Goal: Task Accomplishment & Management: Manage account settings

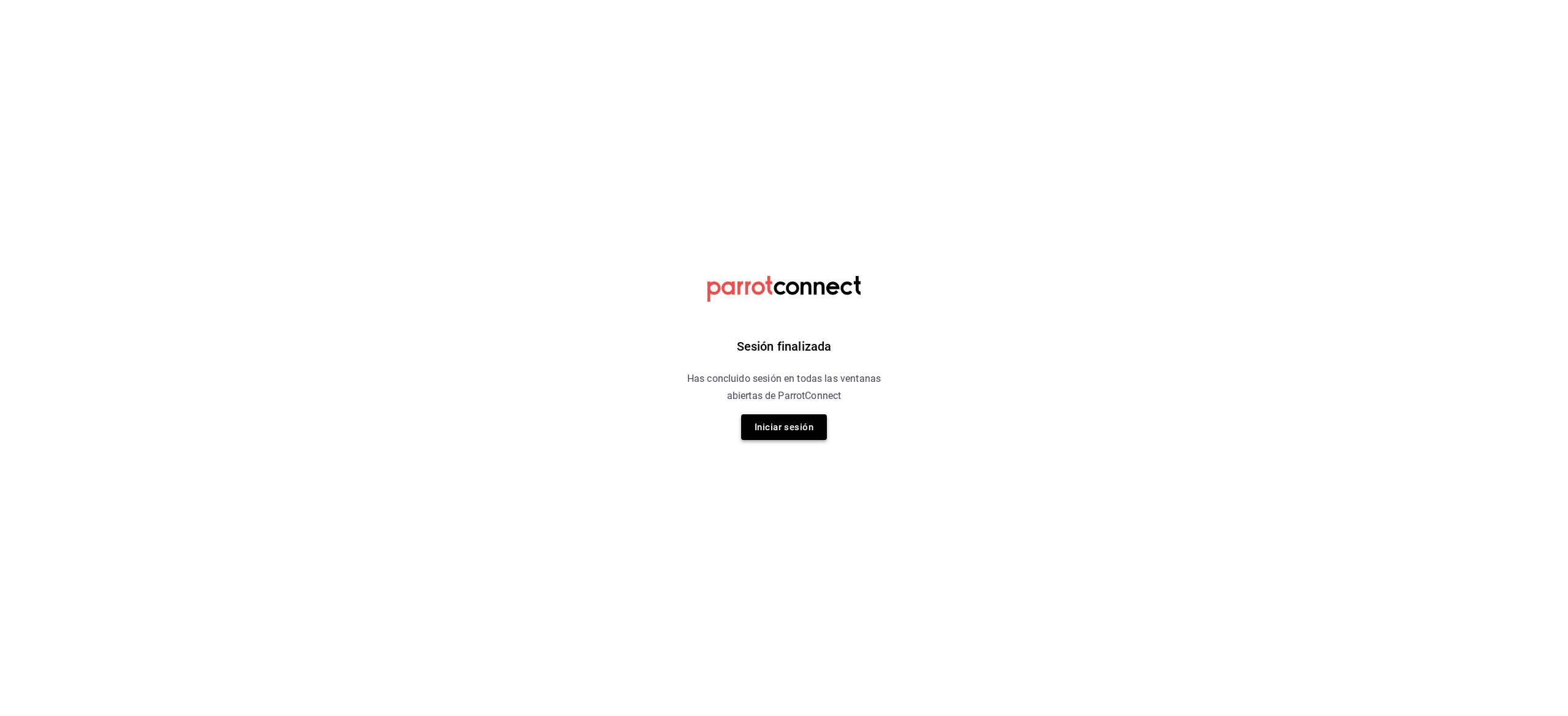
click at [789, 420] on button "Iniciar sesión" at bounding box center [783, 427] width 86 height 25
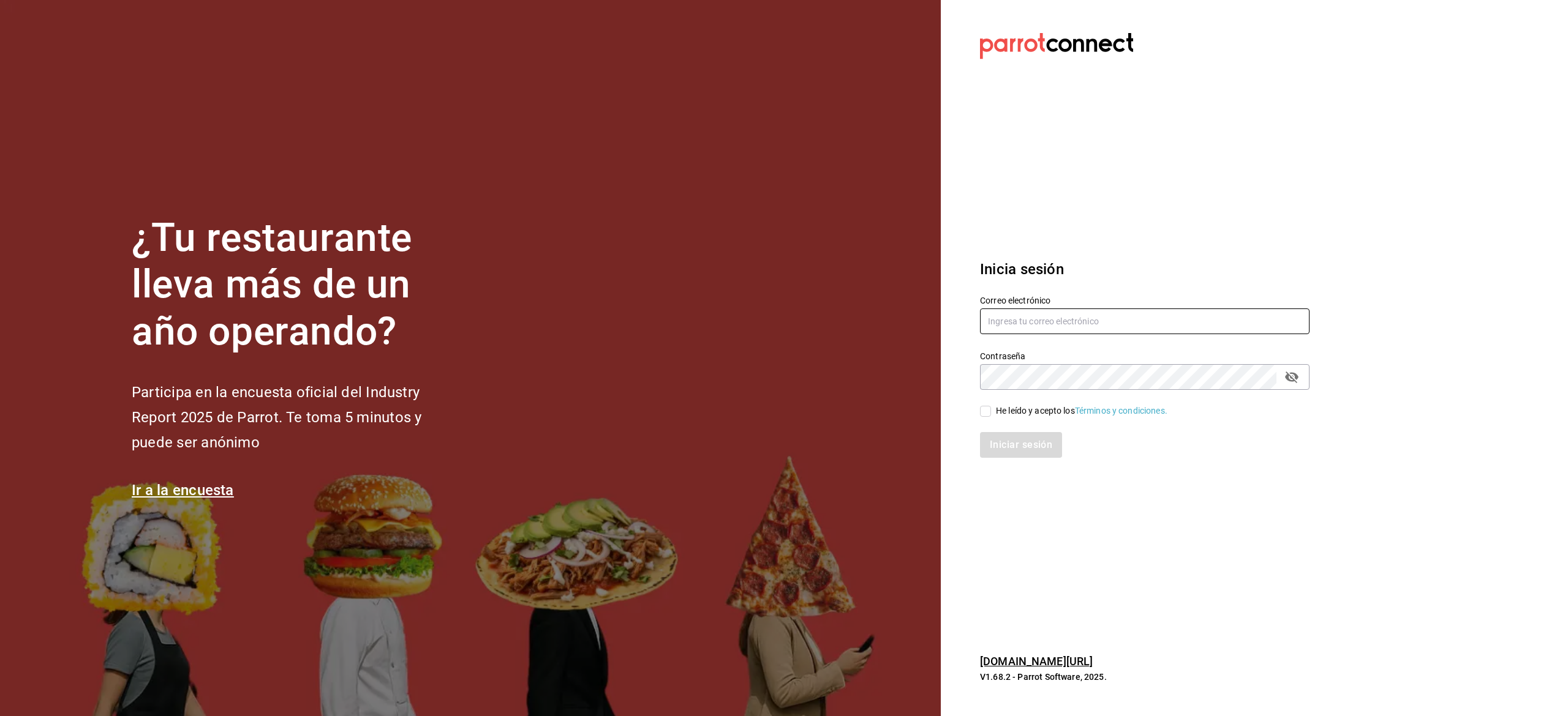
click at [1080, 325] on input "text" at bounding box center [1144, 321] width 329 height 25
type input "askatasuna.ktz@gmai.com"
click at [985, 412] on input "He leído y acepto los Términos y condiciones." at bounding box center [985, 412] width 11 height 11
checkbox input "true"
click at [1013, 448] on button "Iniciar sesión" at bounding box center [1021, 445] width 83 height 25
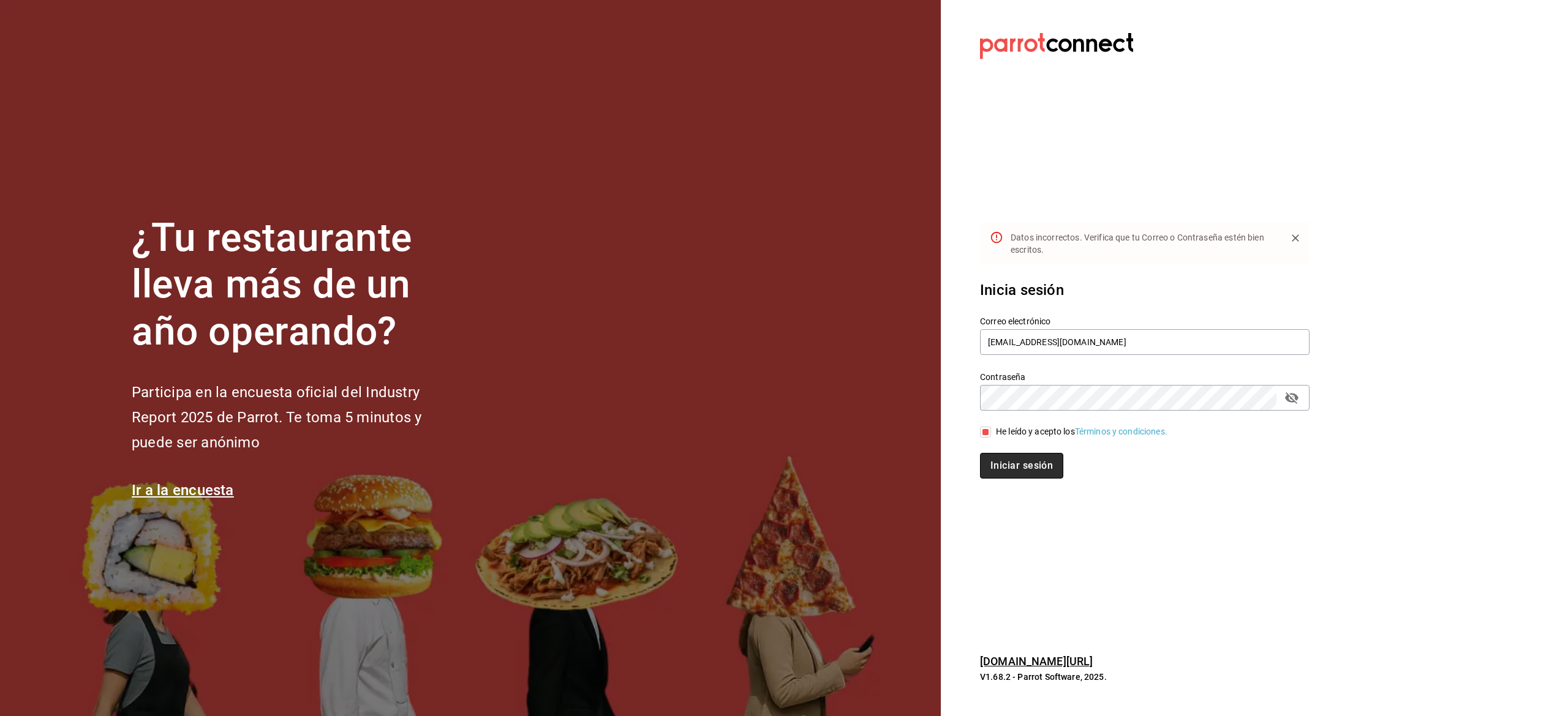
click at [1023, 467] on button "Iniciar sesión" at bounding box center [1021, 466] width 83 height 25
click at [984, 463] on button "Iniciar sesión" at bounding box center [1021, 466] width 83 height 25
click at [1074, 343] on input "askatasuna.ktz@gmai.com" at bounding box center [1144, 336] width 329 height 25
type input "[EMAIL_ADDRESS][DOMAIN_NAME]"
click at [1054, 585] on section "Datos incorrectos. Verifica que tu Correo o Contraseña estén bien escritos. Ini…" at bounding box center [1139, 358] width 398 height 716
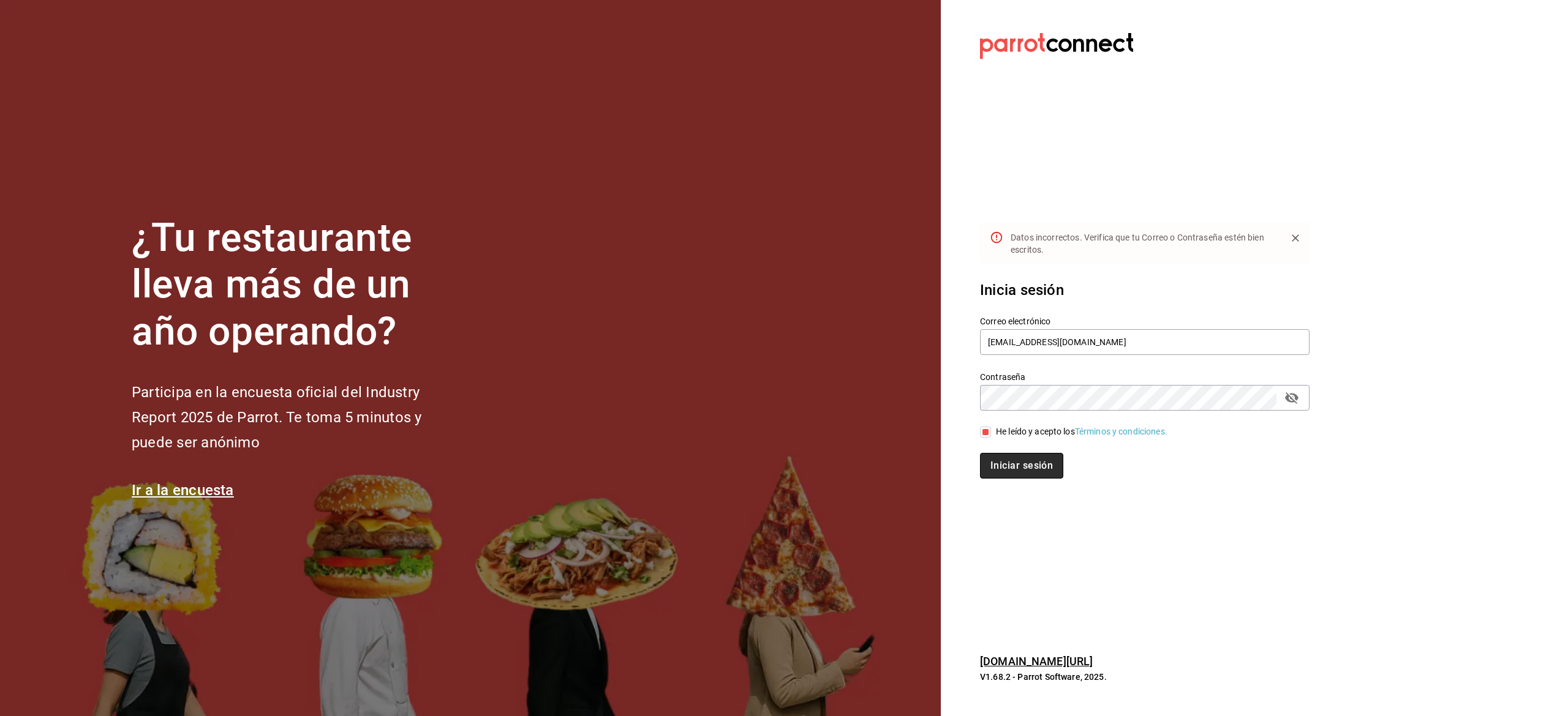
click at [1038, 457] on button "Iniciar sesión" at bounding box center [1021, 466] width 83 height 25
click at [1021, 533] on section "Datos incorrectos. Verifica que tu Correo o Contraseña estén bien escritos. Ini…" at bounding box center [1139, 358] width 398 height 716
click at [1030, 475] on button "Iniciar sesión" at bounding box center [1021, 466] width 83 height 25
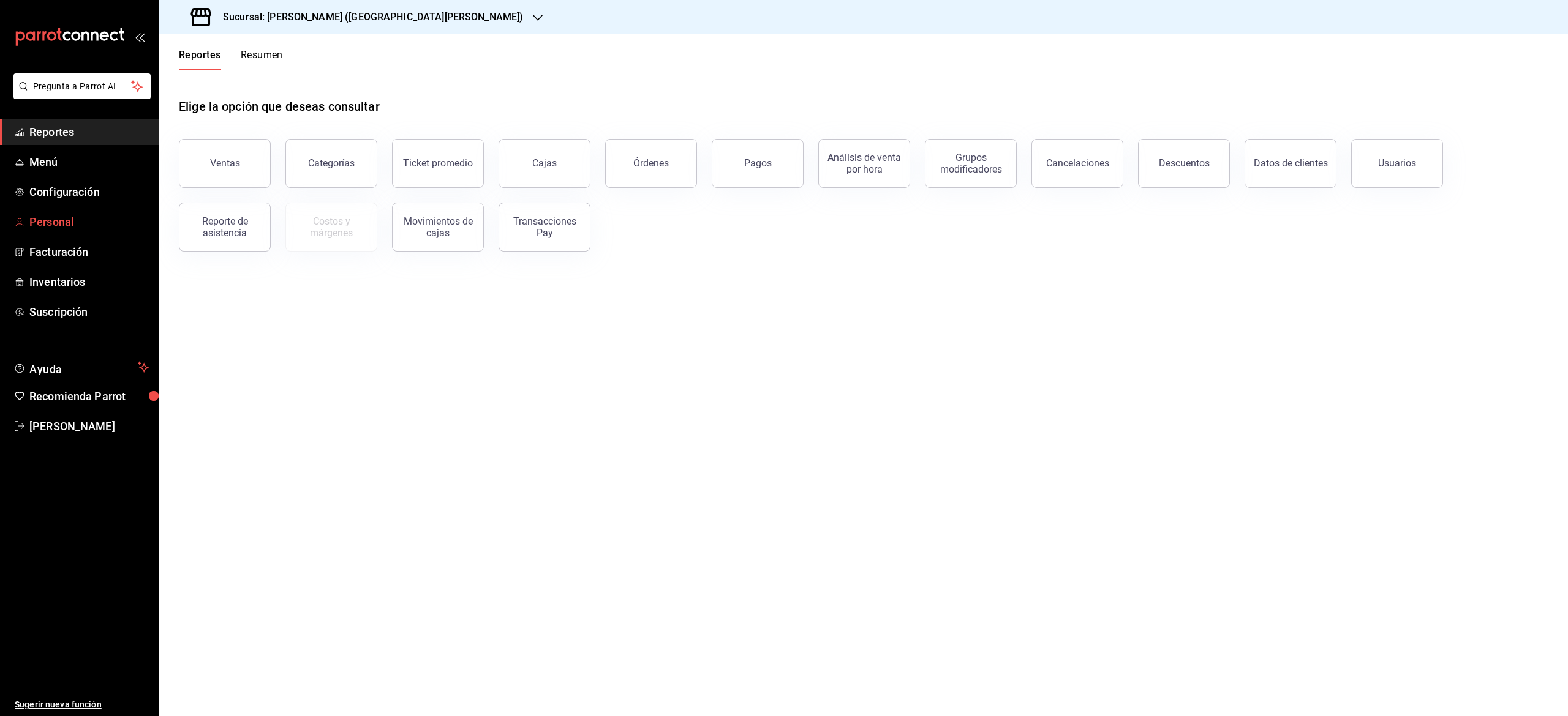
click at [64, 218] on span "Personal" at bounding box center [89, 221] width 119 height 16
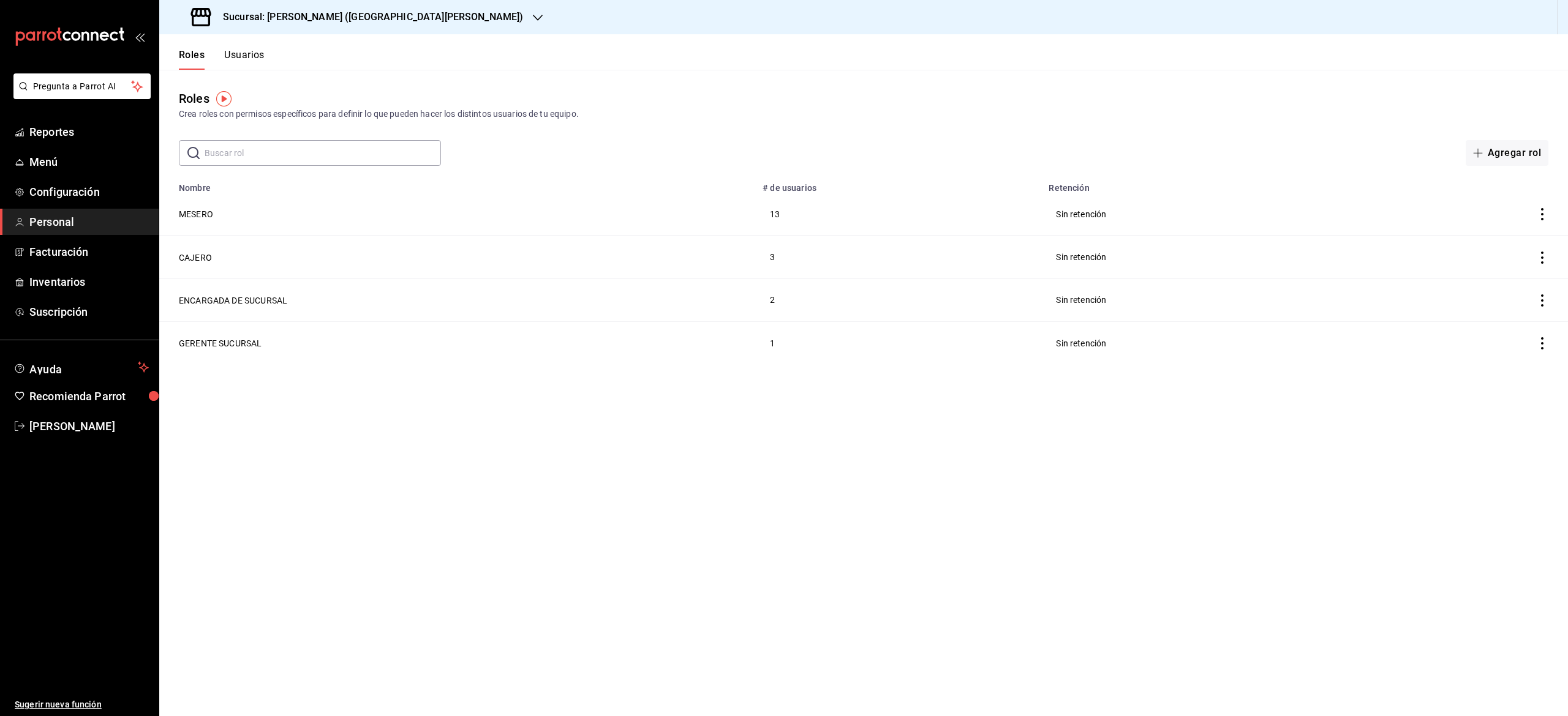
click at [246, 62] on button "Usuarios" at bounding box center [244, 59] width 40 height 21
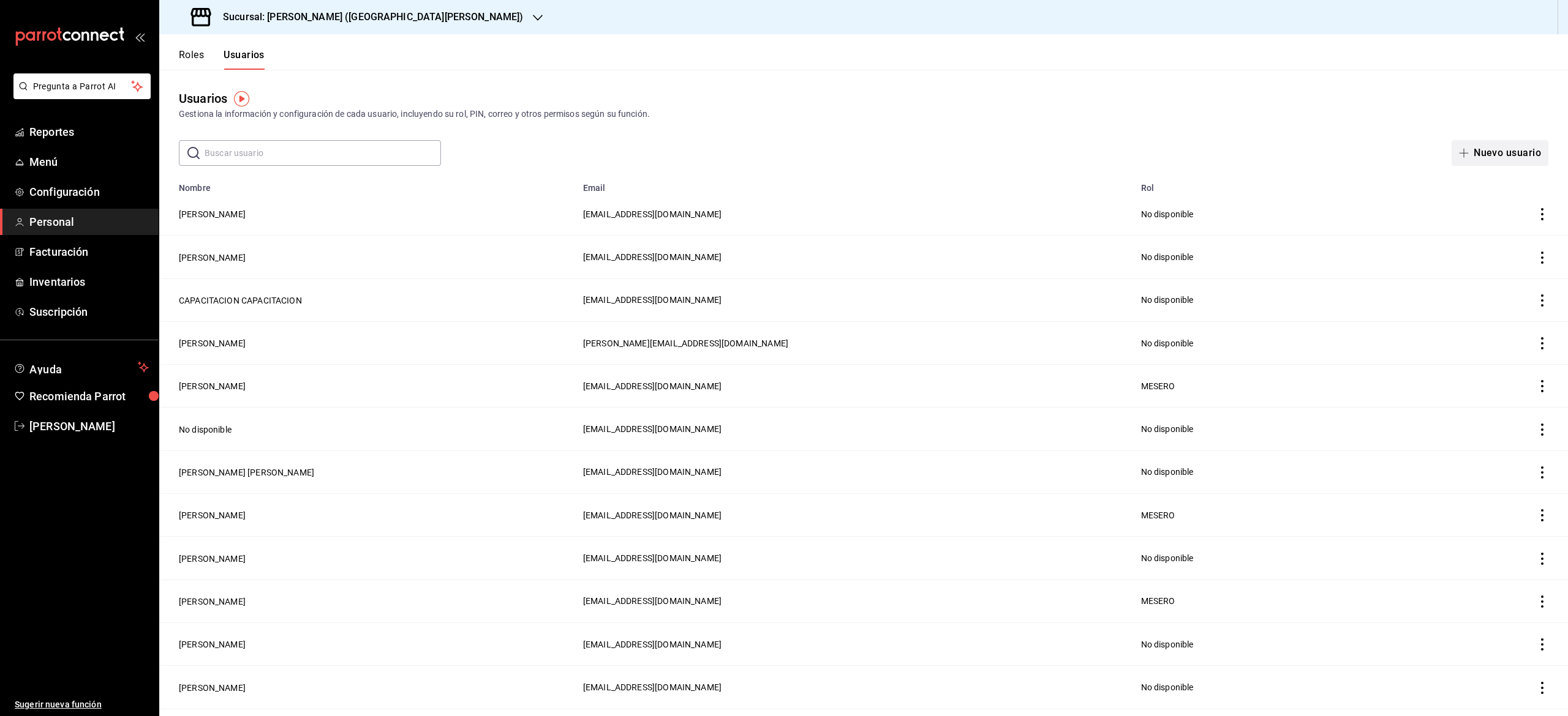
click at [1509, 154] on button "Nuevo usuario" at bounding box center [1500, 153] width 97 height 25
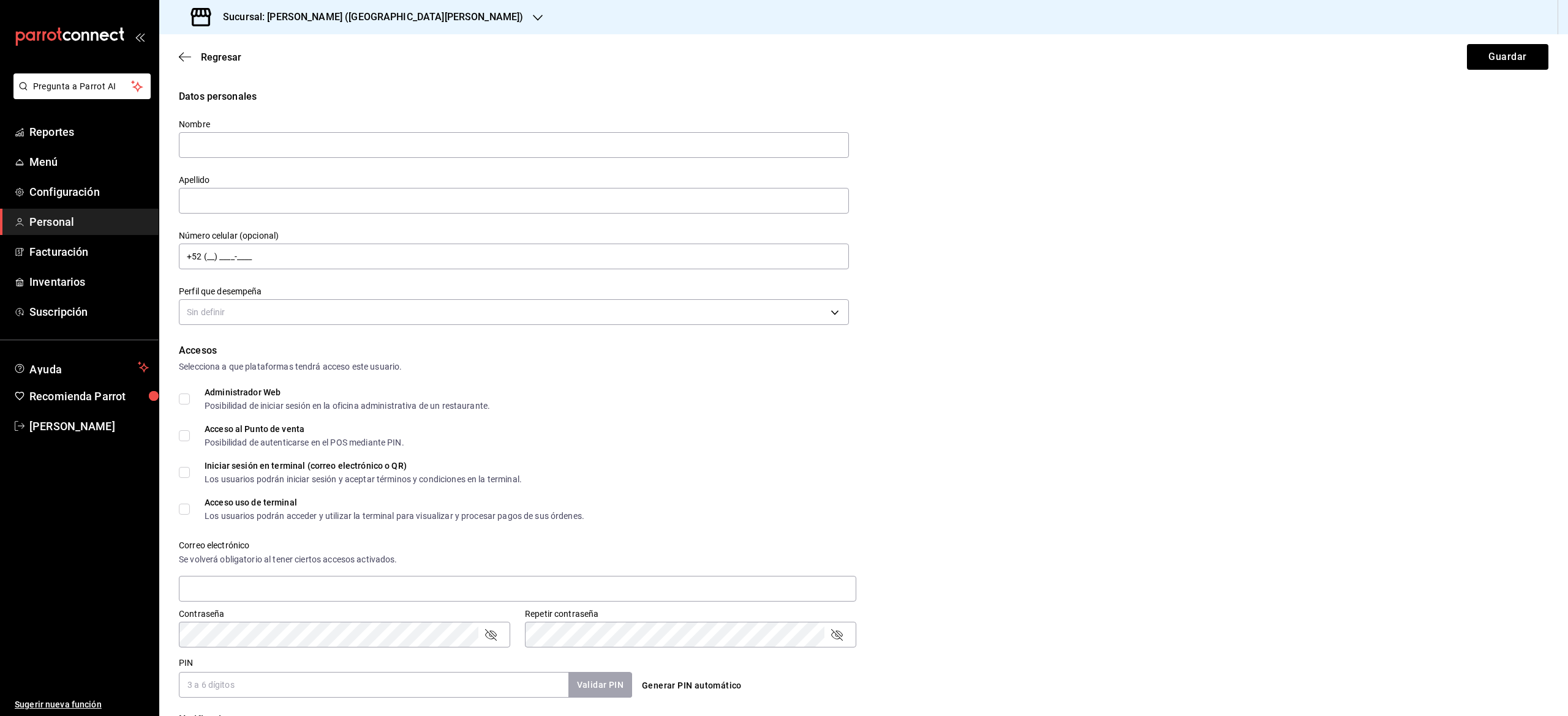
type input "v"
type input "V"
type input "[PERSON_NAME]"
click at [295, 203] on input "text" at bounding box center [513, 200] width 670 height 25
type input "Mexicano"
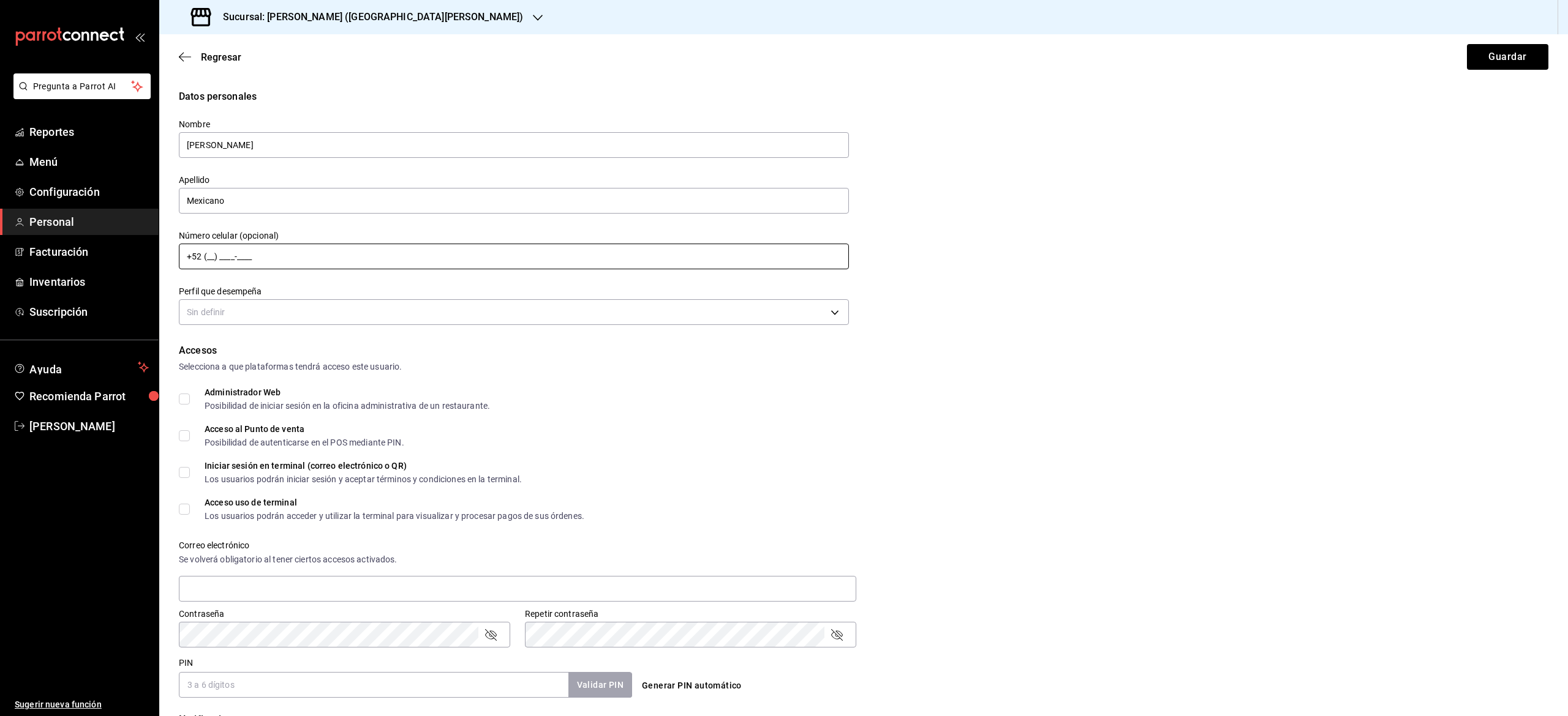
click at [298, 252] on input "+52 (__) ____-____" at bounding box center [513, 256] width 670 height 25
type input "+52 (17) 9261-93__"
click at [278, 318] on body "Pregunta a Parrot AI Reportes Menú Configuración Personal Facturación Inventari…" at bounding box center [784, 358] width 1568 height 716
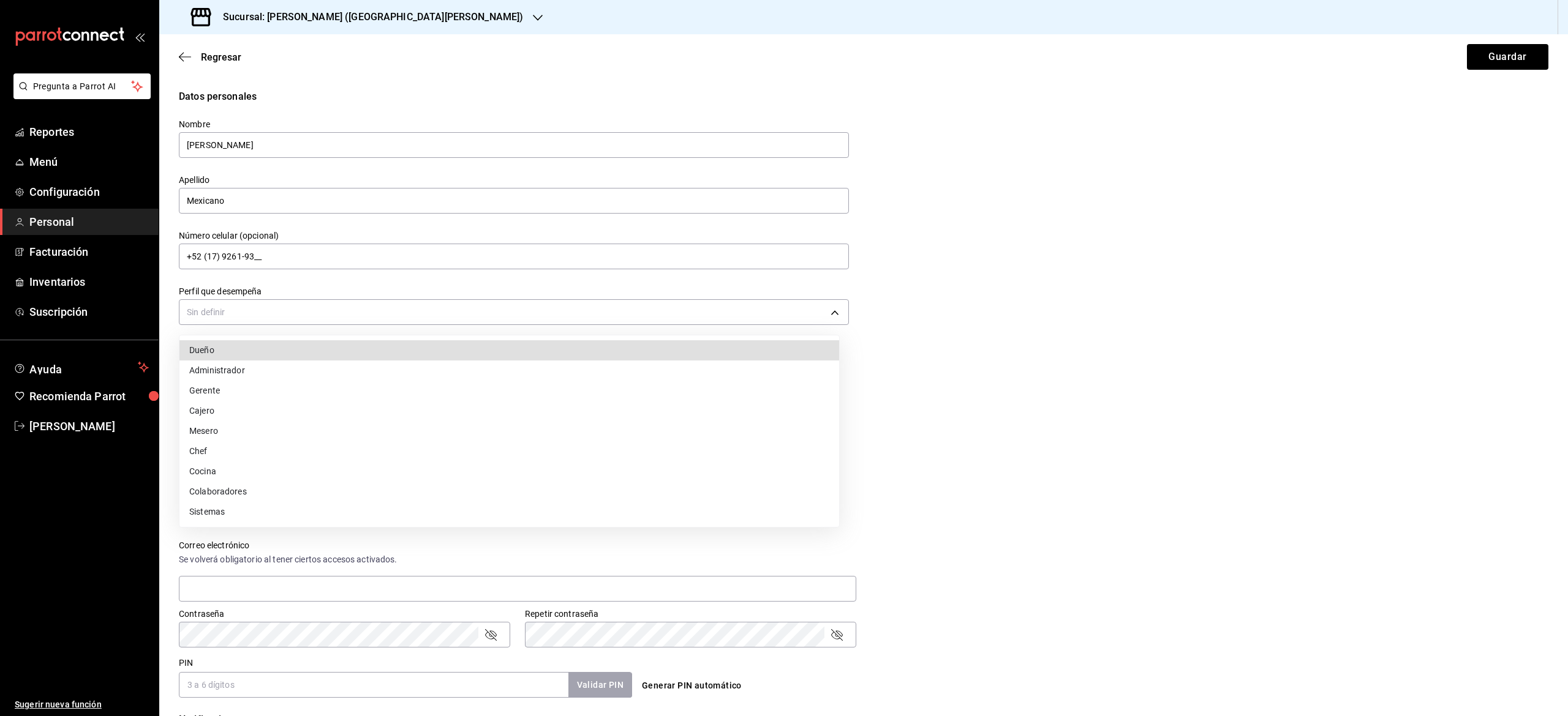
click at [246, 431] on li "Mesero" at bounding box center [510, 432] width 660 height 20
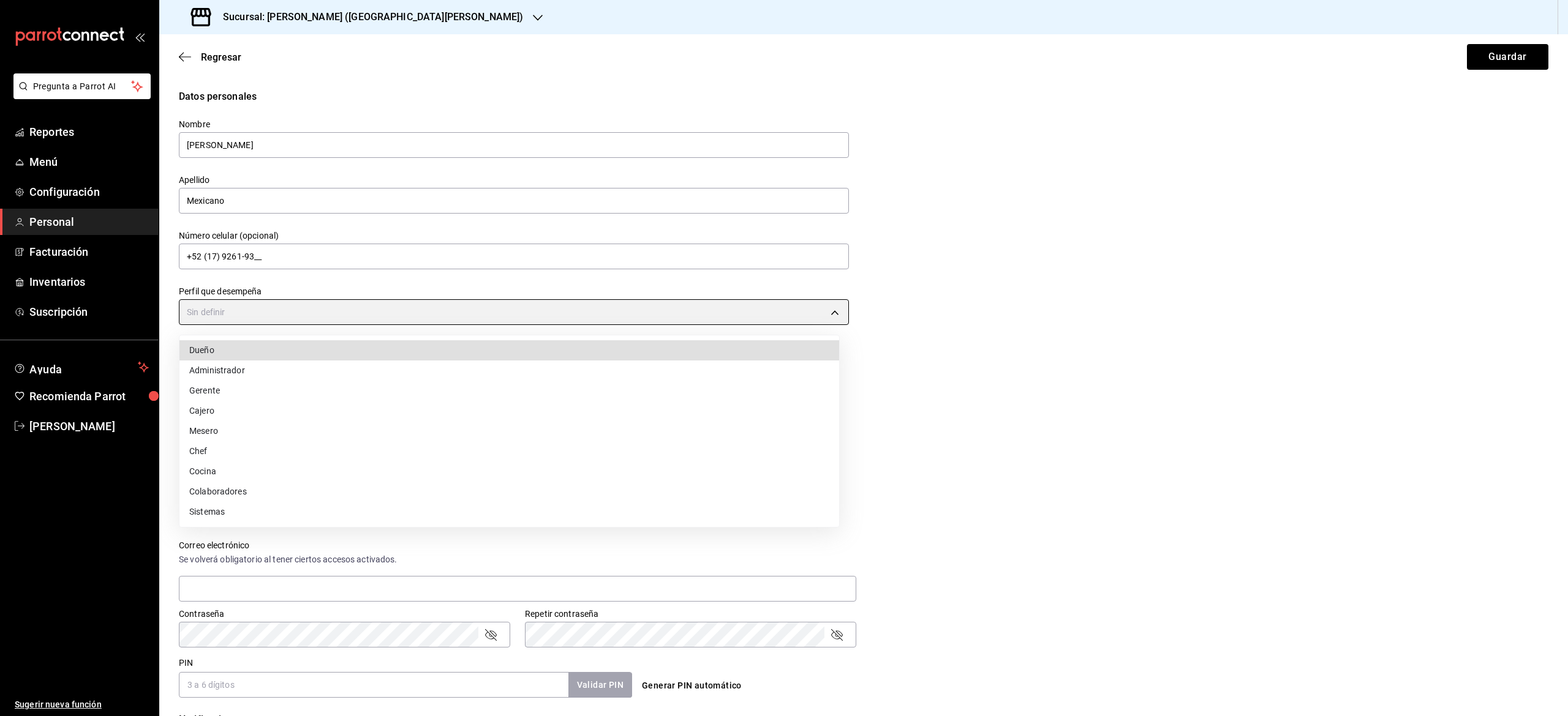
type input "WAITER"
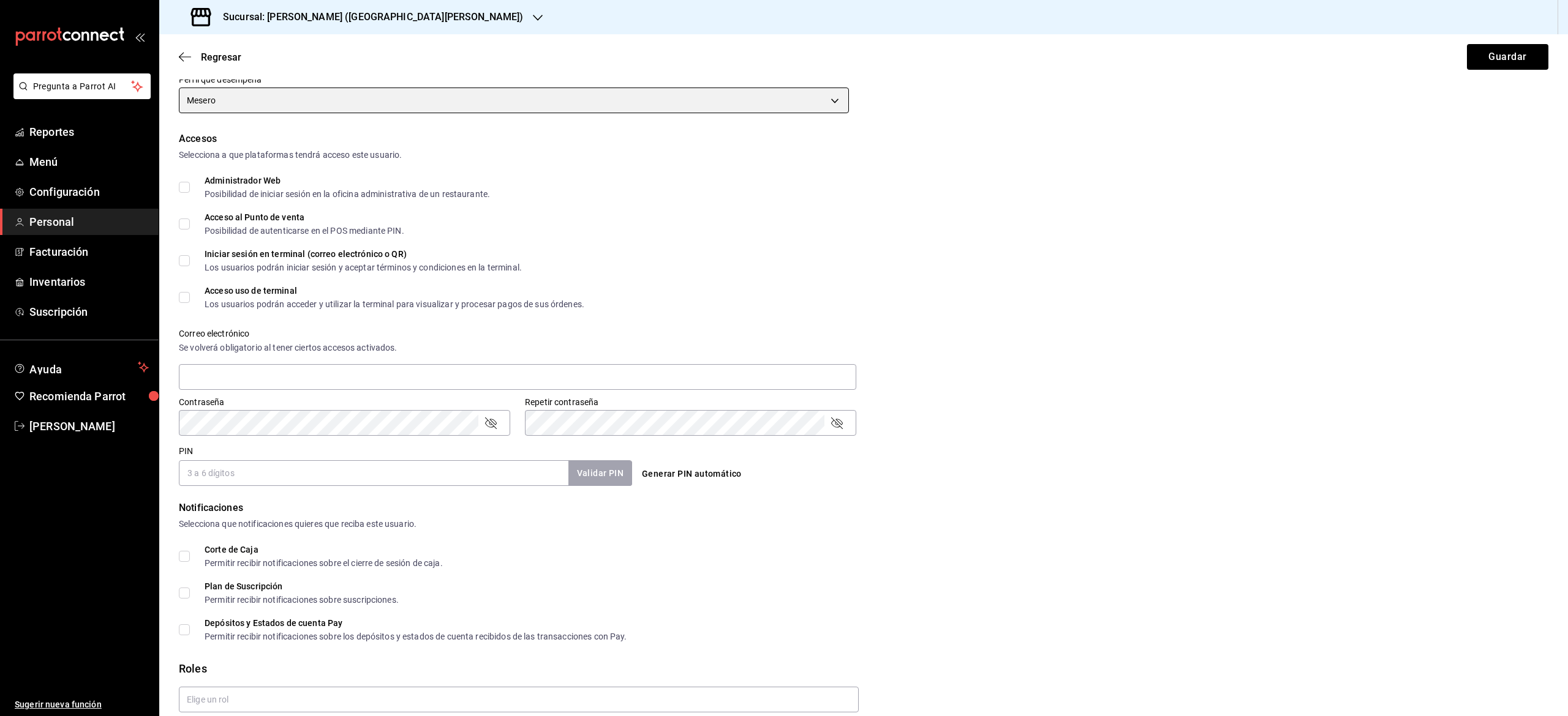
scroll to position [214, 0]
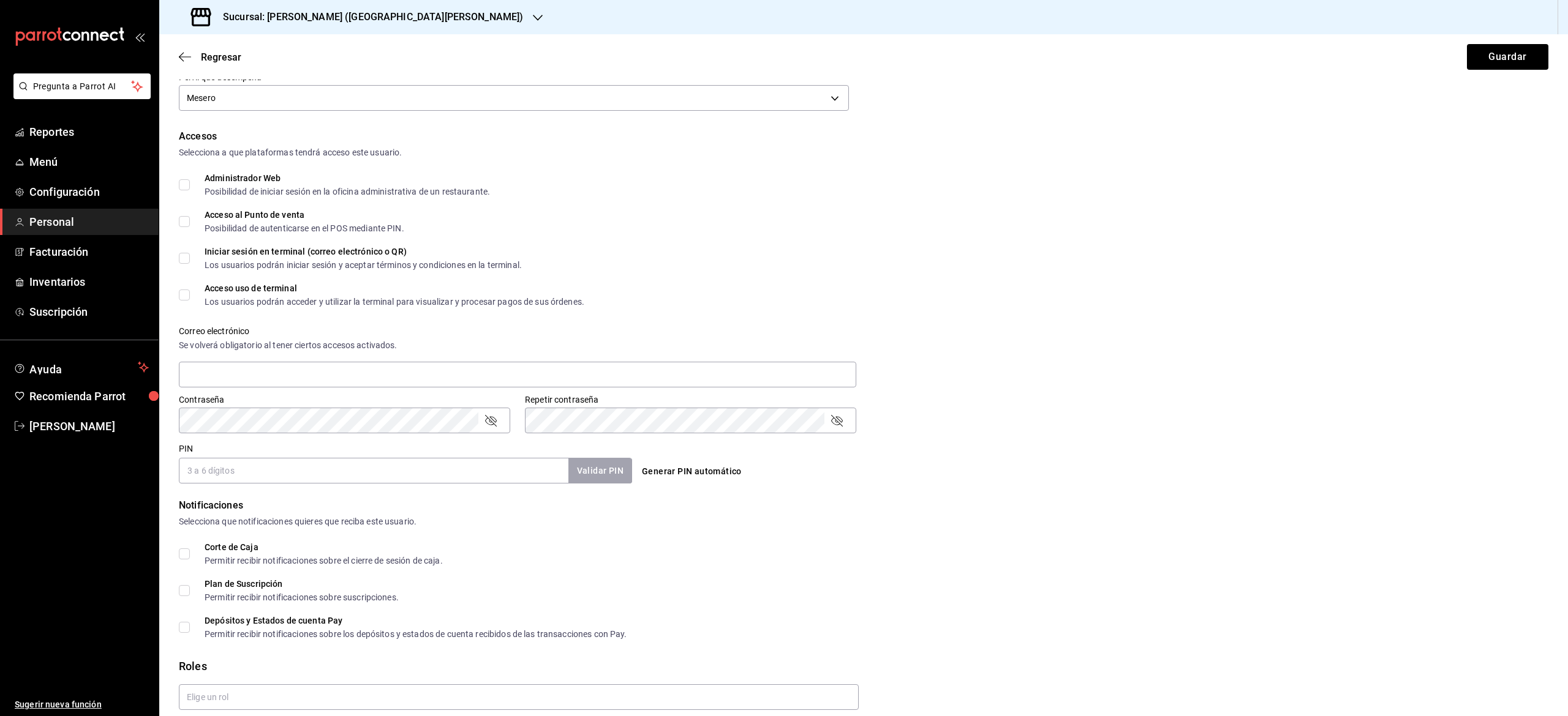
click at [189, 295] on input "Acceso uso de terminal Los usuarios podrán acceder y utilizar la terminal para …" at bounding box center [184, 295] width 11 height 11
checkbox input "true"
click at [256, 382] on input "text" at bounding box center [517, 375] width 678 height 25
type input "v"
type input "[EMAIL_ADDRESS][DOMAIN_NAME]"
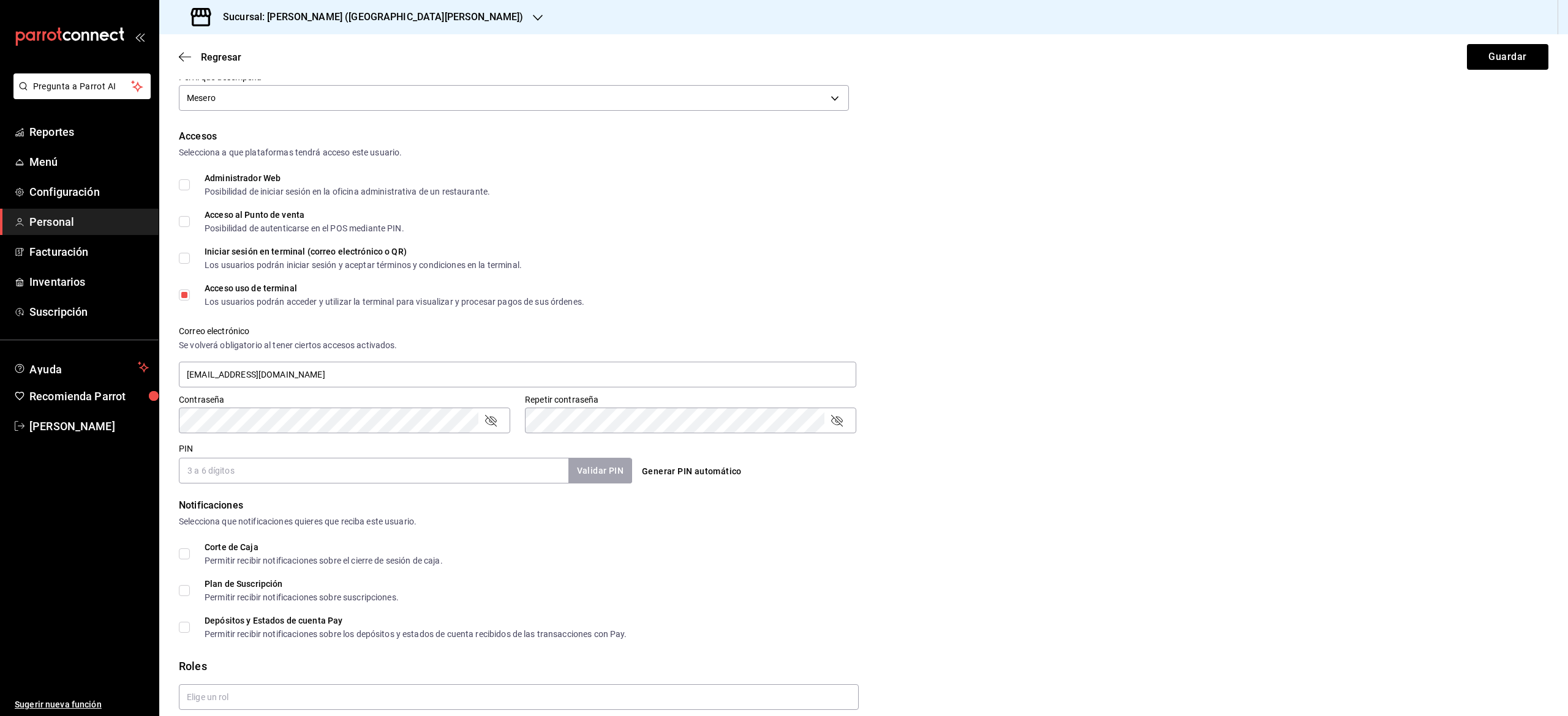
click at [299, 463] on input "PIN" at bounding box center [373, 470] width 389 height 25
type input "1811"
click at [593, 467] on button "Validar PIN" at bounding box center [600, 471] width 65 height 26
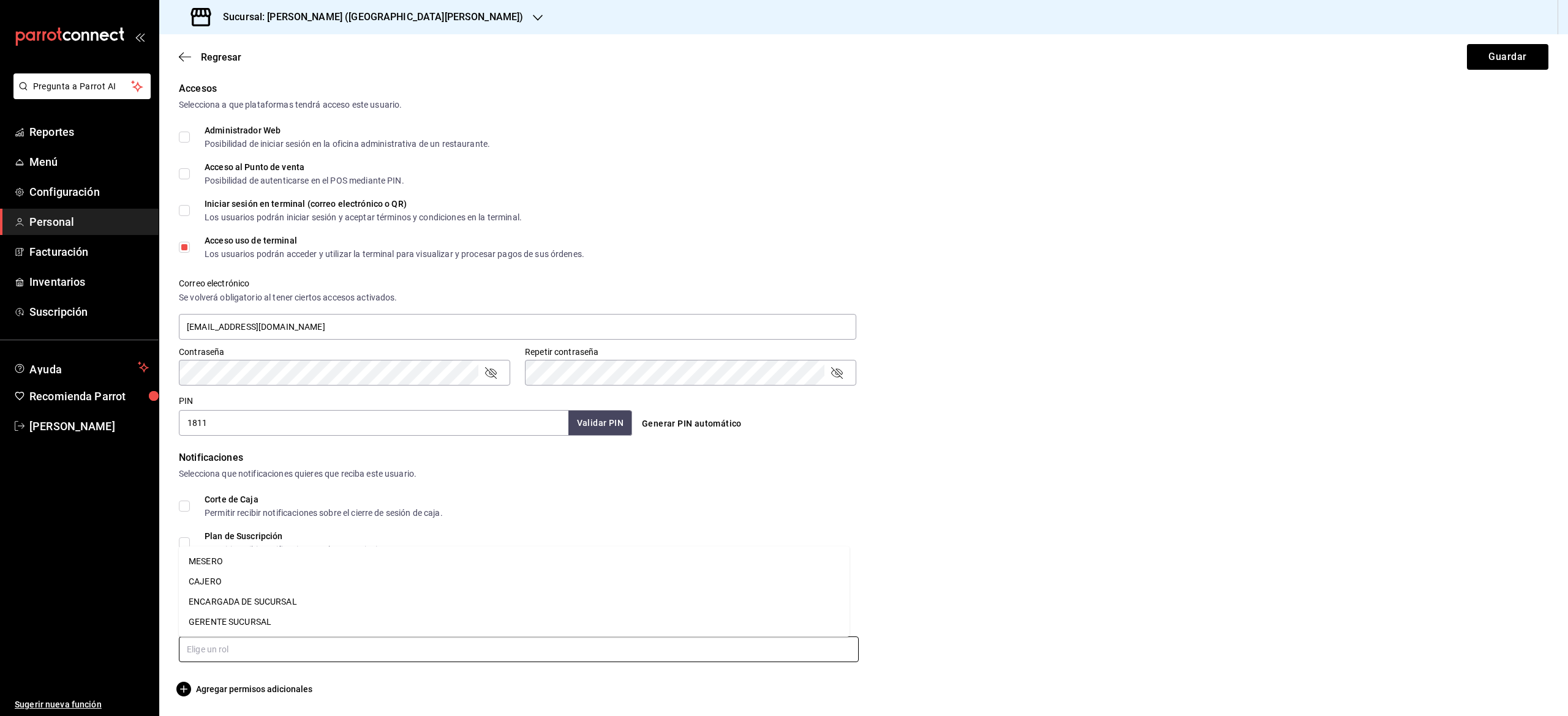
click at [743, 648] on input "text" at bounding box center [519, 649] width 680 height 25
click at [223, 559] on li "MESERO" at bounding box center [514, 562] width 671 height 20
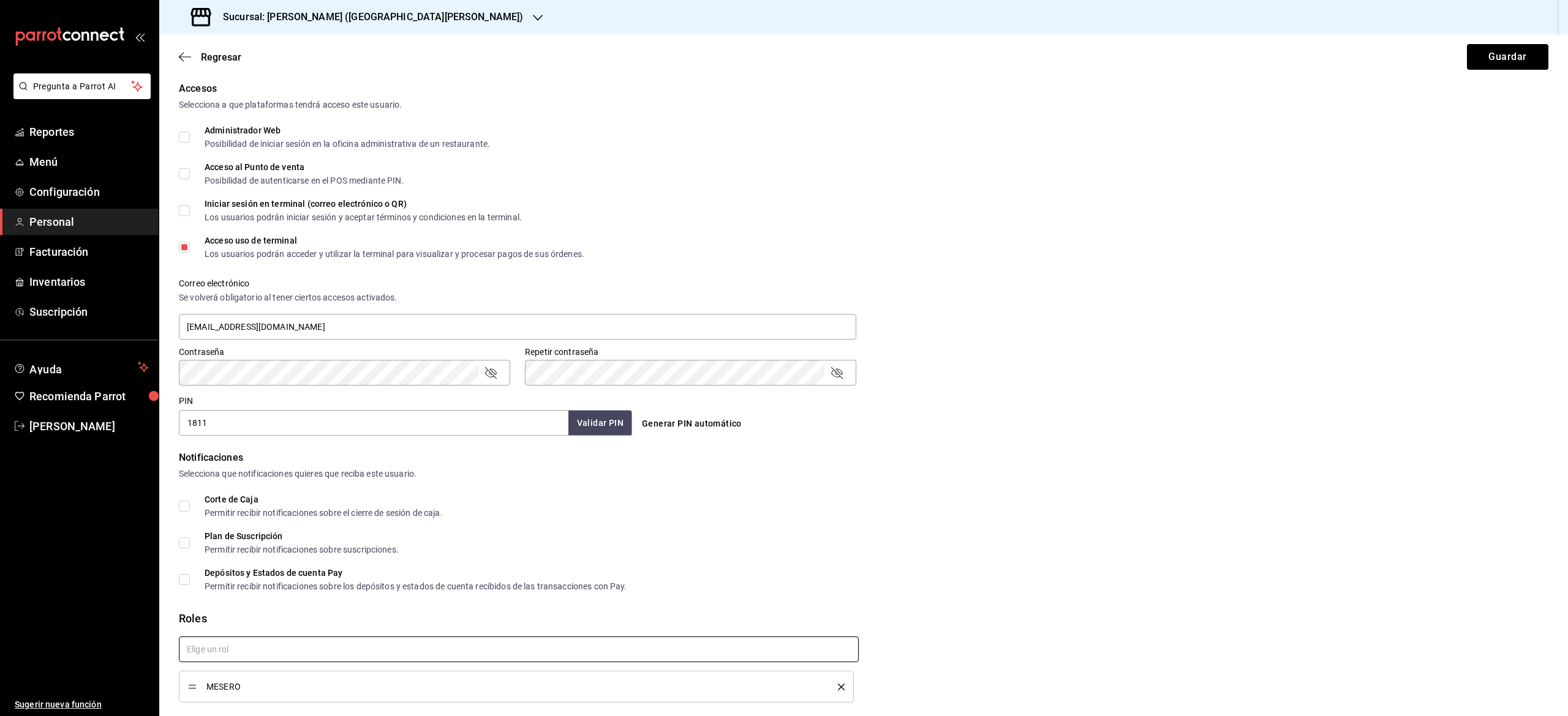
checkbox input "true"
click at [1498, 55] on button "Guardar" at bounding box center [1508, 56] width 82 height 25
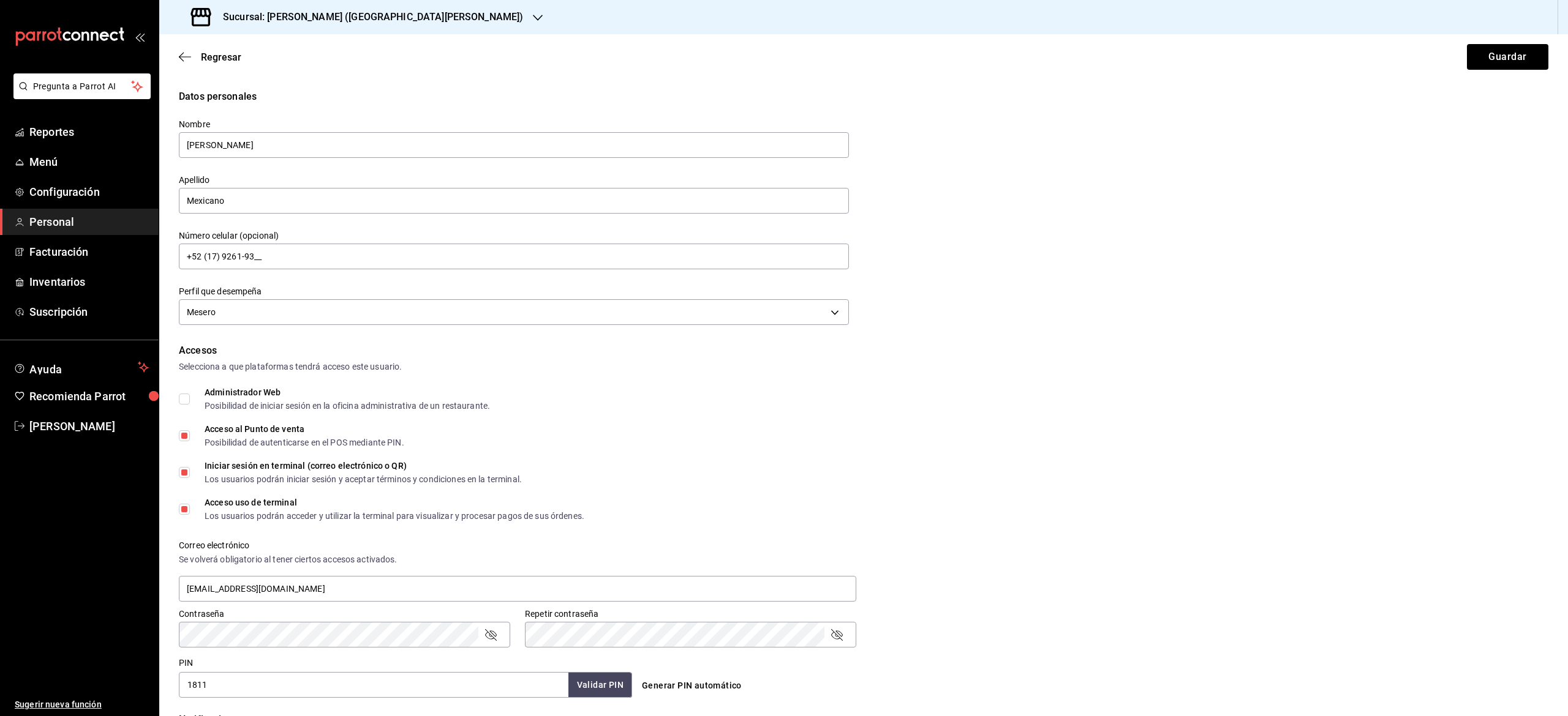
scroll to position [302, 0]
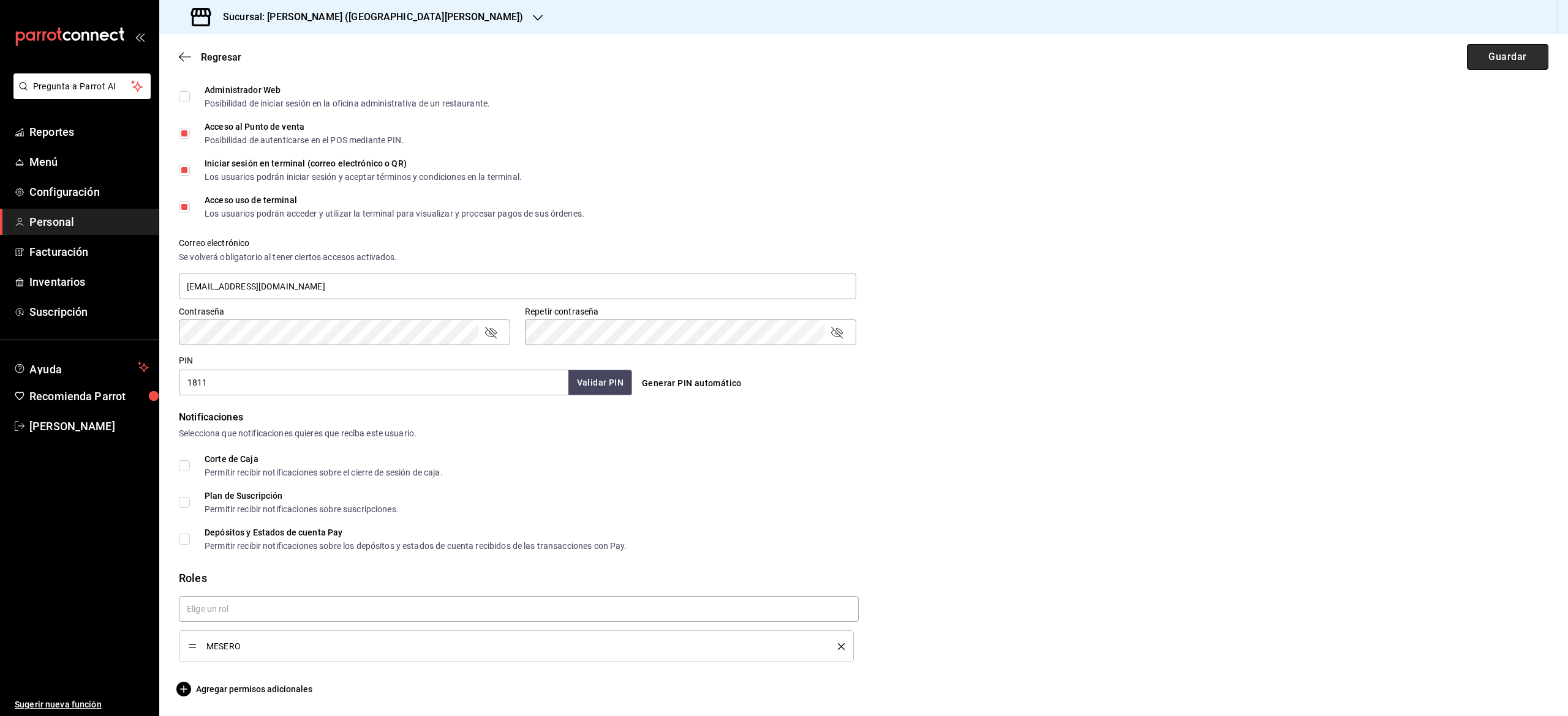
click at [1488, 54] on button "Guardar" at bounding box center [1508, 56] width 82 height 25
click at [589, 376] on button "Validar PIN" at bounding box center [600, 383] width 65 height 26
click at [1489, 55] on button "Guardar" at bounding box center [1508, 56] width 82 height 25
click at [195, 58] on span "Regresar" at bounding box center [210, 57] width 62 height 12
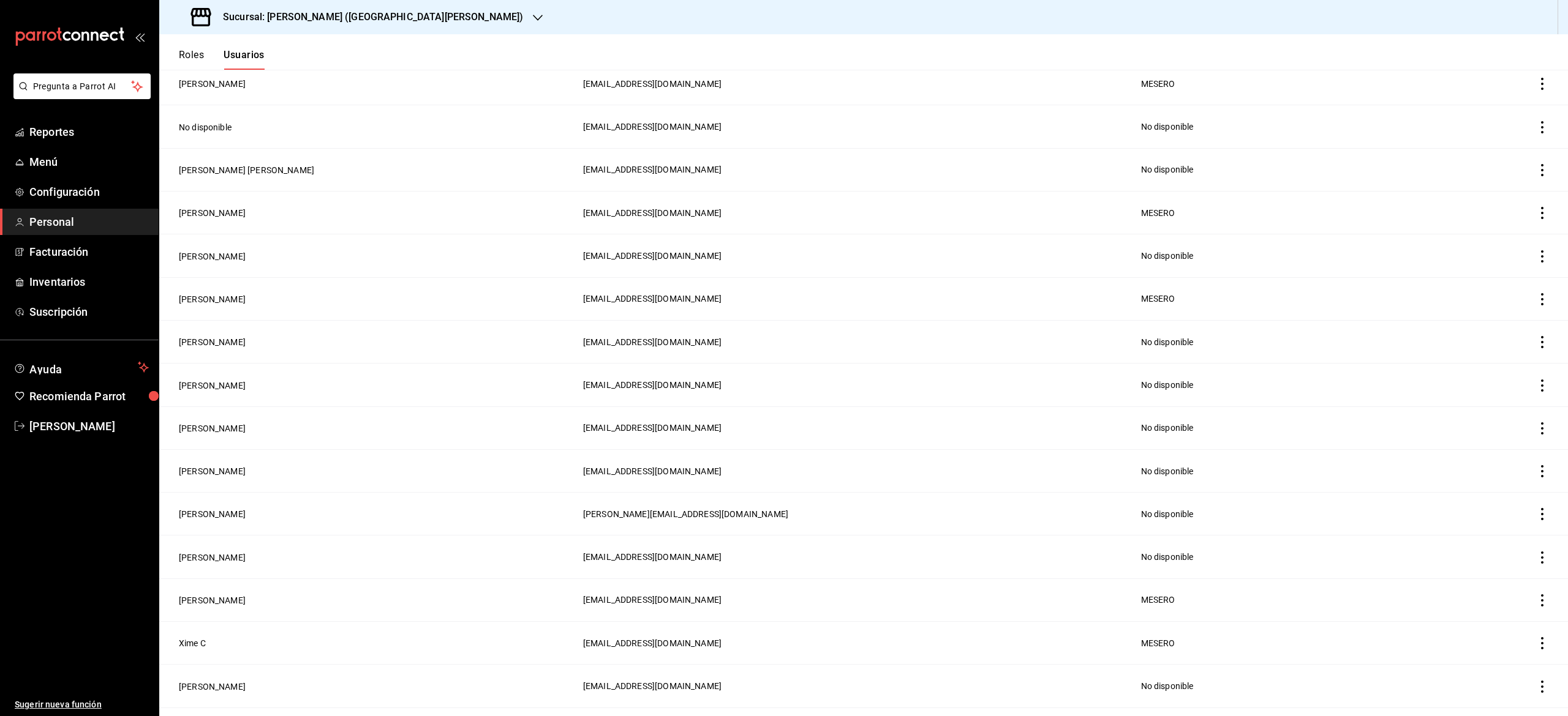
click at [1536, 301] on icon "actions" at bounding box center [1542, 300] width 12 height 12
click at [1479, 291] on li "Duplicar" at bounding box center [1477, 282] width 103 height 34
click at [1461, 305] on button "Si" at bounding box center [1469, 305] width 82 height 25
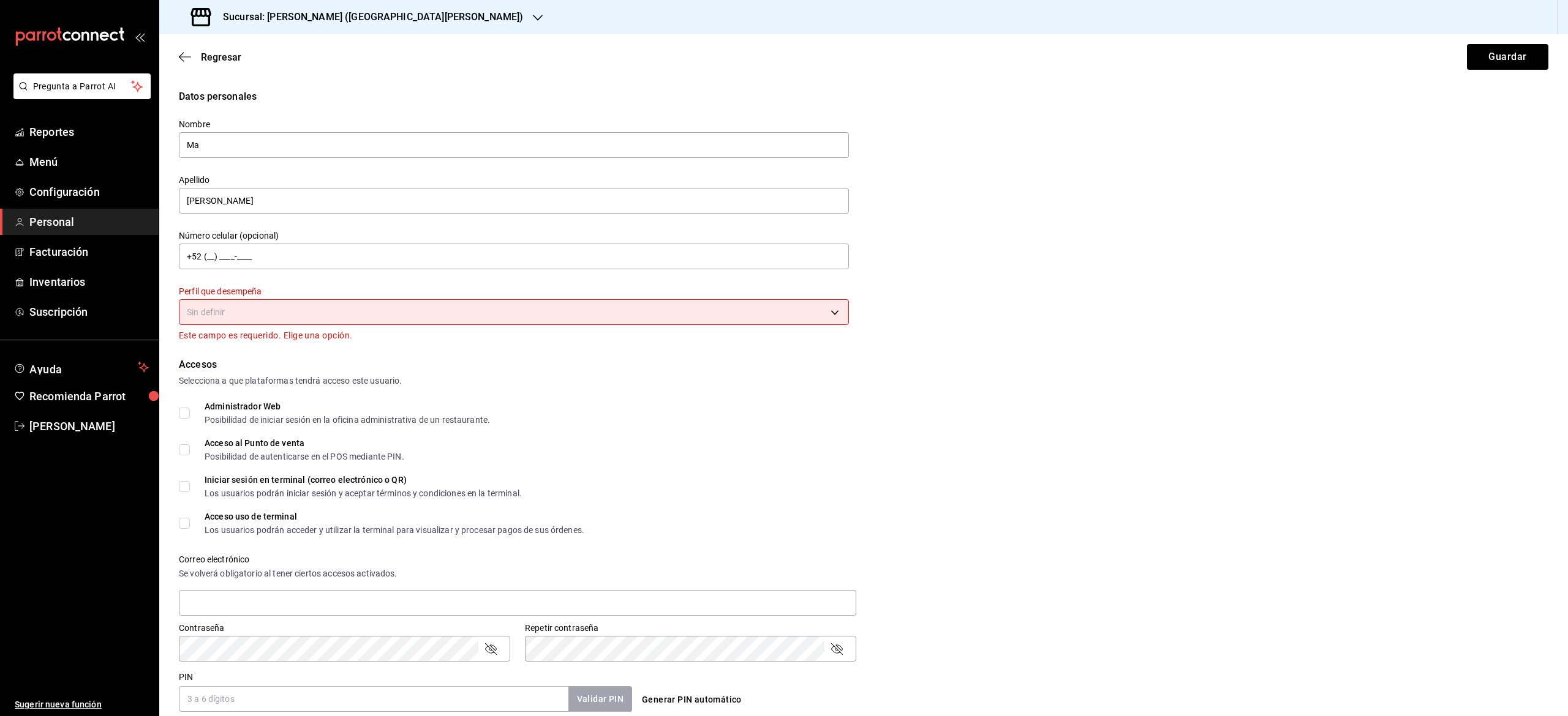
type input "M"
type input "v"
type input "[PERSON_NAME]"
type input "Mexicano"
click at [244, 260] on input "+52 (__) ____-____" at bounding box center [513, 256] width 670 height 25
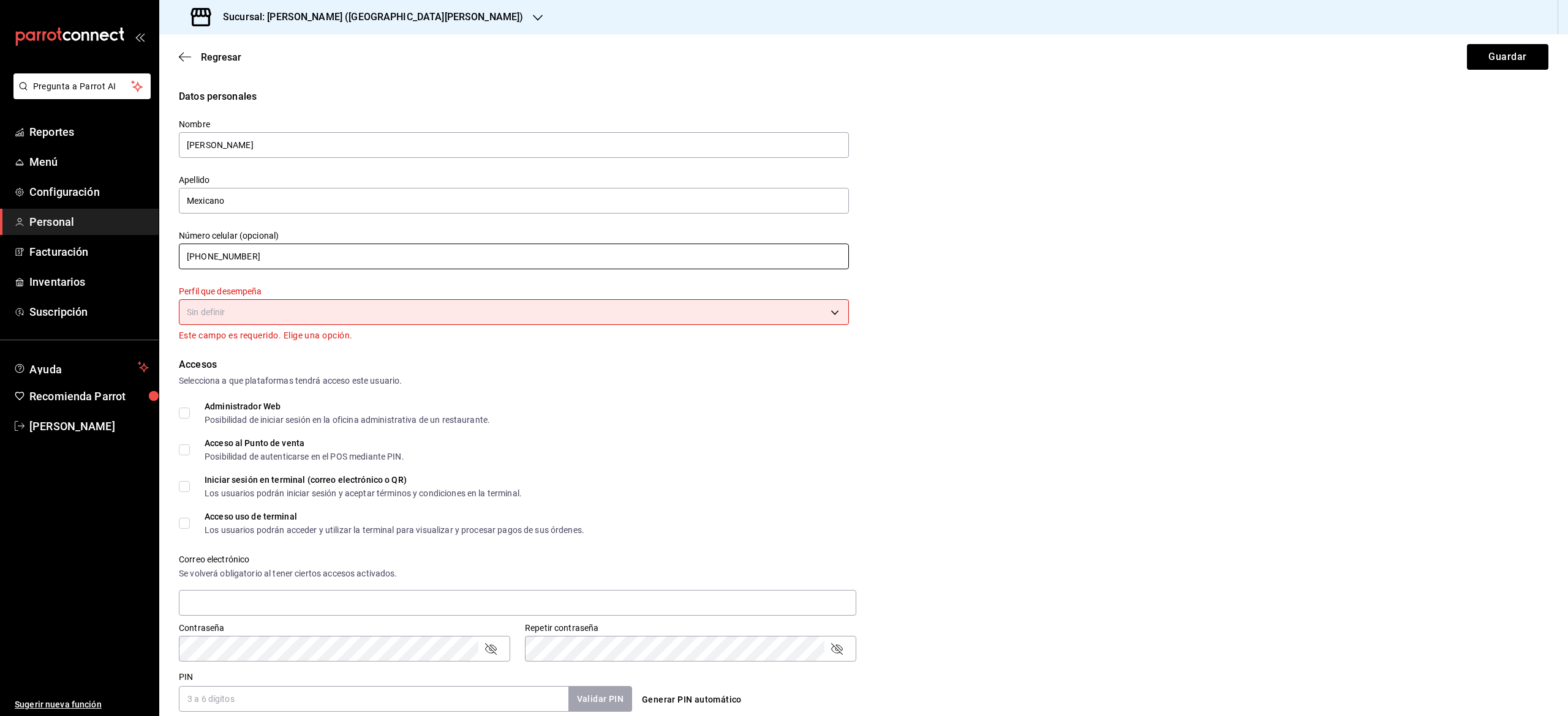
type input "[PHONE_NUMBER]"
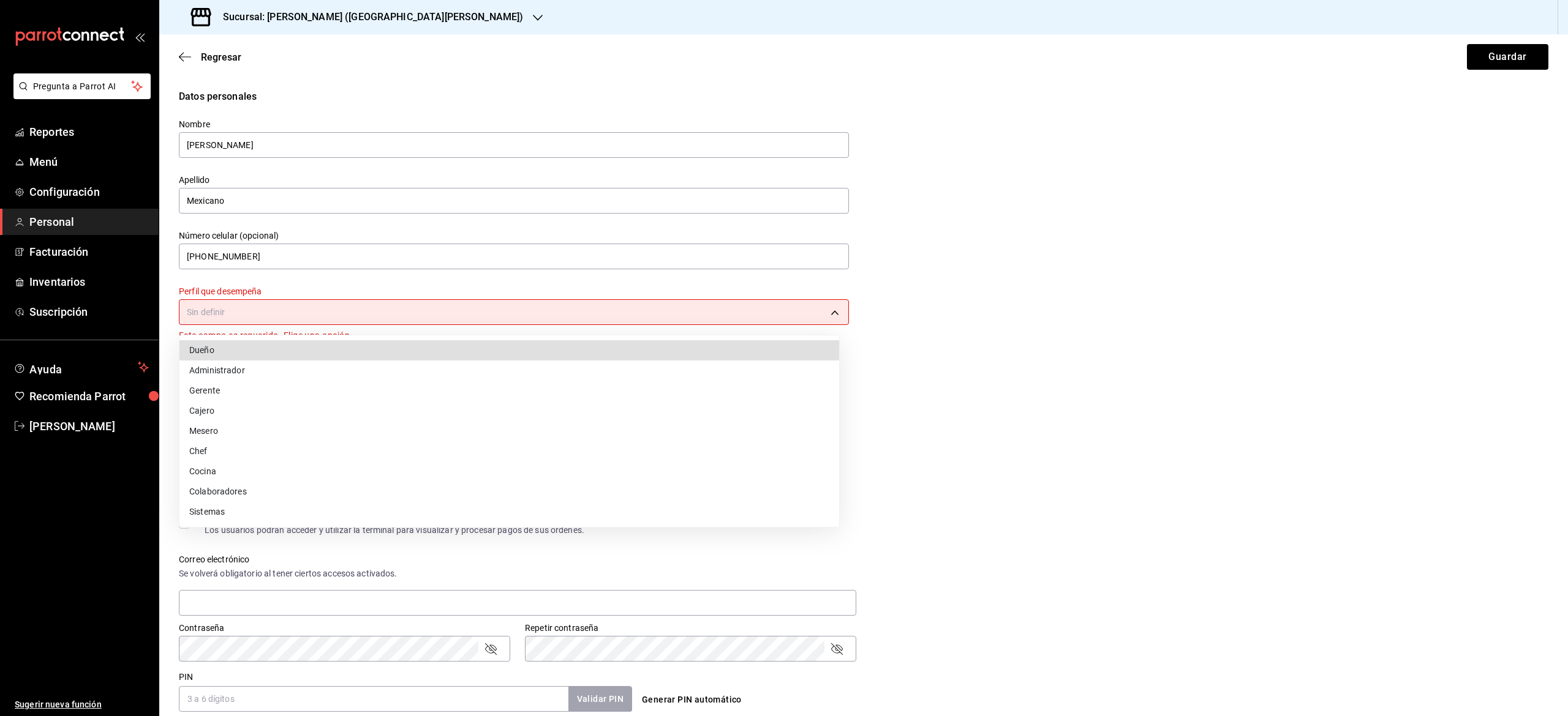
click at [243, 314] on body "Pregunta a Parrot AI Reportes Menú Configuración Personal Facturación Inventari…" at bounding box center [784, 358] width 1568 height 716
click at [235, 425] on li "Mesero" at bounding box center [510, 432] width 660 height 20
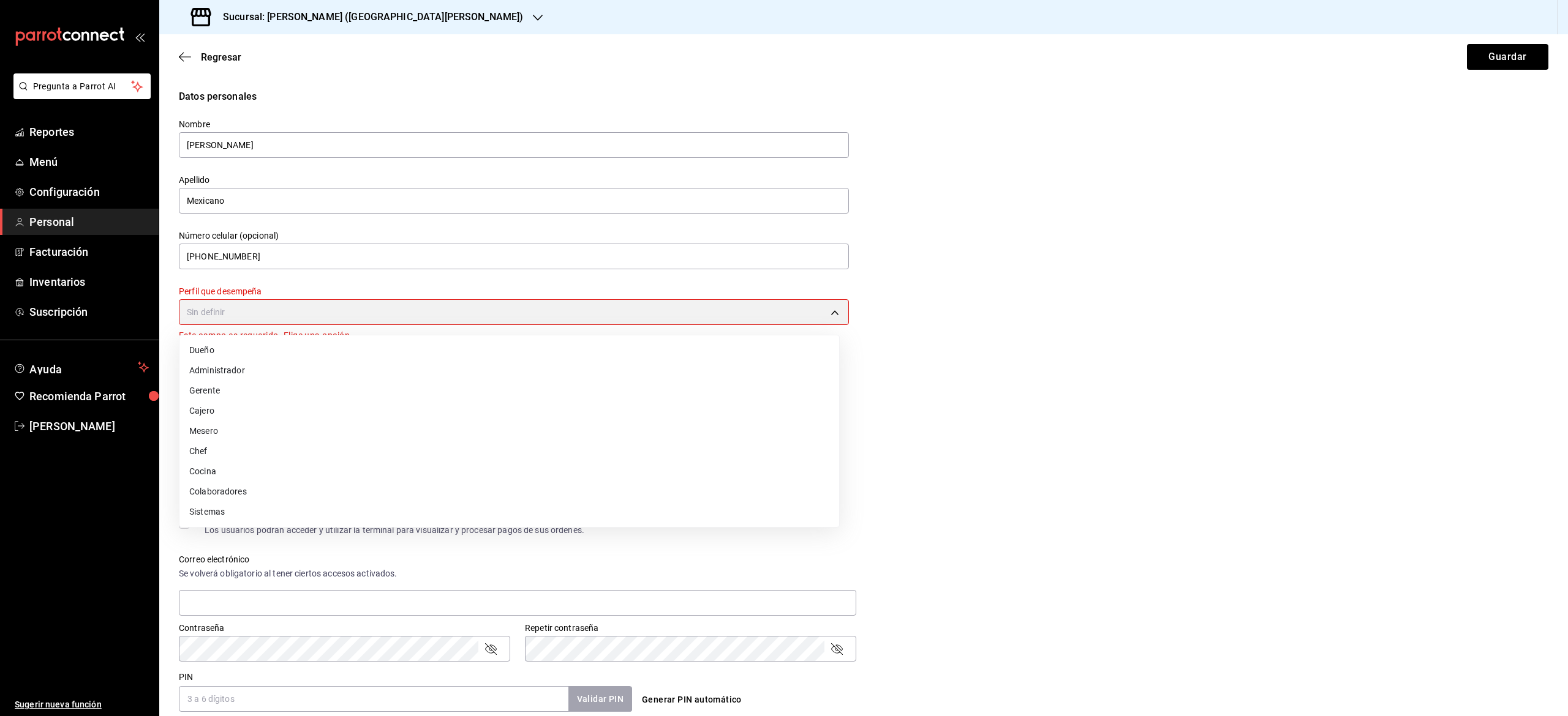
type input "WAITER"
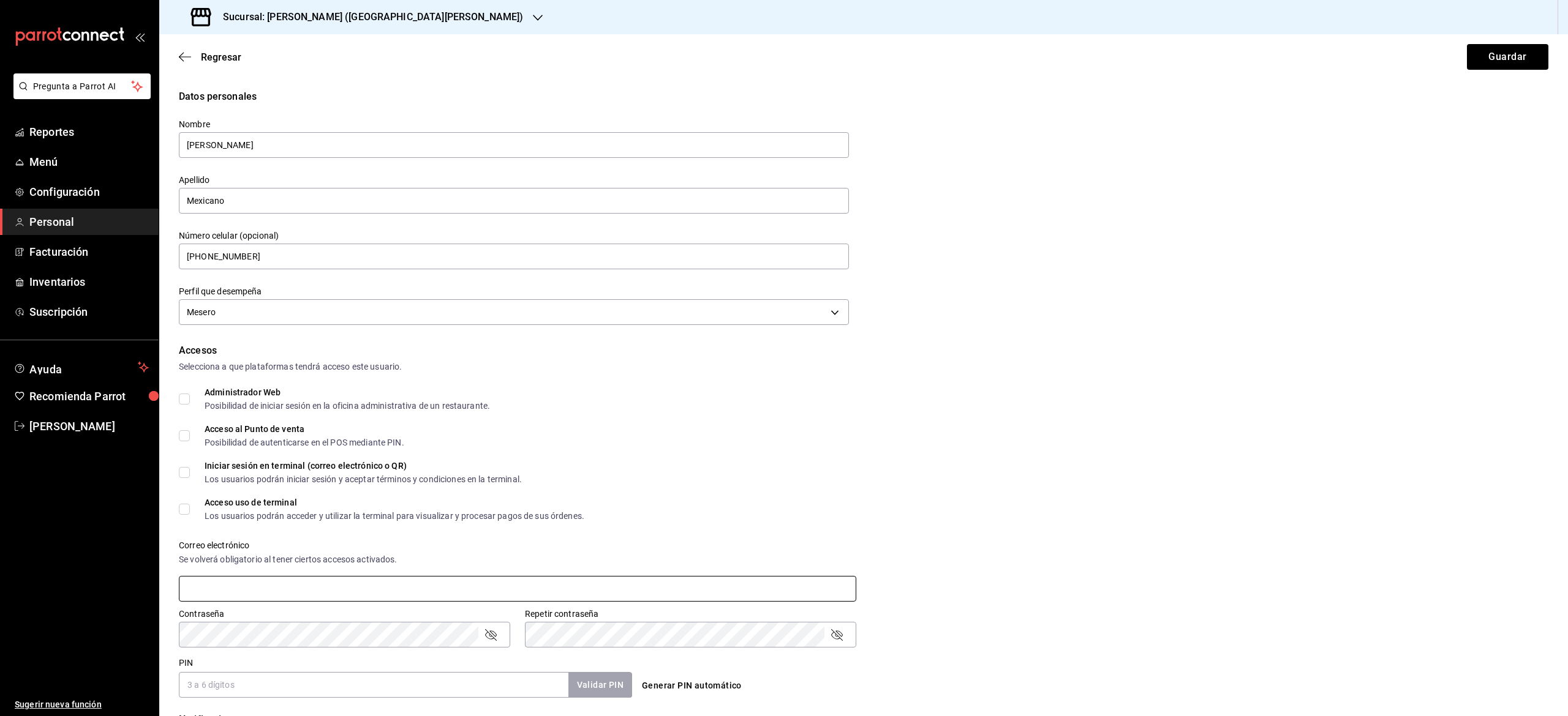
click at [257, 588] on input "text" at bounding box center [517, 589] width 678 height 25
type input "[EMAIL_ADDRESS][DOMAIN_NAME]"
click at [496, 677] on input "PIN" at bounding box center [373, 684] width 389 height 25
type input "1811"
click at [585, 686] on button "Validar PIN" at bounding box center [600, 685] width 65 height 26
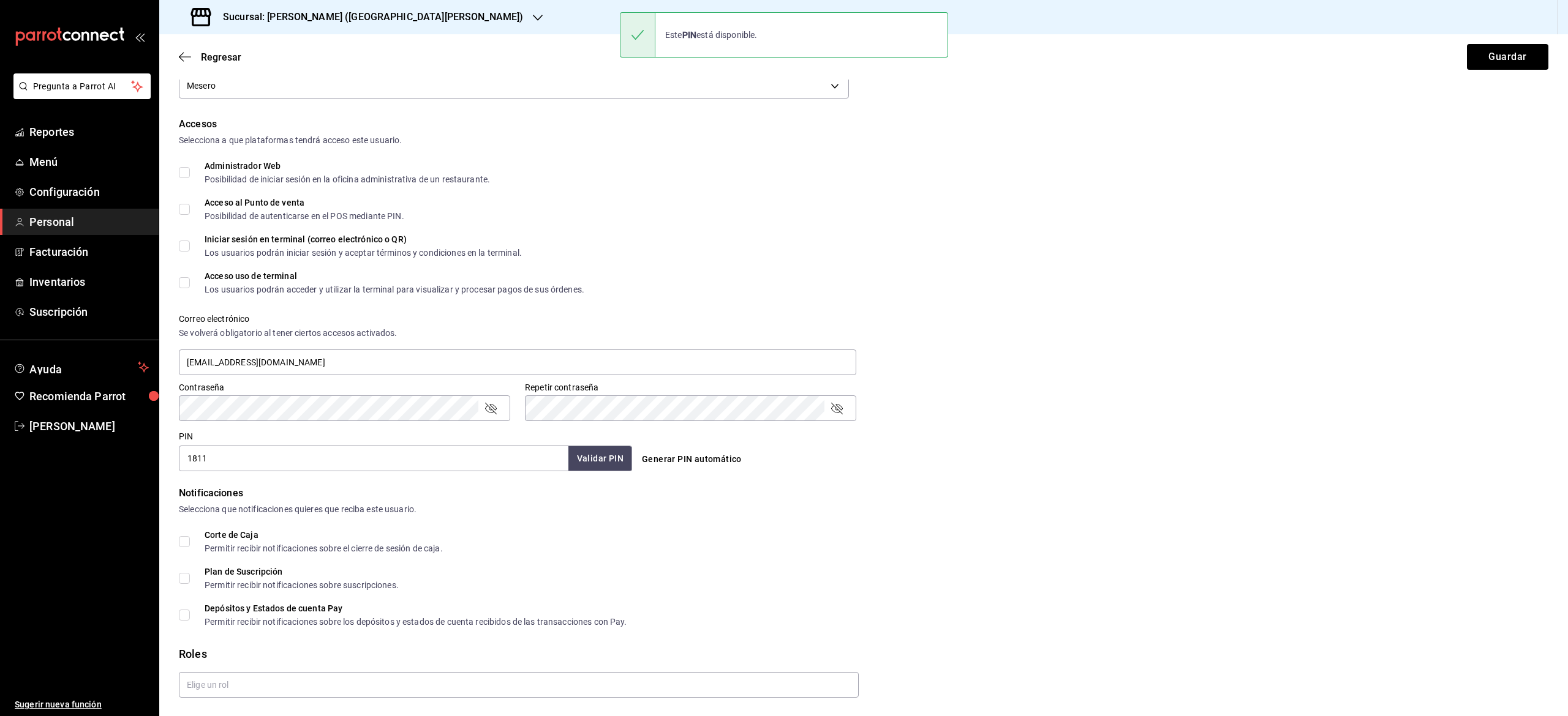
scroll to position [262, 0]
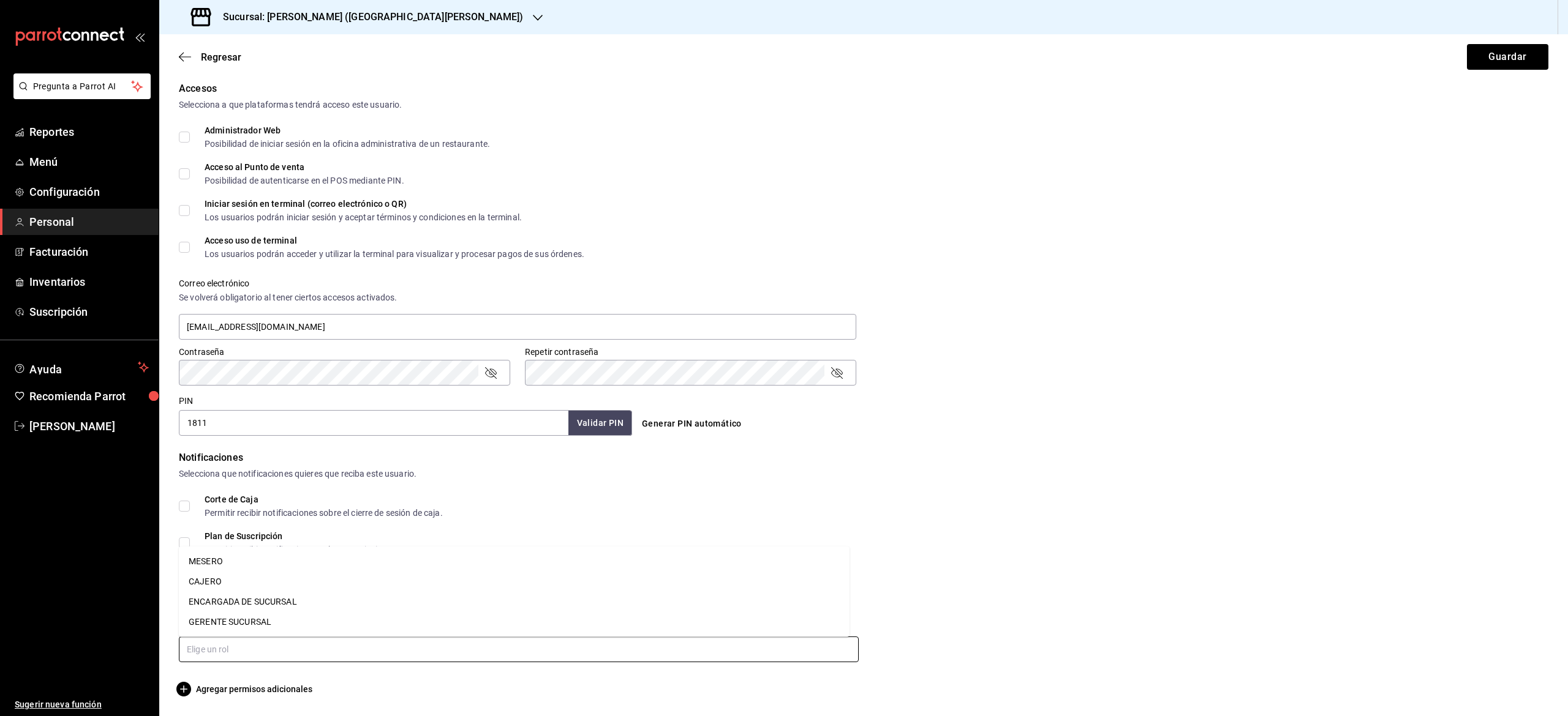
click at [517, 643] on input "text" at bounding box center [519, 649] width 680 height 25
click at [287, 570] on li "MESERO" at bounding box center [514, 562] width 671 height 20
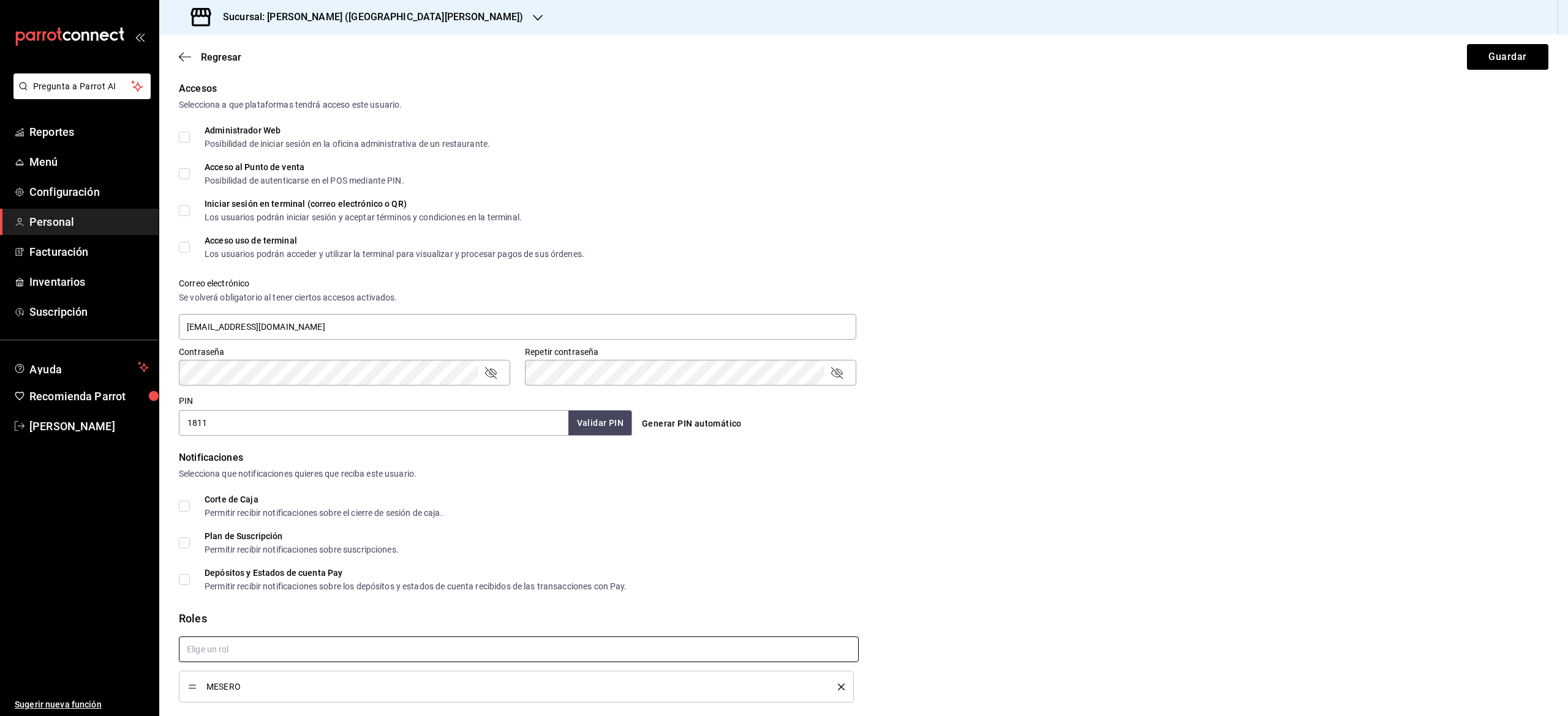
checkbox input "true"
click at [1482, 51] on button "Guardar" at bounding box center [1508, 56] width 82 height 25
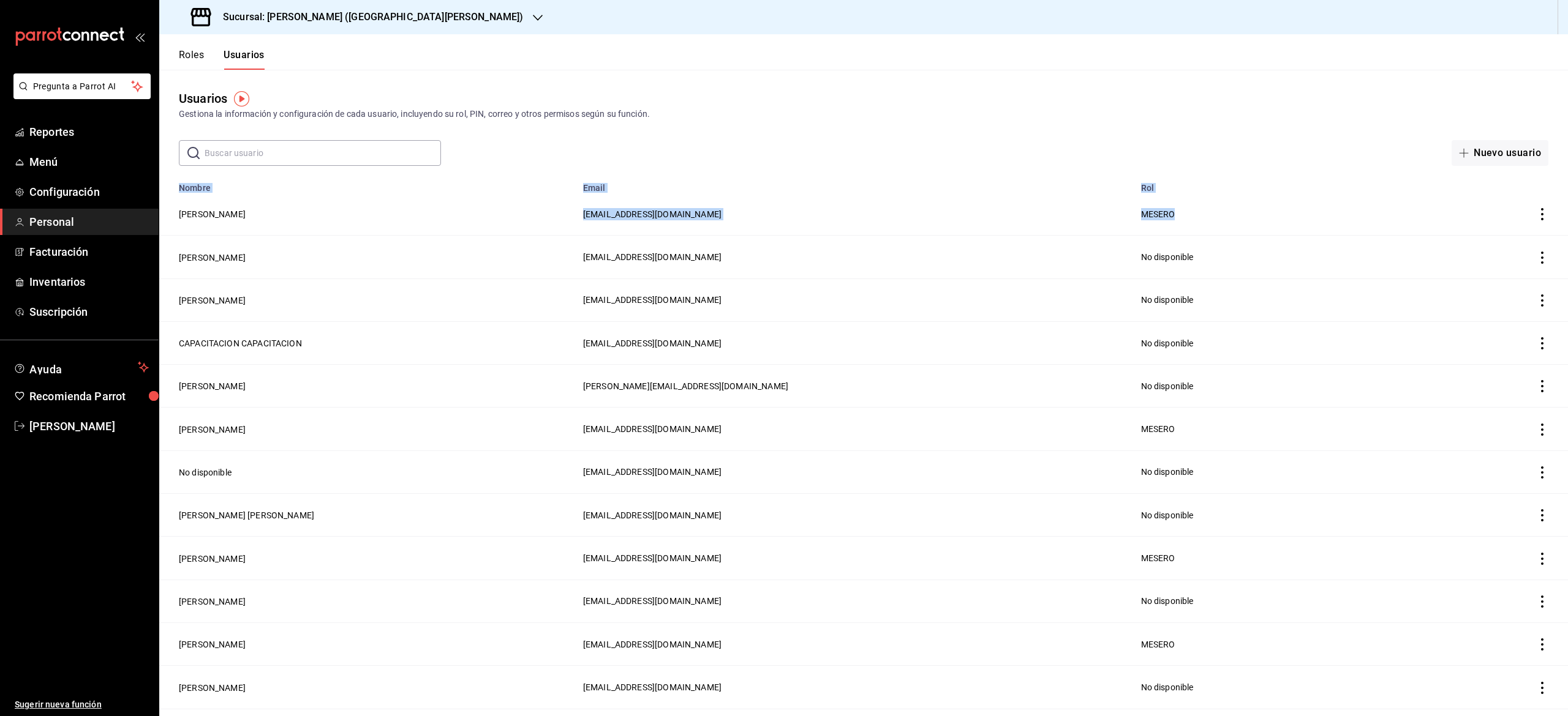
drag, startPoint x: 1346, startPoint y: 230, endPoint x: 794, endPoint y: 156, distance: 556.9
drag, startPoint x: 794, startPoint y: 156, endPoint x: 412, endPoint y: 300, distance: 408.2
drag, startPoint x: 348, startPoint y: 465, endPoint x: 772, endPoint y: 486, distance: 424.5
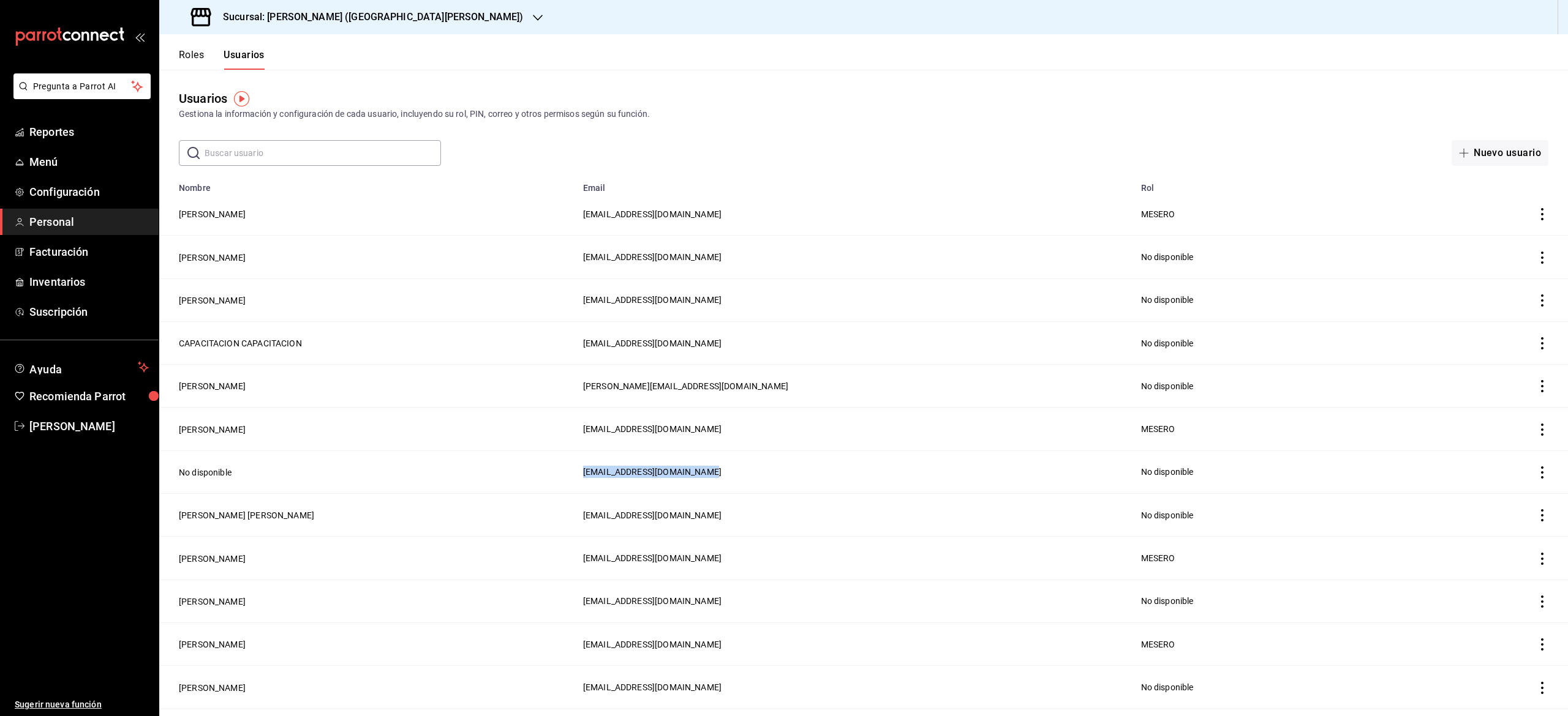
click at [772, 486] on tr "No disponible [EMAIL_ADDRESS][DOMAIN_NAME] No disponible" at bounding box center [863, 472] width 1408 height 43
click at [1396, 71] on div "Usuarios Gestiona la información y configuración de cada usuario, incluyendo su…" at bounding box center [863, 118] width 1408 height 96
drag, startPoint x: 1396, startPoint y: 71, endPoint x: 1314, endPoint y: 88, distance: 83.7
click at [1314, 88] on div "Usuarios Gestiona la información y configuración de cada usuario, incluyendo su…" at bounding box center [863, 118] width 1408 height 96
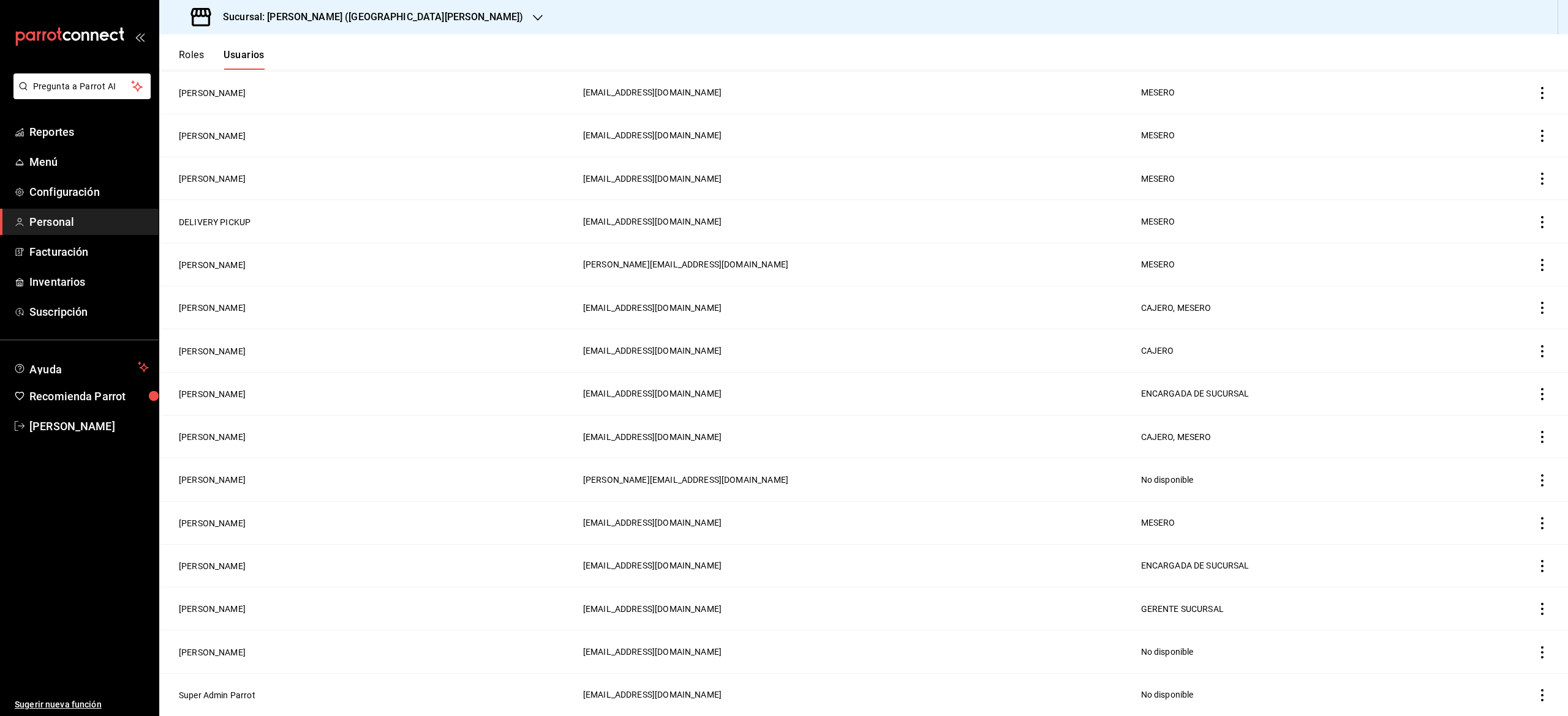
scroll to position [1068, 0]
click at [1531, 531] on td "employeesTable" at bounding box center [1511, 523] width 115 height 43
drag, startPoint x: 1531, startPoint y: 531, endPoint x: 1522, endPoint y: 523, distance: 12.0
click at [1522, 523] on td "employeesTable" at bounding box center [1511, 523] width 115 height 43
click at [1536, 523] on icon "actions" at bounding box center [1542, 523] width 12 height 12
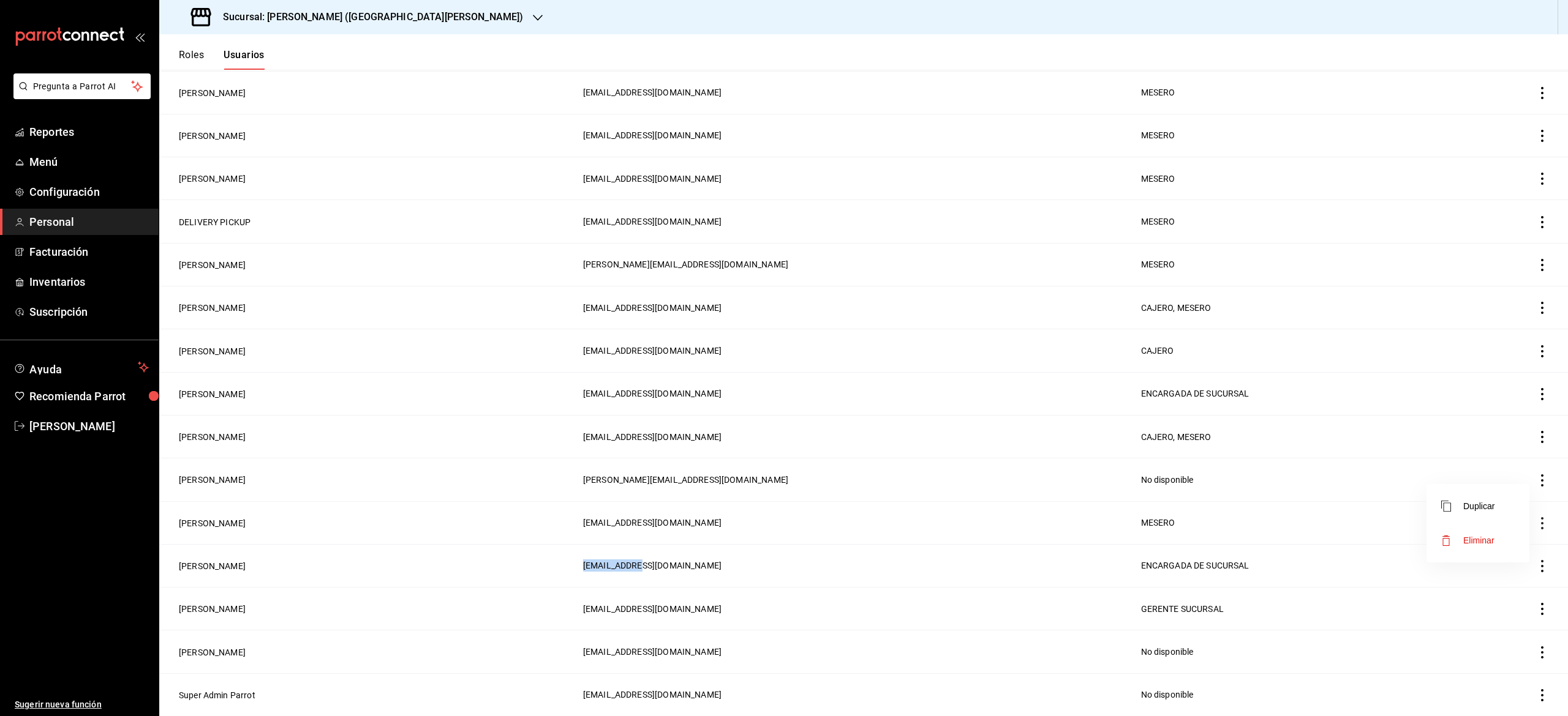
drag, startPoint x: 1522, startPoint y: 523, endPoint x: 1497, endPoint y: 546, distance: 34.0
click at [1497, 546] on li "Eliminar" at bounding box center [1477, 540] width 103 height 34
click at [1497, 546] on div "Cancelar Eliminar" at bounding box center [1422, 554] width 179 height 45
drag, startPoint x: 1497, startPoint y: 546, endPoint x: 1459, endPoint y: 573, distance: 46.6
click at [1459, 573] on div "Cancelar Eliminar" at bounding box center [1422, 554] width 179 height 45
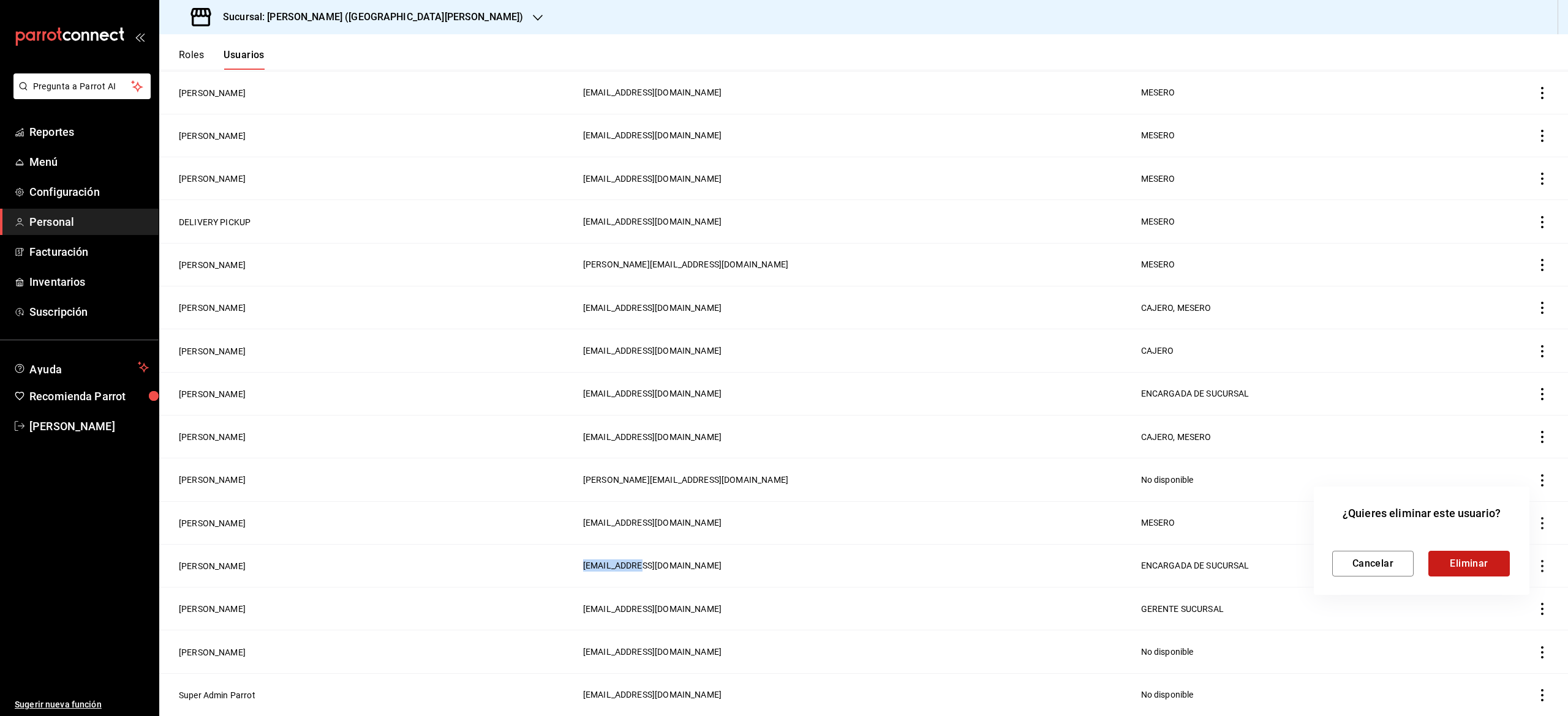
click at [1459, 573] on button "Eliminar" at bounding box center [1469, 563] width 82 height 25
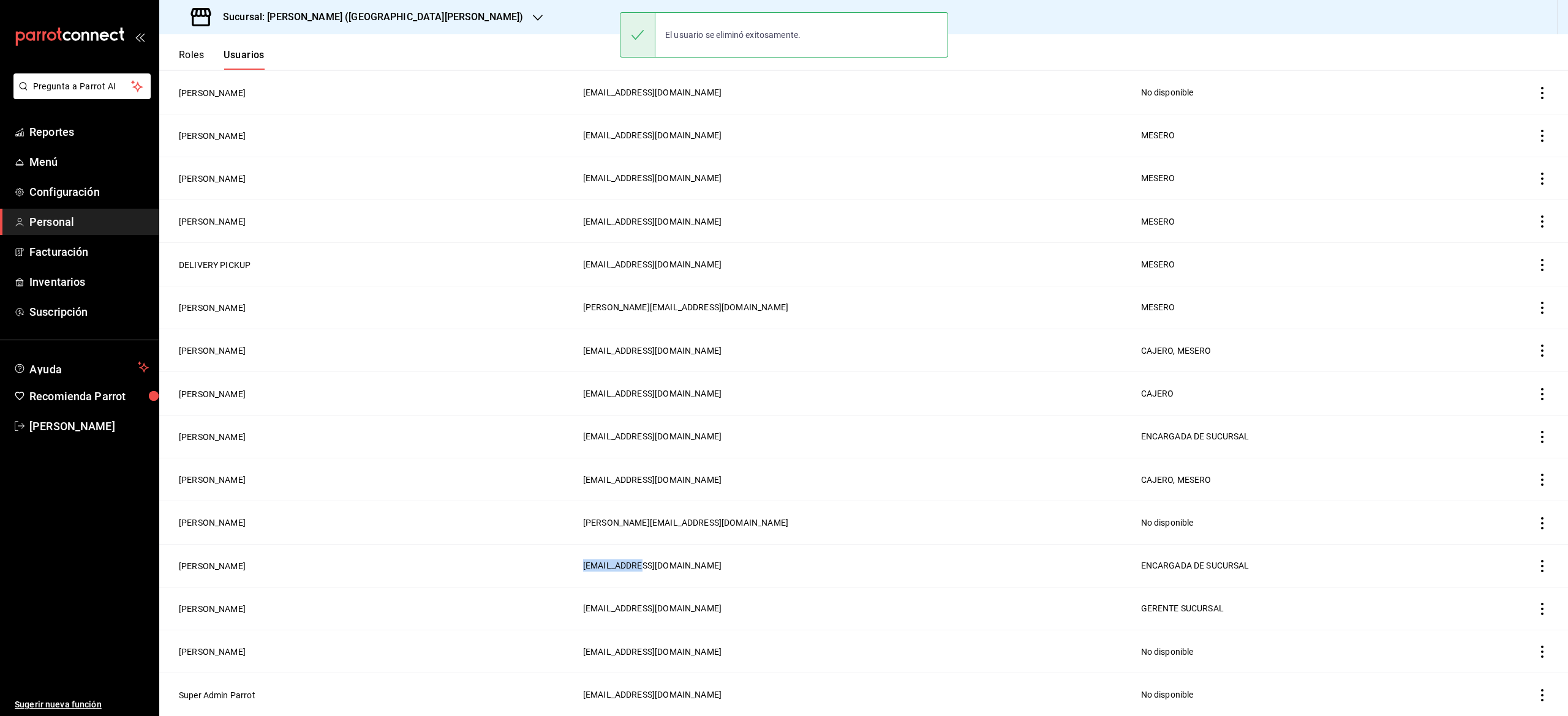
scroll to position [1025, 0]
drag, startPoint x: 1459, startPoint y: 573, endPoint x: 858, endPoint y: 548, distance: 601.5
drag, startPoint x: 399, startPoint y: 484, endPoint x: 336, endPoint y: 489, distance: 63.2
click at [336, 489] on td "[PERSON_NAME]" at bounding box center [368, 480] width 416 height 43
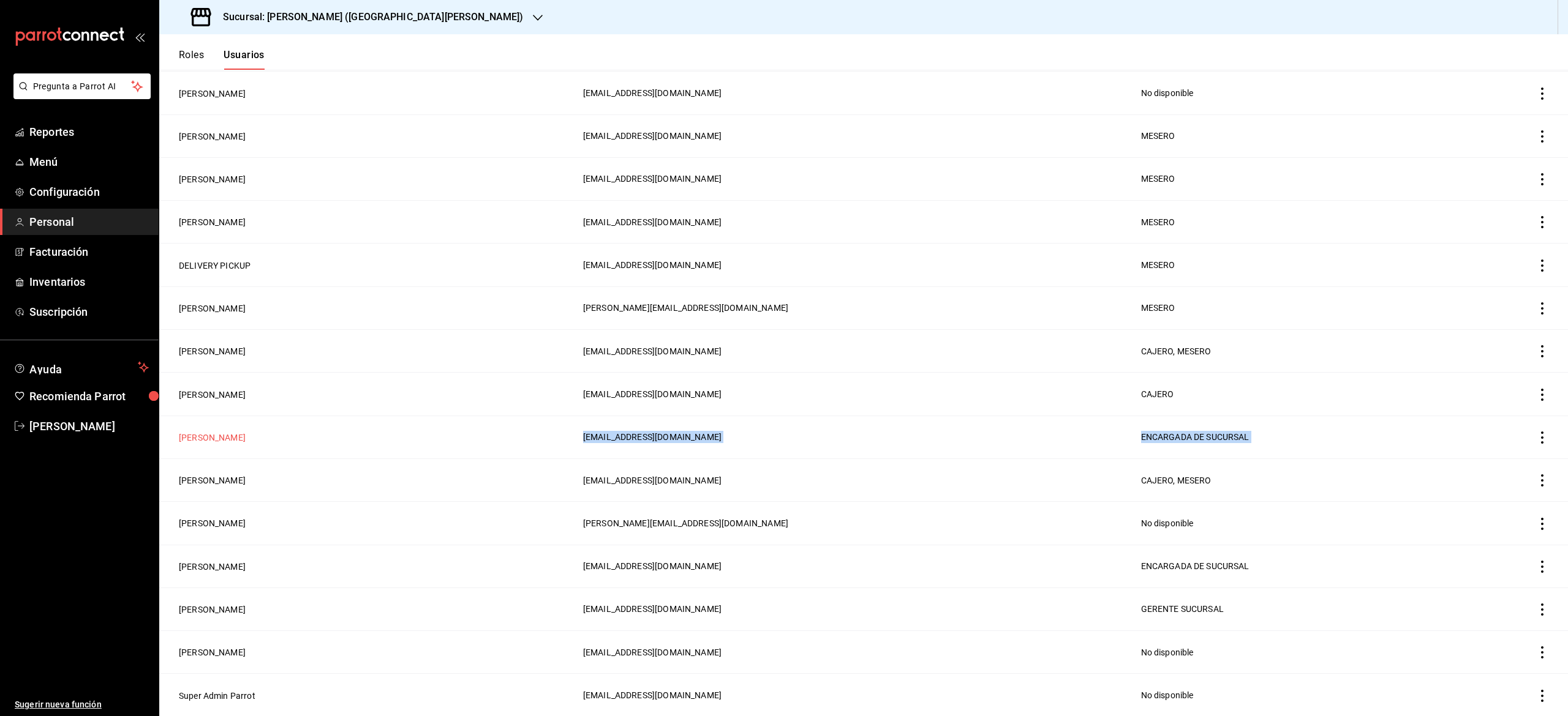
drag, startPoint x: 336, startPoint y: 489, endPoint x: 207, endPoint y: 436, distance: 139.5
click at [207, 436] on button "[PERSON_NAME]" at bounding box center [212, 438] width 67 height 12
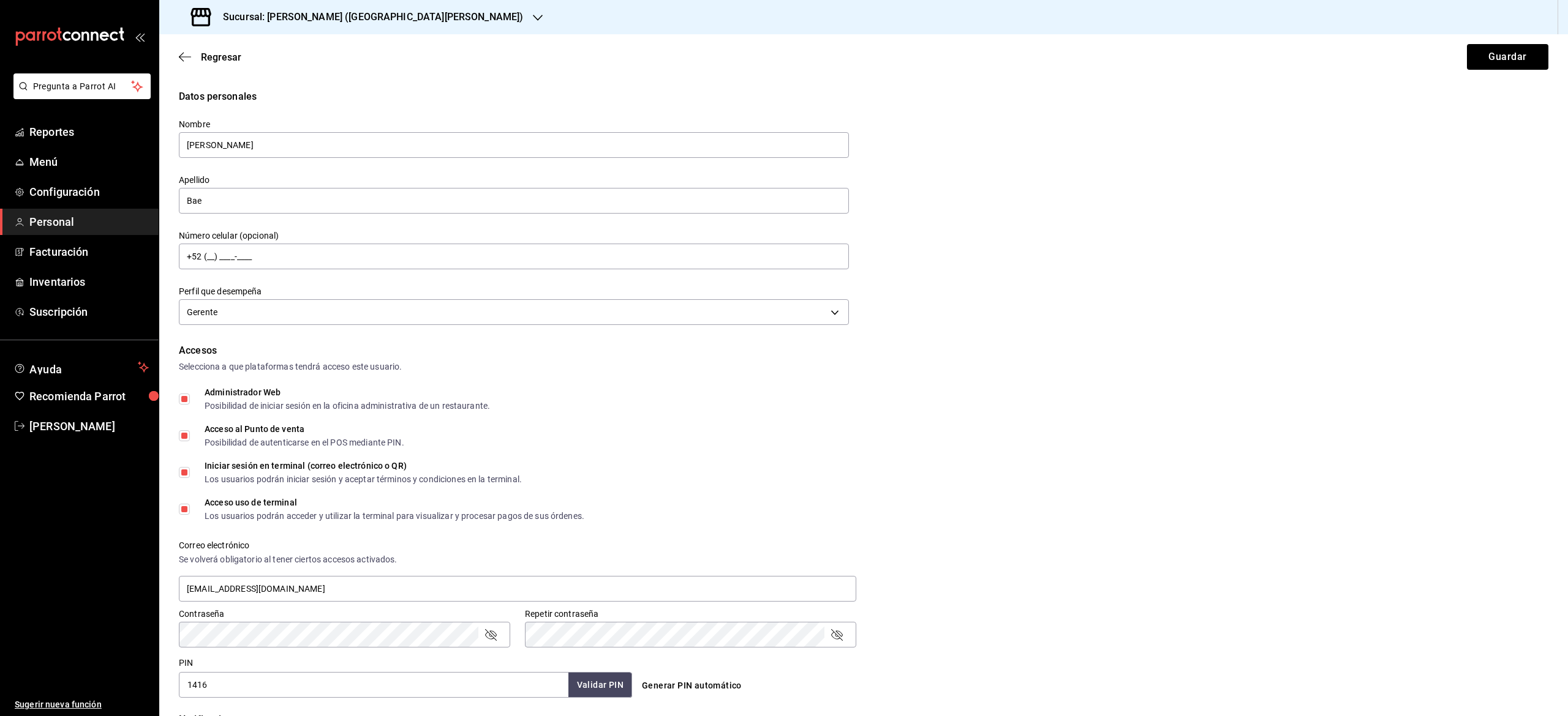
drag, startPoint x: 719, startPoint y: 398, endPoint x: 322, endPoint y: 691, distance: 493.4
click at [322, 691] on div "Accesos Selecciona a que plataformas tendrá acceso este usuario. Administrador …" at bounding box center [863, 521] width 1369 height 355
drag, startPoint x: 322, startPoint y: 691, endPoint x: 275, endPoint y: 694, distance: 47.1
click at [275, 694] on input "1416" at bounding box center [373, 684] width 389 height 25
type input "1"
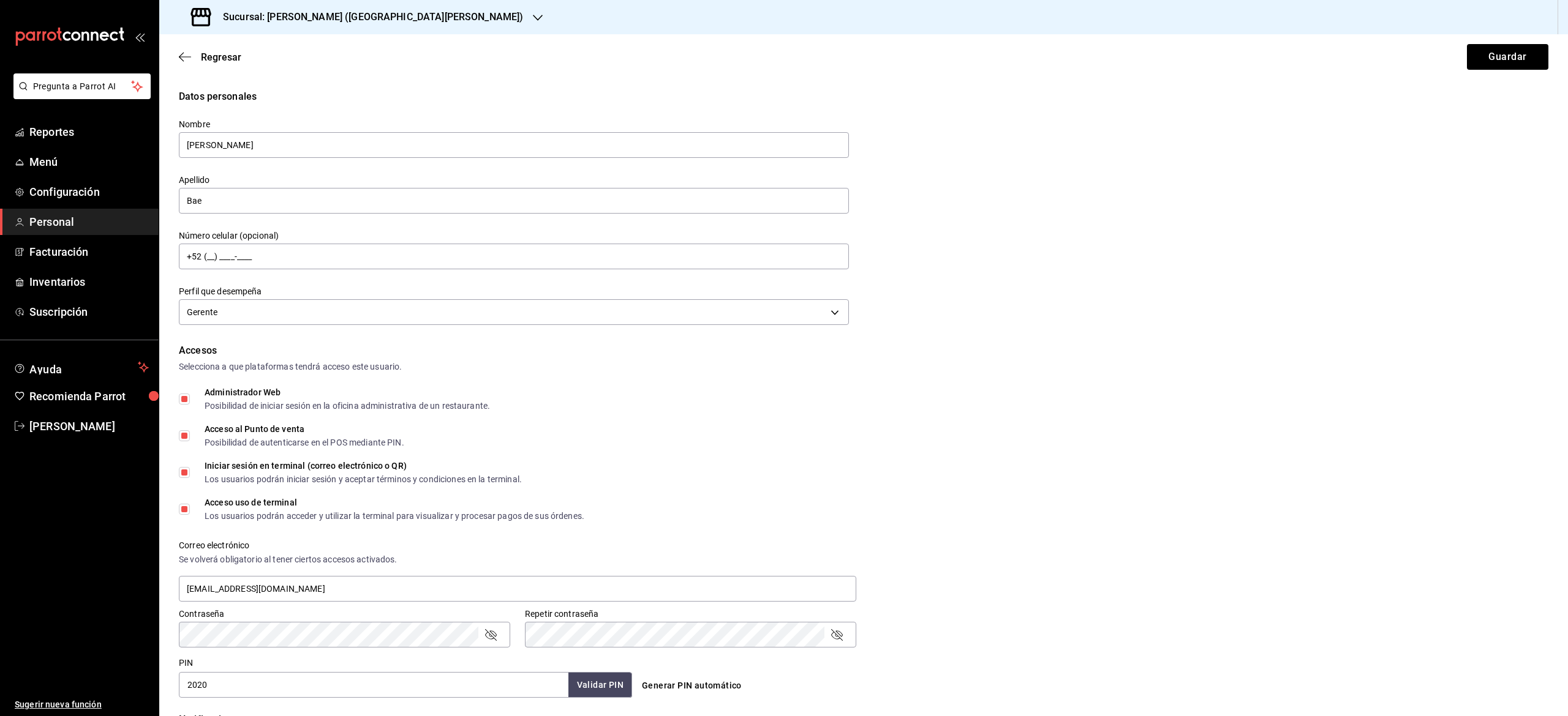
drag, startPoint x: 275, startPoint y: 694, endPoint x: 606, endPoint y: 684, distance: 331.2
click at [606, 684] on div "2020 Validar PIN ​" at bounding box center [405, 684] width 453 height 25
type input "2020"
click at [606, 684] on button "Validar PIN" at bounding box center [600, 685] width 65 height 26
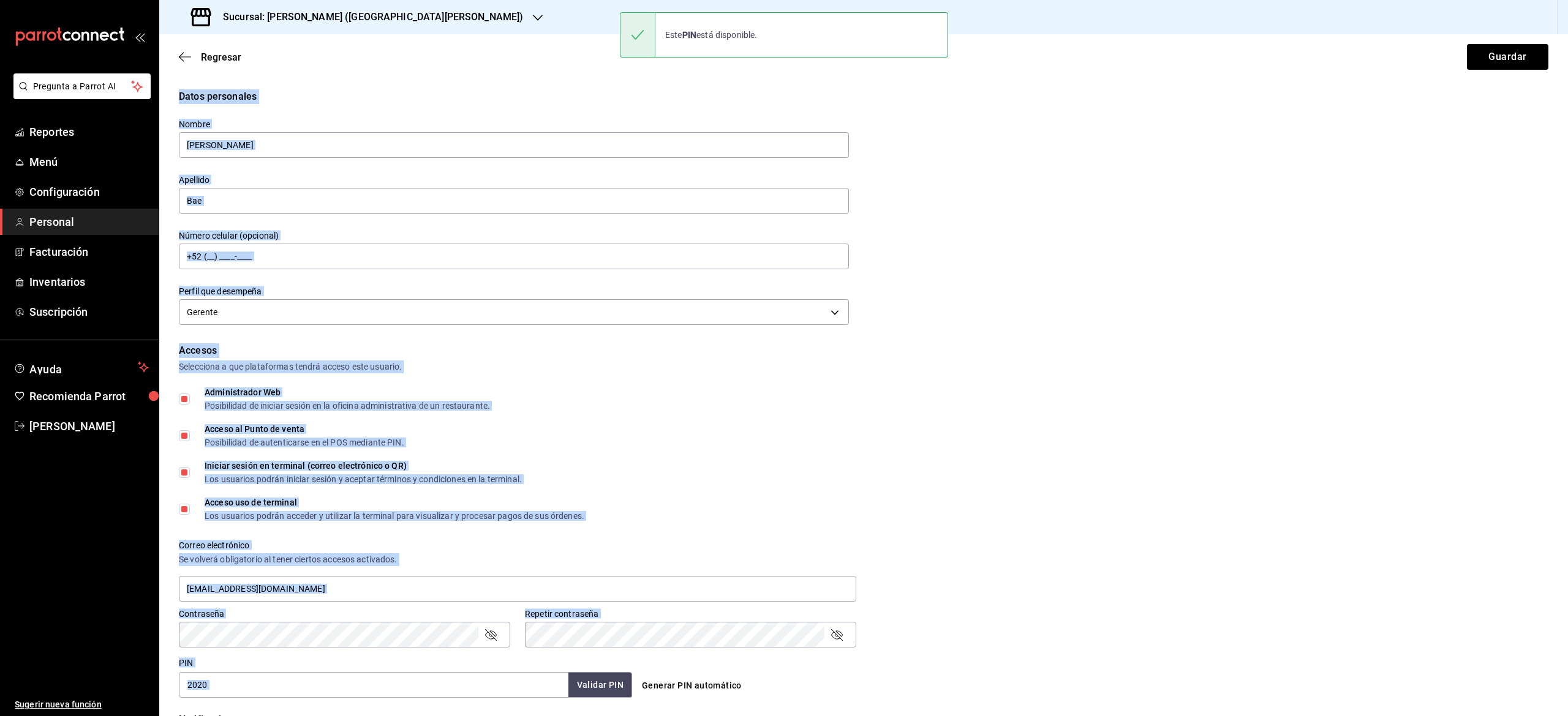
drag, startPoint x: 606, startPoint y: 684, endPoint x: 1566, endPoint y: -69, distance: 1220.1
click at [1566, 0] on html "Pregunta a Parrot AI Reportes Menú Configuración Personal Facturación Inventari…" at bounding box center [784, 358] width 1568 height 716
drag, startPoint x: 1491, startPoint y: 56, endPoint x: 1494, endPoint y: 44, distance: 12.4
click at [1494, 44] on button "Guardar" at bounding box center [1508, 56] width 82 height 25
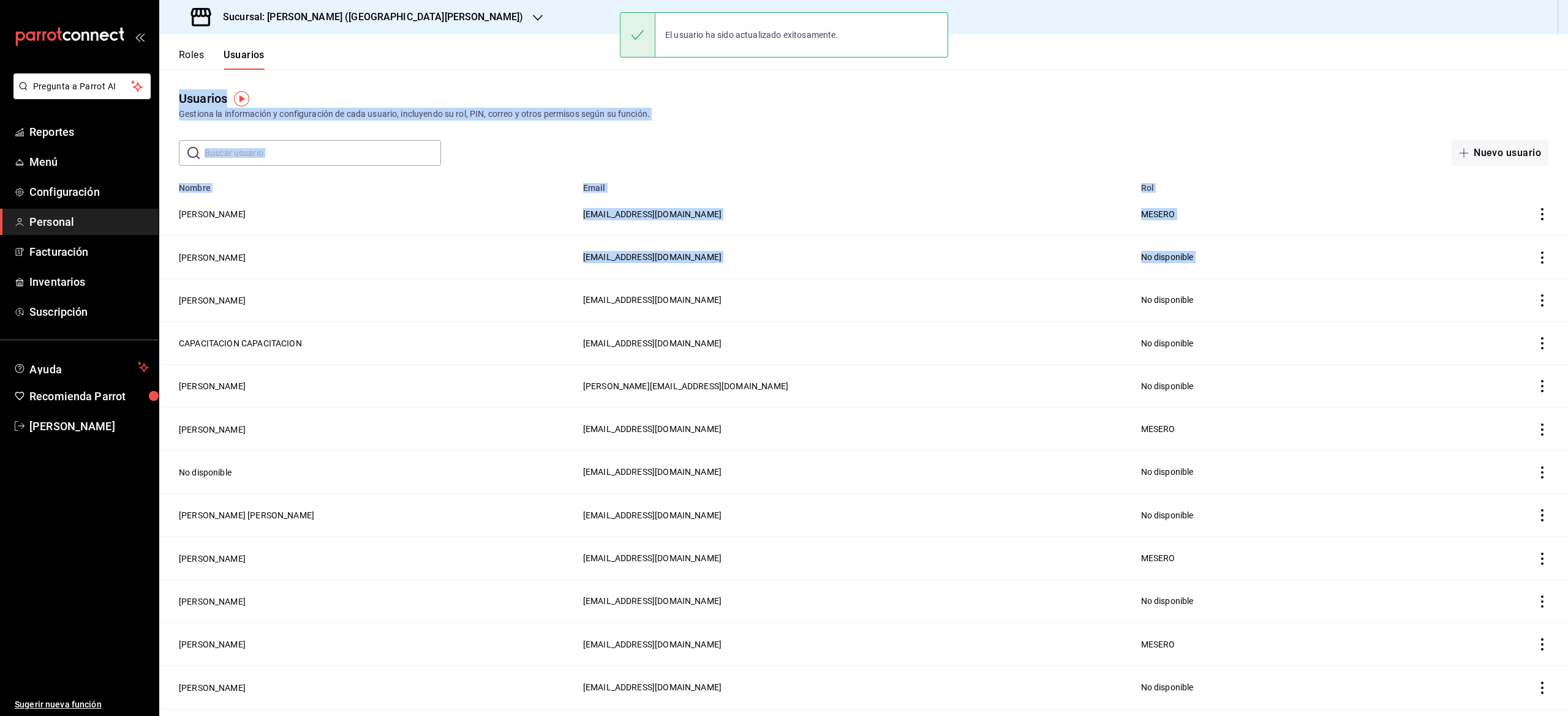
drag, startPoint x: 1494, startPoint y: 44, endPoint x: 385, endPoint y: 312, distance: 1140.9
click at [383, 153] on input "text" at bounding box center [322, 153] width 237 height 25
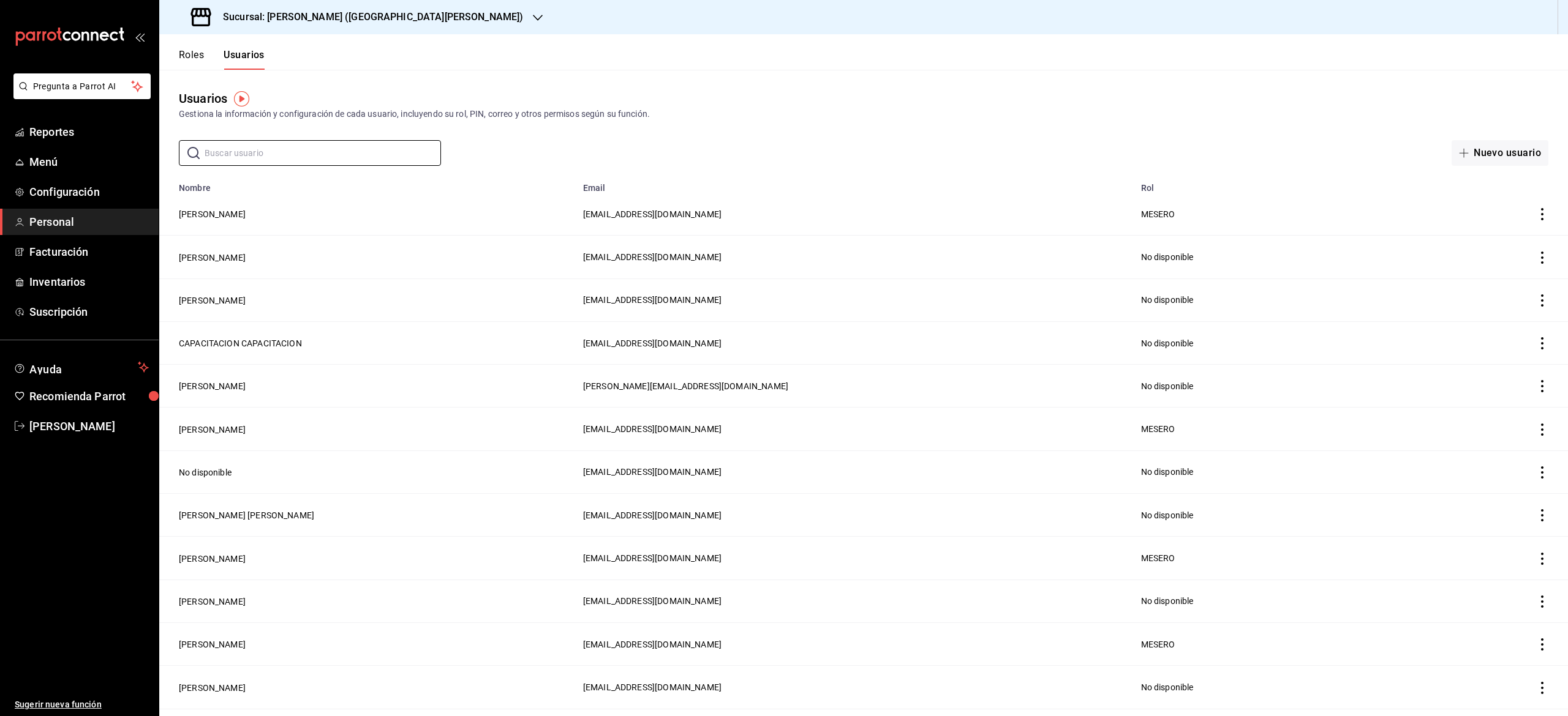
drag, startPoint x: 383, startPoint y: 153, endPoint x: 1281, endPoint y: 97, distance: 899.7
click at [1281, 97] on div "Usuarios Gestiona la información y configuración de cada usuario, incluyendo su…" at bounding box center [863, 118] width 1408 height 96
drag, startPoint x: 1281, startPoint y: 97, endPoint x: 1559, endPoint y: 73, distance: 279.0
click at [1559, 73] on div "Roles Usuarios Usuarios Gestiona la información y configuración de cada usuario…" at bounding box center [863, 375] width 1408 height 682
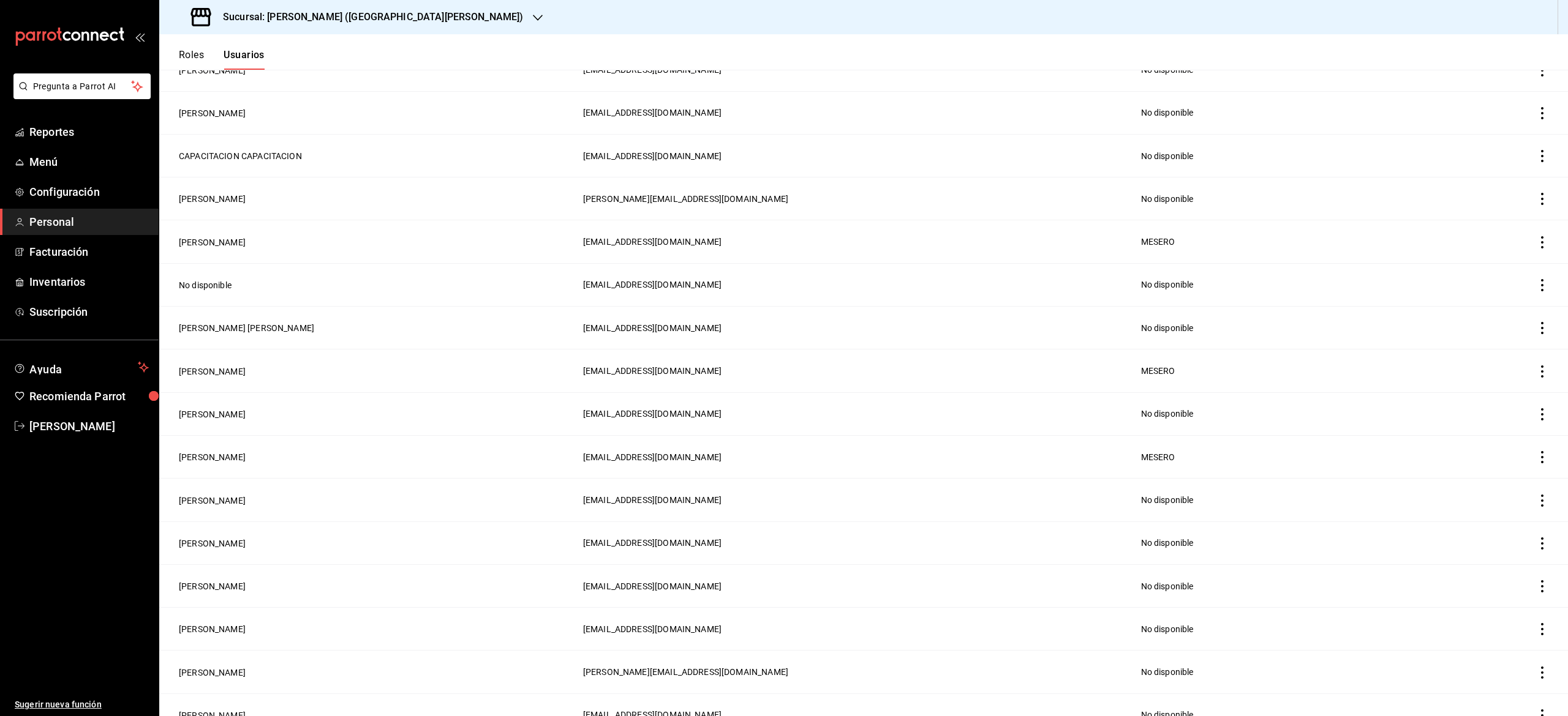
scroll to position [187, 0]
drag, startPoint x: 811, startPoint y: 237, endPoint x: 557, endPoint y: 377, distance: 290.0
drag, startPoint x: 238, startPoint y: 439, endPoint x: 1289, endPoint y: 345, distance: 1055.2
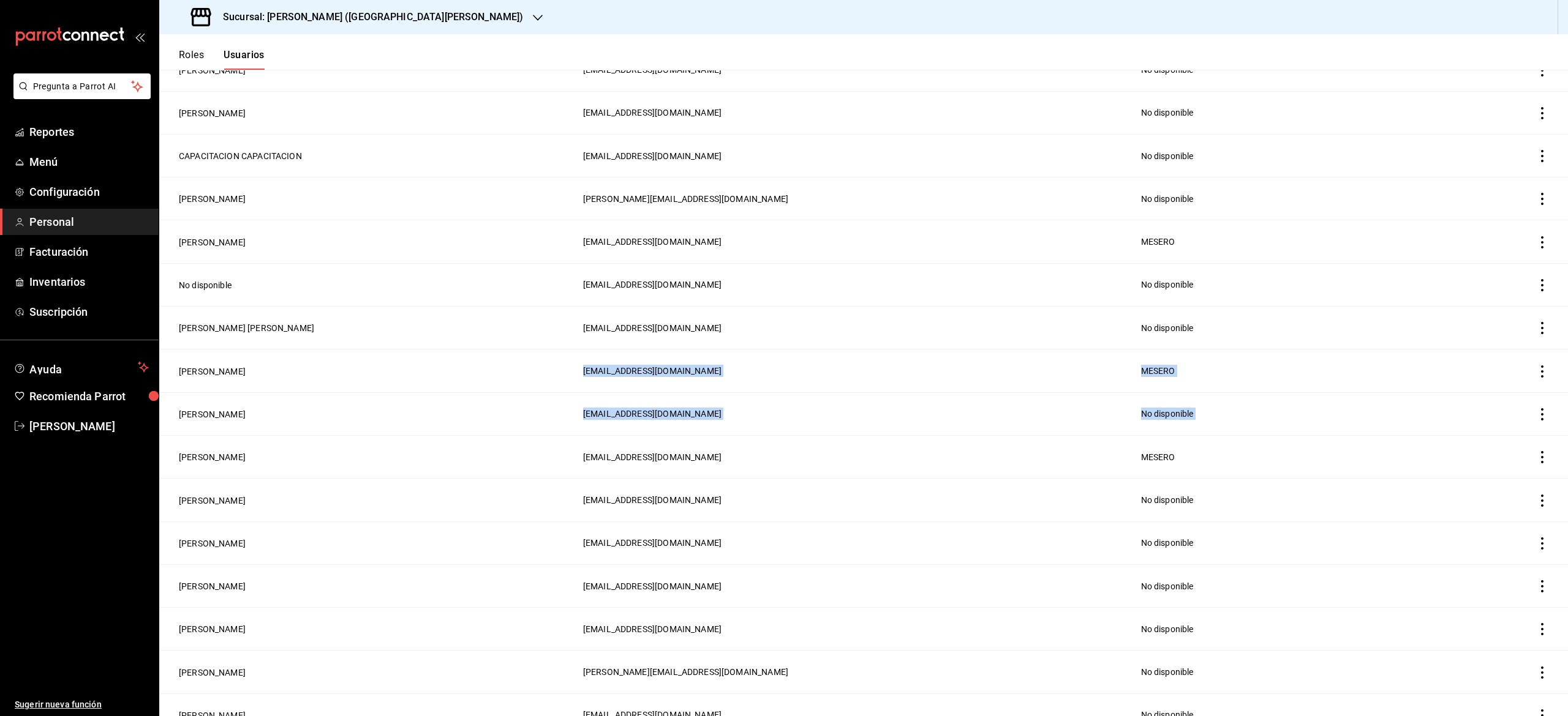
click at [1469, 393] on td "employeesTable" at bounding box center [1511, 414] width 115 height 43
drag, startPoint x: 1469, startPoint y: 393, endPoint x: 1517, endPoint y: 372, distance: 52.4
click at [1536, 372] on icon "actions" at bounding box center [1542, 371] width 12 height 12
drag, startPoint x: 1517, startPoint y: 372, endPoint x: 1481, endPoint y: 365, distance: 36.7
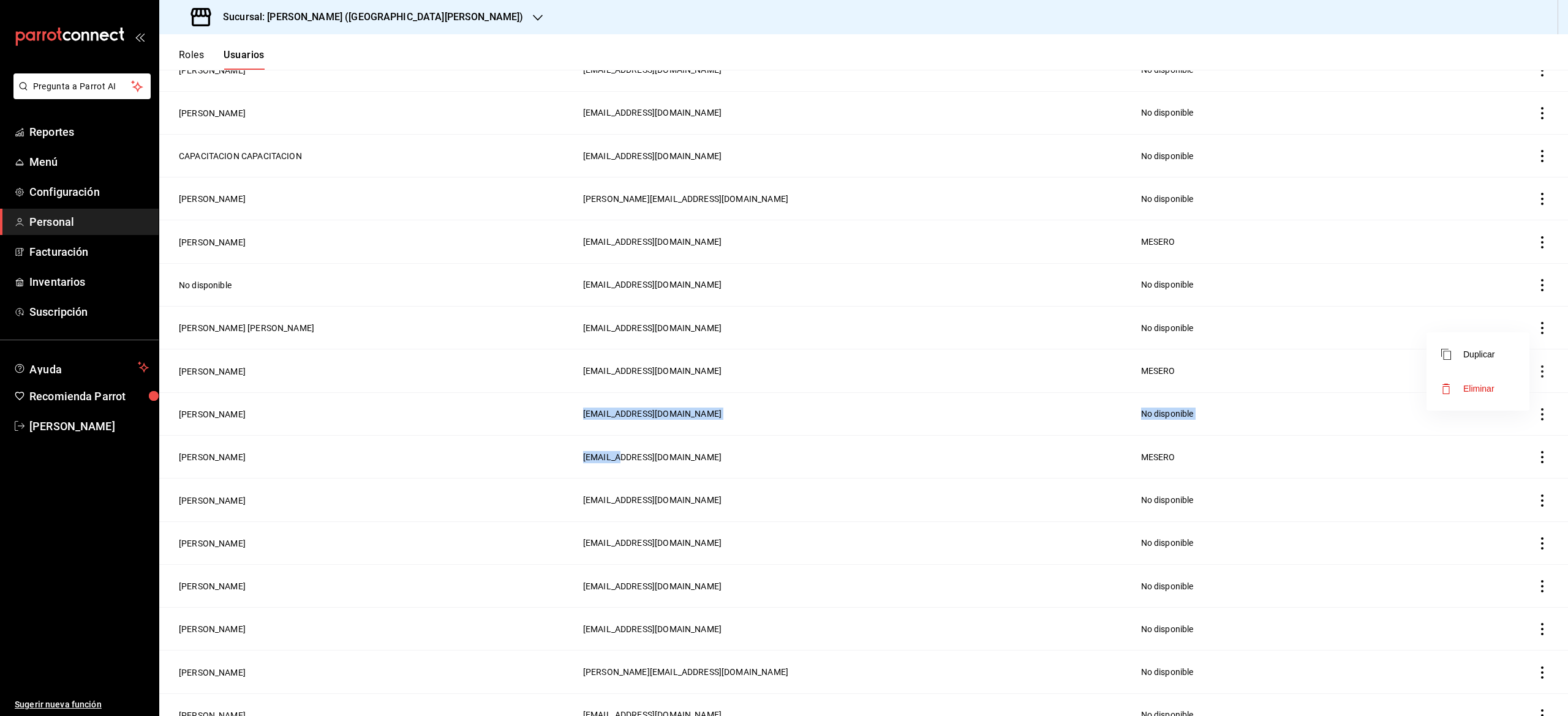
click at [1481, 365] on ul "Duplicar Eliminar" at bounding box center [1477, 371] width 103 height 79
drag, startPoint x: 1481, startPoint y: 365, endPoint x: 1470, endPoint y: 410, distance: 46.3
click at [1470, 410] on ul "Duplicar Eliminar" at bounding box center [1477, 371] width 103 height 79
drag, startPoint x: 1470, startPoint y: 410, endPoint x: 1473, endPoint y: 361, distance: 49.1
click at [1473, 361] on ul "Duplicar Eliminar" at bounding box center [1477, 371] width 103 height 79
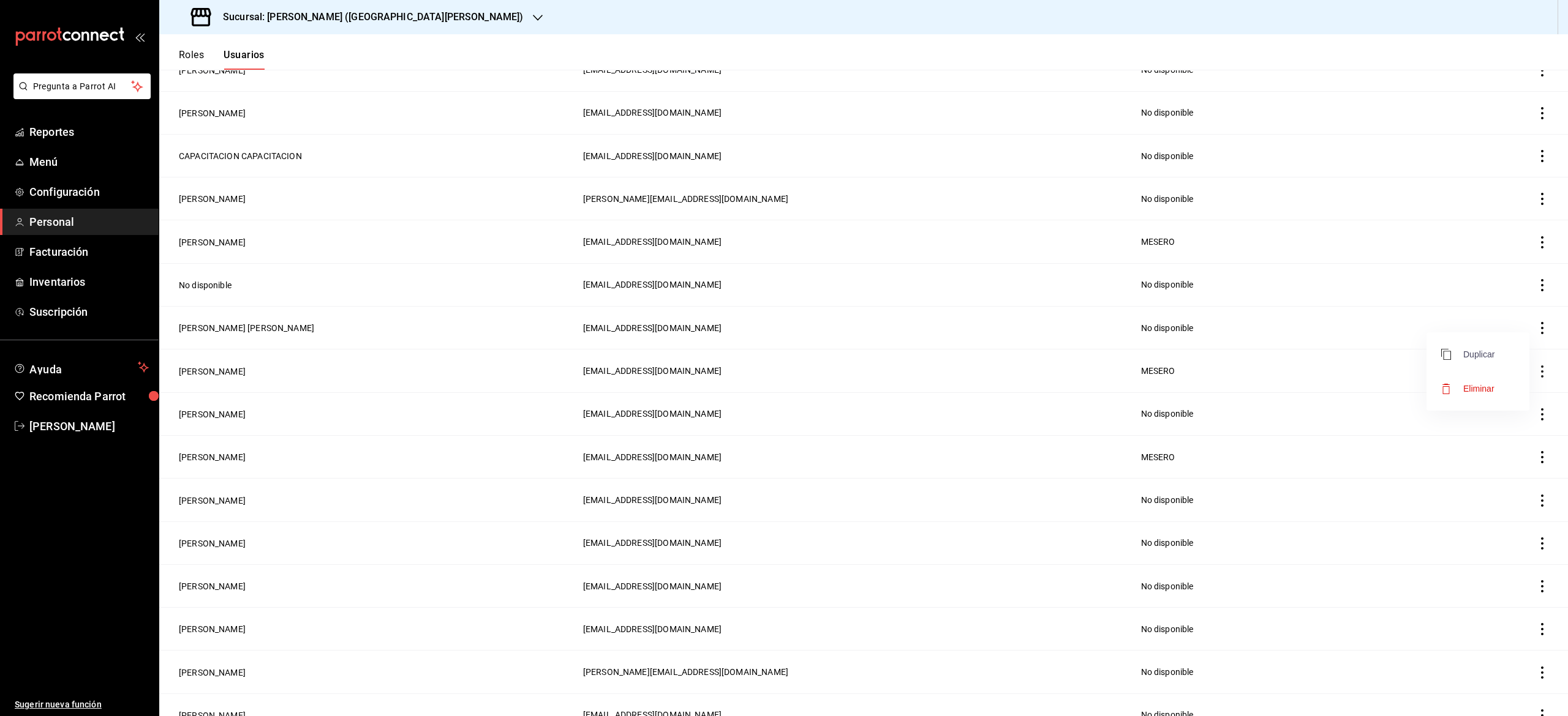
drag, startPoint x: 1473, startPoint y: 361, endPoint x: 1455, endPoint y: 348, distance: 22.2
click at [1455, 348] on span "Duplicar" at bounding box center [1467, 354] width 53 height 15
click at [1473, 382] on div "¿Quieres duplicar este usuario? No Si" at bounding box center [1422, 355] width 216 height 109
click at [1473, 382] on button "Si" at bounding box center [1469, 377] width 82 height 25
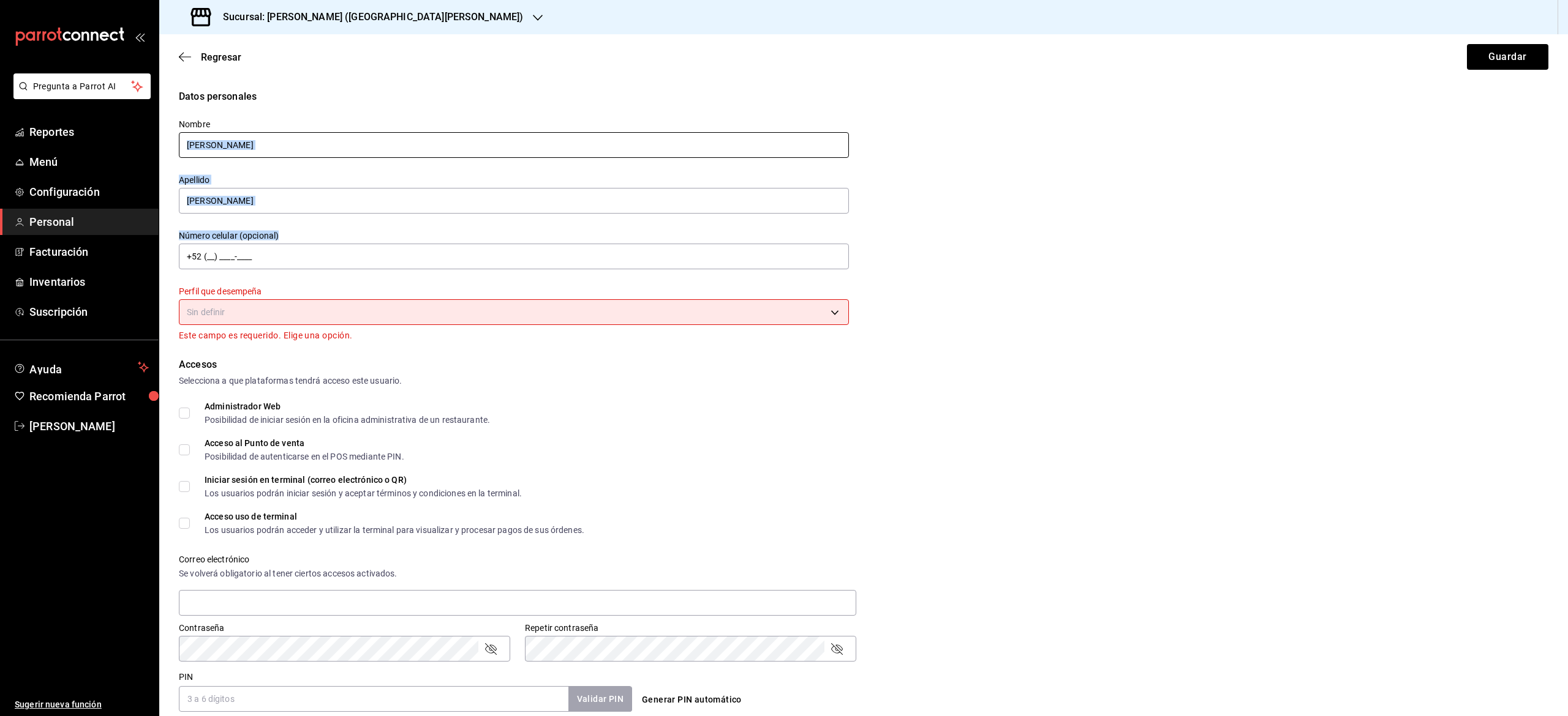
drag, startPoint x: 775, startPoint y: 235, endPoint x: 576, endPoint y: 142, distance: 219.7
click at [576, 142] on div "Nombre [PERSON_NAME] [PERSON_NAME] Número celular (opcional) +52 (__) ____-____…" at bounding box center [506, 224] width 685 height 239
click at [576, 142] on input "[PERSON_NAME]" at bounding box center [513, 145] width 670 height 25
drag, startPoint x: 576, startPoint y: 142, endPoint x: 473, endPoint y: 210, distance: 123.4
click at [473, 210] on div "Nombre [PERSON_NAME] [PERSON_NAME] Número celular (opcional) +52 (__) ____-____…" at bounding box center [506, 224] width 685 height 239
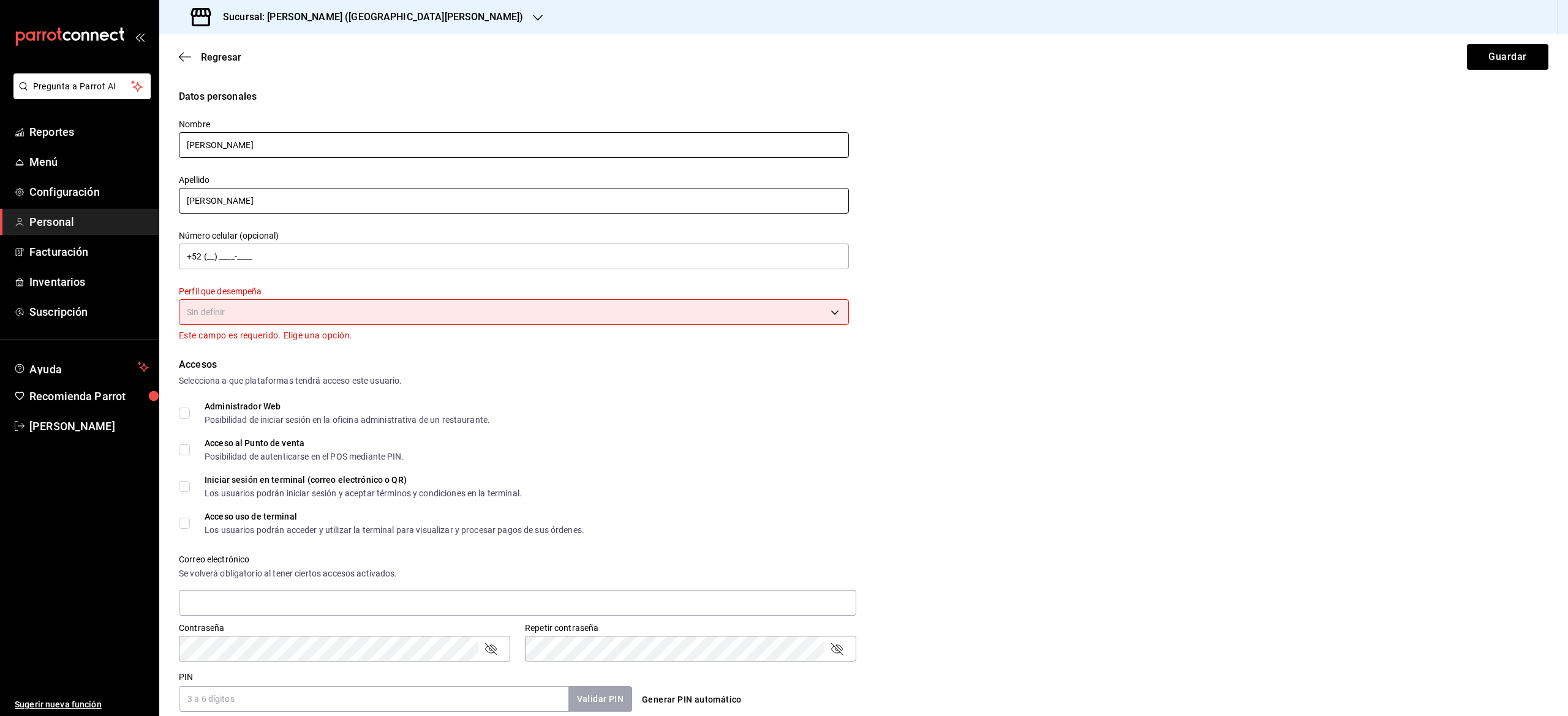
type input "[PERSON_NAME]"
click at [473, 210] on input "[PERSON_NAME]" at bounding box center [513, 200] width 670 height 25
drag, startPoint x: 473, startPoint y: 210, endPoint x: 1427, endPoint y: 415, distance: 975.8
click at [1427, 415] on form "Datos personales Nombre [PERSON_NAME] B Número celular (opcional) +52 (__) ____…" at bounding box center [863, 531] width 1369 height 883
type input "B"
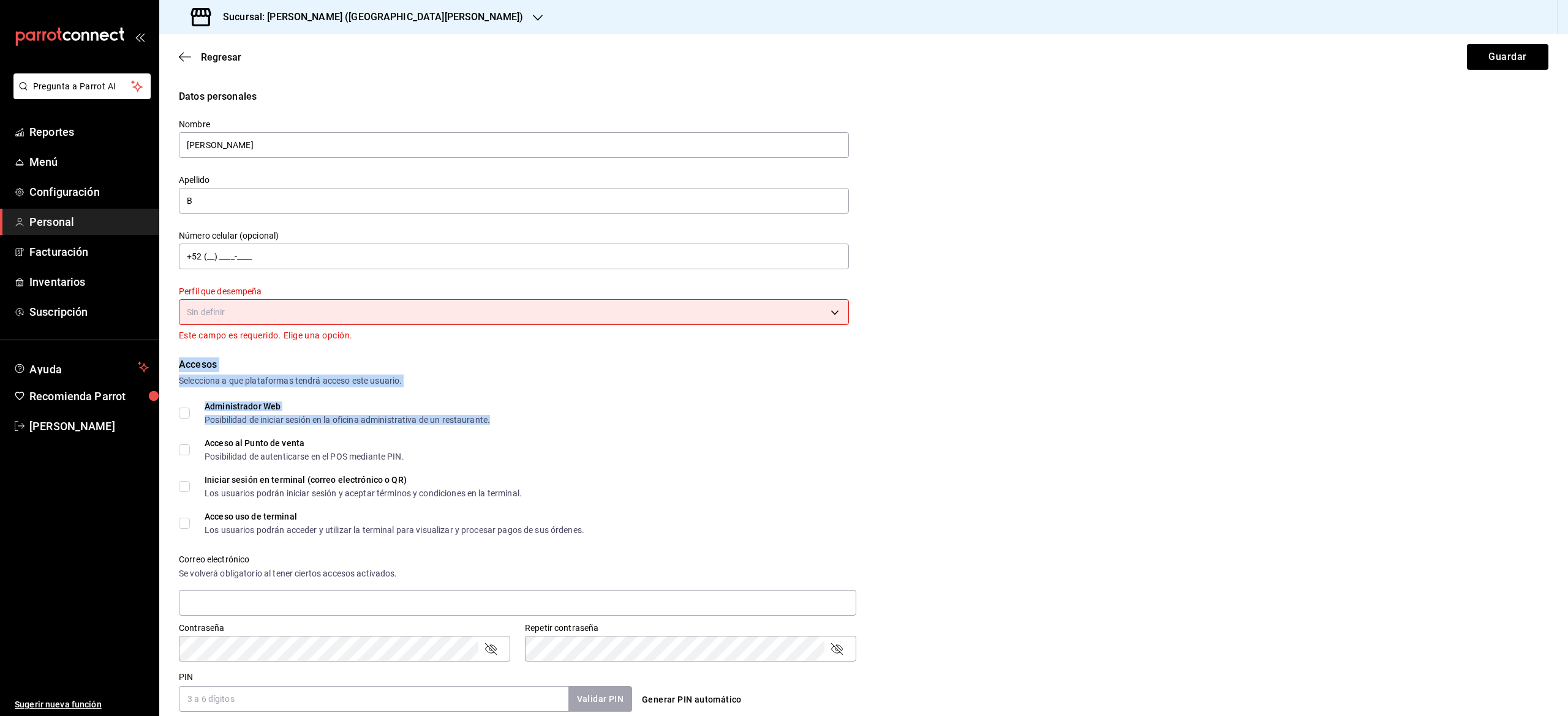
drag, startPoint x: 1427, startPoint y: 415, endPoint x: 1049, endPoint y: 308, distance: 392.9
click at [1049, 308] on form "Datos personales Nombre [PERSON_NAME] B Número celular (opcional) +52 (__) ____…" at bounding box center [863, 531] width 1369 height 883
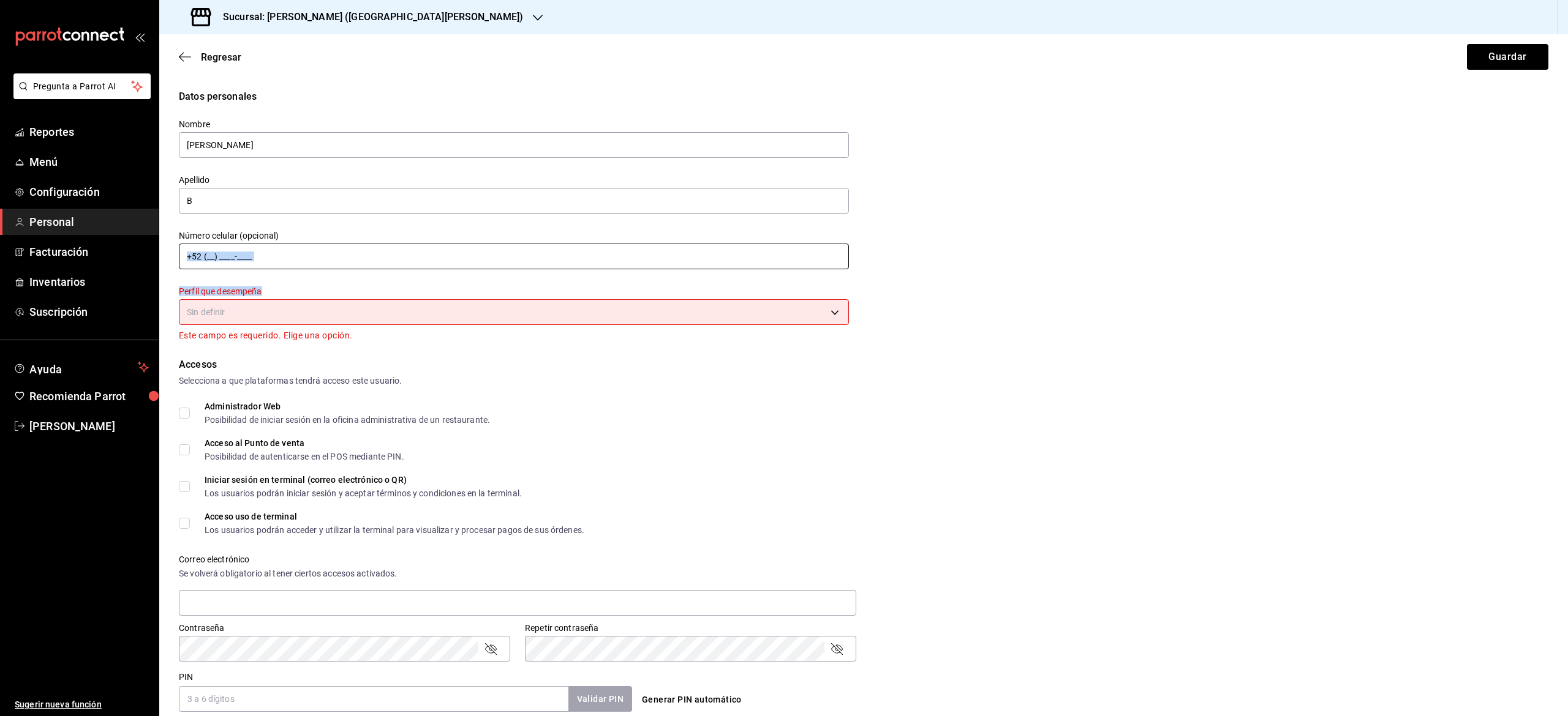
drag, startPoint x: 317, startPoint y: 294, endPoint x: 306, endPoint y: 252, distance: 43.4
click at [306, 252] on div "Nombre [PERSON_NAME] B Número celular (opcional) +52 (__) ____-____ Perfil que …" at bounding box center [506, 224] width 685 height 239
click at [306, 252] on input "+52 (__) ____-____" at bounding box center [513, 256] width 670 height 25
drag, startPoint x: 306, startPoint y: 252, endPoint x: 278, endPoint y: 314, distance: 68.0
click at [278, 314] on div "Nombre [PERSON_NAME] B Número celular (opcional) [PHONE_NUMBER] Perfil que dese…" at bounding box center [506, 224] width 685 height 239
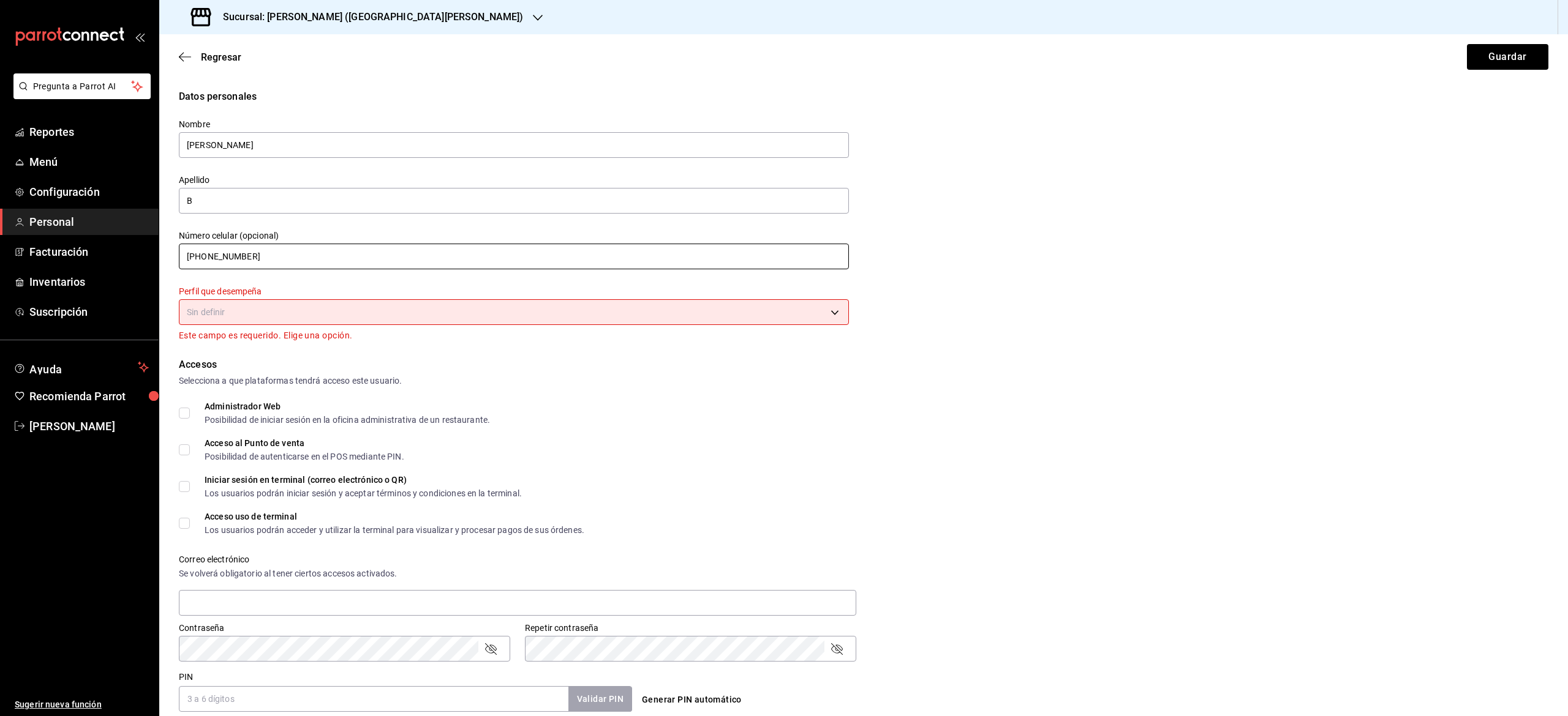
type input "[PHONE_NUMBER]"
click at [278, 314] on body "Pregunta a Parrot AI Reportes Menú Configuración Personal Facturación Inventari…" at bounding box center [784, 358] width 1568 height 716
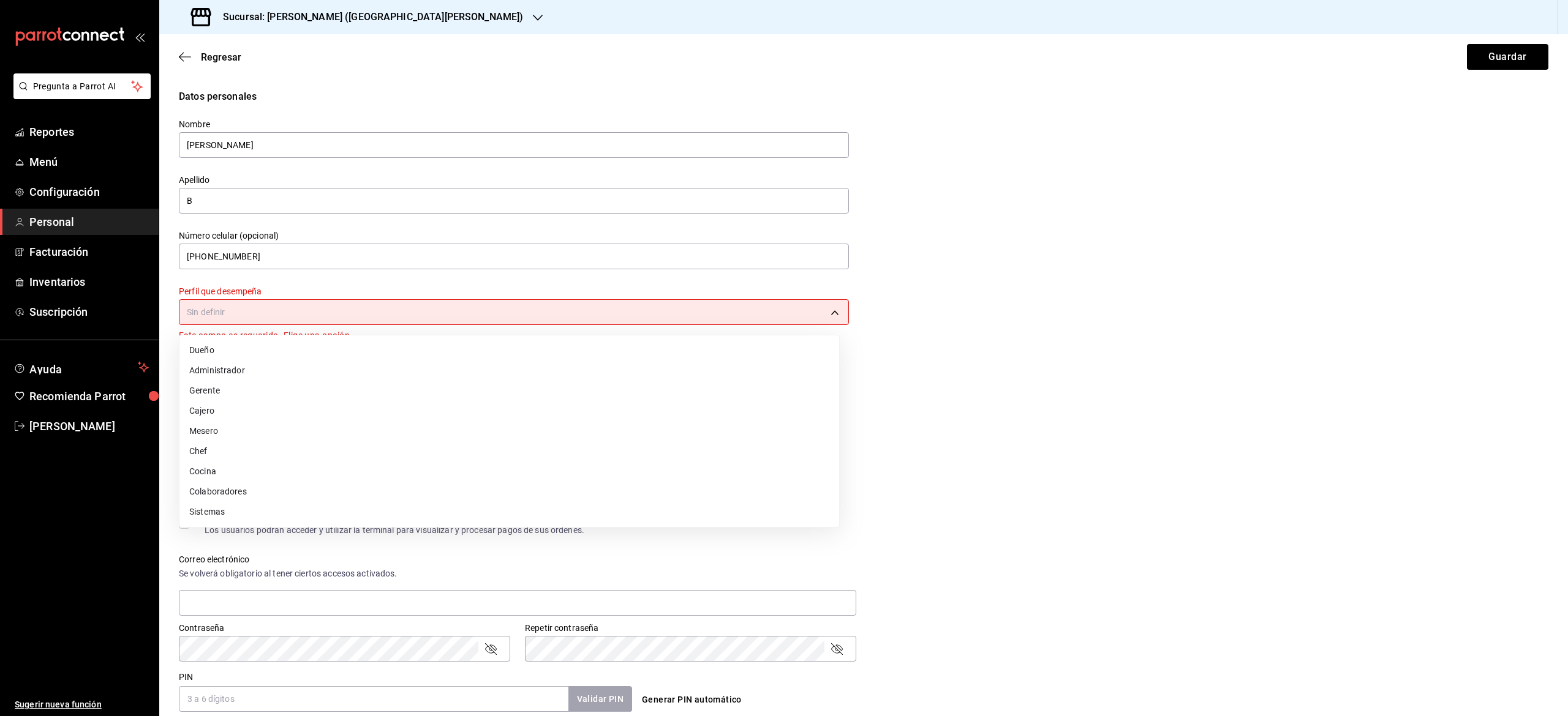
drag, startPoint x: 278, startPoint y: 314, endPoint x: 229, endPoint y: 435, distance: 130.5
click at [229, 435] on div "Dueño Administrador Gerente Cajero Mesero Chef Cocina Colaboradores Sistemas" at bounding box center [784, 358] width 1568 height 716
drag, startPoint x: 229, startPoint y: 435, endPoint x: 880, endPoint y: 388, distance: 652.7
click at [880, 388] on div "Dueño Administrador Gerente Cajero Mesero Chef Cocina Colaboradores Sistemas" at bounding box center [784, 358] width 1568 height 716
drag, startPoint x: 880, startPoint y: 388, endPoint x: 288, endPoint y: 405, distance: 592.2
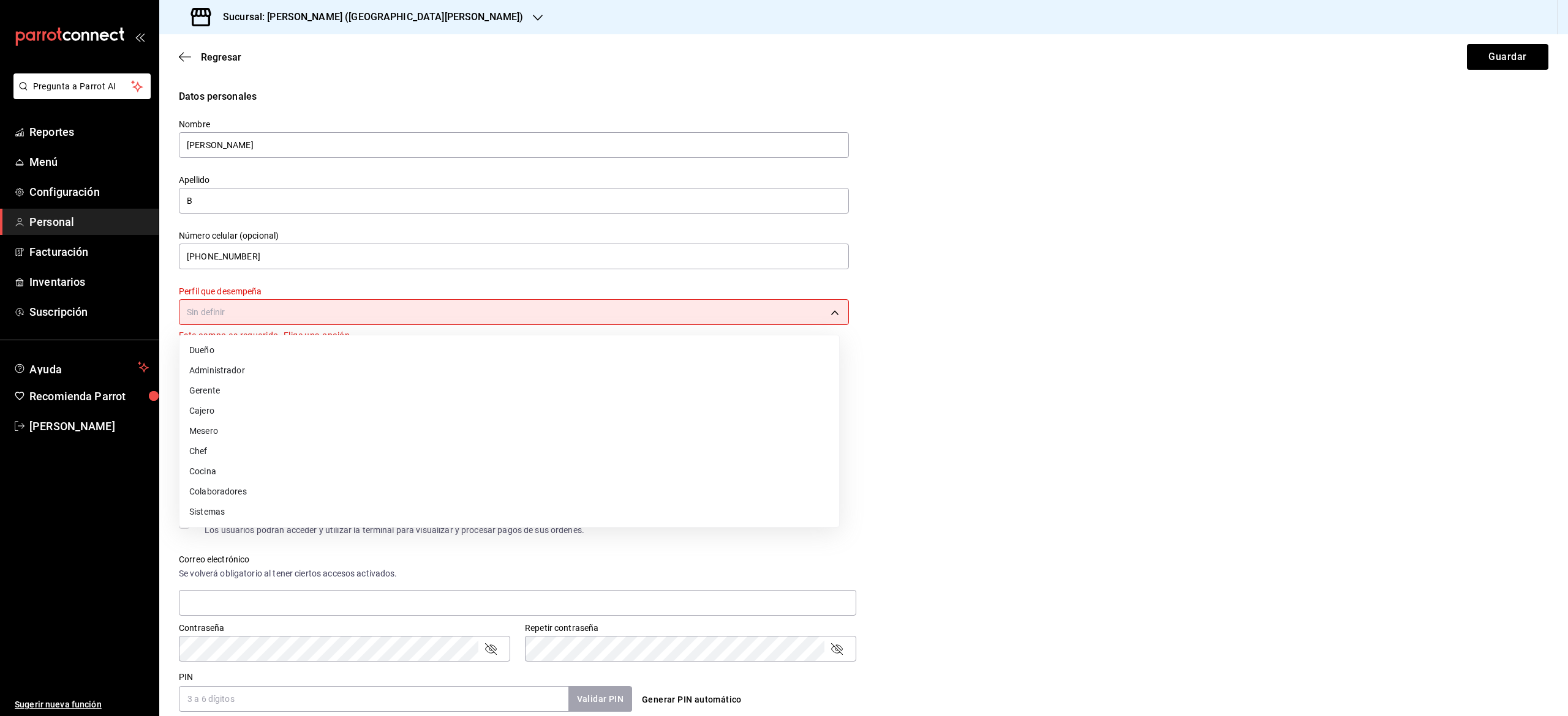
click at [288, 405] on div "Dueño Administrador Gerente Cajero Mesero Chef Cocina Colaboradores Sistemas" at bounding box center [784, 358] width 1568 height 716
drag, startPoint x: 288, startPoint y: 405, endPoint x: 228, endPoint y: 437, distance: 68.0
click at [228, 437] on ul "Dueño Administrador Gerente Cajero Mesero Chef Cocina Colaboradores Sistemas" at bounding box center [510, 431] width 660 height 192
click at [228, 437] on li "Mesero" at bounding box center [510, 432] width 660 height 20
type input "WAITER"
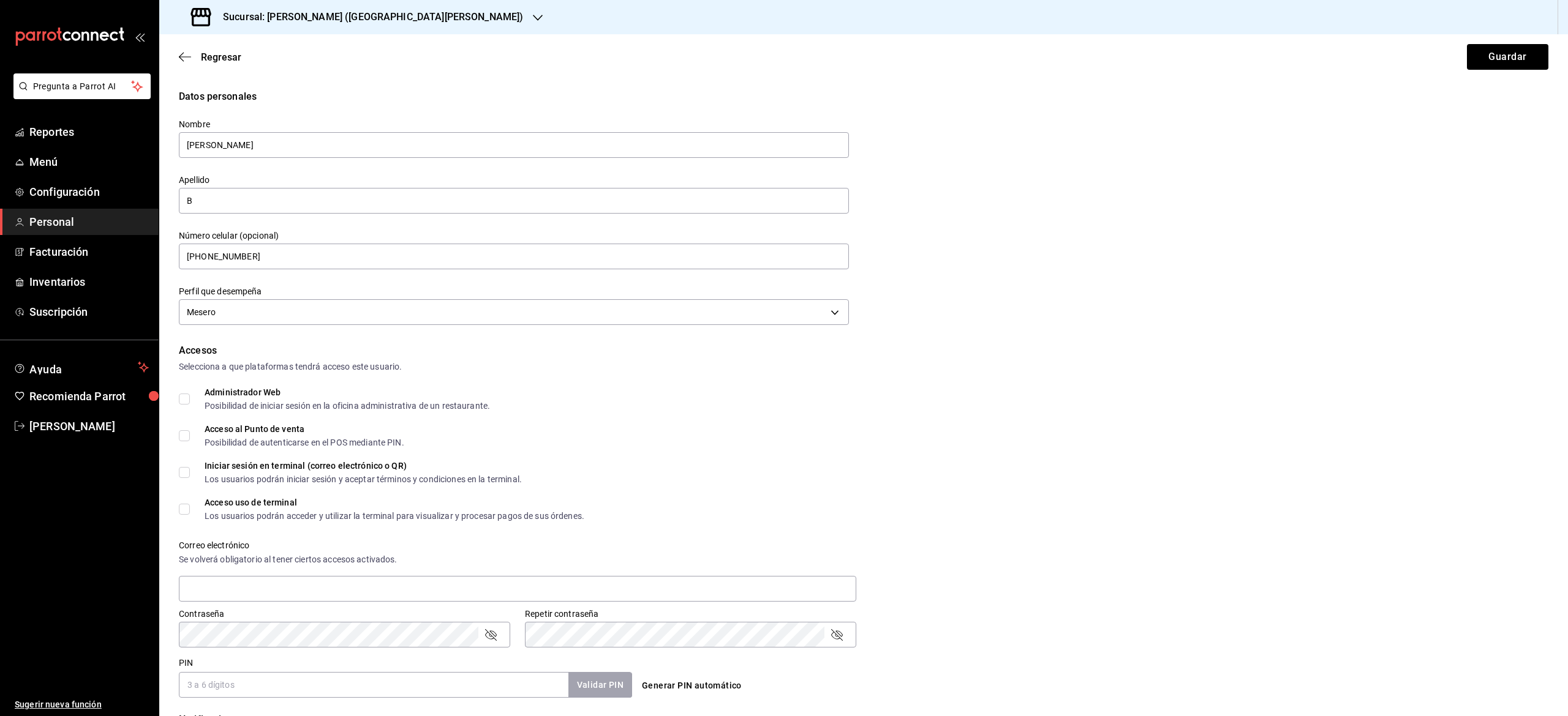
drag, startPoint x: 228, startPoint y: 437, endPoint x: 1321, endPoint y: 318, distance: 1099.5
drag, startPoint x: 1321, startPoint y: 318, endPoint x: 1560, endPoint y: 264, distance: 245.0
click at [1560, 264] on div "Regresar Guardar Datos personales Nombre [PERSON_NAME] B Número celular (opcion…" at bounding box center [863, 375] width 1408 height 682
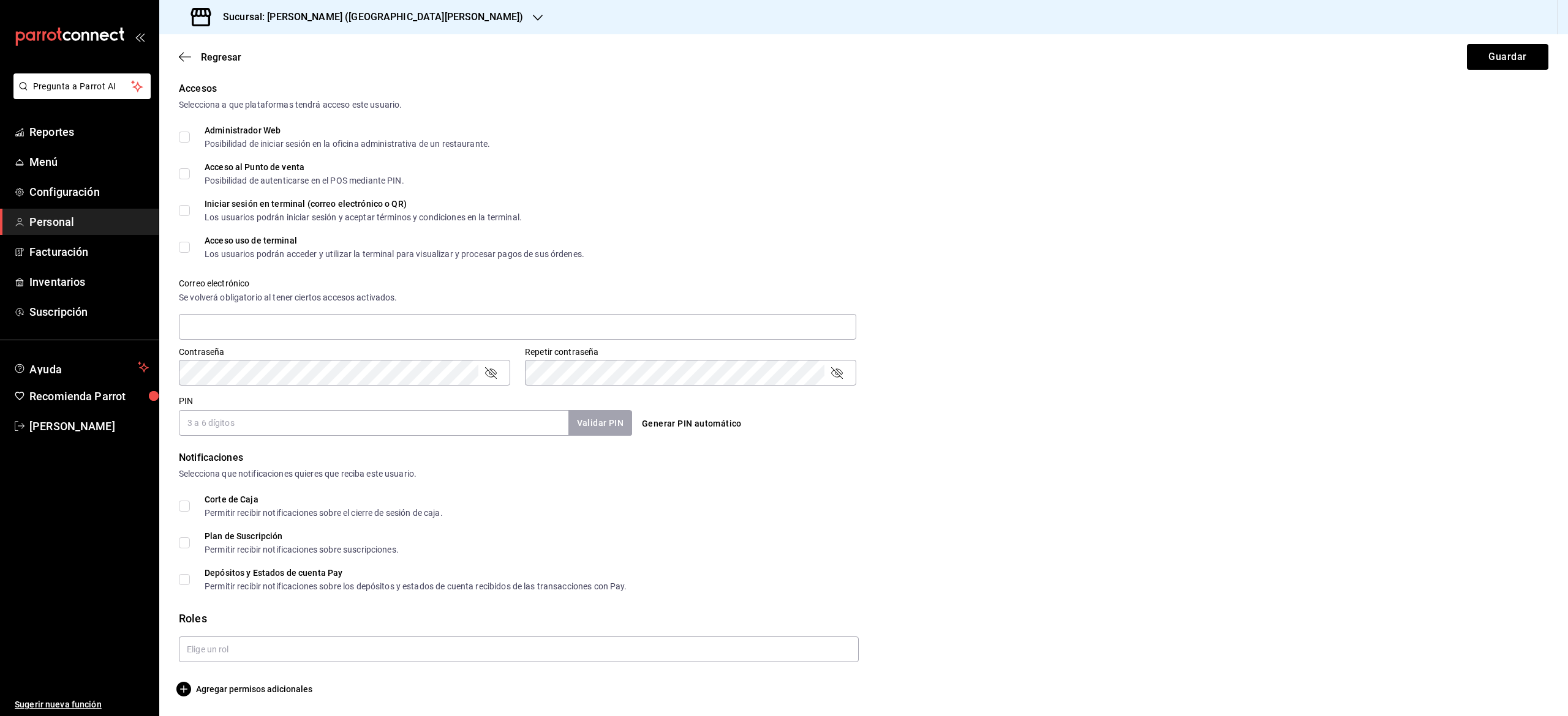
scroll to position [262, 0]
drag, startPoint x: 789, startPoint y: 406, endPoint x: 633, endPoint y: 327, distance: 174.9
click at [633, 327] on div "Accesos Selecciona a que plataformas tendrá acceso este usuario. Administrador …" at bounding box center [863, 259] width 1369 height 355
click at [628, 327] on input "text" at bounding box center [517, 327] width 678 height 25
click at [299, 374] on div "Accesos Selecciona a que plataformas tendrá acceso este usuario. Administrador …" at bounding box center [863, 259] width 1369 height 355
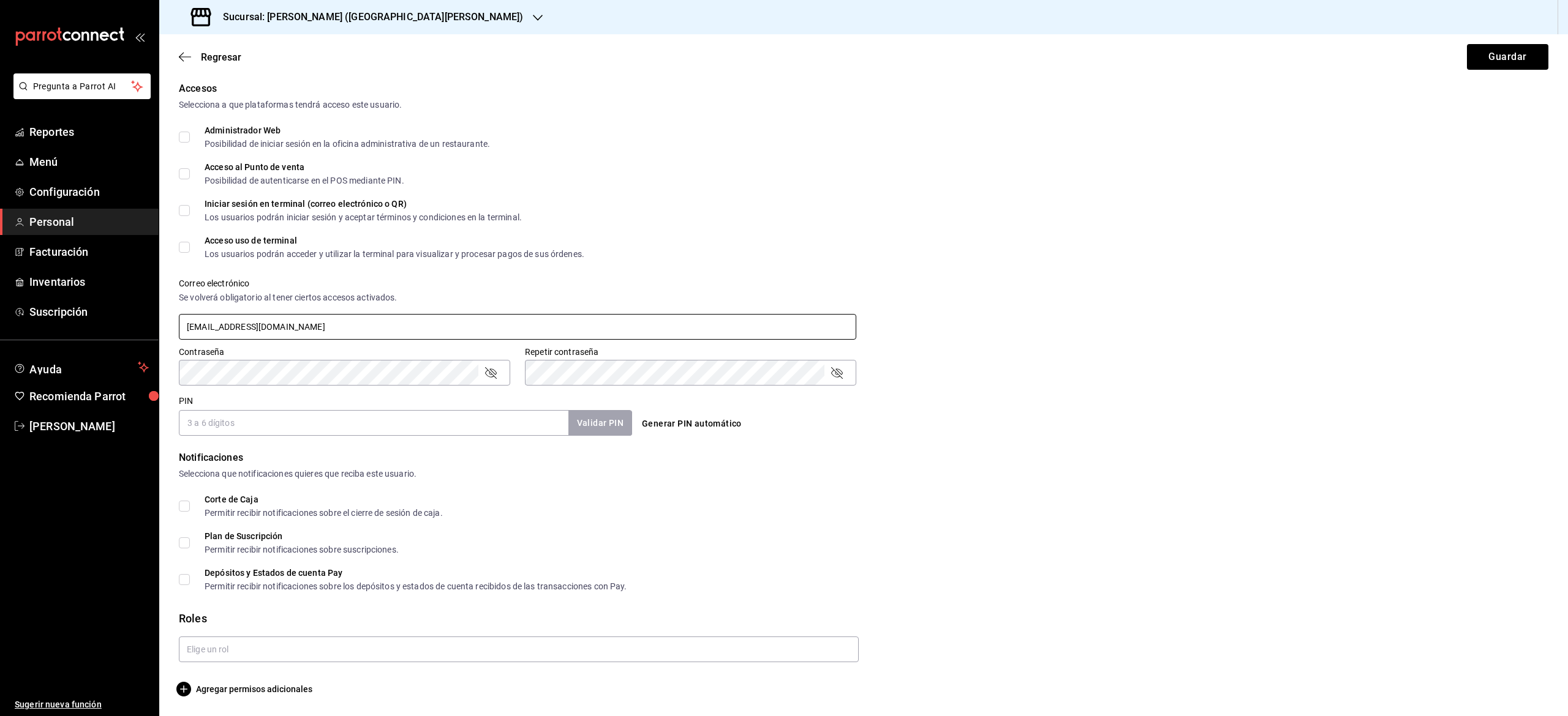
type input "[EMAIL_ADDRESS][DOMAIN_NAME]"
click at [554, 379] on div "Contraseña Contraseña Repetir contraseña Repetir contraseña" at bounding box center [856, 359] width 1384 height 54
drag, startPoint x: 628, startPoint y: 327, endPoint x: 409, endPoint y: 421, distance: 238.3
click at [409, 421] on div "Accesos Selecciona a que plataformas tendrá acceso este usuario. Administrador …" at bounding box center [863, 259] width 1369 height 355
click at [409, 421] on input "PIN" at bounding box center [373, 422] width 389 height 25
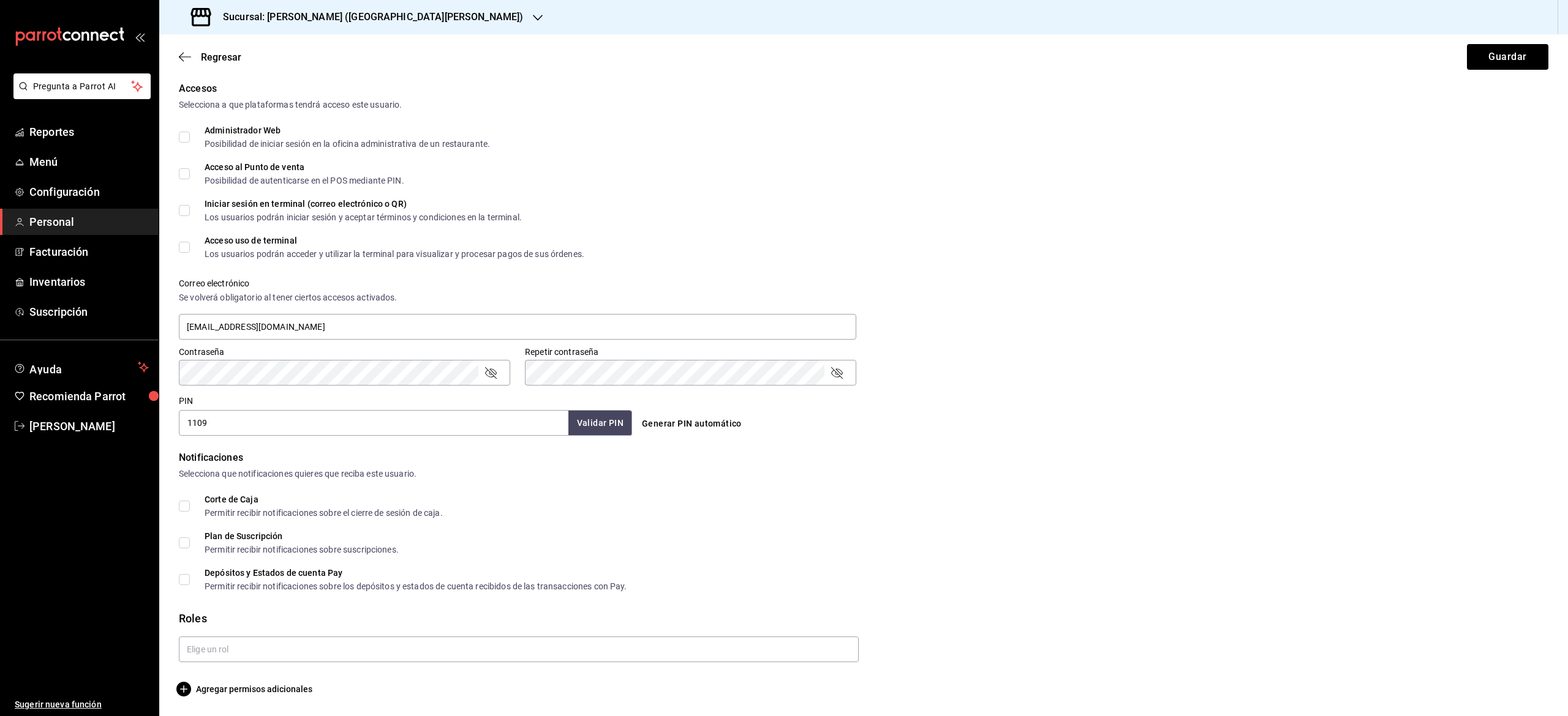
drag, startPoint x: 409, startPoint y: 421, endPoint x: 604, endPoint y: 412, distance: 195.2
click at [604, 412] on div "1109 Validar PIN ​" at bounding box center [405, 422] width 453 height 25
drag, startPoint x: 604, startPoint y: 412, endPoint x: 584, endPoint y: 424, distance: 23.3
click at [584, 424] on button "Validar PIN" at bounding box center [600, 423] width 65 height 26
click at [583, 426] on div "Validar PIN" at bounding box center [594, 423] width 75 height 25
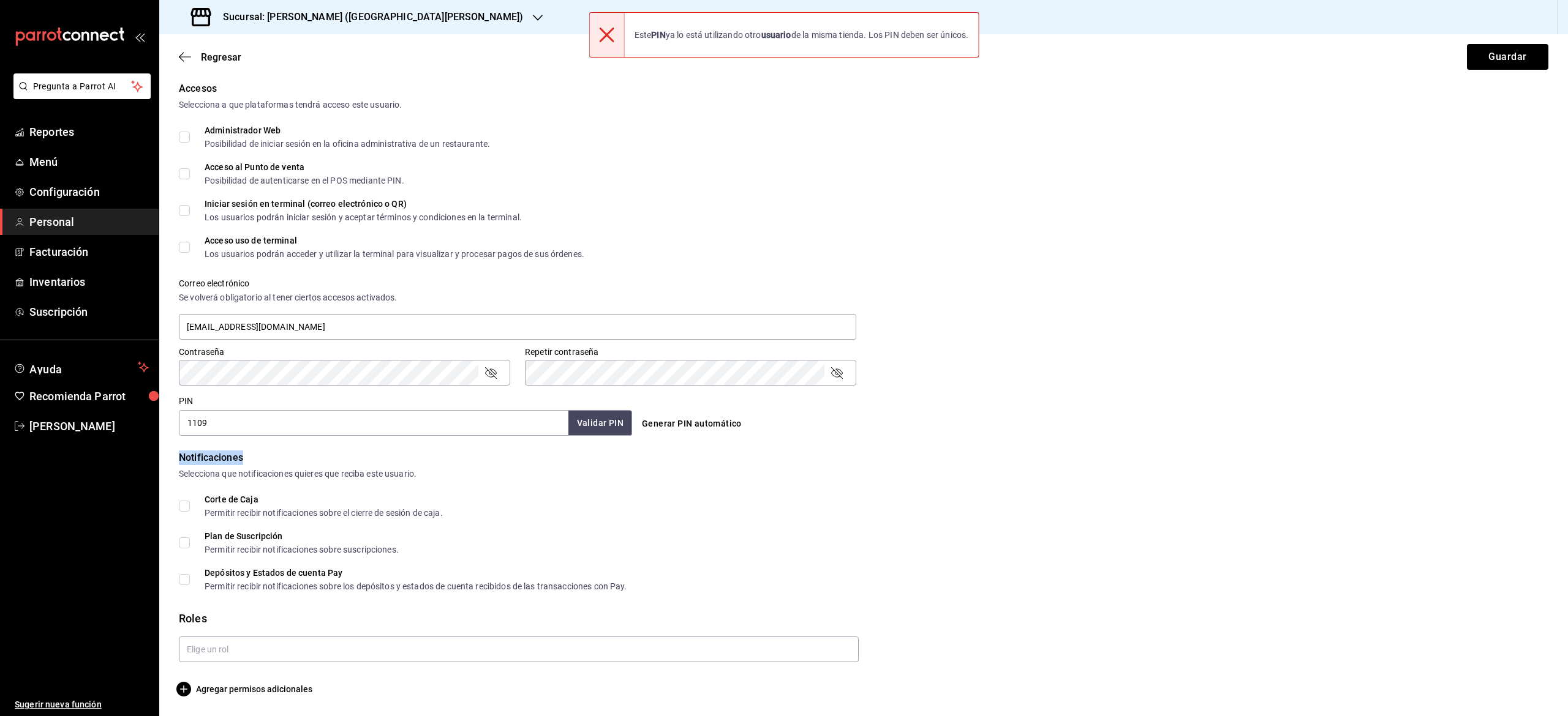
drag, startPoint x: 583, startPoint y: 426, endPoint x: 523, endPoint y: 462, distance: 70.0
click at [523, 462] on form "Datos personales Nombre [PERSON_NAME] B Número celular (opcional) [PHONE_NUMBER…" at bounding box center [863, 262] width 1369 height 869
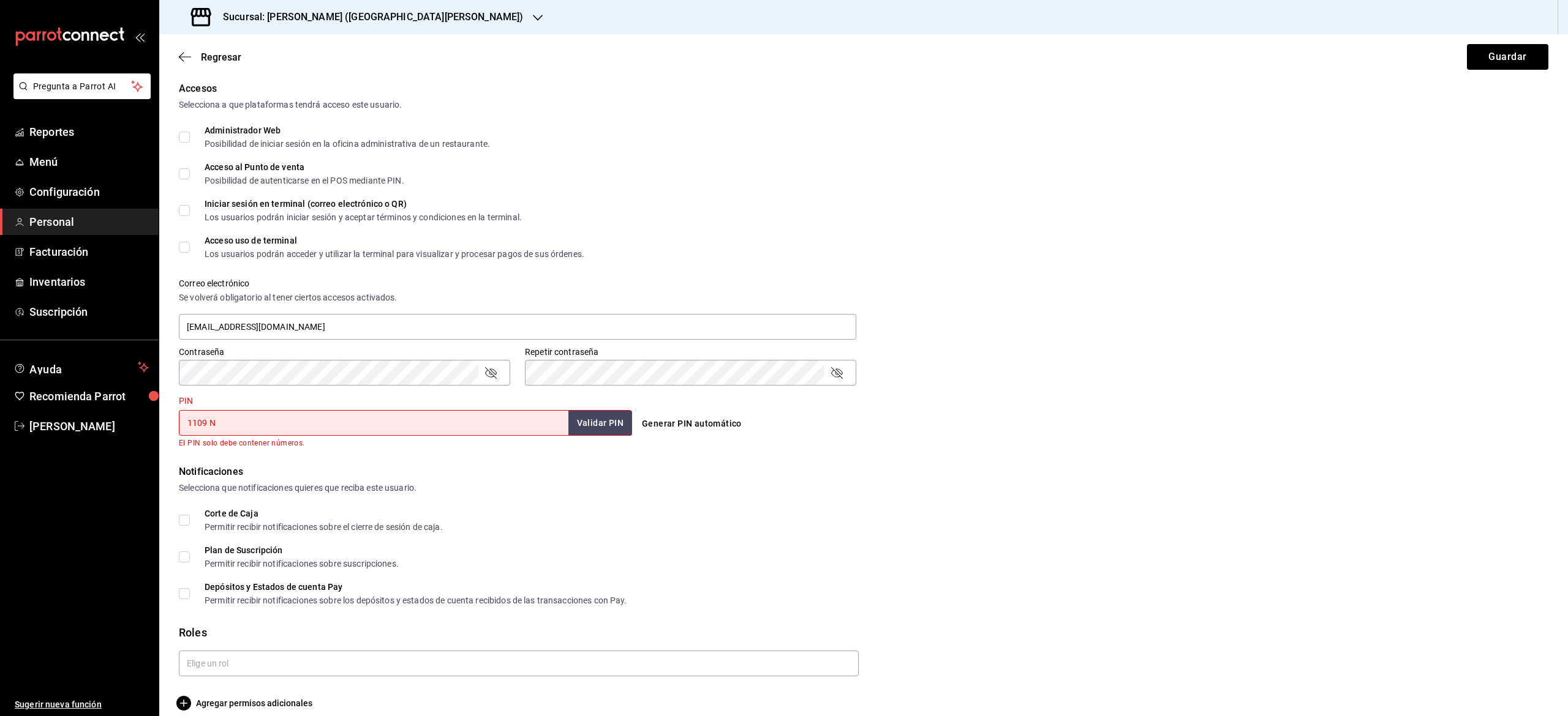
drag, startPoint x: 523, startPoint y: 462, endPoint x: 515, endPoint y: 459, distance: 8.5
click at [325, 424] on input "1109 N" at bounding box center [373, 422] width 389 height 25
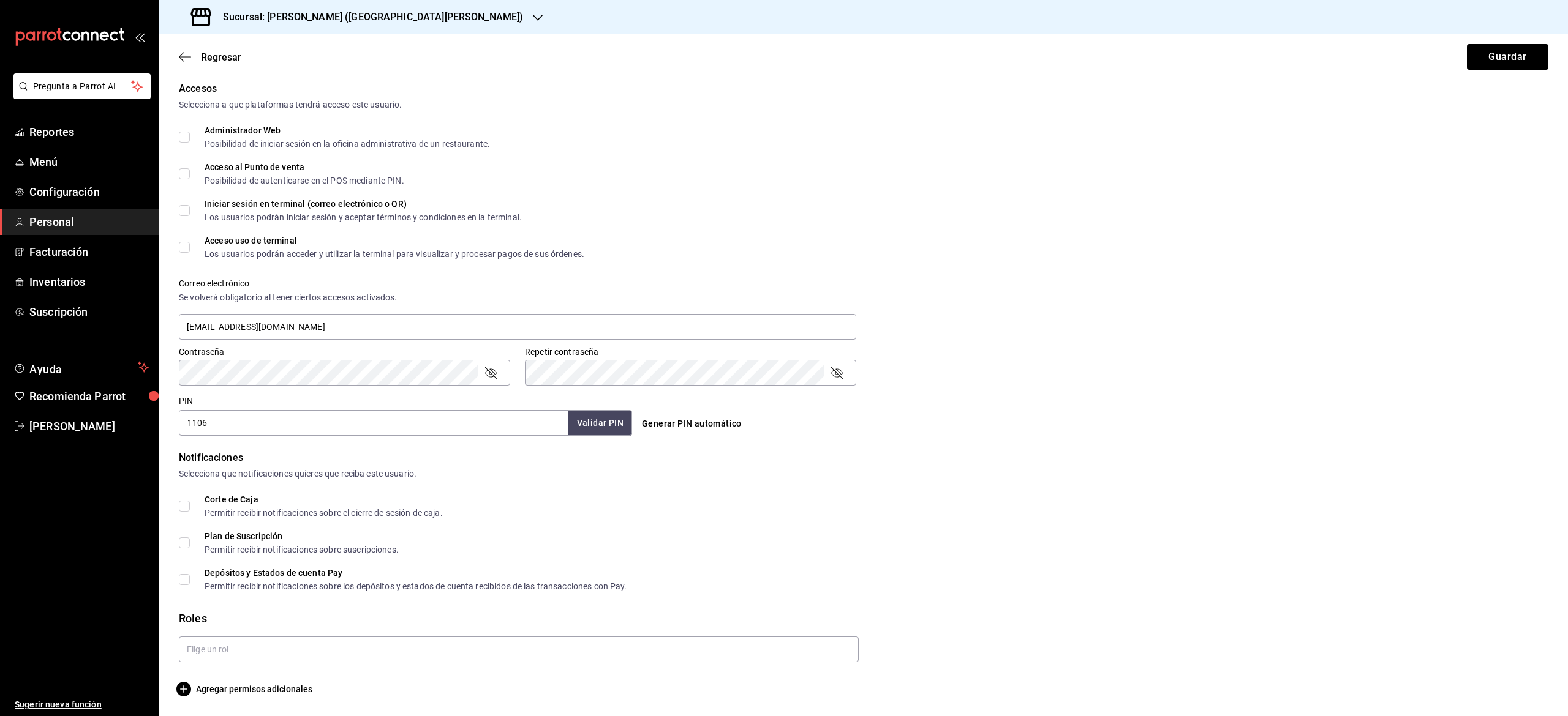
drag, startPoint x: 515, startPoint y: 459, endPoint x: 616, endPoint y: 420, distance: 108.3
click at [616, 420] on div "1106 Validar PIN ​" at bounding box center [405, 422] width 453 height 25
type input "1106"
click at [616, 420] on button "Validar PIN" at bounding box center [600, 423] width 65 height 26
drag, startPoint x: 616, startPoint y: 420, endPoint x: 1459, endPoint y: 369, distance: 844.5
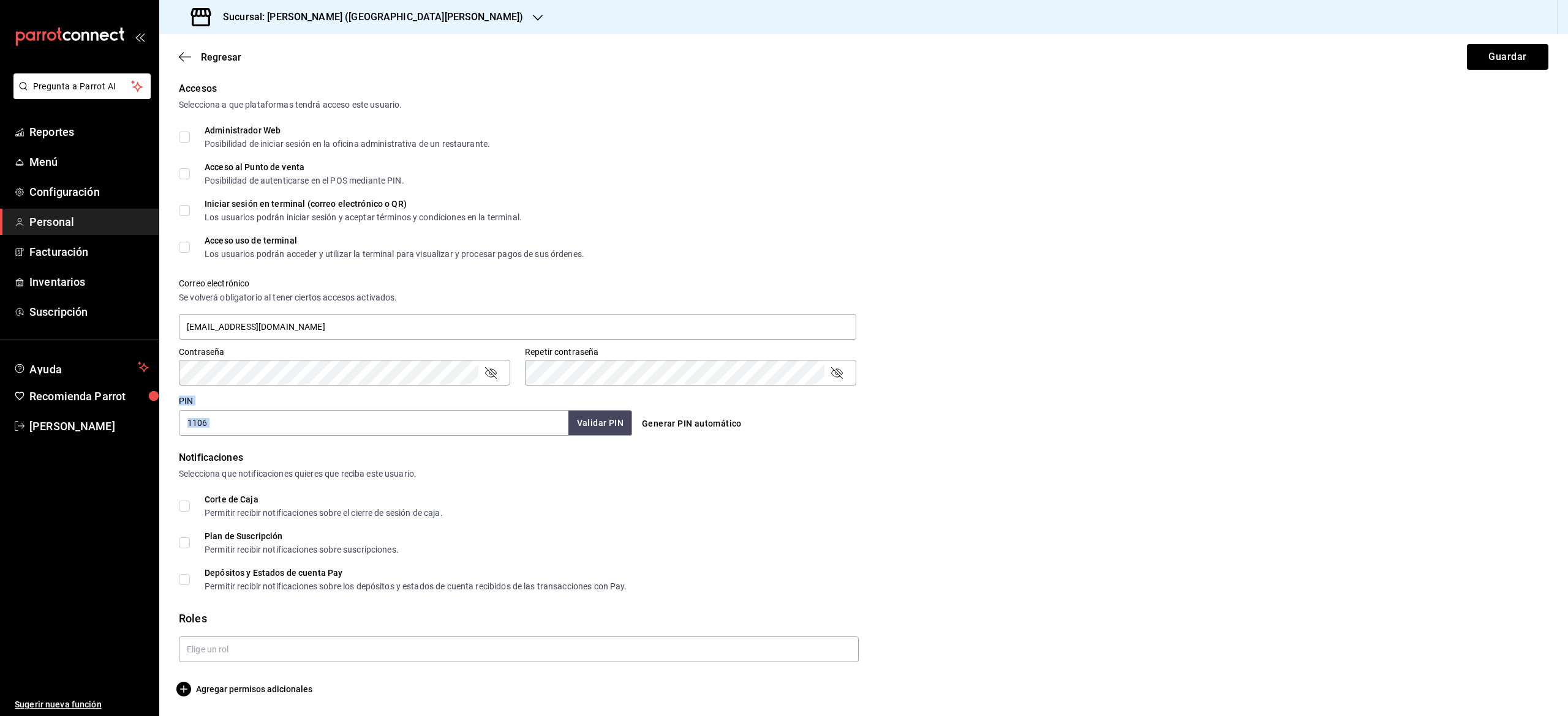
click at [1459, 369] on div "Accesos Selecciona a que plataformas tendrá acceso este usuario. Administrador …" at bounding box center [863, 259] width 1369 height 355
click at [696, 590] on div "Depósitos y Estados de cuenta Pay Permitir recibir notificaciones sobre los dep…" at bounding box center [863, 580] width 1369 height 22
drag, startPoint x: 696, startPoint y: 590, endPoint x: 660, endPoint y: 661, distance: 79.6
click at [660, 661] on form "Datos personales Nombre [PERSON_NAME] B Número celular (opcional) [PHONE_NUMBER…" at bounding box center [863, 262] width 1369 height 869
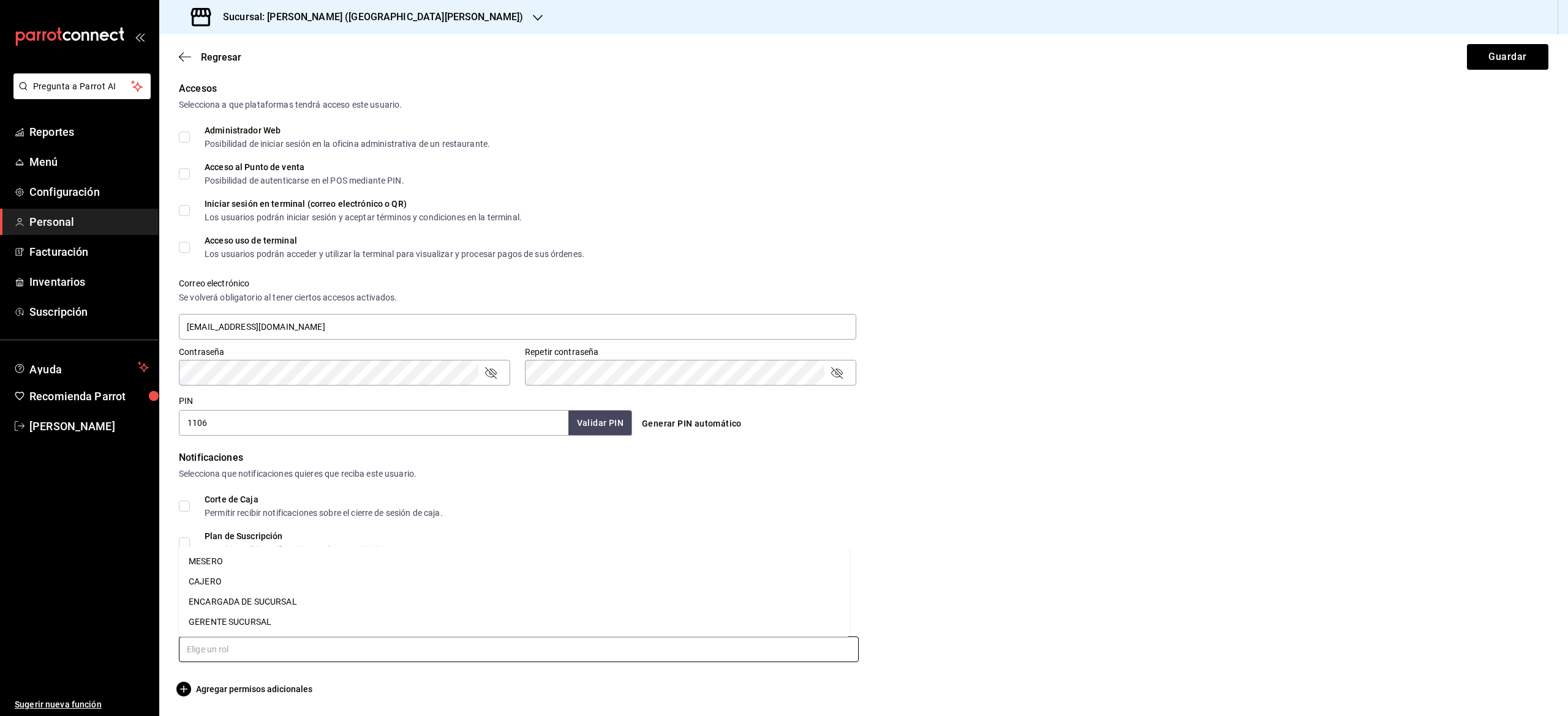
click at [660, 661] on input "text" at bounding box center [519, 649] width 680 height 25
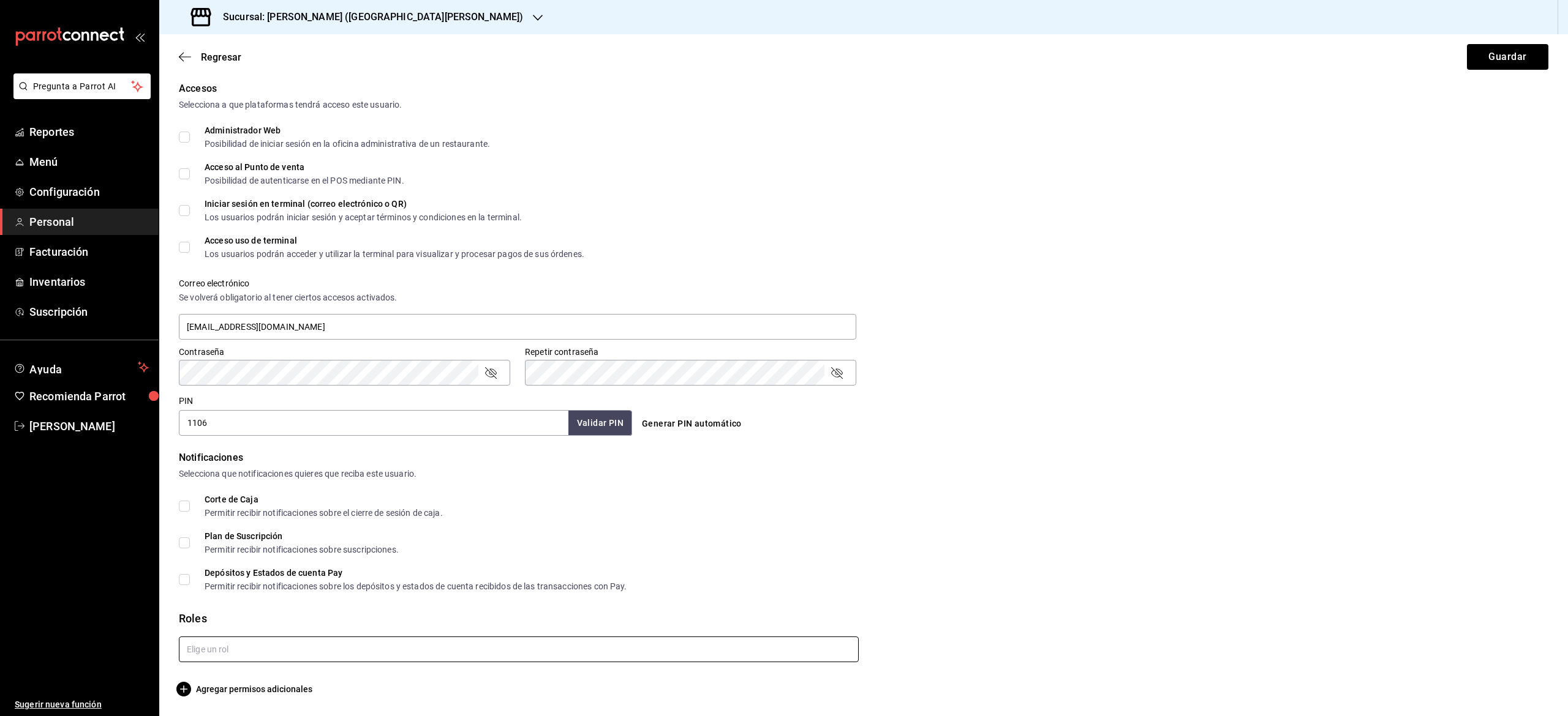
drag, startPoint x: 660, startPoint y: 661, endPoint x: 520, endPoint y: 639, distance: 141.7
click at [520, 639] on input "text" at bounding box center [519, 649] width 680 height 25
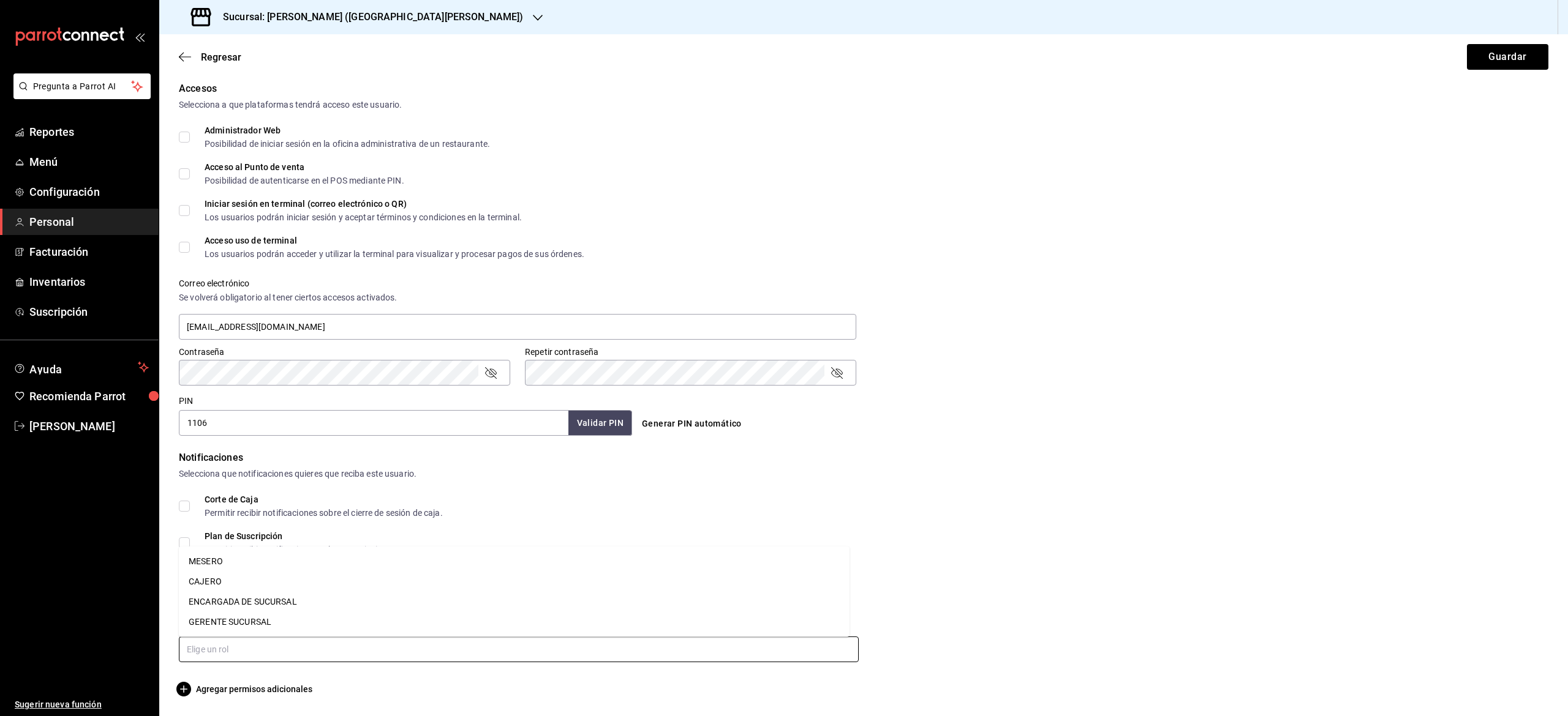
drag, startPoint x: 520, startPoint y: 639, endPoint x: 204, endPoint y: 582, distance: 321.1
click at [204, 582] on body "Pregunta a Parrot AI Reportes Menú Configuración Personal Facturación Inventari…" at bounding box center [784, 358] width 1568 height 716
drag, startPoint x: 204, startPoint y: 582, endPoint x: 214, endPoint y: 566, distance: 18.9
click at [214, 566] on ul "MESERO CAJERO ENCARGADA DE SUCURSAL GERENTE SUCURSAL" at bounding box center [514, 592] width 671 height 91
click at [214, 566] on li "MESERO" at bounding box center [514, 562] width 671 height 20
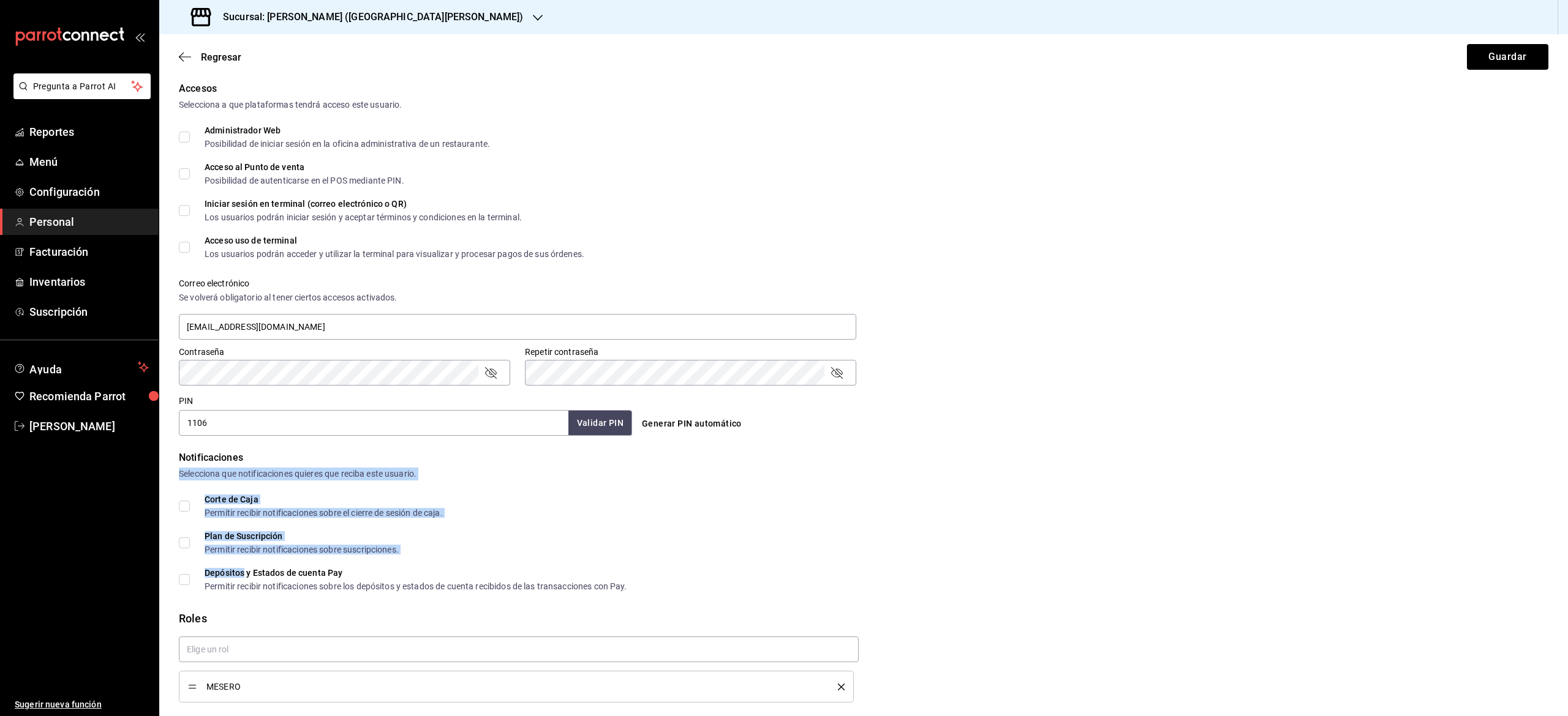
drag, startPoint x: 214, startPoint y: 566, endPoint x: 1024, endPoint y: 469, distance: 815.8
click at [1024, 469] on div "Notificaciones Selecciona que notificaciones quieres que reciba este usuario. C…" at bounding box center [863, 521] width 1369 height 140
checkbox input "true"
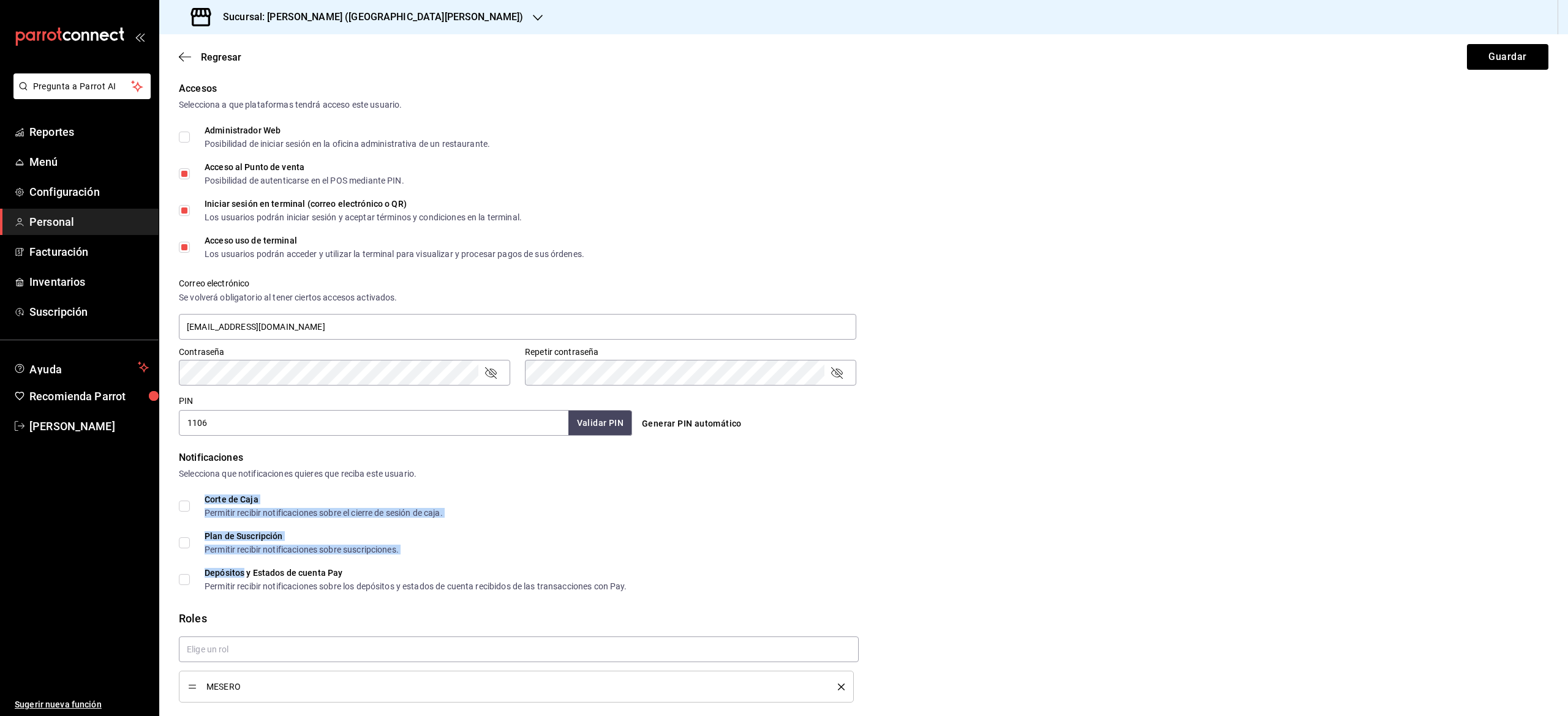
drag, startPoint x: 1023, startPoint y: 428, endPoint x: 1184, endPoint y: 378, distance: 168.6
click at [1184, 378] on div "Accesos Selecciona a que plataformas tendrá acceso este usuario. Administrador …" at bounding box center [863, 259] width 1369 height 355
drag, startPoint x: 1184, startPoint y: 378, endPoint x: 1566, endPoint y: 343, distance: 383.6
click at [1566, 343] on div "Regresar Guardar Datos personales Nombre [PERSON_NAME] B Número celular (opcion…" at bounding box center [863, 375] width 1408 height 682
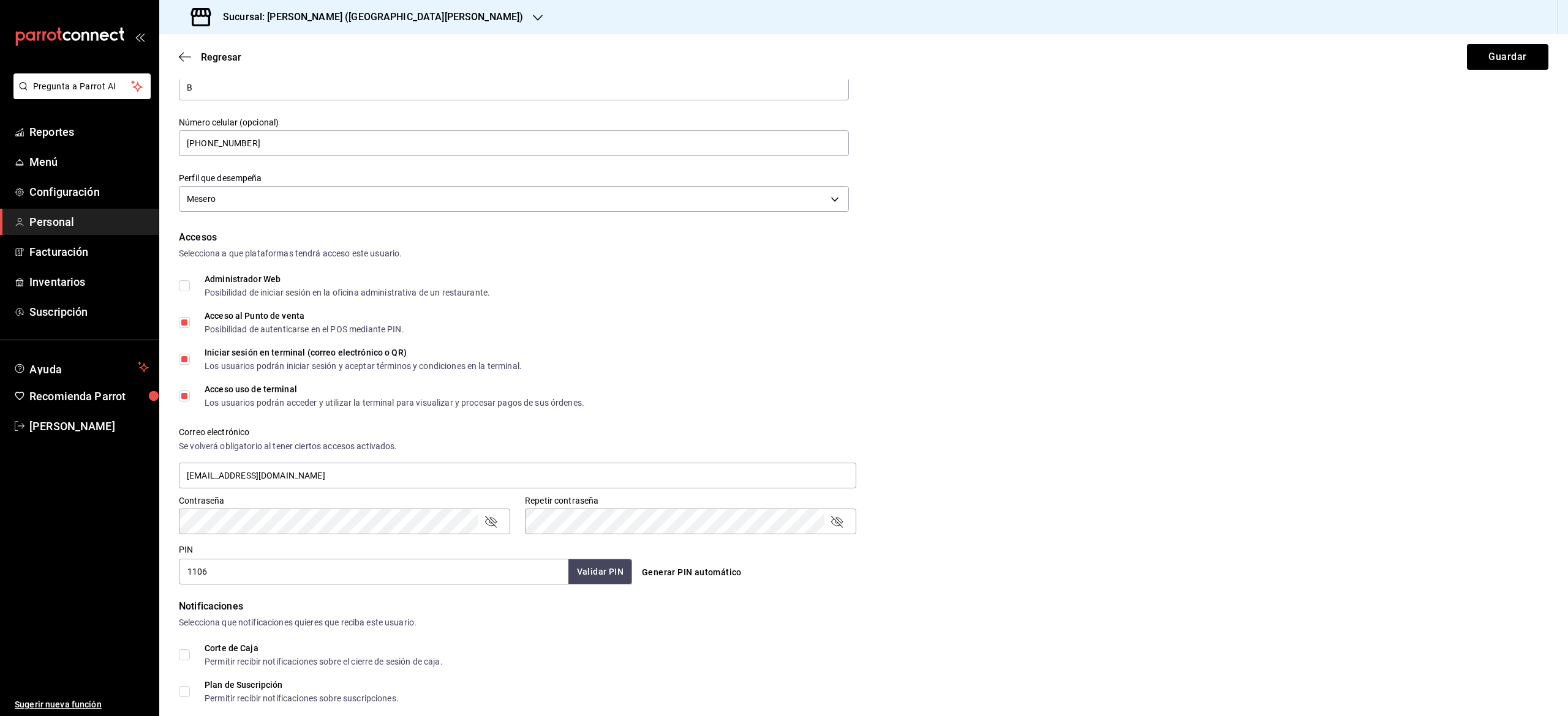
scroll to position [102, 0]
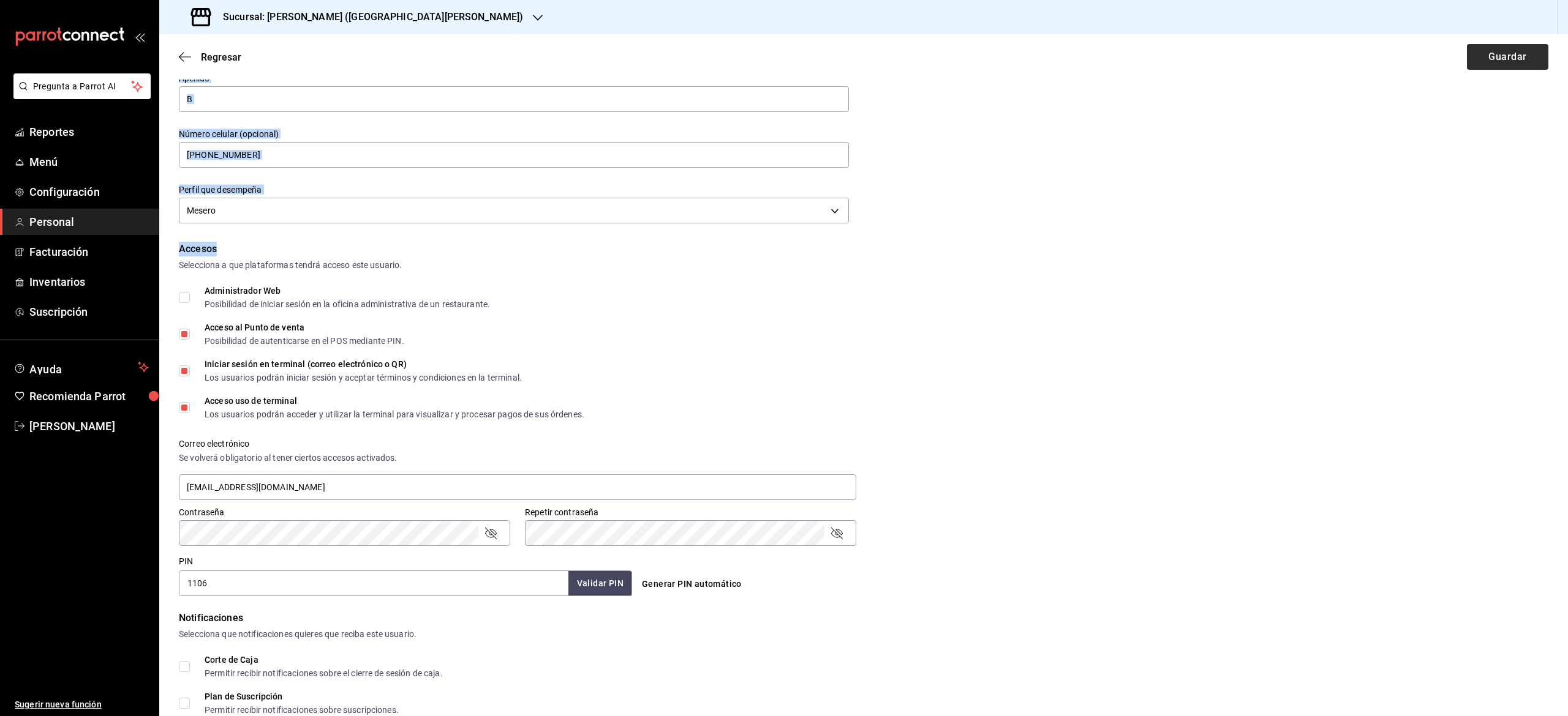
drag, startPoint x: 1533, startPoint y: 237, endPoint x: 1510, endPoint y: 66, distance: 172.5
click at [1510, 66] on main "Regresar Guardar Datos personales Nombre [PERSON_NAME] B Número celular (opcion…" at bounding box center [863, 425] width 1408 height 984
click at [1509, 67] on button "Guardar" at bounding box center [1508, 56] width 82 height 25
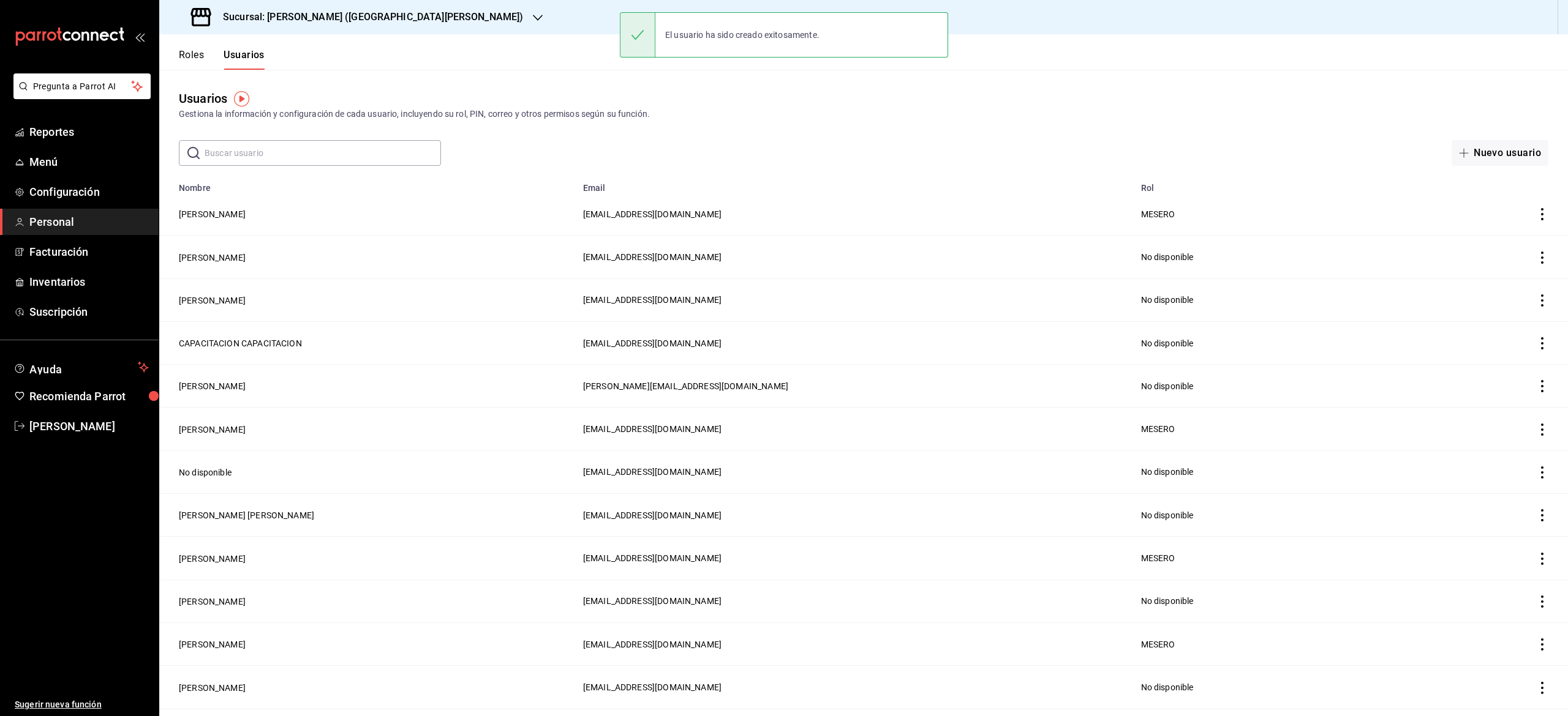
drag, startPoint x: 1509, startPoint y: 67, endPoint x: 530, endPoint y: 112, distance: 980.0
drag, startPoint x: 530, startPoint y: 112, endPoint x: 220, endPoint y: 142, distance: 311.4
click at [220, 142] on div "Usuarios Gestiona la información y configuración de cada usuario, incluyendo su…" at bounding box center [863, 118] width 1408 height 96
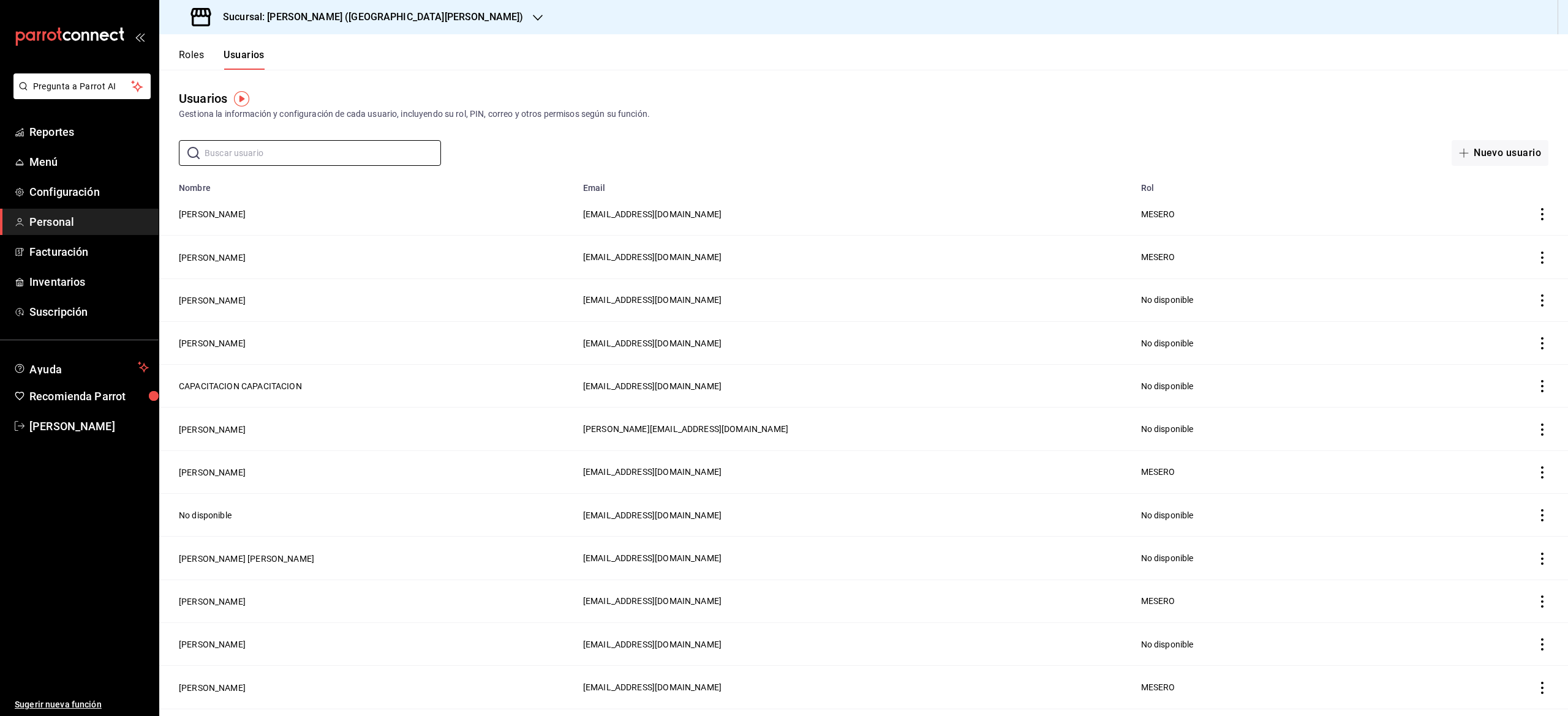
drag, startPoint x: 220, startPoint y: 142, endPoint x: 1206, endPoint y: 86, distance: 987.6
click at [1206, 86] on div "Usuarios Gestiona la información y configuración de cada usuario, incluyendo su…" at bounding box center [863, 118] width 1408 height 96
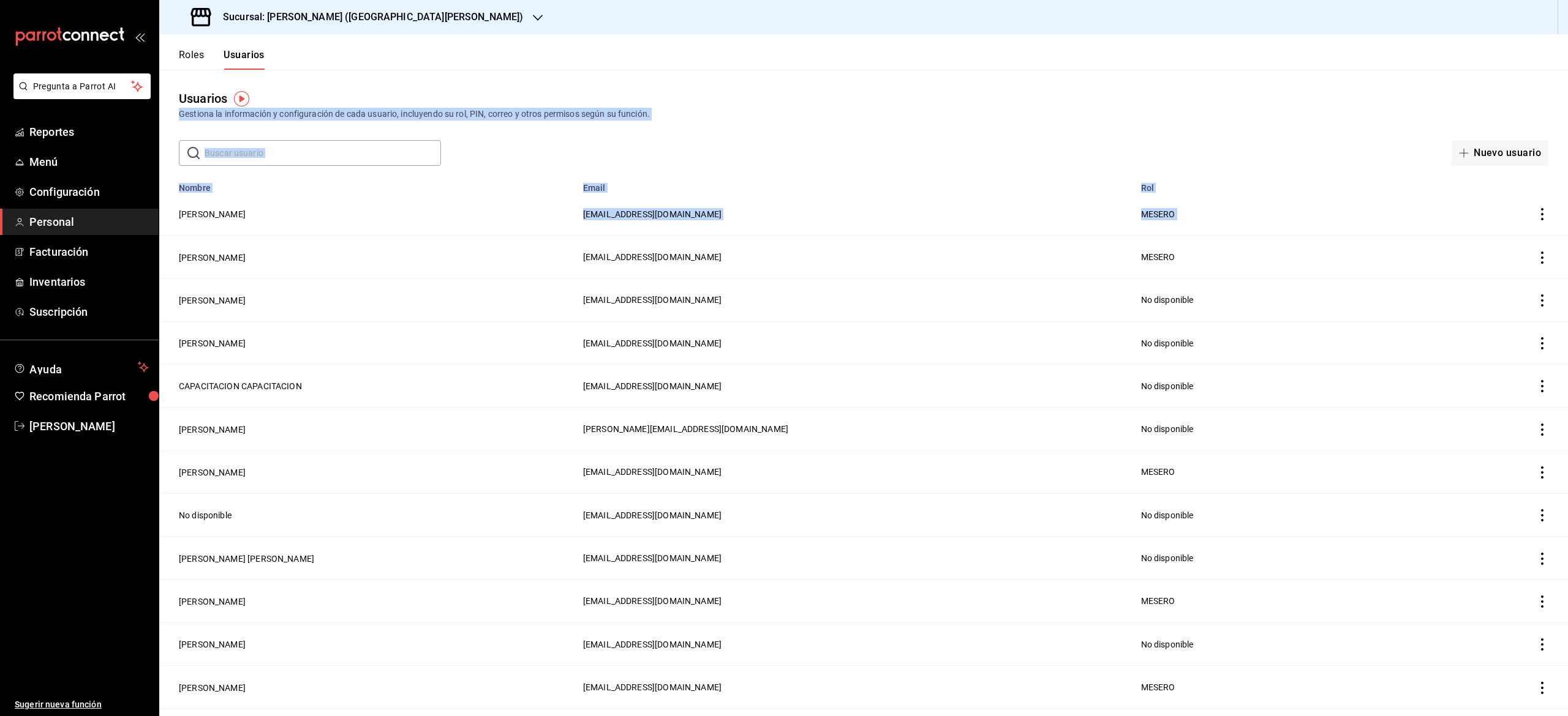
drag, startPoint x: 1206, startPoint y: 86, endPoint x: 1512, endPoint y: 257, distance: 350.5
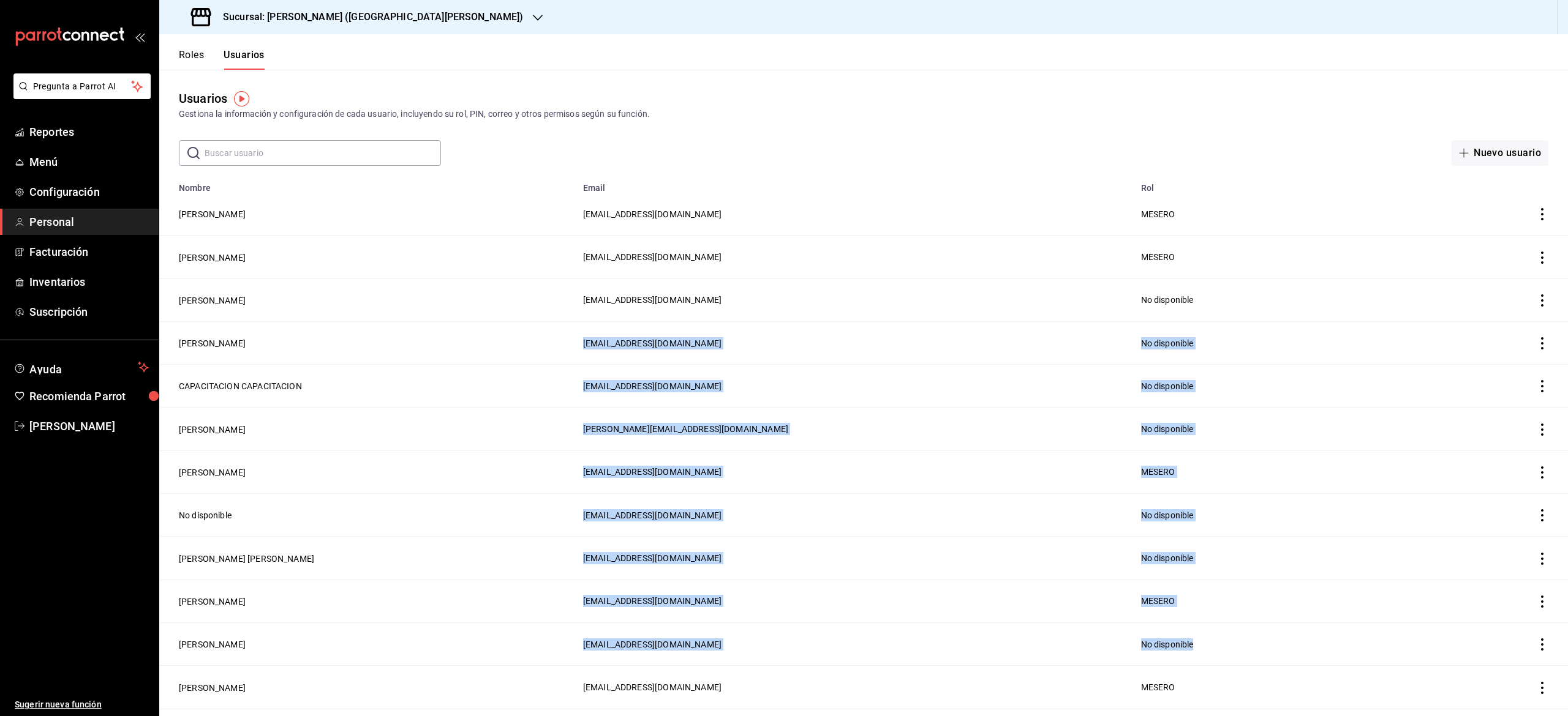
drag, startPoint x: 1280, startPoint y: 645, endPoint x: 1499, endPoint y: 291, distance: 416.3
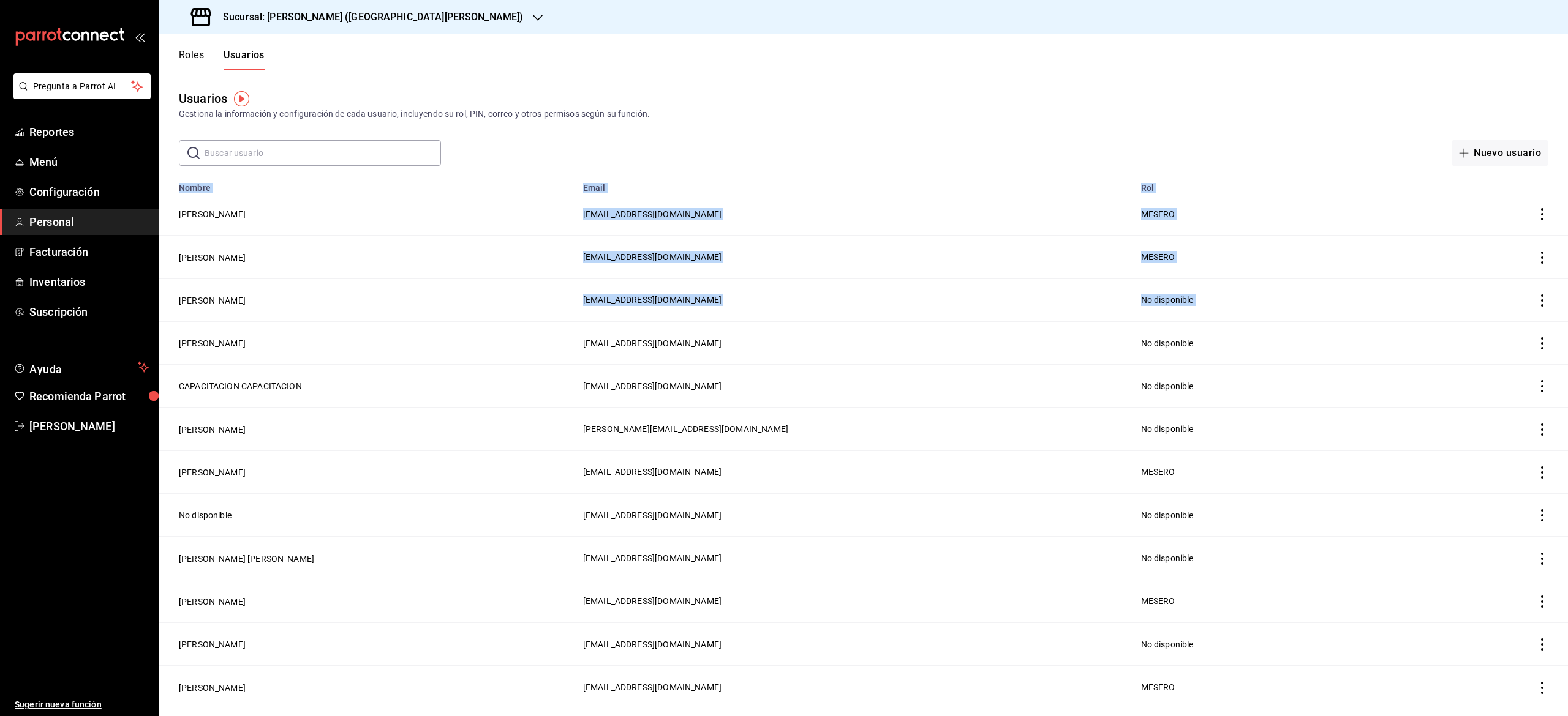
drag, startPoint x: 1499, startPoint y: 291, endPoint x: 1566, endPoint y: 270, distance: 70.2
click at [1566, 270] on div "Roles Usuarios Usuarios Gestiona la información y configuración de cada usuario…" at bounding box center [863, 375] width 1408 height 682
click at [1536, 212] on icon "actions" at bounding box center [1542, 214] width 12 height 12
drag, startPoint x: 1519, startPoint y: 212, endPoint x: 1483, endPoint y: 200, distance: 37.9
click at [1483, 200] on li "Duplicar" at bounding box center [1477, 197] width 103 height 34
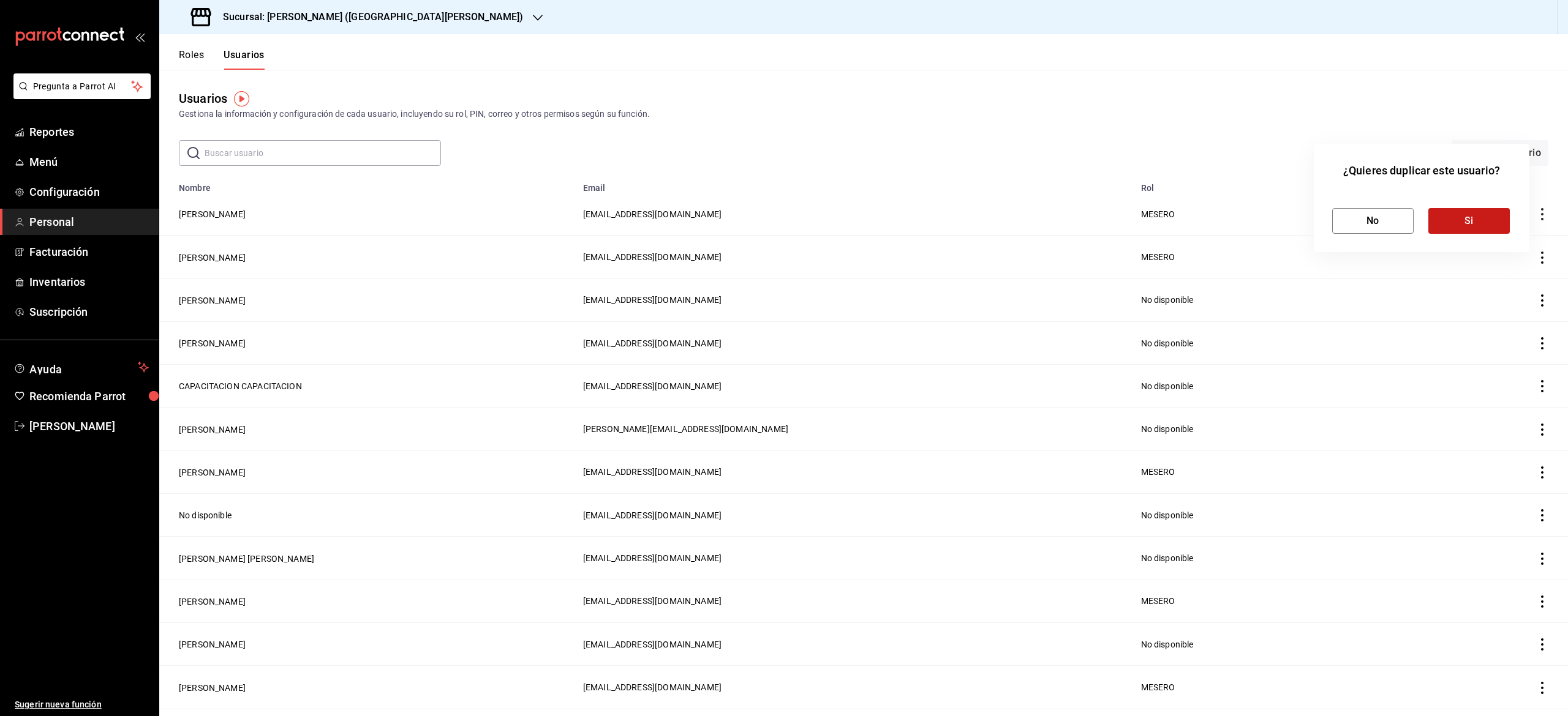
click at [1475, 227] on div "No Si" at bounding box center [1422, 211] width 179 height 45
drag, startPoint x: 1475, startPoint y: 227, endPoint x: 721, endPoint y: 214, distance: 754.1
click at [721, 214] on div "¿Quieres duplicar este usuario? No Si" at bounding box center [784, 358] width 1568 height 716
drag, startPoint x: 721, startPoint y: 214, endPoint x: 1492, endPoint y: 147, distance: 773.9
click at [1492, 147] on div "¿Quieres duplicar este usuario? No Si" at bounding box center [784, 358] width 1568 height 716
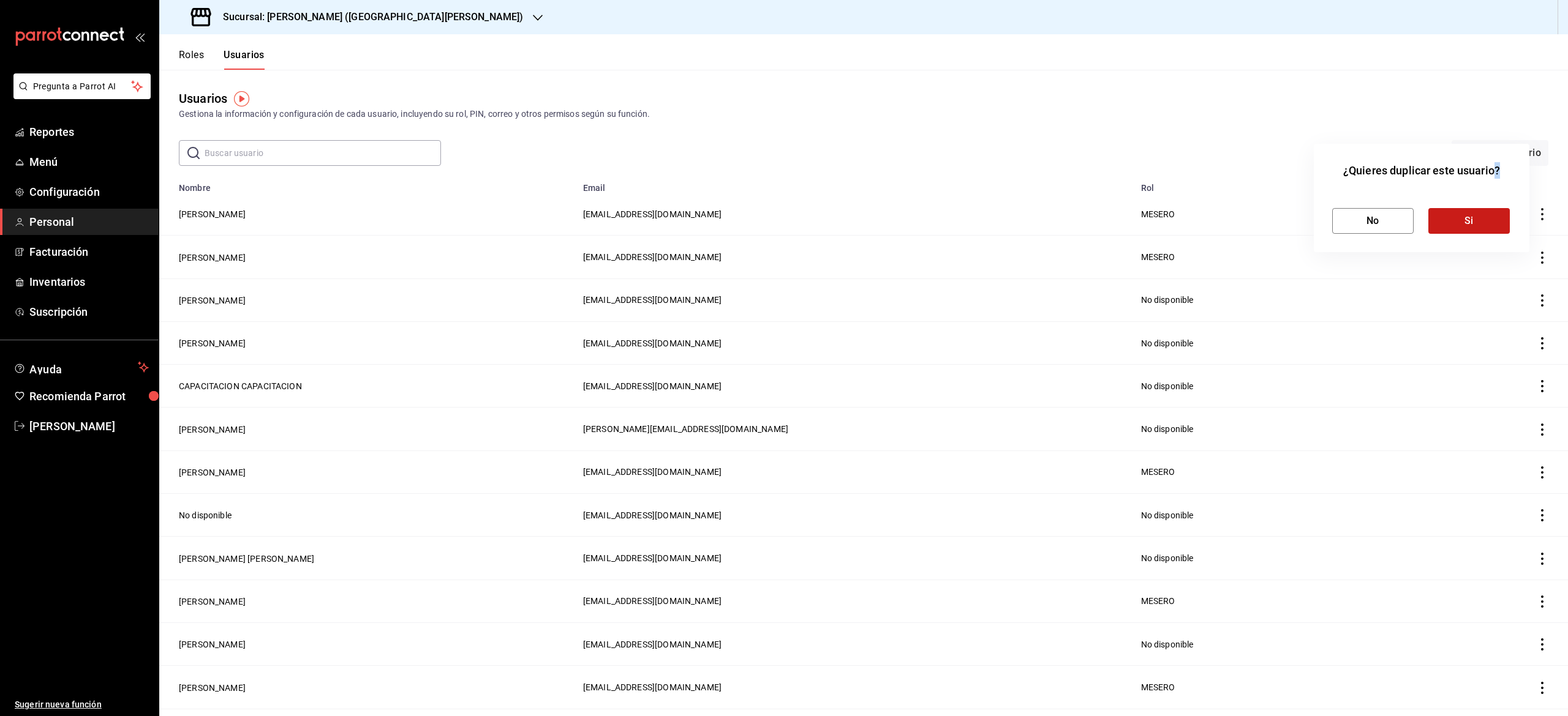
drag, startPoint x: 1492, startPoint y: 147, endPoint x: 1490, endPoint y: 227, distance: 80.0
click at [1490, 227] on div "¿Quieres duplicar este usuario? No Si" at bounding box center [1422, 198] width 216 height 109
click at [1490, 227] on button "Si" at bounding box center [1469, 220] width 82 height 25
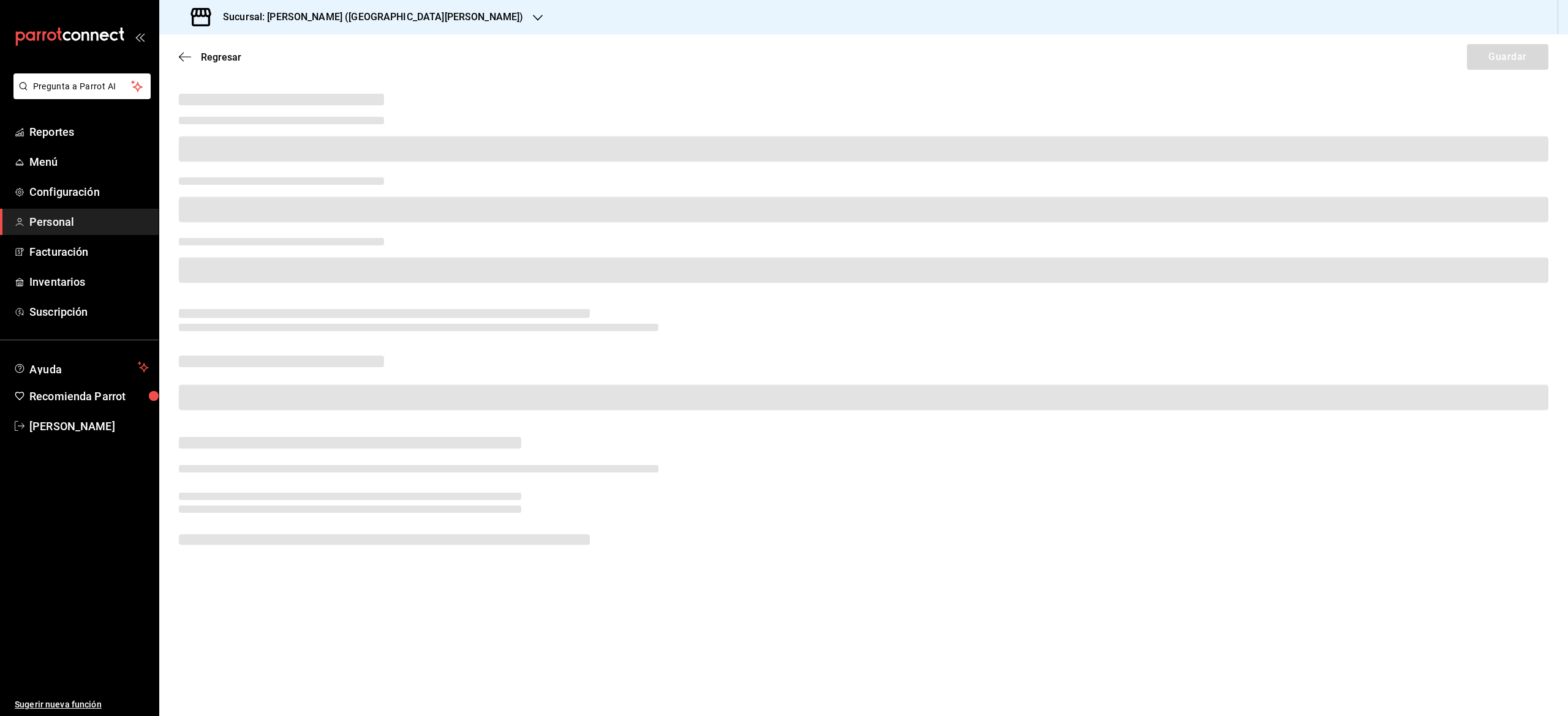
click at [591, 228] on div at bounding box center [861, 200] width 1375 height 61
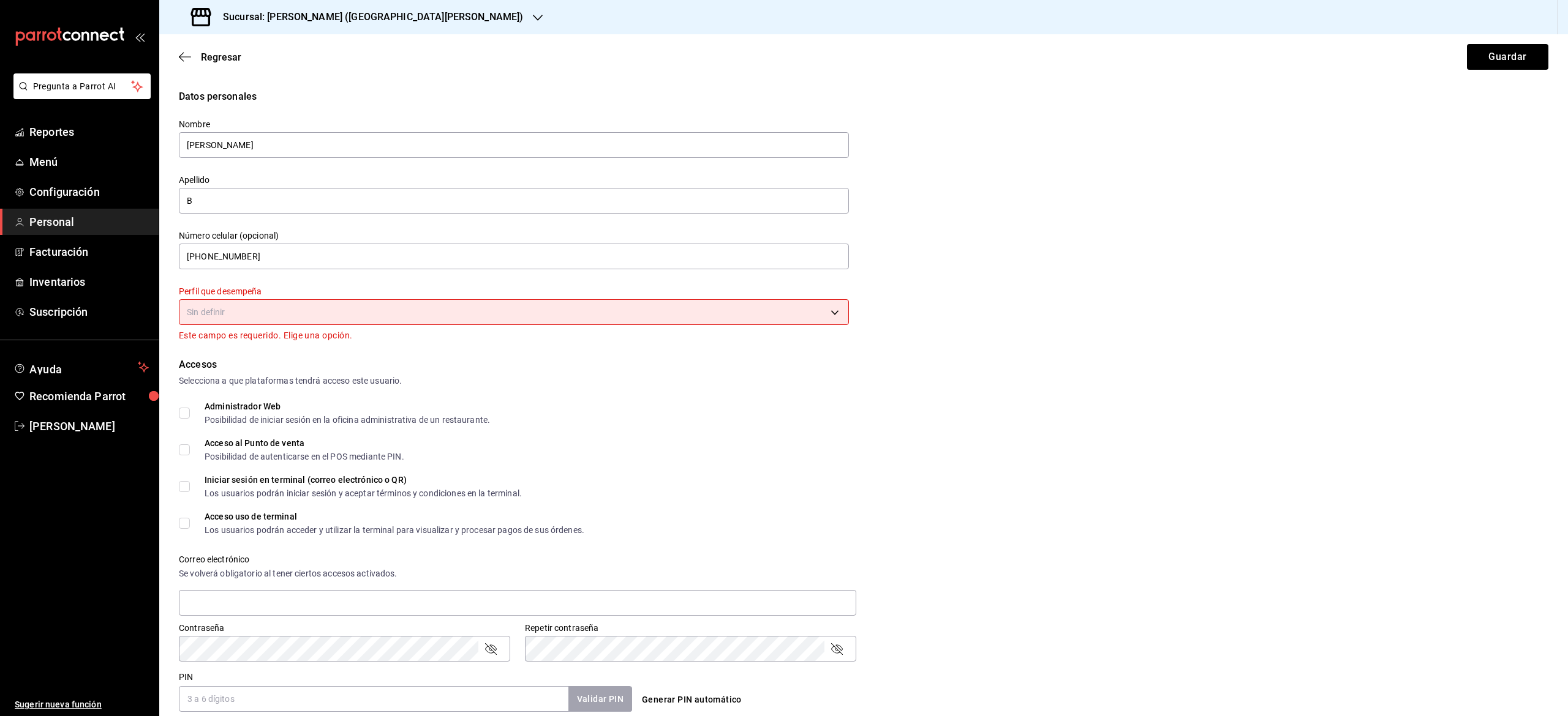
drag, startPoint x: 591, startPoint y: 228, endPoint x: 385, endPoint y: 171, distance: 213.7
drag, startPoint x: 385, startPoint y: 171, endPoint x: 389, endPoint y: 136, distance: 35.2
click at [389, 136] on div "Nombre [PERSON_NAME] B Número celular (opcional) [PHONE_NUMBER] Perfil que dese…" at bounding box center [506, 224] width 685 height 239
click at [389, 136] on input "[PERSON_NAME]" at bounding box center [513, 145] width 670 height 25
type input "i"
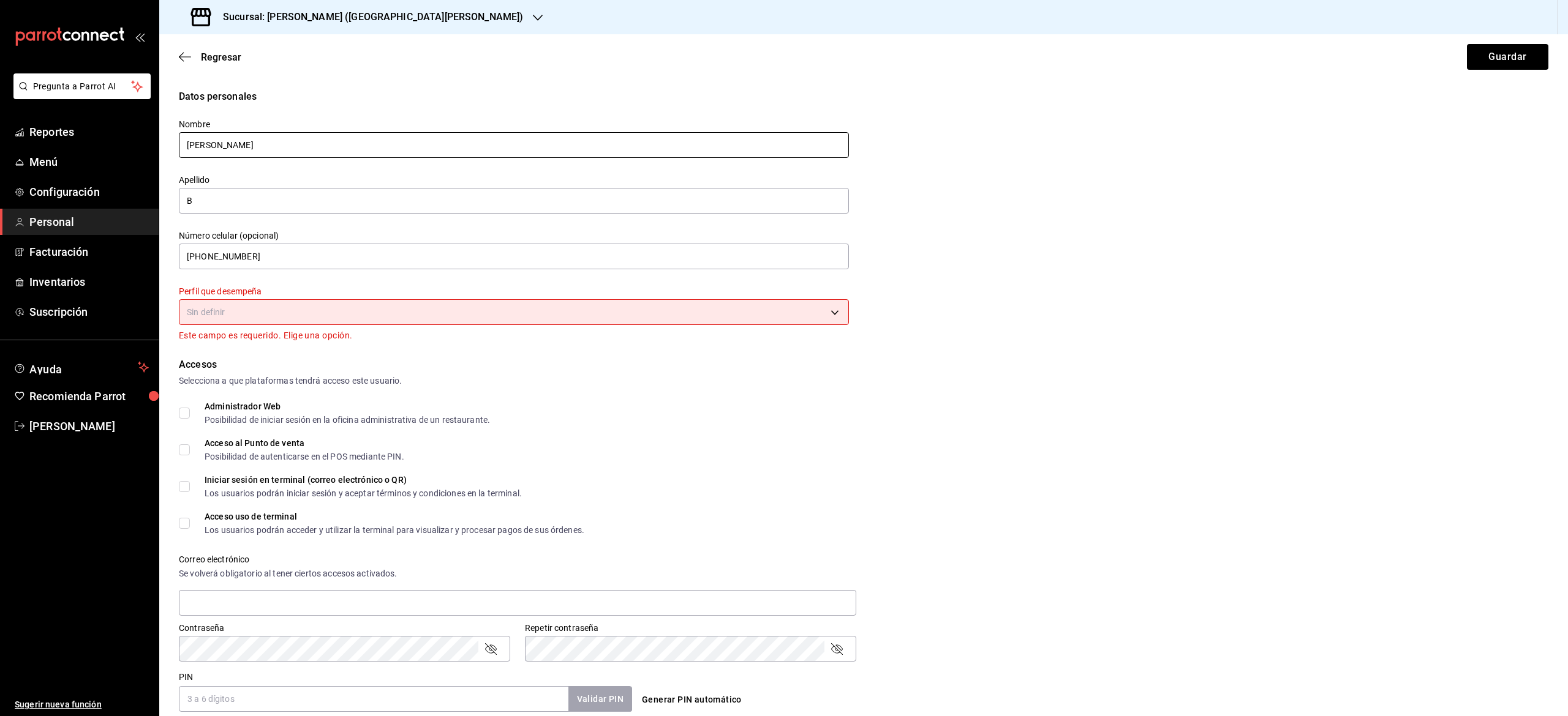
drag, startPoint x: 389, startPoint y: 136, endPoint x: 284, endPoint y: 215, distance: 131.4
click at [284, 215] on div "Nombre [PERSON_NAME] B Número celular (opcional) [PHONE_NUMBER] Perfil que dese…" at bounding box center [506, 224] width 685 height 239
type input "[PERSON_NAME]"
drag, startPoint x: 284, startPoint y: 215, endPoint x: 284, endPoint y: 190, distance: 25.0
click at [284, 190] on div "Apellido B" at bounding box center [513, 194] width 670 height 41
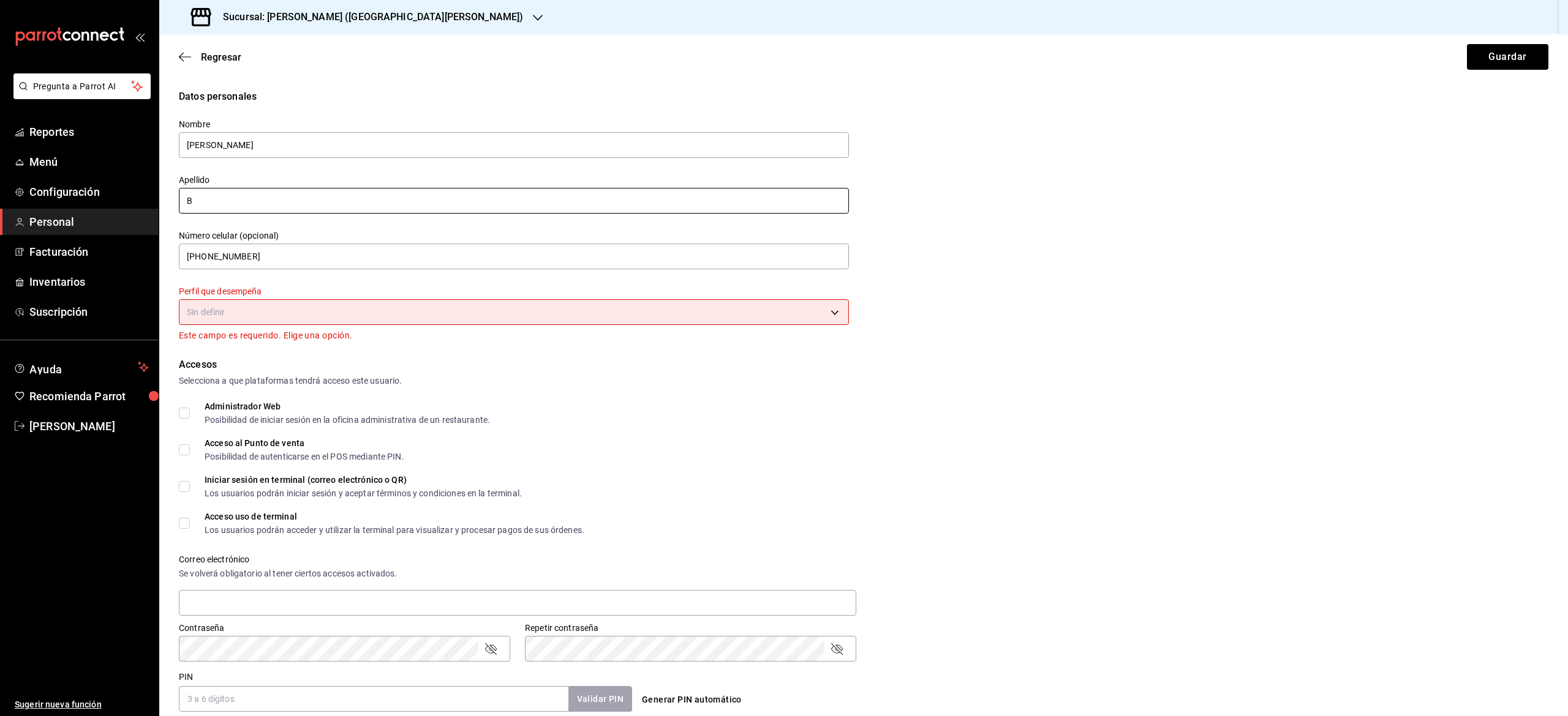
click at [284, 190] on input "B" at bounding box center [513, 200] width 670 height 25
drag, startPoint x: 284, startPoint y: 190, endPoint x: 266, endPoint y: 256, distance: 68.4
click at [266, 256] on div "Nombre [PERSON_NAME] de la [PERSON_NAME] Número celular (opcional) [PHONE_NUMBE…" at bounding box center [506, 224] width 685 height 239
type input "de la [PERSON_NAME]"
drag, startPoint x: 266, startPoint y: 256, endPoint x: 258, endPoint y: 254, distance: 8.2
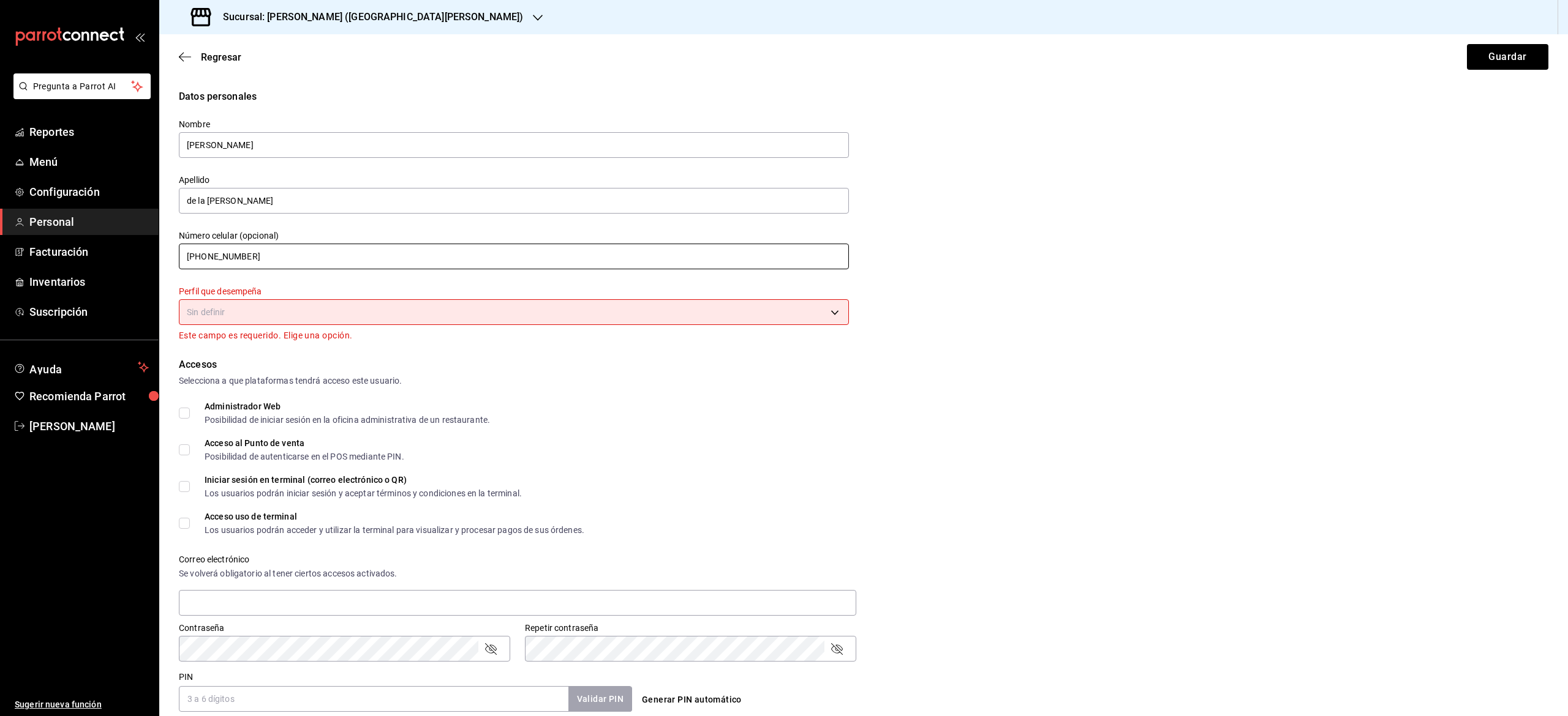
click at [258, 254] on input "[PHONE_NUMBER]" at bounding box center [513, 256] width 670 height 25
drag, startPoint x: 258, startPoint y: 254, endPoint x: 250, endPoint y: 314, distance: 60.5
click at [250, 314] on div "Nombre [PERSON_NAME] de la [PERSON_NAME] Número celular (opcional) +52 (21) 837…" at bounding box center [506, 224] width 685 height 239
type input "+52 (21) 8376-30__"
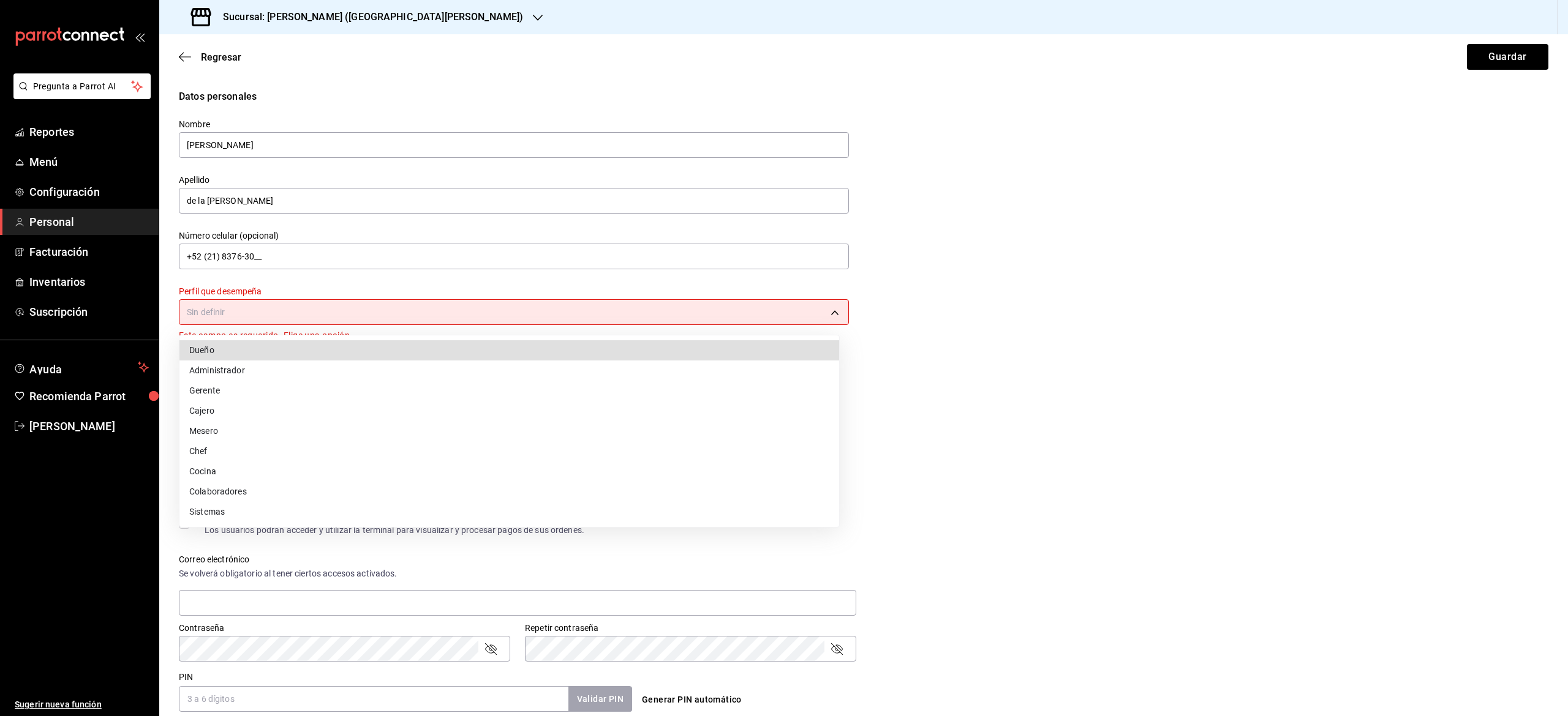
drag, startPoint x: 250, startPoint y: 314, endPoint x: 230, endPoint y: 425, distance: 112.8
click at [230, 425] on body "Pregunta a Parrot AI Reportes Menú Configuración Personal Facturación Inventari…" at bounding box center [784, 358] width 1568 height 716
click at [230, 425] on li "Mesero" at bounding box center [510, 432] width 660 height 20
type input "WAITER"
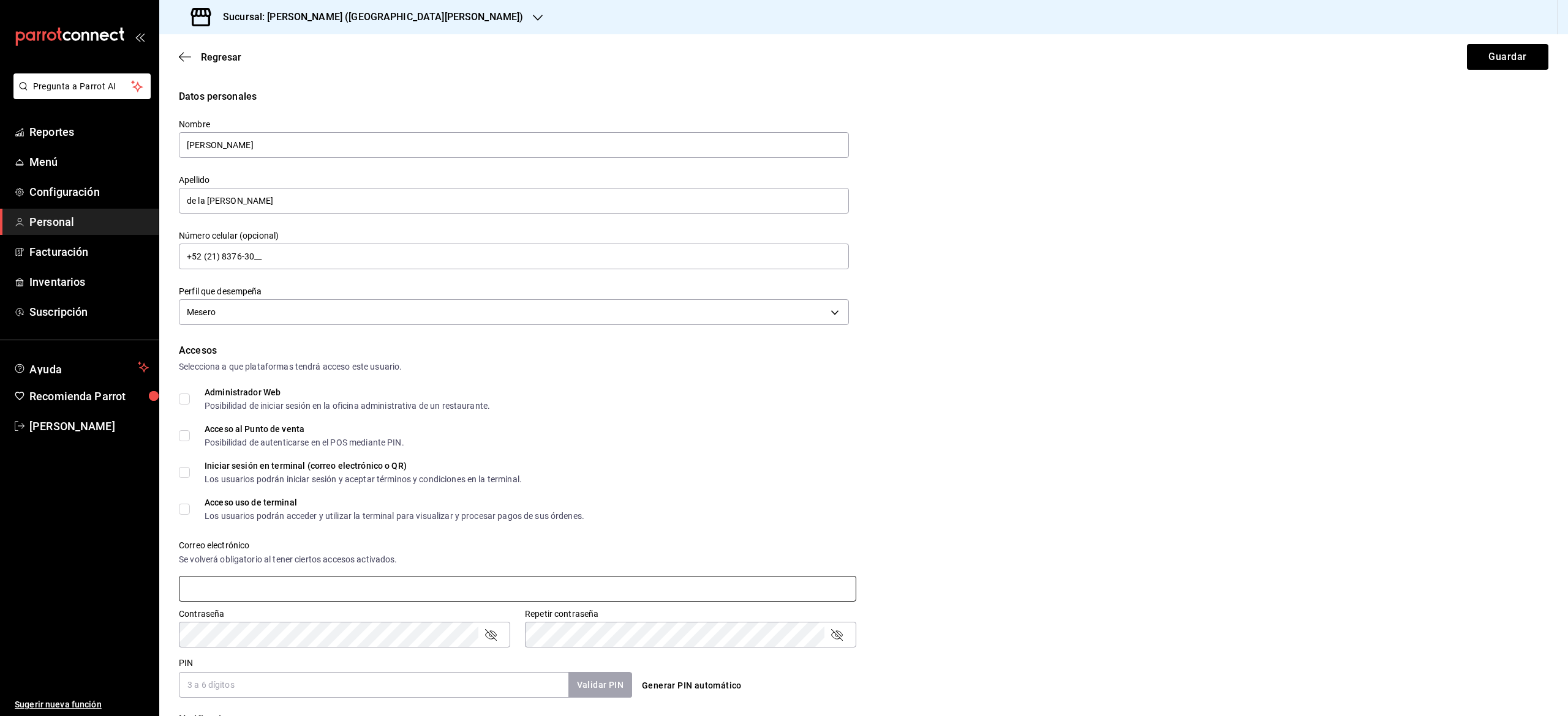
drag, startPoint x: 230, startPoint y: 425, endPoint x: 199, endPoint y: 590, distance: 167.9
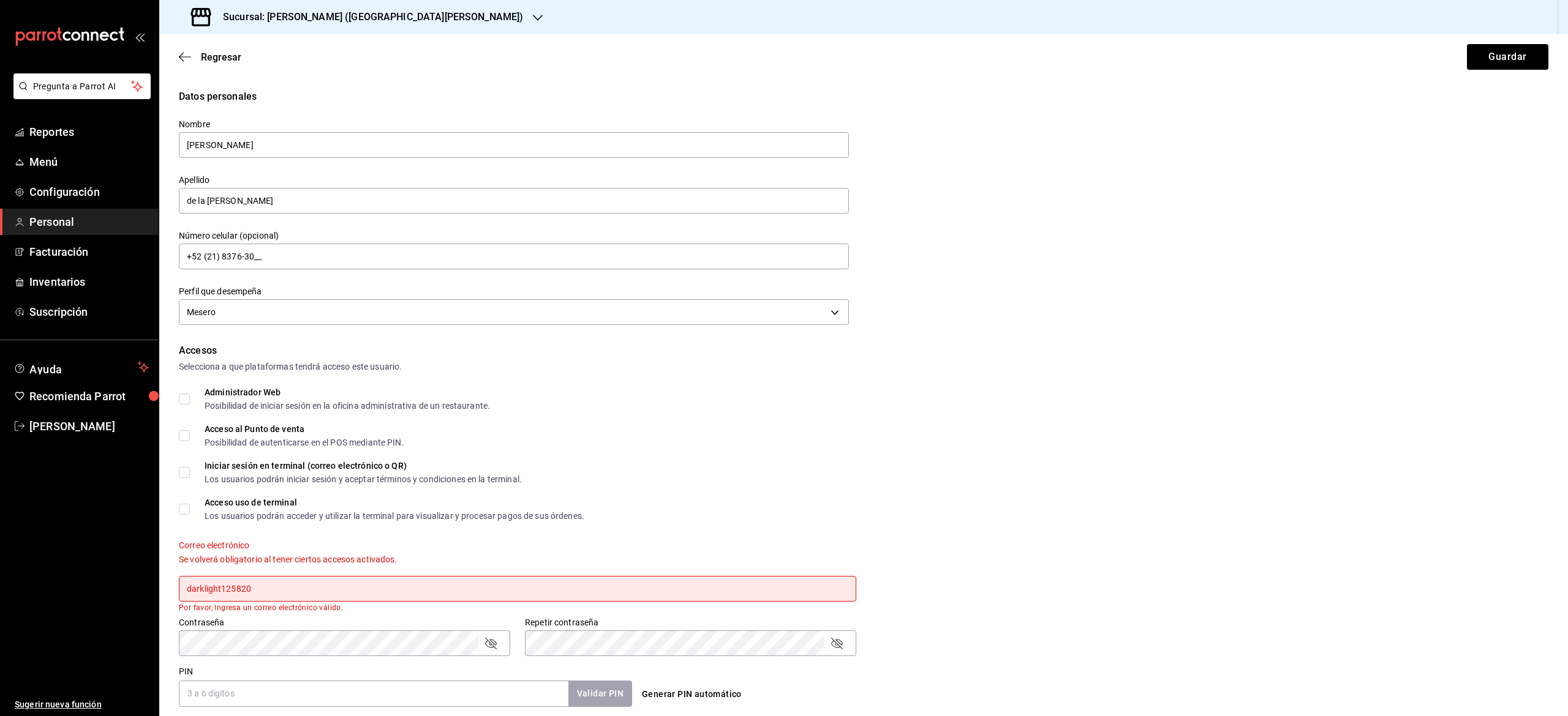
click at [256, 634] on div "Accesos Selecciona a que plataformas tendrá acceso este usuario. Administrador …" at bounding box center [863, 526] width 1369 height 364
drag, startPoint x: 199, startPoint y: 590, endPoint x: 275, endPoint y: 582, distance: 76.4
click at [275, 582] on div "Accesos Selecciona a que plataformas tendrá acceso este usuario. Administrador …" at bounding box center [863, 526] width 1369 height 364
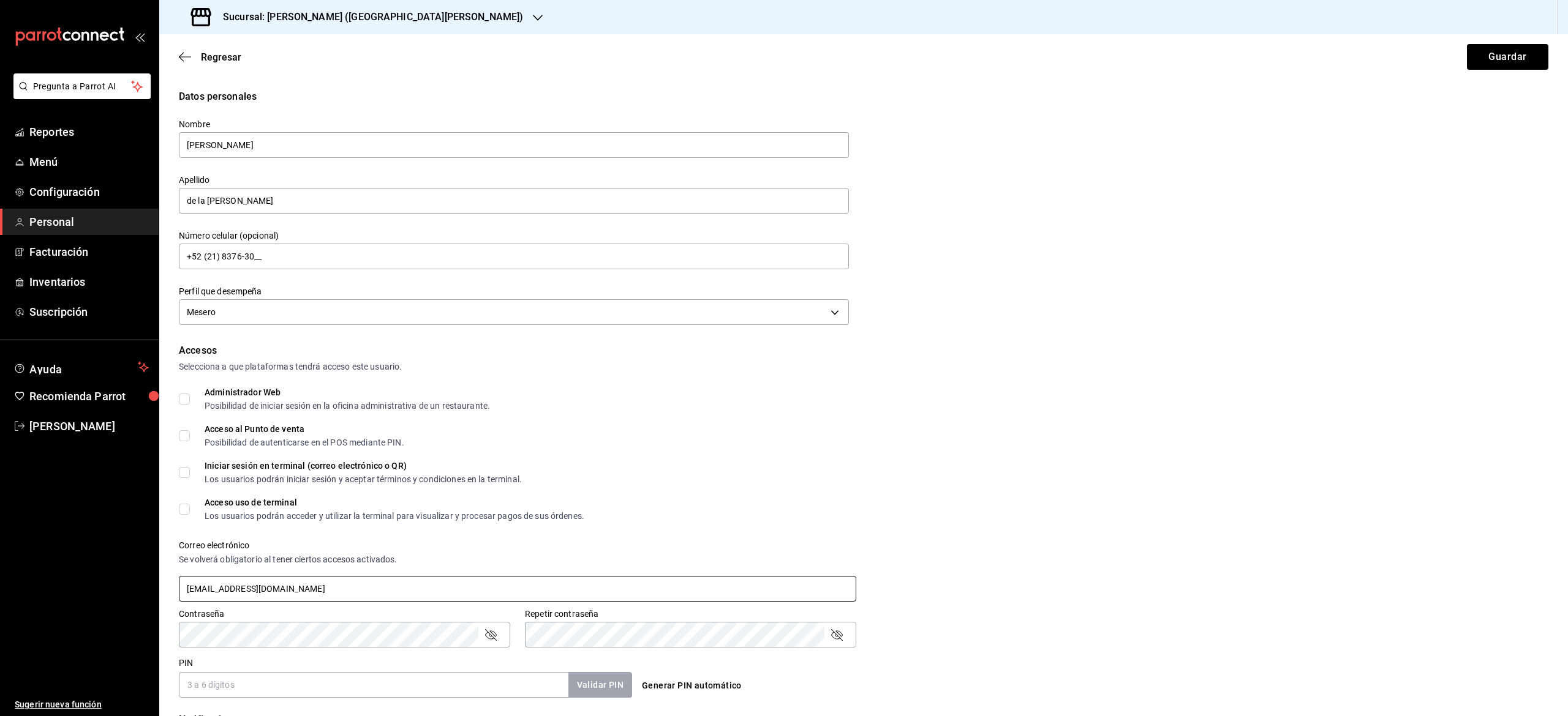
click at [256, 646] on div "Accesos Selecciona a que plataformas tendrá acceso este usuario. Administrador …" at bounding box center [863, 521] width 1369 height 355
type input "[EMAIL_ADDRESS][DOMAIN_NAME]"
click at [611, 636] on div "Contraseña Contraseña Repetir contraseña Repetir contraseña" at bounding box center [856, 621] width 1384 height 54
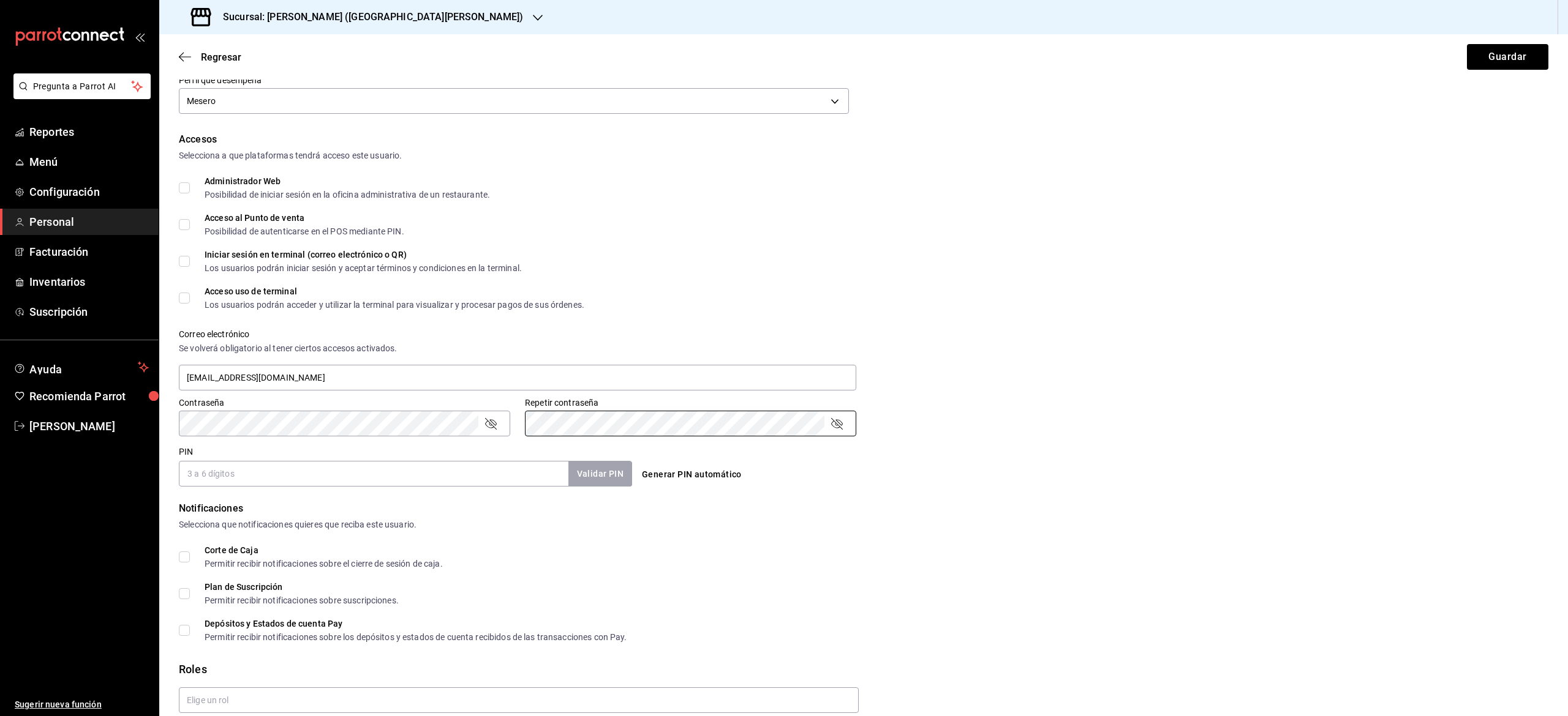
scroll to position [262, 0]
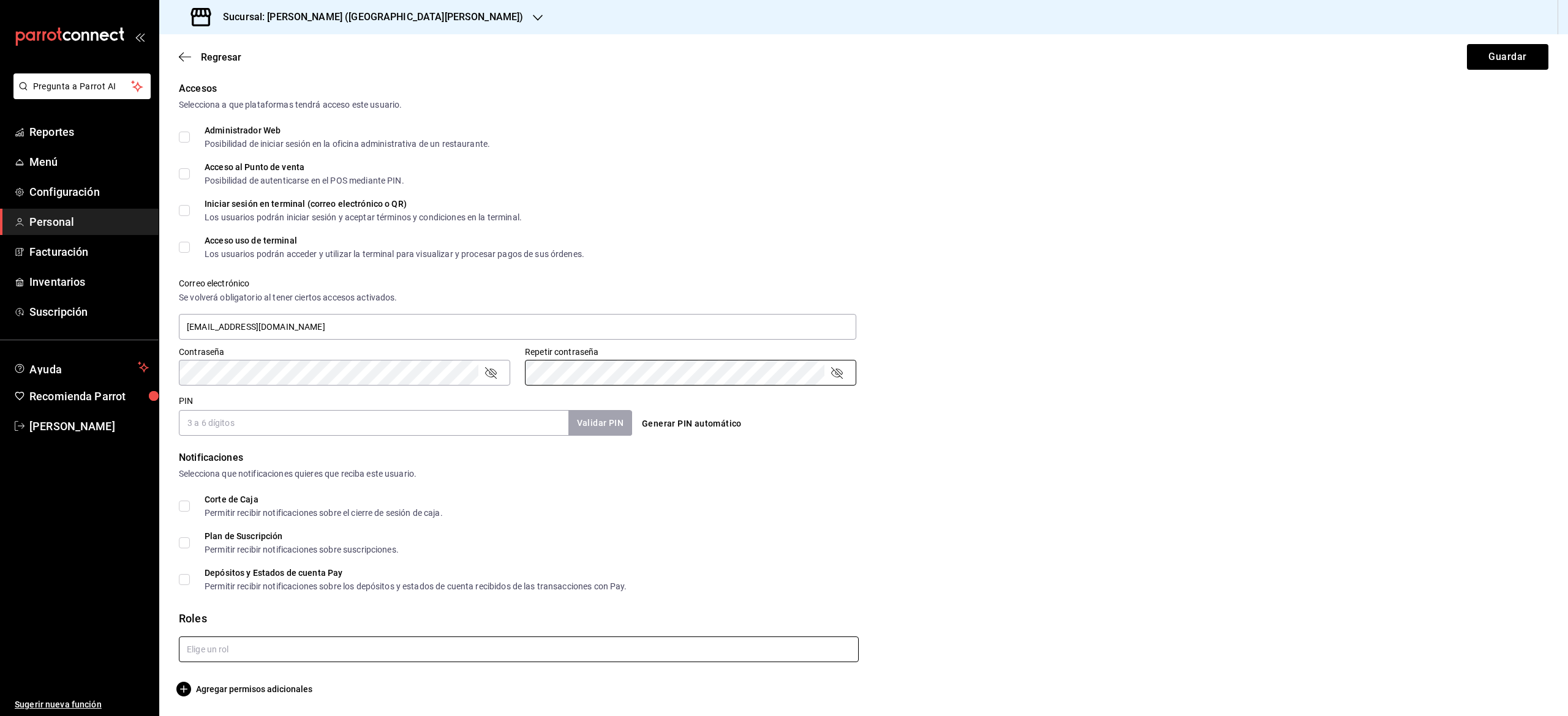
drag, startPoint x: 275, startPoint y: 582, endPoint x: 338, endPoint y: 637, distance: 83.6
click at [338, 637] on form "Datos personales Nombre [PERSON_NAME] de la [PERSON_NAME] Número celular (opcio…" at bounding box center [863, 262] width 1369 height 869
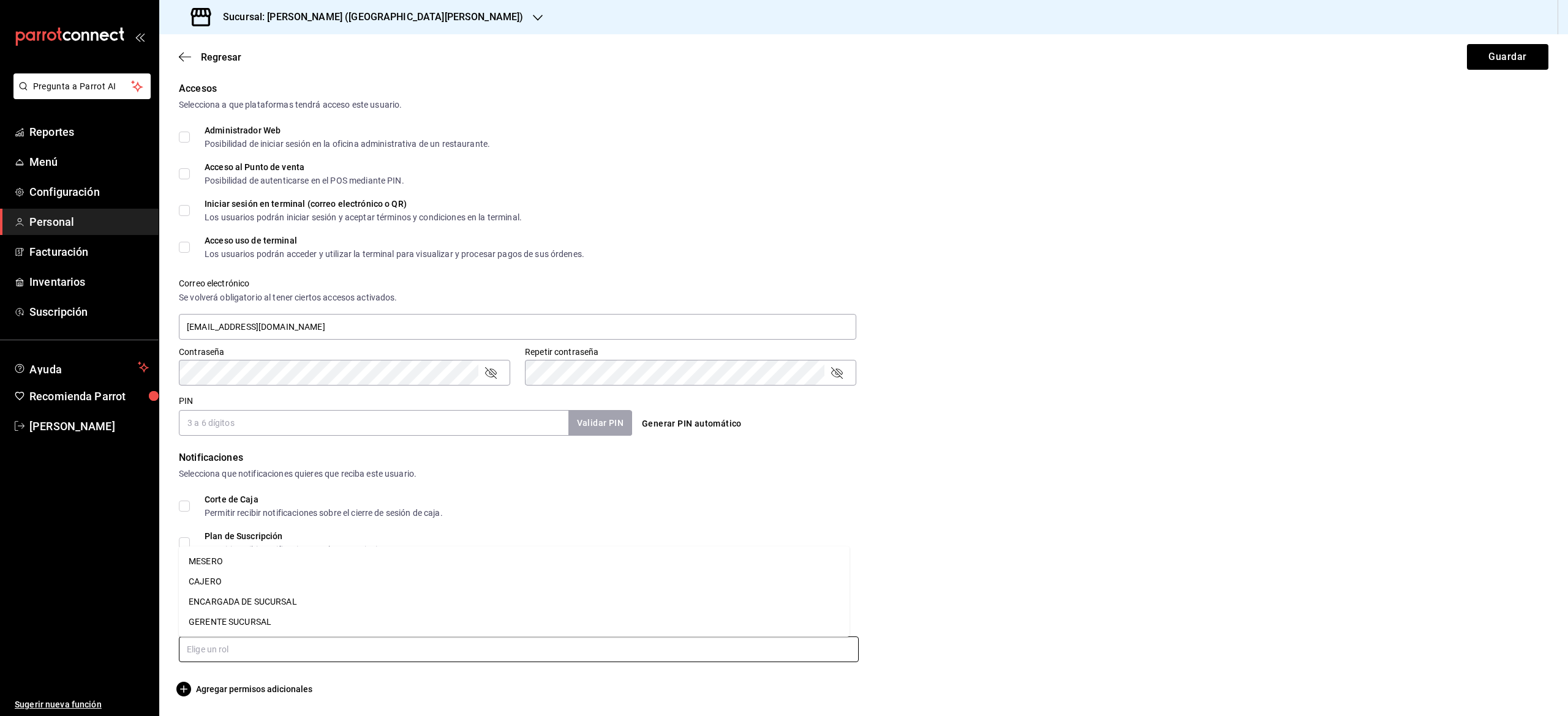
drag, startPoint x: 338, startPoint y: 637, endPoint x: 395, endPoint y: 428, distance: 216.6
click at [395, 428] on form "Datos personales Nombre [PERSON_NAME] de la [PERSON_NAME] Número celular (opcio…" at bounding box center [863, 262] width 1369 height 869
click at [395, 428] on input "PIN" at bounding box center [373, 422] width 389 height 25
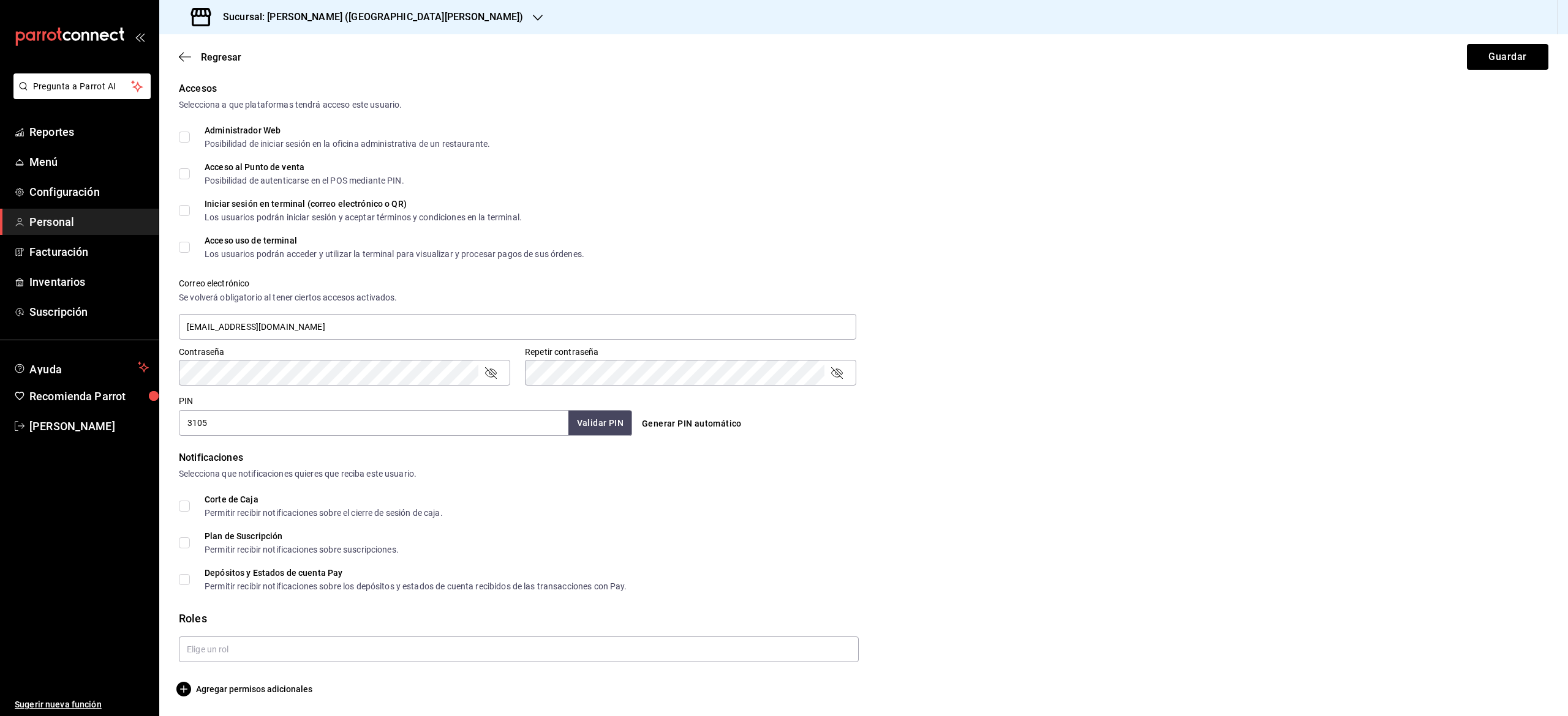
drag, startPoint x: 395, startPoint y: 428, endPoint x: 587, endPoint y: 416, distance: 192.4
click at [587, 416] on div "3105 Validar PIN ​" at bounding box center [405, 422] width 453 height 25
type input "3105"
click at [587, 416] on button "Validar PIN" at bounding box center [600, 423] width 65 height 26
drag, startPoint x: 587, startPoint y: 416, endPoint x: 210, endPoint y: 617, distance: 427.2
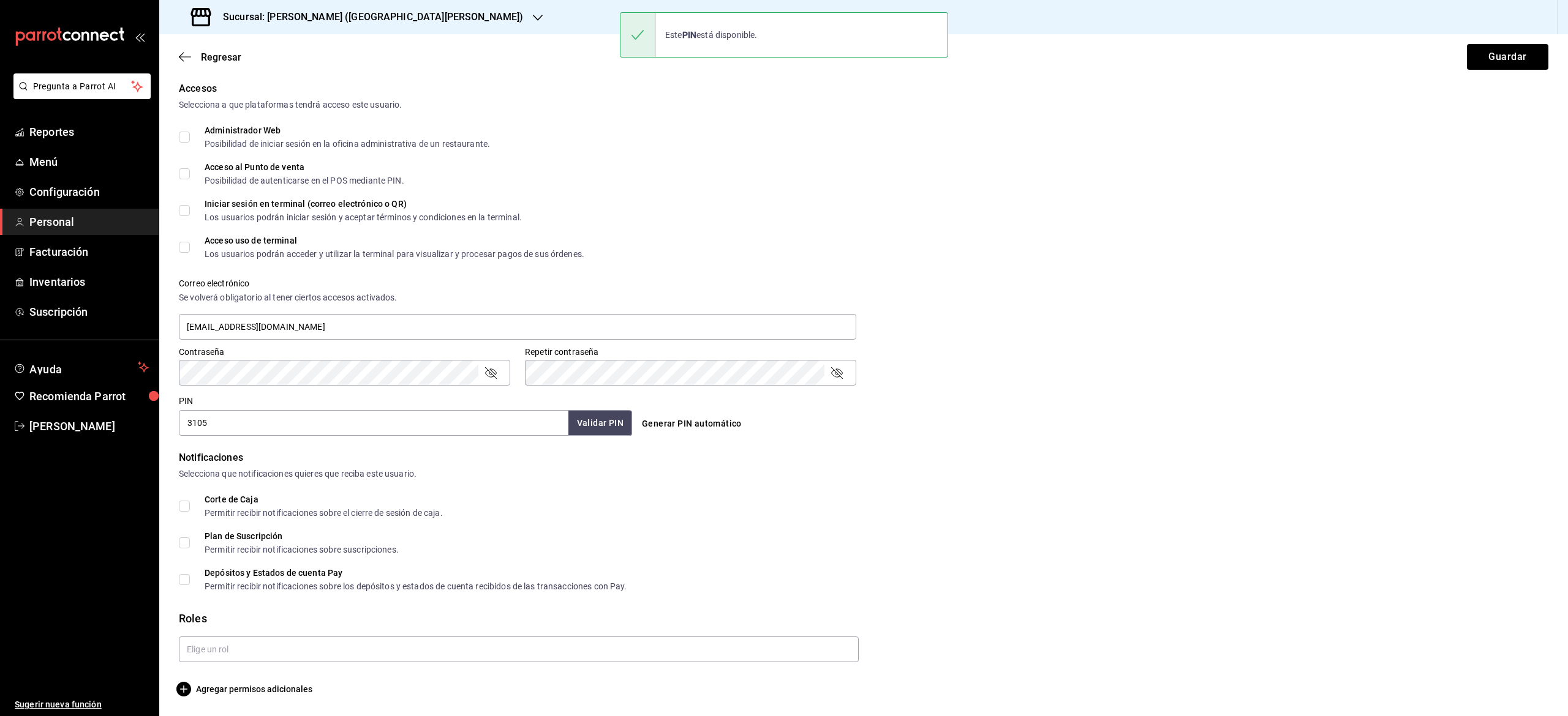
click at [210, 617] on form "Datos personales Nombre [PERSON_NAME] de la [PERSON_NAME] Número celular (opcio…" at bounding box center [863, 262] width 1369 height 869
drag, startPoint x: 210, startPoint y: 617, endPoint x: 213, endPoint y: 657, distance: 40.1
click at [213, 657] on div "Roles" at bounding box center [863, 637] width 1369 height 52
click at [213, 657] on input "text" at bounding box center [519, 649] width 680 height 25
drag, startPoint x: 213, startPoint y: 657, endPoint x: 229, endPoint y: 647, distance: 18.9
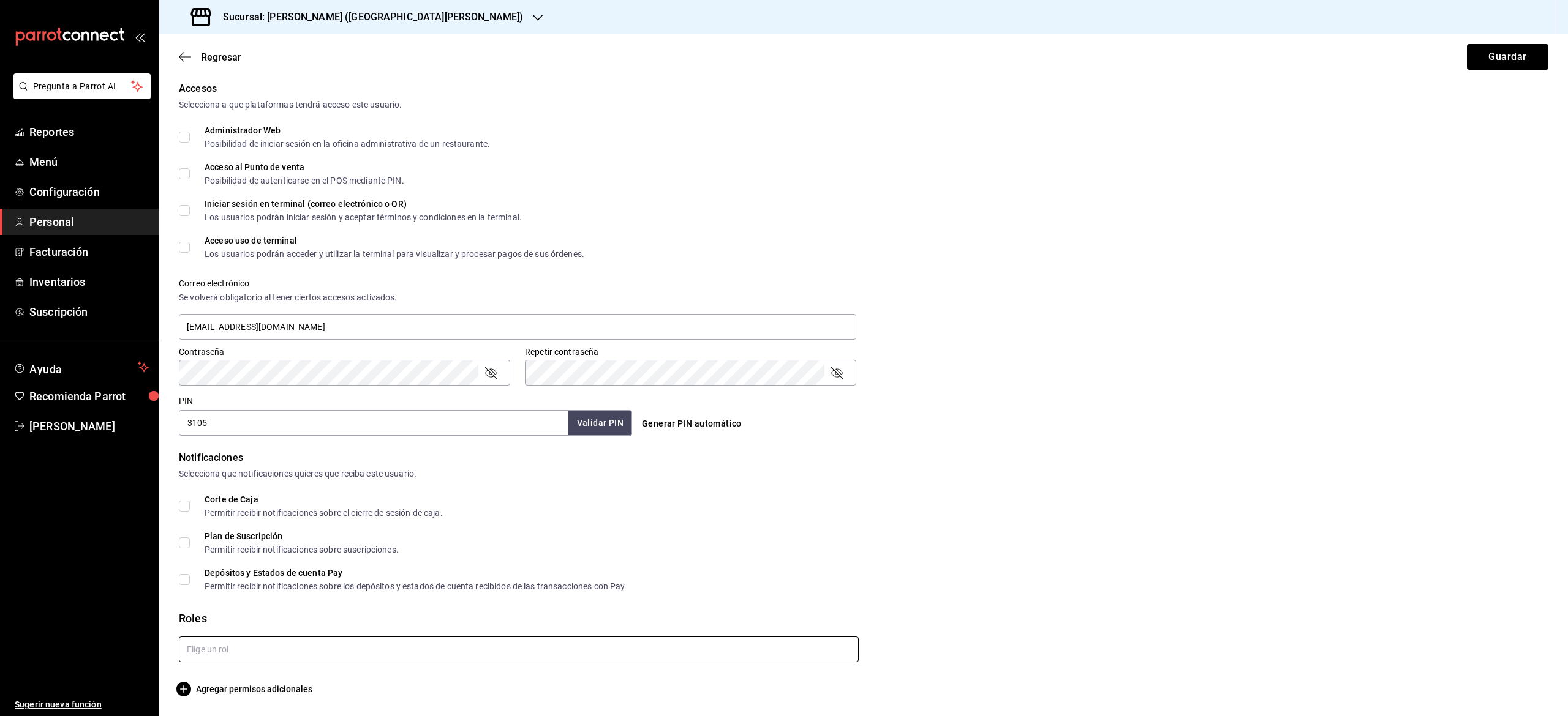
click at [229, 647] on input "text" at bounding box center [519, 649] width 680 height 25
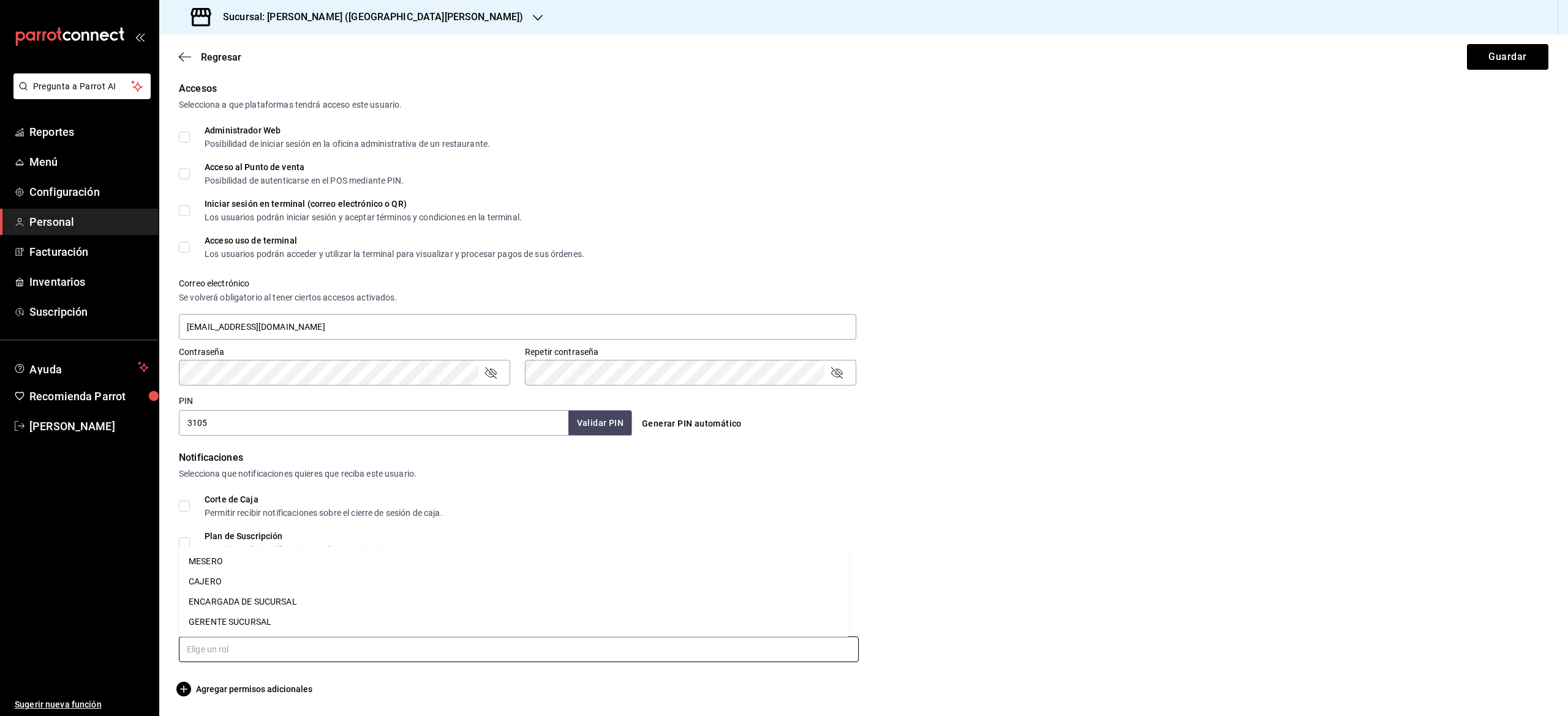
click at [229, 647] on input "text" at bounding box center [519, 649] width 680 height 25
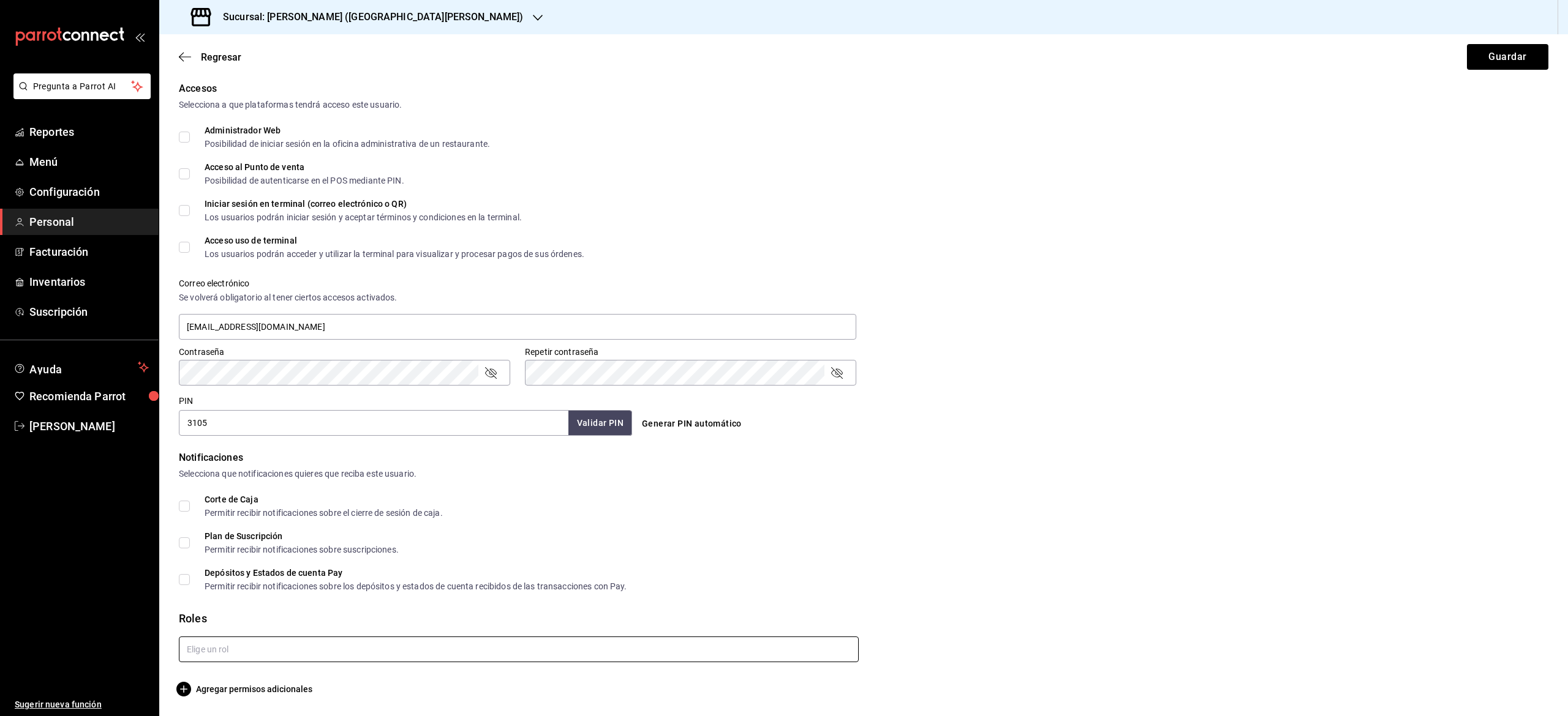
click at [229, 647] on input "text" at bounding box center [519, 649] width 680 height 25
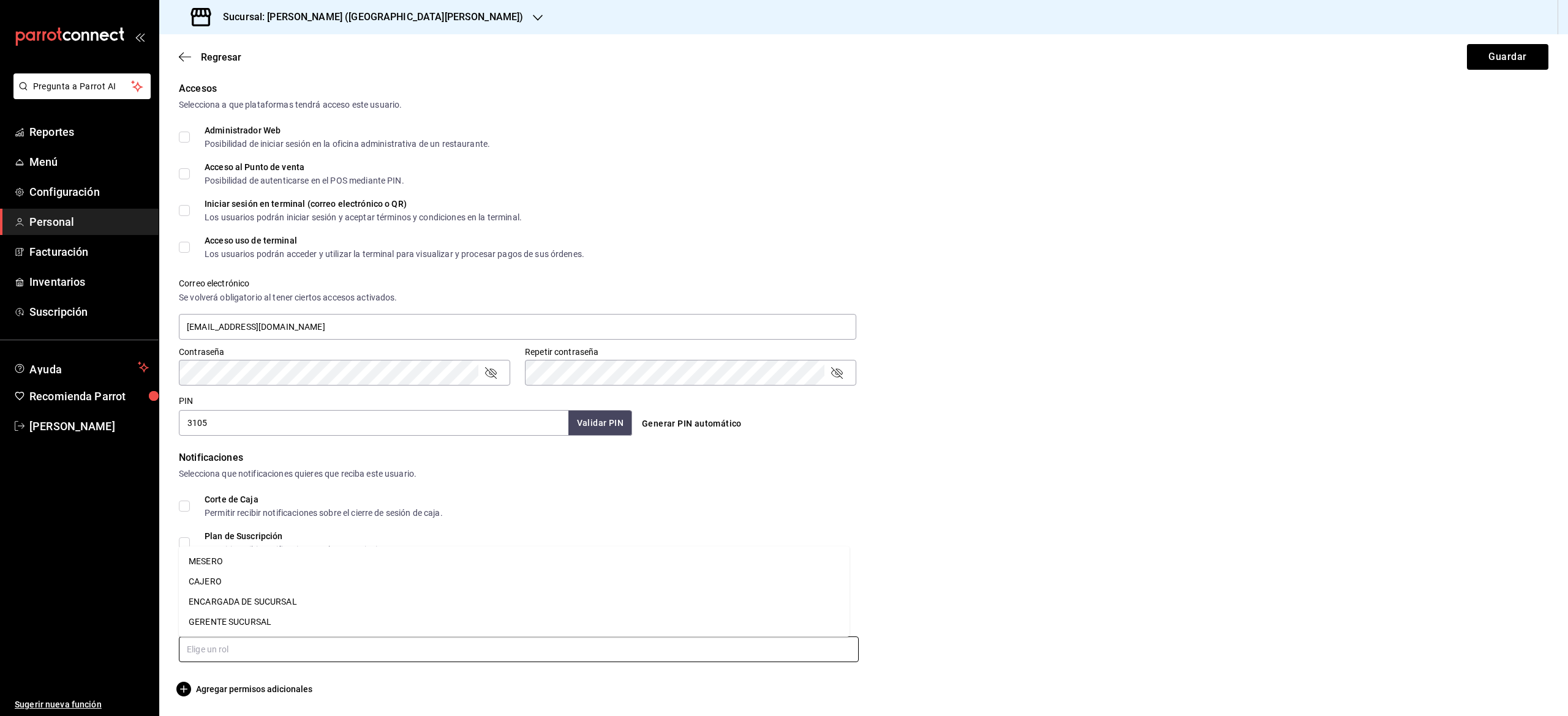
drag, startPoint x: 229, startPoint y: 647, endPoint x: 250, endPoint y: 568, distance: 81.7
click at [250, 568] on body "Pregunta a Parrot AI Reportes Menú Configuración Personal Facturación Inventari…" at bounding box center [784, 358] width 1568 height 716
click at [250, 568] on li "MESERO" at bounding box center [514, 562] width 671 height 20
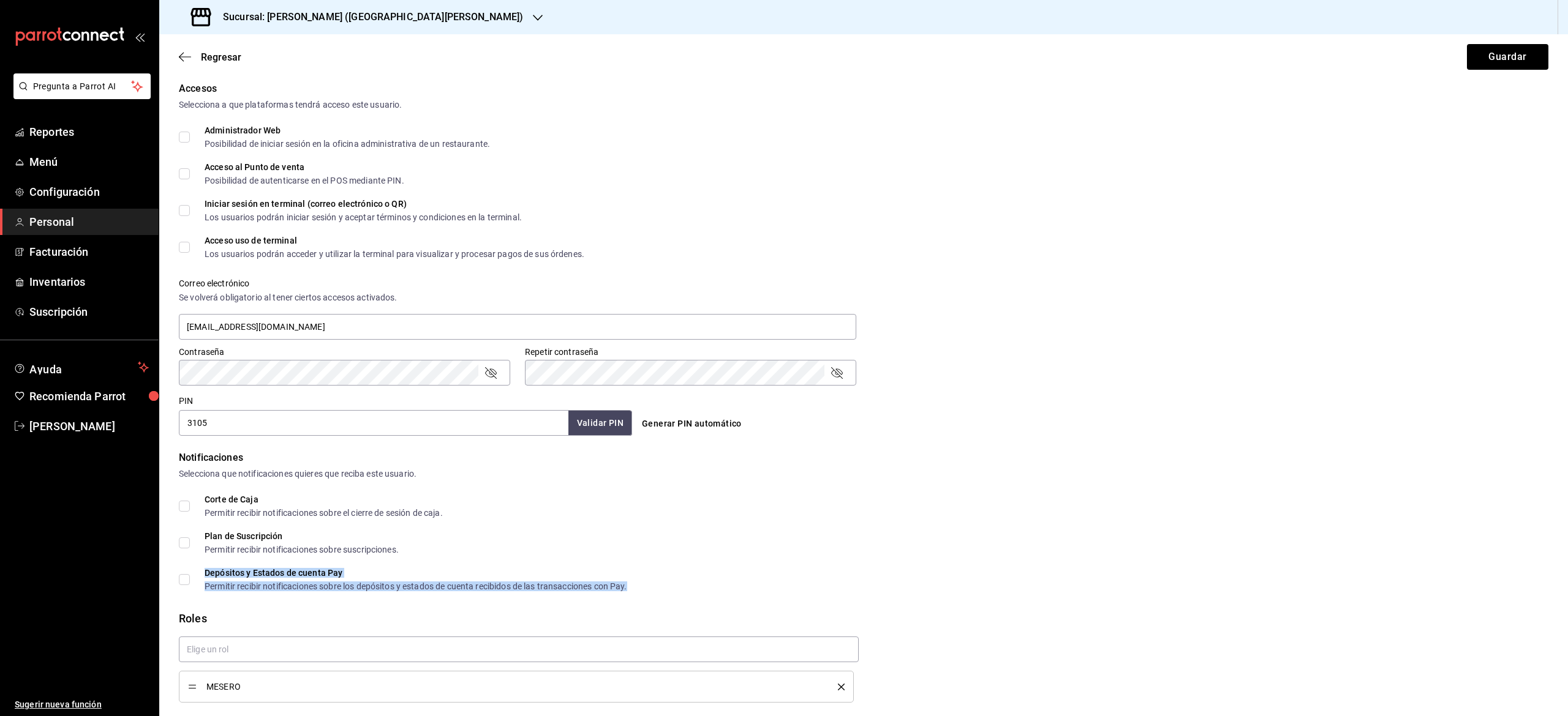
checkbox input "true"
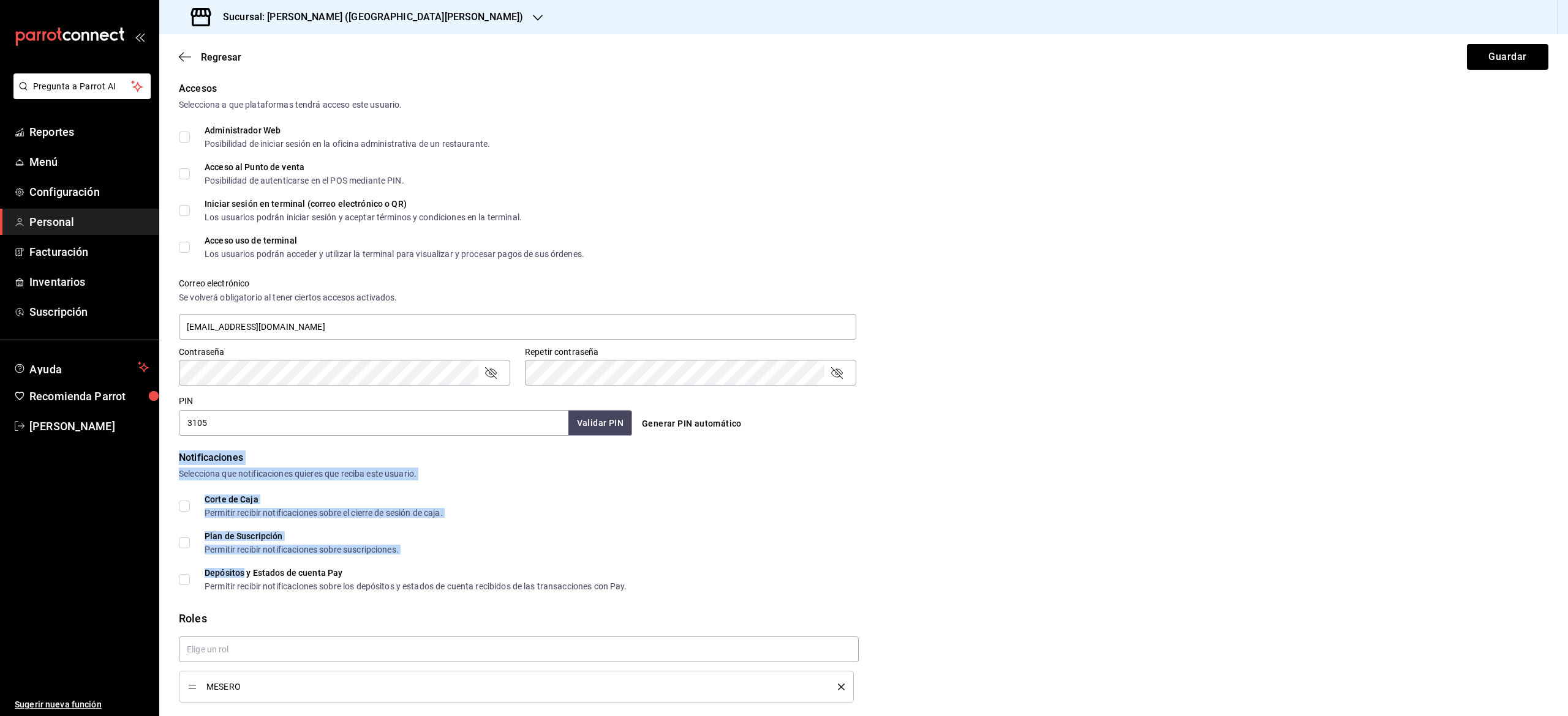
drag, startPoint x: 250, startPoint y: 568, endPoint x: 944, endPoint y: 404, distance: 713.1
click at [944, 404] on form "Datos personales Nombre [PERSON_NAME] de la [PERSON_NAME] Número celular (opcio…" at bounding box center [863, 282] width 1369 height 910
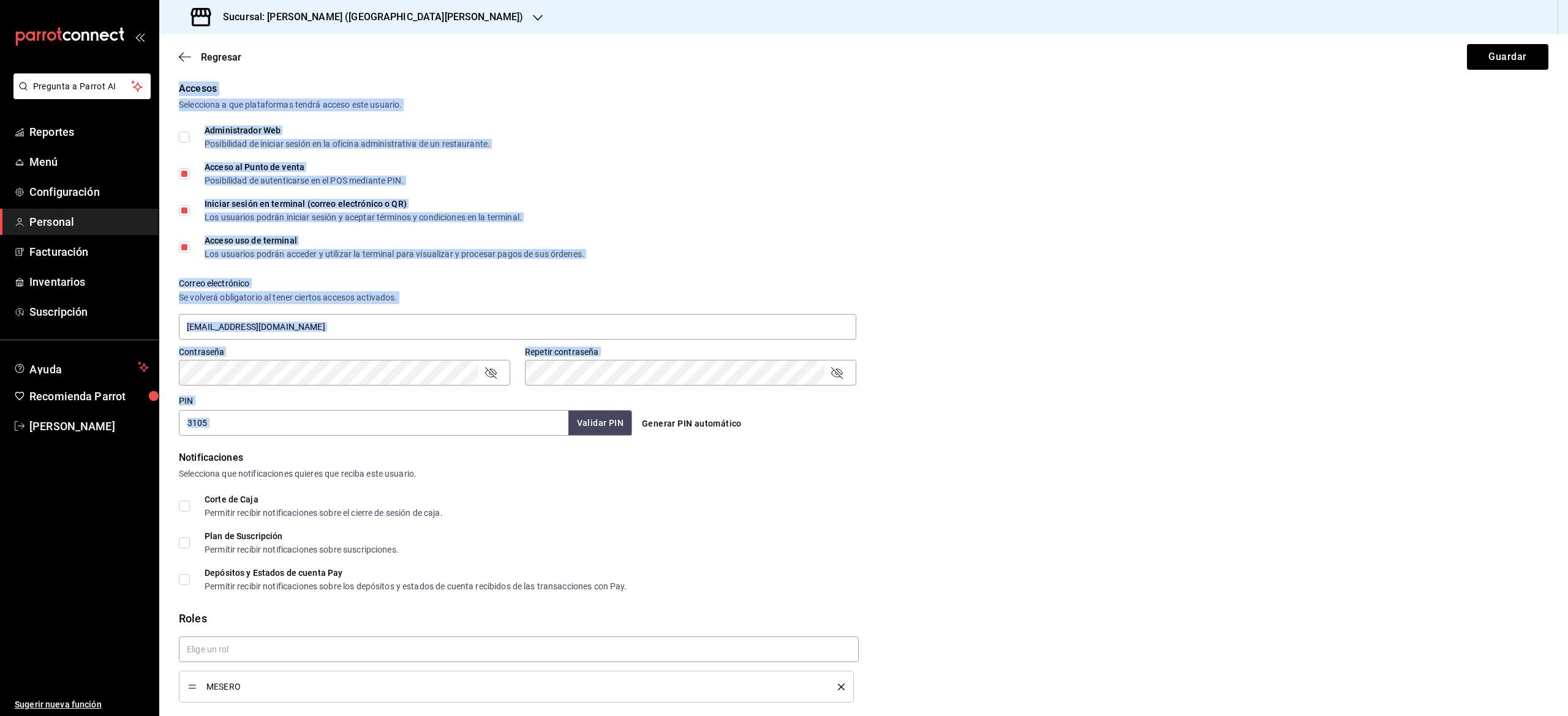
drag, startPoint x: 944, startPoint y: 404, endPoint x: 1566, endPoint y: 4, distance: 739.5
click at [1566, 4] on div "Sucursal: [PERSON_NAME] ([GEOGRAPHIC_DATA][PERSON_NAME]) Regresar Guardar Datos…" at bounding box center [863, 358] width 1408 height 716
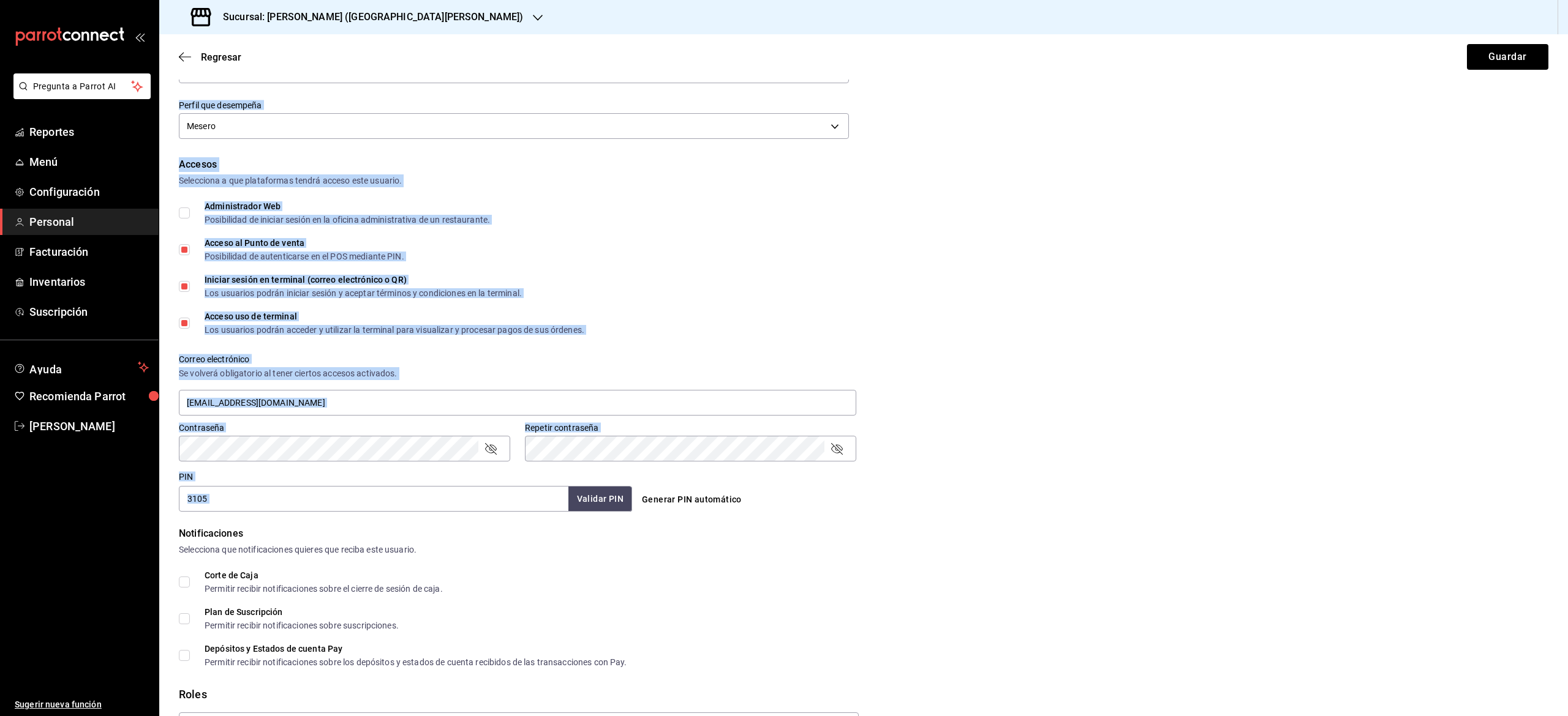
scroll to position [184, 0]
drag, startPoint x: 1497, startPoint y: 55, endPoint x: 1497, endPoint y: 49, distance: 6.0
click at [1497, 49] on button "Guardar" at bounding box center [1508, 56] width 82 height 25
click at [1128, 389] on div "Correo electrónico Se volverá obligatorio al tener ciertos accesos activados. […" at bounding box center [856, 380] width 1384 height 79
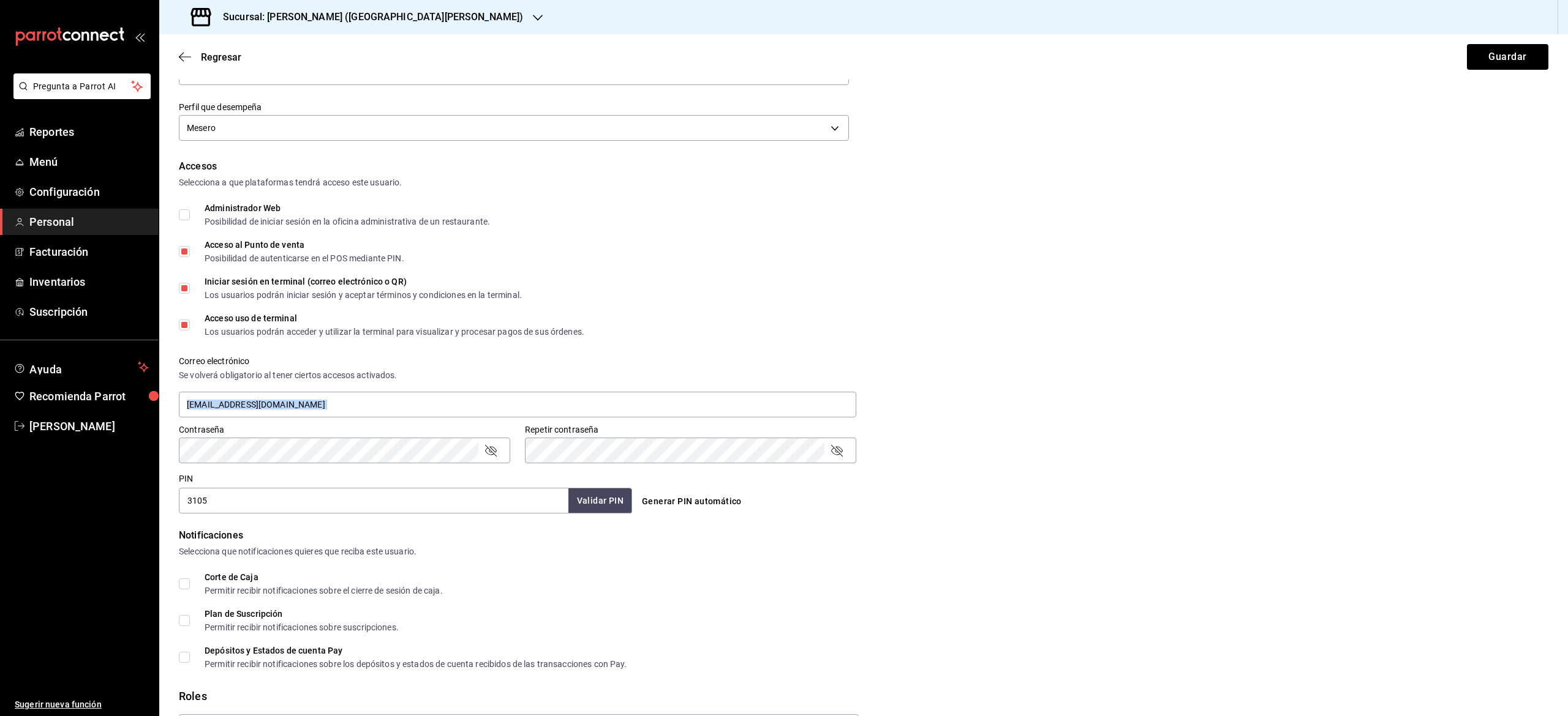
drag, startPoint x: 1128, startPoint y: 389, endPoint x: 1221, endPoint y: 371, distance: 94.7
click at [1221, 371] on div "Correo electrónico Se volverá obligatorio al tener ciertos accesos activados. […" at bounding box center [856, 380] width 1384 height 79
drag, startPoint x: 1221, startPoint y: 371, endPoint x: 1243, endPoint y: 367, distance: 22.4
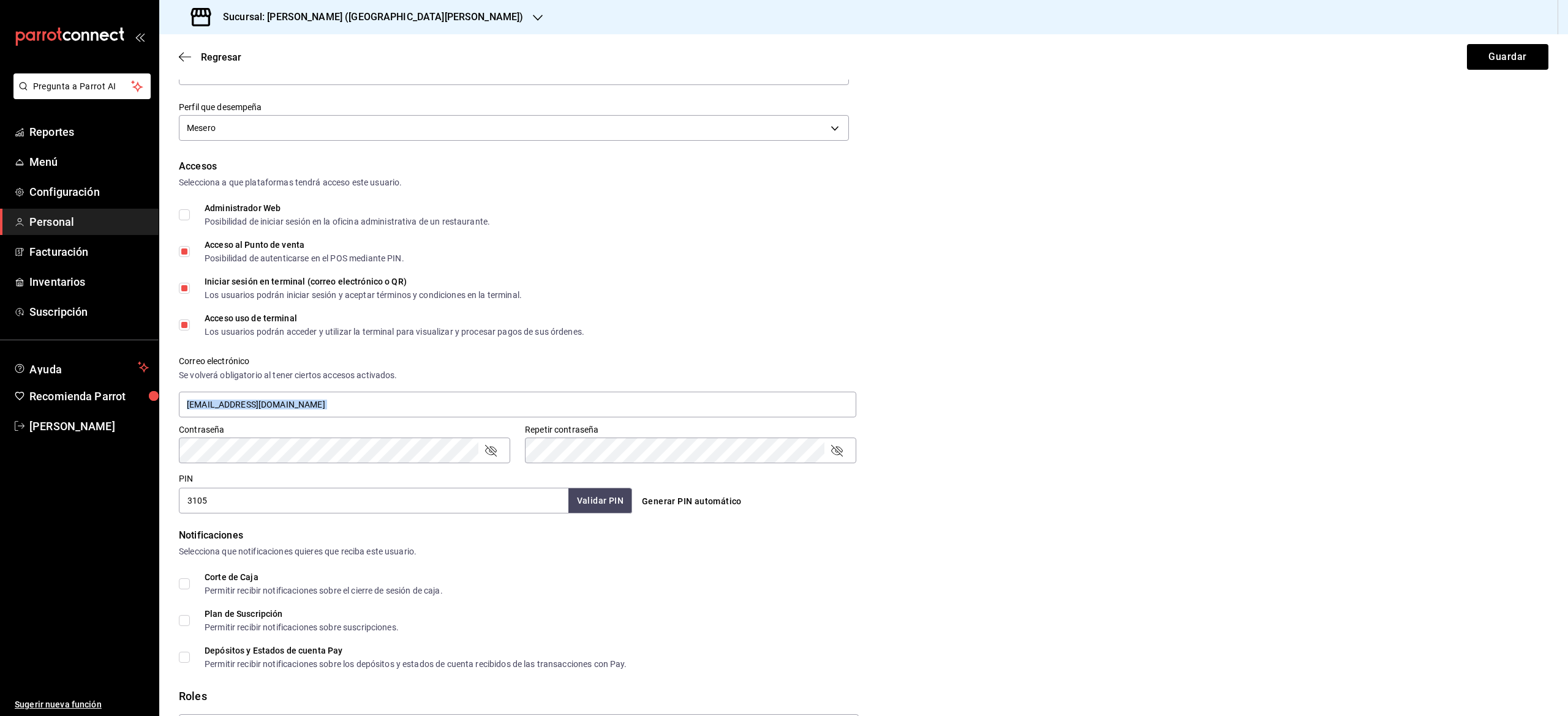
click at [1243, 367] on div "Correo electrónico Se volverá obligatorio al tener ciertos accesos activados. […" at bounding box center [856, 380] width 1384 height 79
drag, startPoint x: 758, startPoint y: 487, endPoint x: 601, endPoint y: 508, distance: 158.4
click at [601, 508] on div "PIN 3105 Validar PIN ​ Generar PIN automático" at bounding box center [861, 491] width 1375 height 45
click at [601, 508] on button "Validar PIN" at bounding box center [600, 501] width 65 height 26
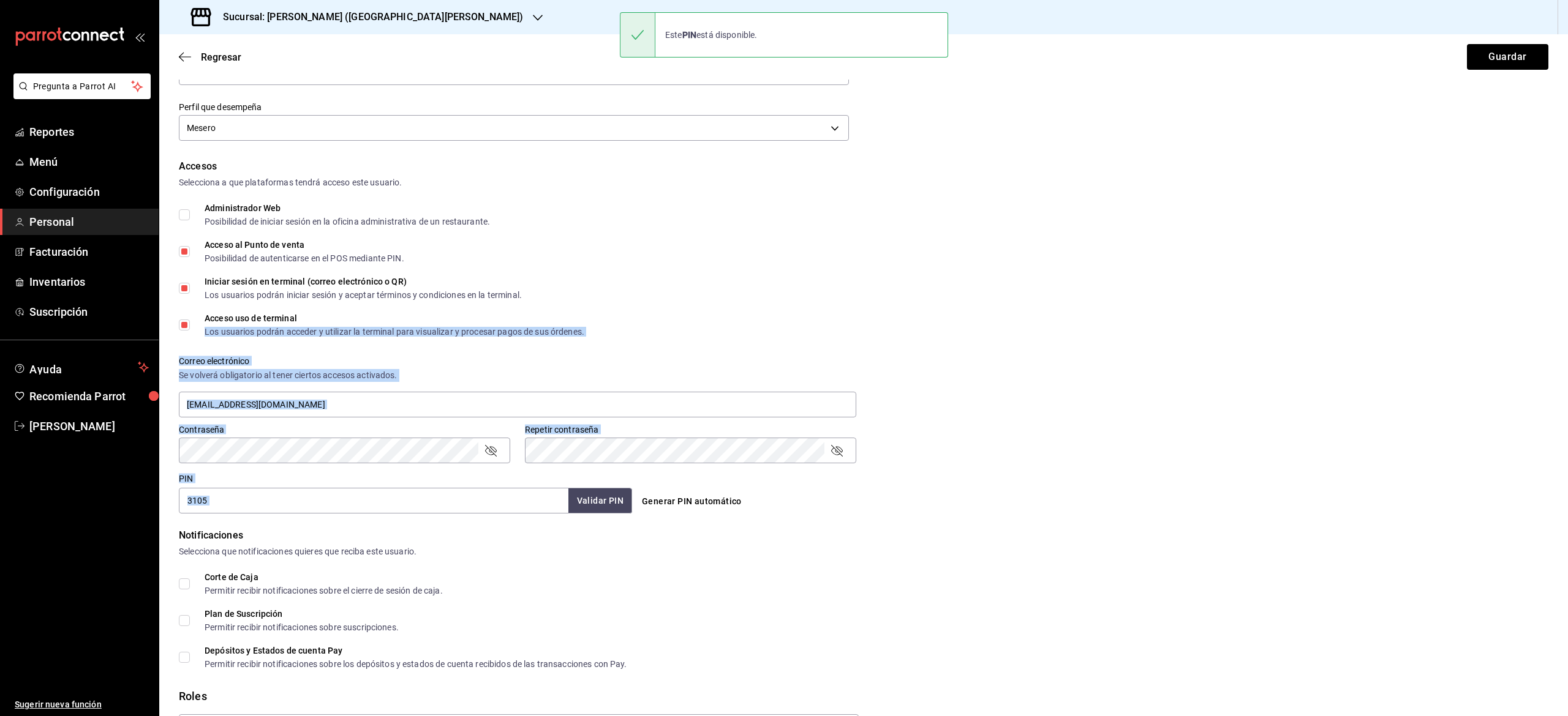
drag, startPoint x: 601, startPoint y: 508, endPoint x: 1261, endPoint y: 320, distance: 686.3
click at [1261, 320] on div "Accesos Selecciona a que plataformas tendrá acceso este usuario. Administrador …" at bounding box center [863, 337] width 1369 height 355
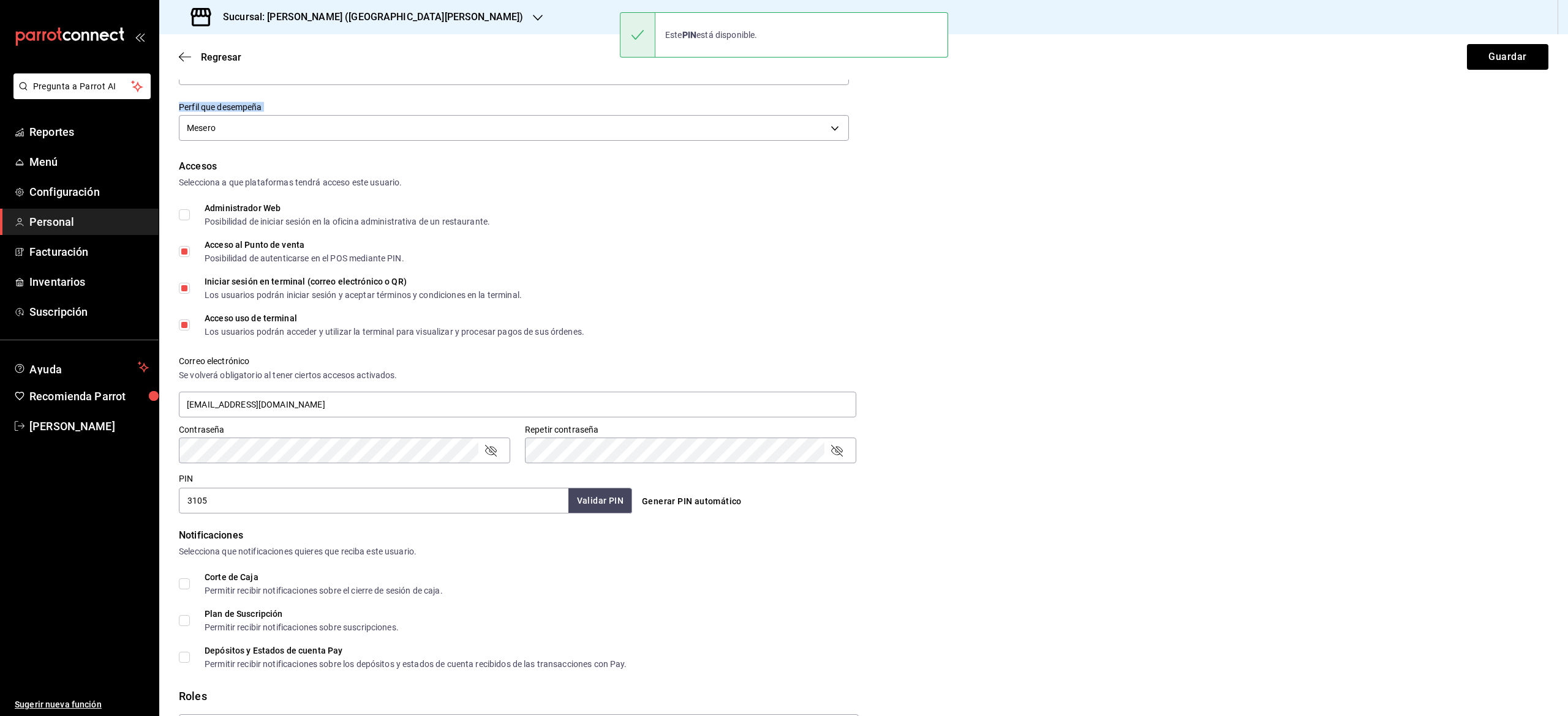
drag, startPoint x: 1418, startPoint y: 115, endPoint x: 1566, endPoint y: 85, distance: 151.0
click at [1566, 85] on div "Regresar Guardar Datos personales Nombre [PERSON_NAME] de la [PERSON_NAME] Núme…" at bounding box center [863, 375] width 1408 height 682
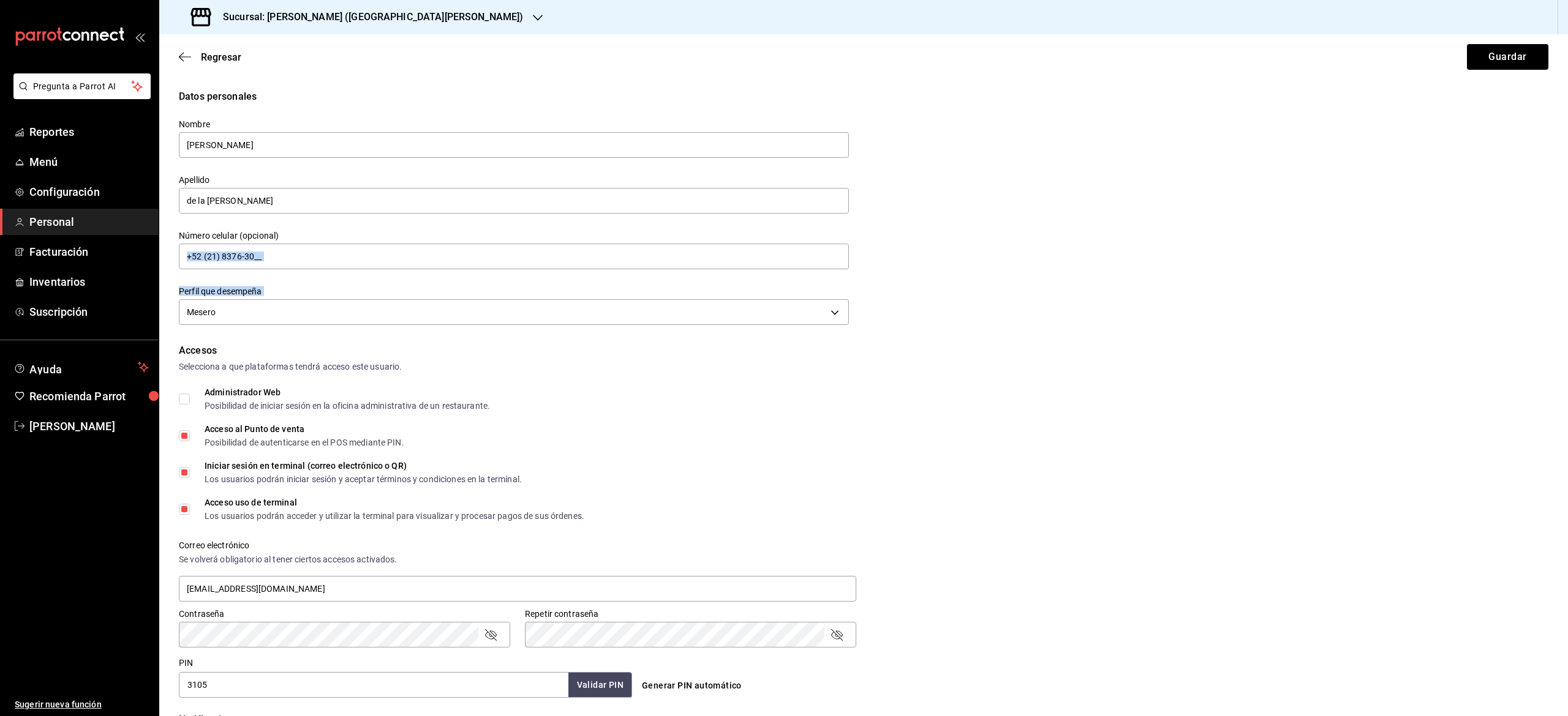
scroll to position [0, 0]
drag, startPoint x: 884, startPoint y: 396, endPoint x: 821, endPoint y: 240, distance: 168.2
click at [821, 240] on form "Datos personales Nombre [PERSON_NAME] de la [PERSON_NAME] Número celular (opcio…" at bounding box center [863, 544] width 1369 height 910
drag, startPoint x: 458, startPoint y: 261, endPoint x: 338, endPoint y: 249, distance: 120.6
click at [338, 249] on input "+52 (21) 8376-30__" at bounding box center [513, 256] width 670 height 25
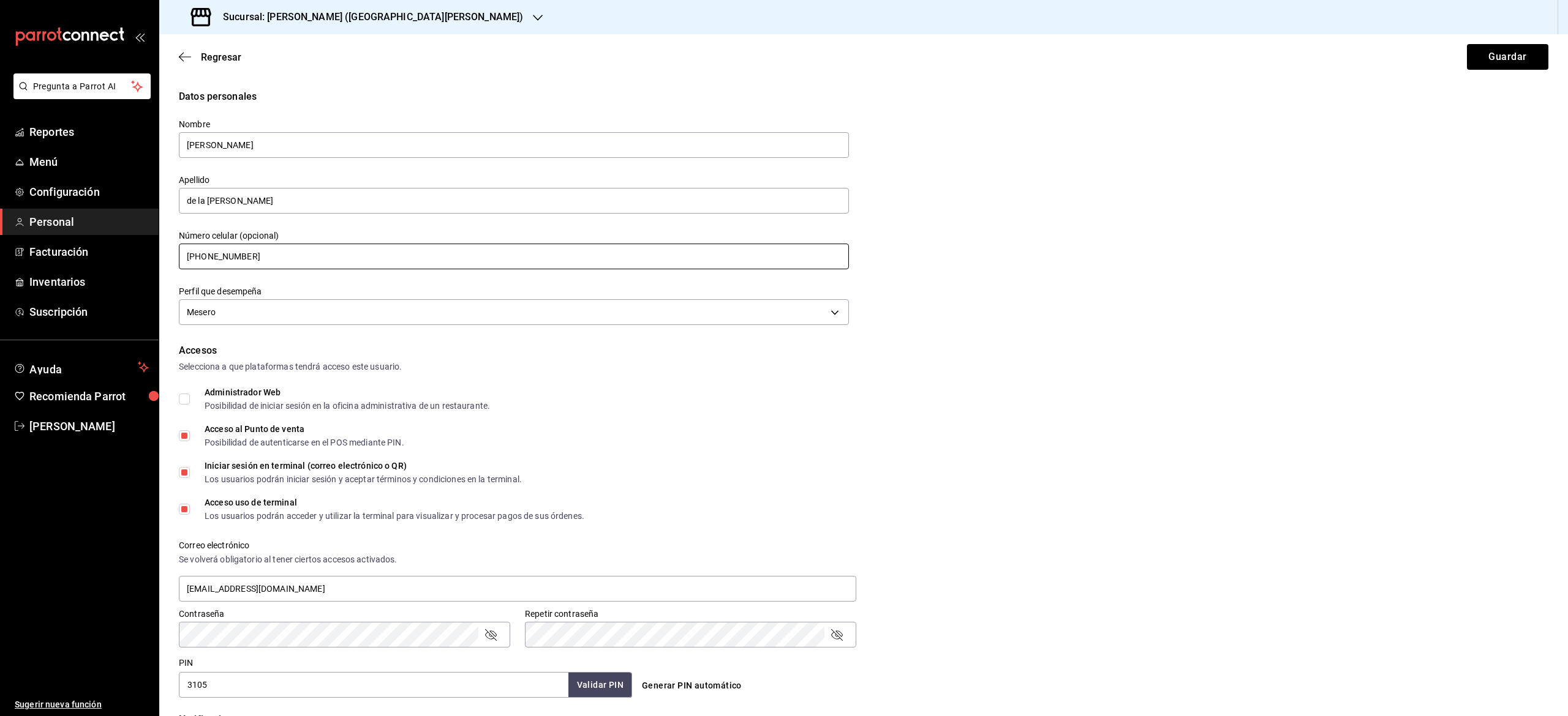
drag, startPoint x: 338, startPoint y: 249, endPoint x: 1566, endPoint y: 142, distance: 1232.7
click at [1566, 142] on div "Regresar Guardar Datos personales Nombre [PERSON_NAME] de la [PERSON_NAME] Núme…" at bounding box center [863, 375] width 1408 height 682
type input "[PHONE_NUMBER]"
click at [1506, 62] on button "Guardar" at bounding box center [1508, 56] width 82 height 25
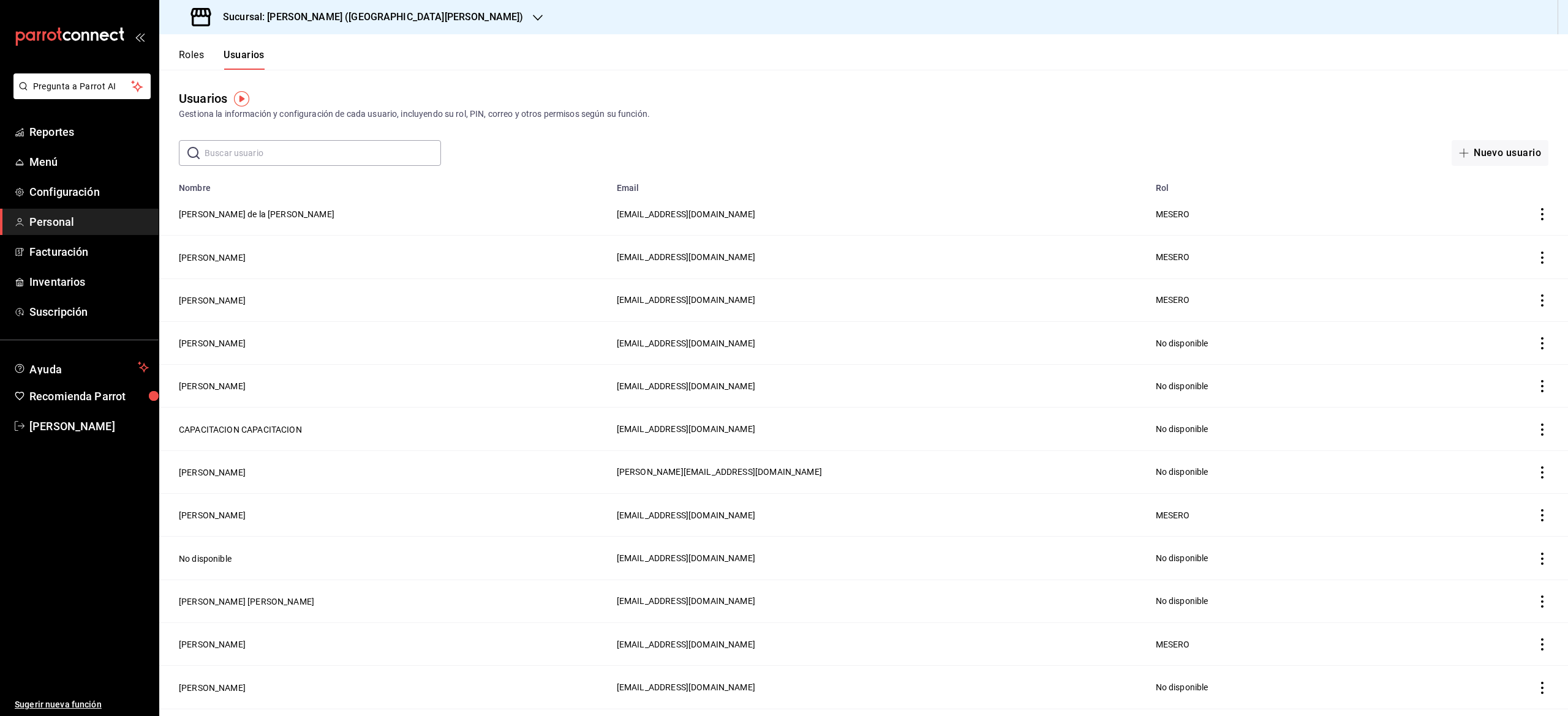
drag, startPoint x: 1506, startPoint y: 62, endPoint x: 1091, endPoint y: 160, distance: 426.4
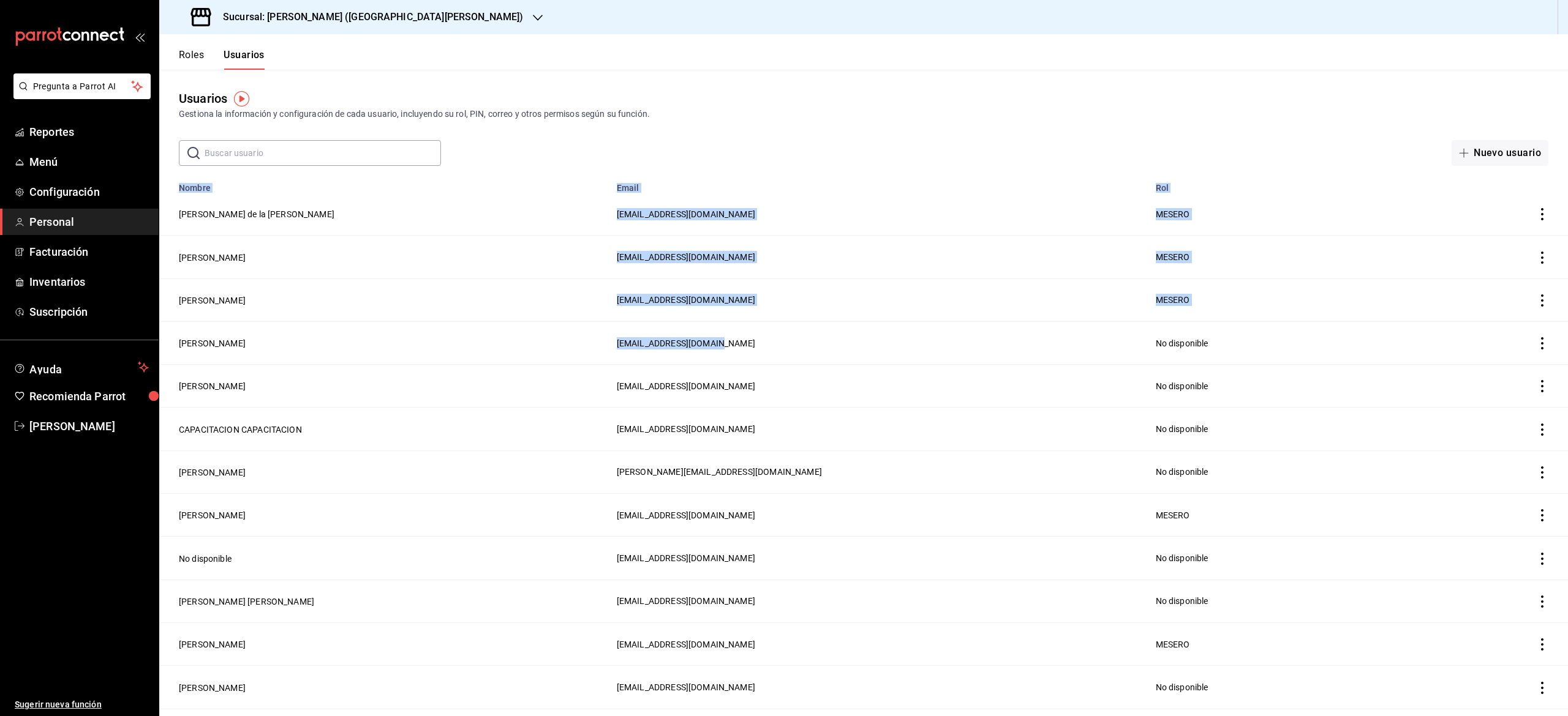
drag, startPoint x: 1091, startPoint y: 160, endPoint x: 944, endPoint y: 351, distance: 241.0
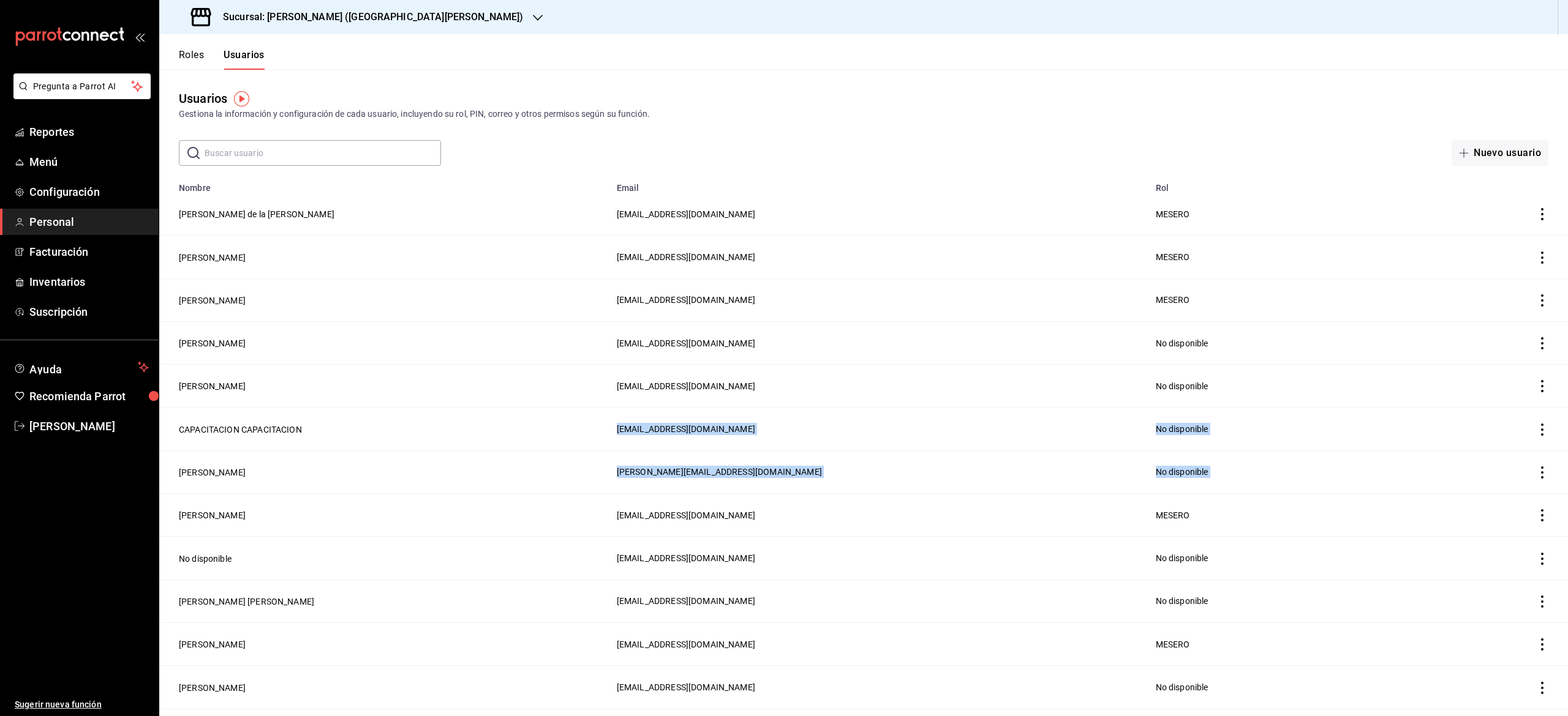
drag, startPoint x: 1314, startPoint y: 403, endPoint x: 1515, endPoint y: 472, distance: 212.5
click at [1536, 472] on icon "actions" at bounding box center [1542, 472] width 12 height 12
drag, startPoint x: 1527, startPoint y: 472, endPoint x: 1477, endPoint y: 481, distance: 50.8
click at [1477, 481] on ul "Duplicar Eliminar" at bounding box center [1477, 473] width 103 height 79
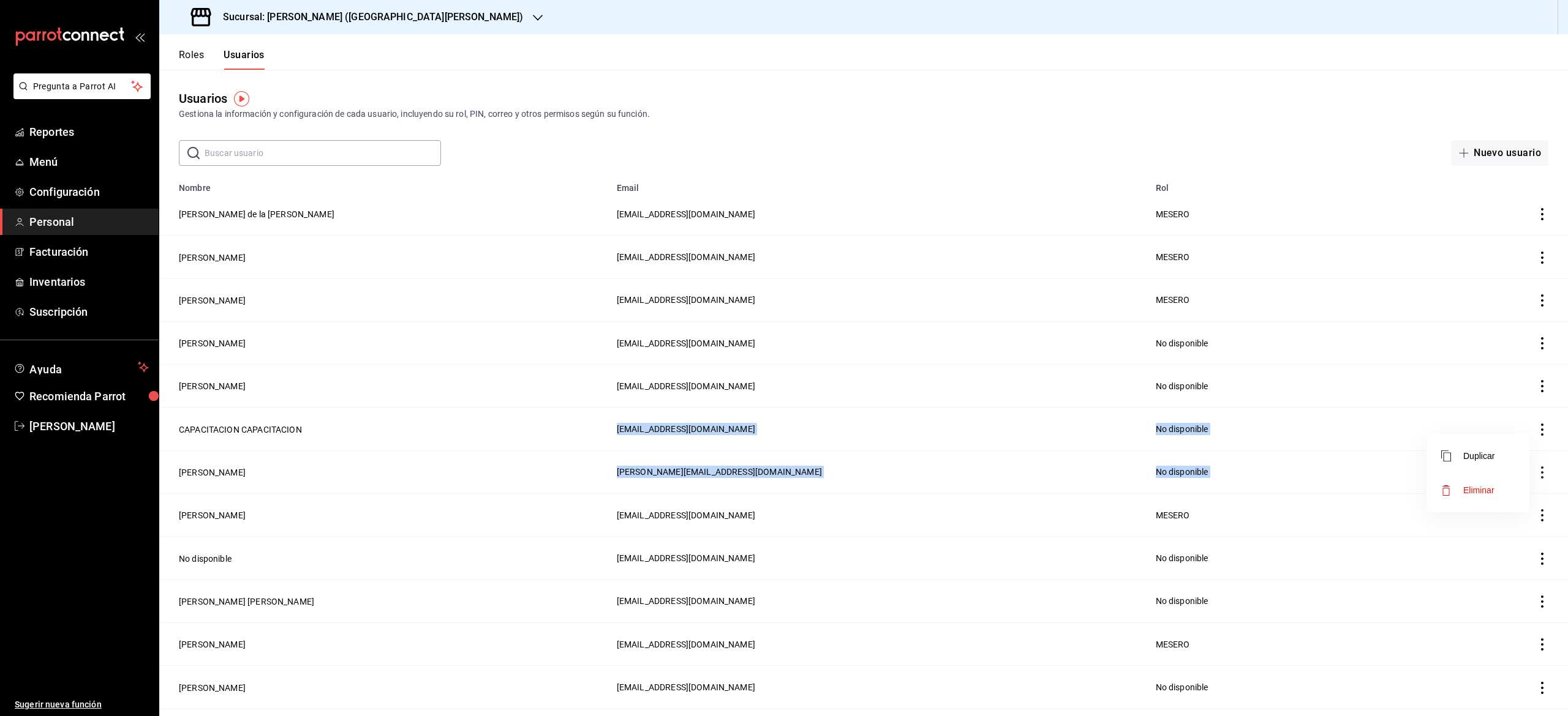
click at [1477, 481] on li "Eliminar" at bounding box center [1477, 490] width 103 height 34
click at [1467, 523] on div "¿Quieres eliminar este usuario? Cancelar Eliminar" at bounding box center [1422, 490] width 216 height 109
drag, startPoint x: 1467, startPoint y: 523, endPoint x: 1476, endPoint y: 504, distance: 21.0
click at [1476, 504] on button "Eliminar" at bounding box center [1469, 513] width 82 height 25
click at [1476, 504] on div "Cancelar Eliminar" at bounding box center [1422, 513] width 179 height 25
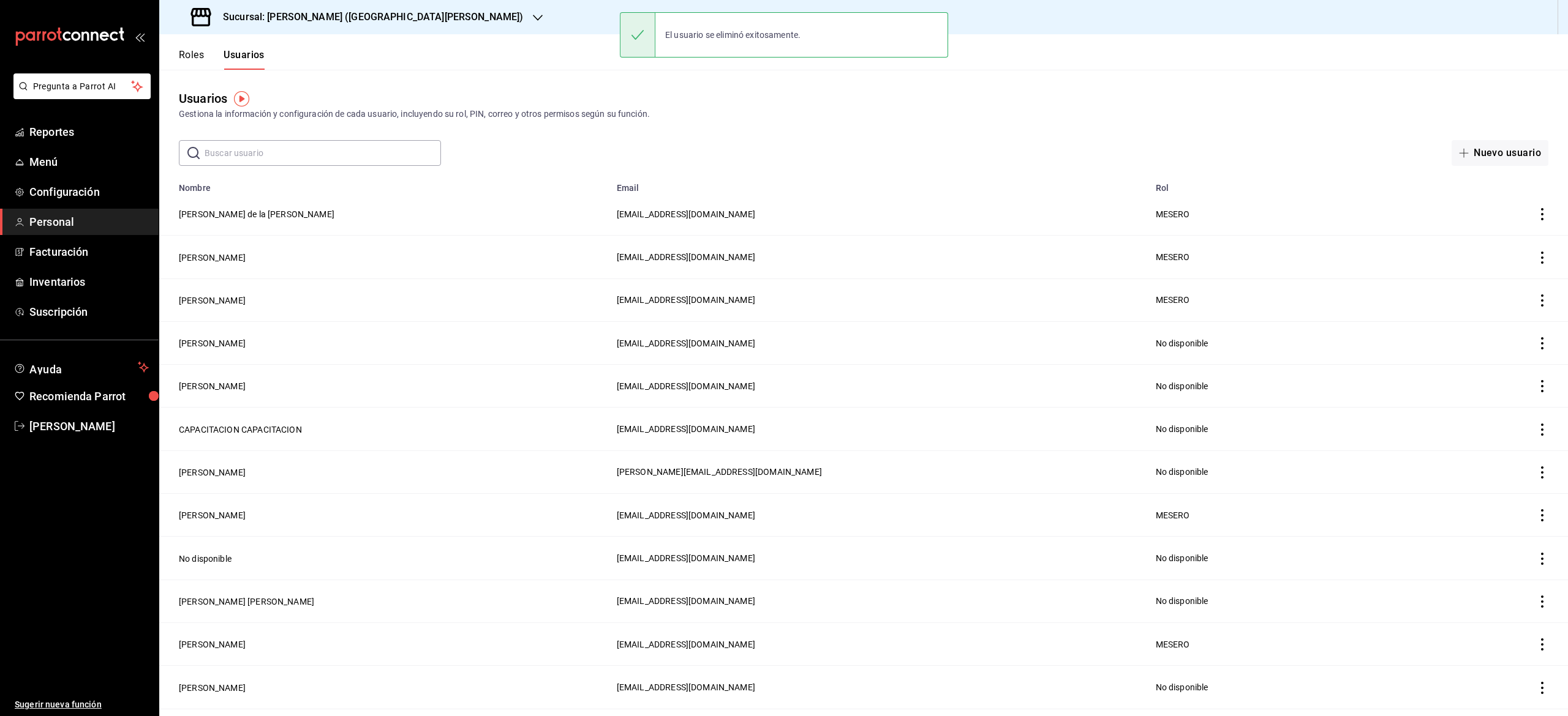
drag, startPoint x: 1476, startPoint y: 504, endPoint x: 1559, endPoint y: 334, distance: 189.2
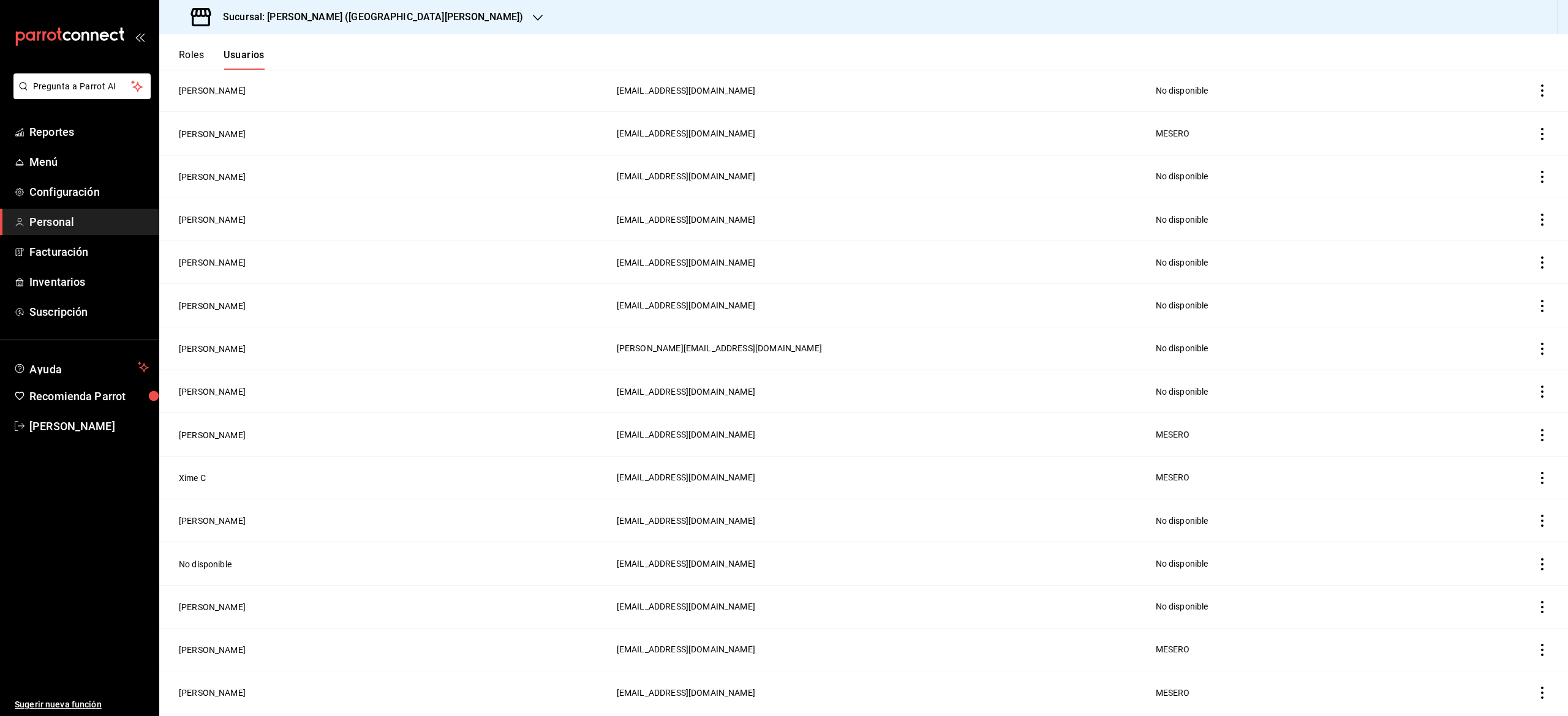
scroll to position [554, 0]
drag, startPoint x: 1035, startPoint y: 156, endPoint x: 1566, endPoint y: 491, distance: 627.8
click at [1566, 491] on div "Roles Usuarios Usuarios Gestiona la información y configuración de cada usuario…" at bounding box center [863, 375] width 1408 height 682
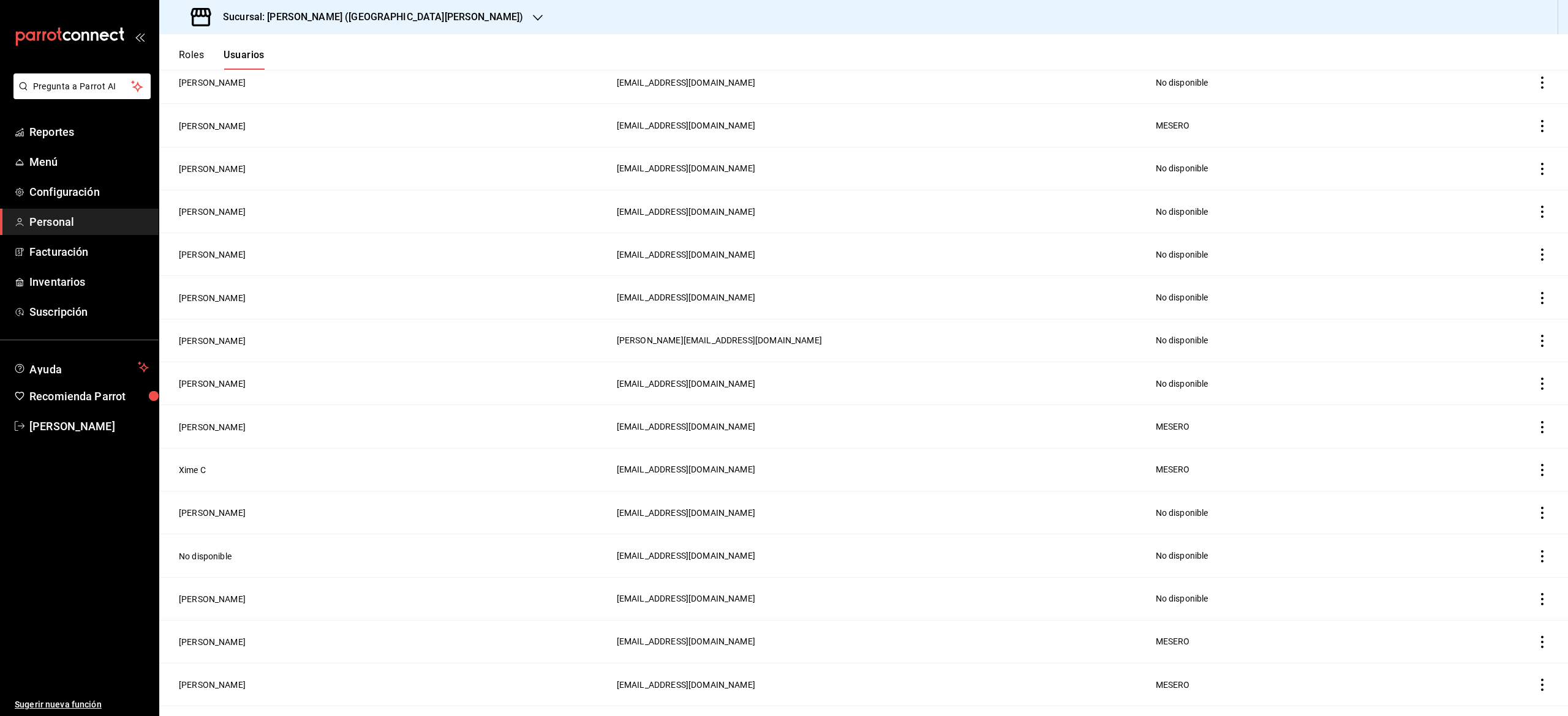
scroll to position [553, 0]
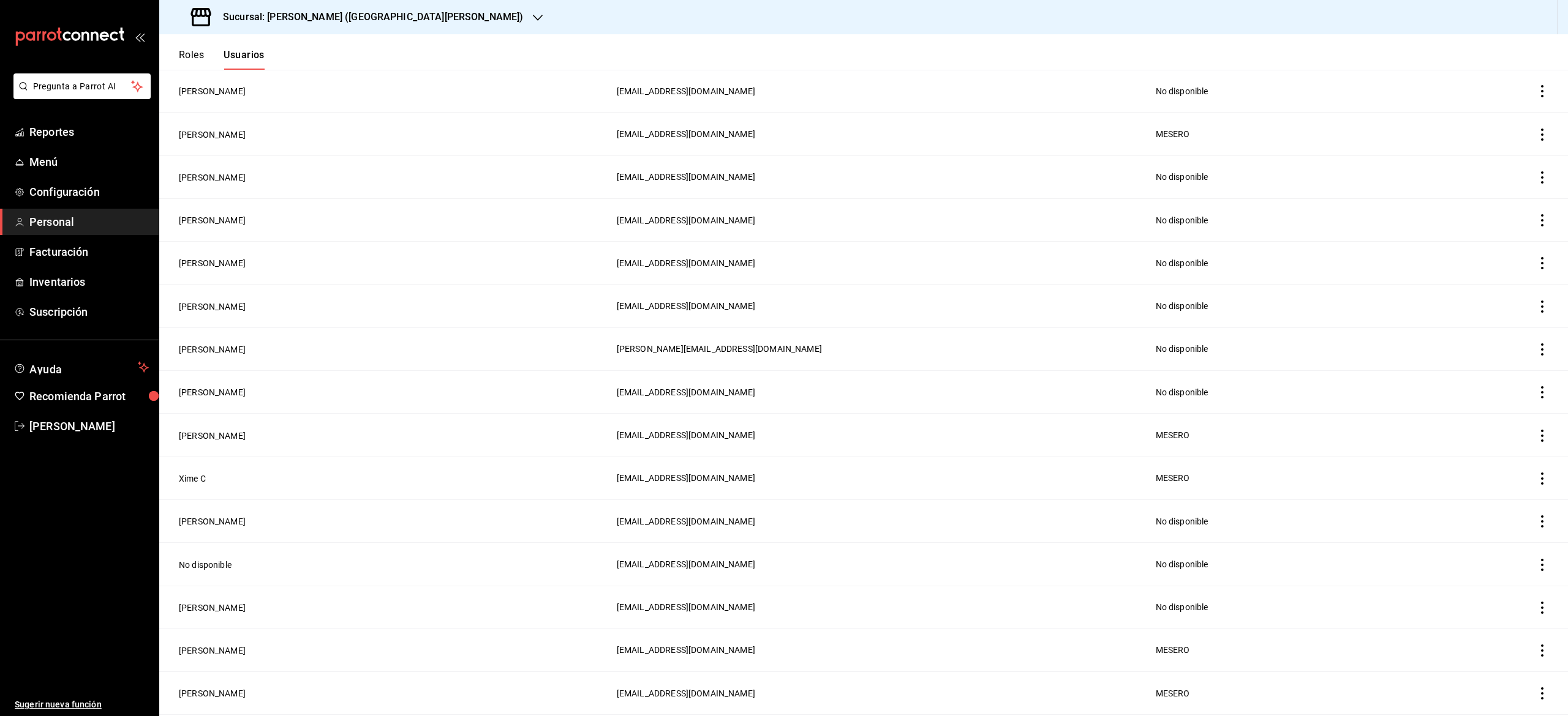
click at [1495, 499] on td "employeesTable" at bounding box center [1512, 479] width 110 height 43
drag, startPoint x: 1495, startPoint y: 499, endPoint x: 836, endPoint y: 526, distance: 659.6
click at [836, 526] on tbody "[PERSON_NAME] de la [PERSON_NAME] [EMAIL_ADDRESS][DOMAIN_NAME] MESERO [PERSON_N…" at bounding box center [863, 435] width 1408 height 1592
drag, startPoint x: 880, startPoint y: 499, endPoint x: 1252, endPoint y: 494, distance: 372.0
click at [1252, 494] on tr "Xime C [EMAIL_ADDRESS][DOMAIN_NAME] MESERO" at bounding box center [863, 479] width 1408 height 43
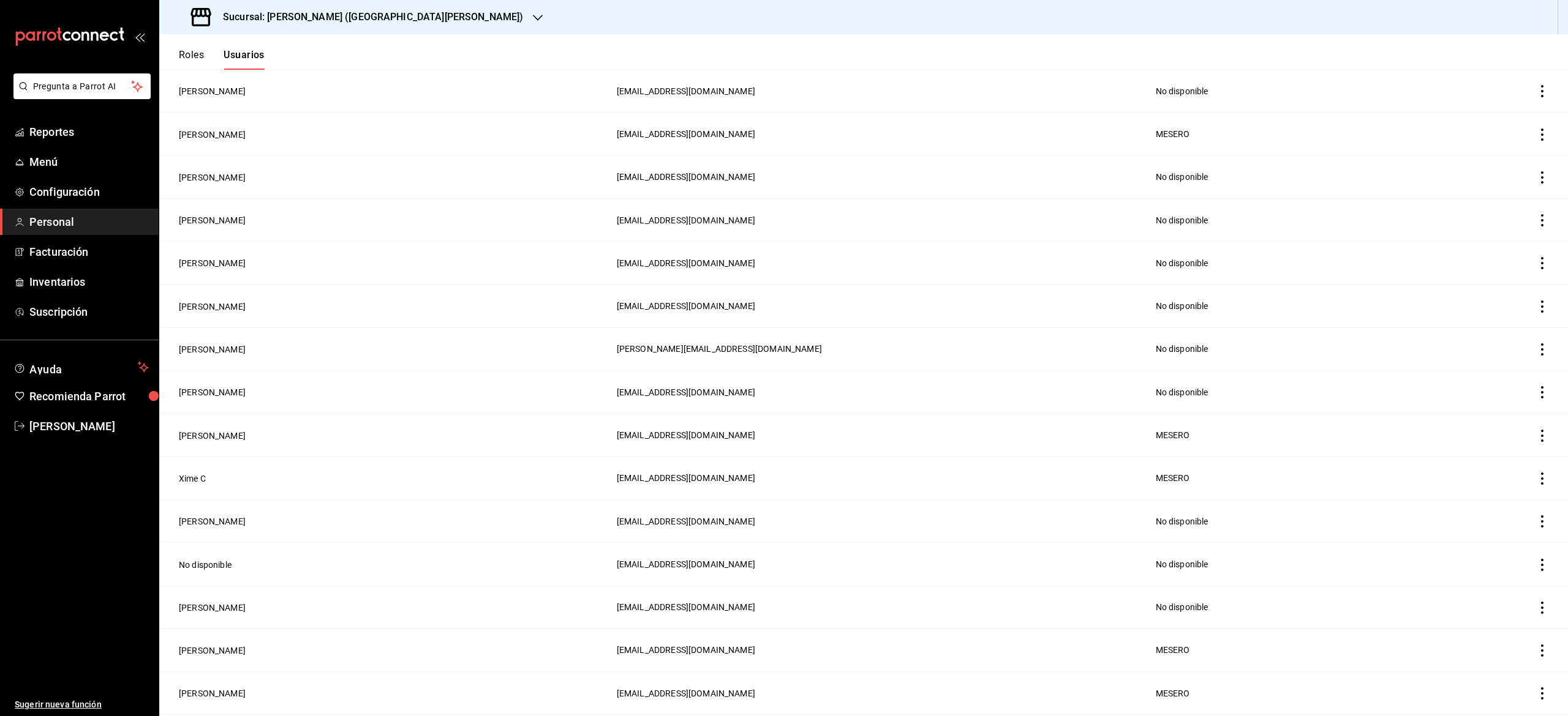
click at [1535, 494] on td "employeesTable" at bounding box center [1512, 479] width 110 height 43
drag, startPoint x: 1535, startPoint y: 494, endPoint x: 1524, endPoint y: 482, distance: 16.3
click at [1524, 482] on td "employeesTable" at bounding box center [1512, 479] width 110 height 43
drag, startPoint x: 1524, startPoint y: 482, endPoint x: 1515, endPoint y: 495, distance: 15.8
click at [1515, 495] on td "employeesTable" at bounding box center [1512, 479] width 110 height 43
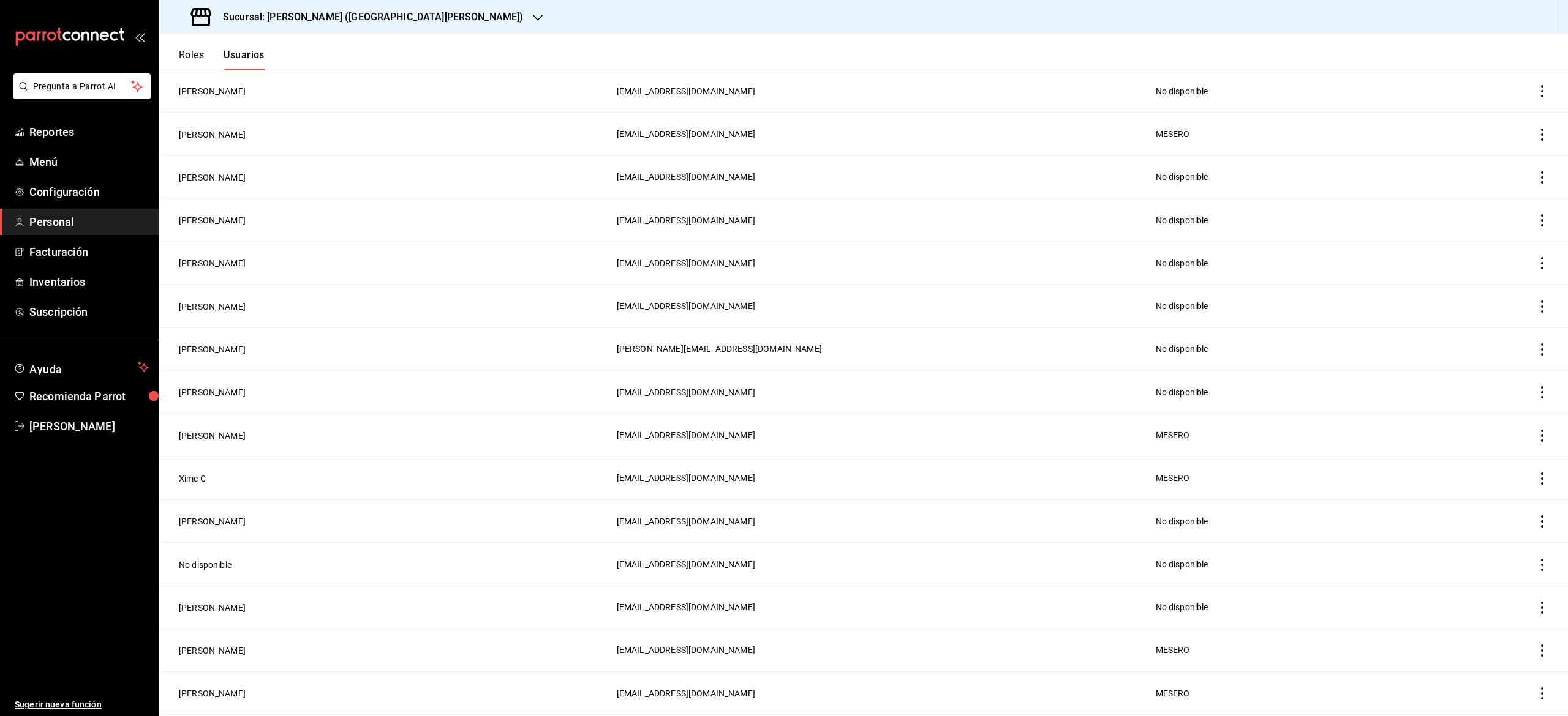
drag, startPoint x: 1515, startPoint y: 495, endPoint x: 1523, endPoint y: 540, distance: 45.7
click at [1523, 540] on tbody "[PERSON_NAME] de la [PERSON_NAME] [EMAIL_ADDRESS][DOMAIN_NAME] MESERO [PERSON_N…" at bounding box center [863, 435] width 1408 height 1592
drag, startPoint x: 1524, startPoint y: 485, endPoint x: 1524, endPoint y: 505, distance: 20.0
click at [1524, 505] on tbody "[PERSON_NAME] de la [PERSON_NAME] [EMAIL_ADDRESS][DOMAIN_NAME] MESERO [PERSON_N…" at bounding box center [863, 435] width 1408 height 1592
drag, startPoint x: 1524, startPoint y: 468, endPoint x: 1522, endPoint y: 482, distance: 14.1
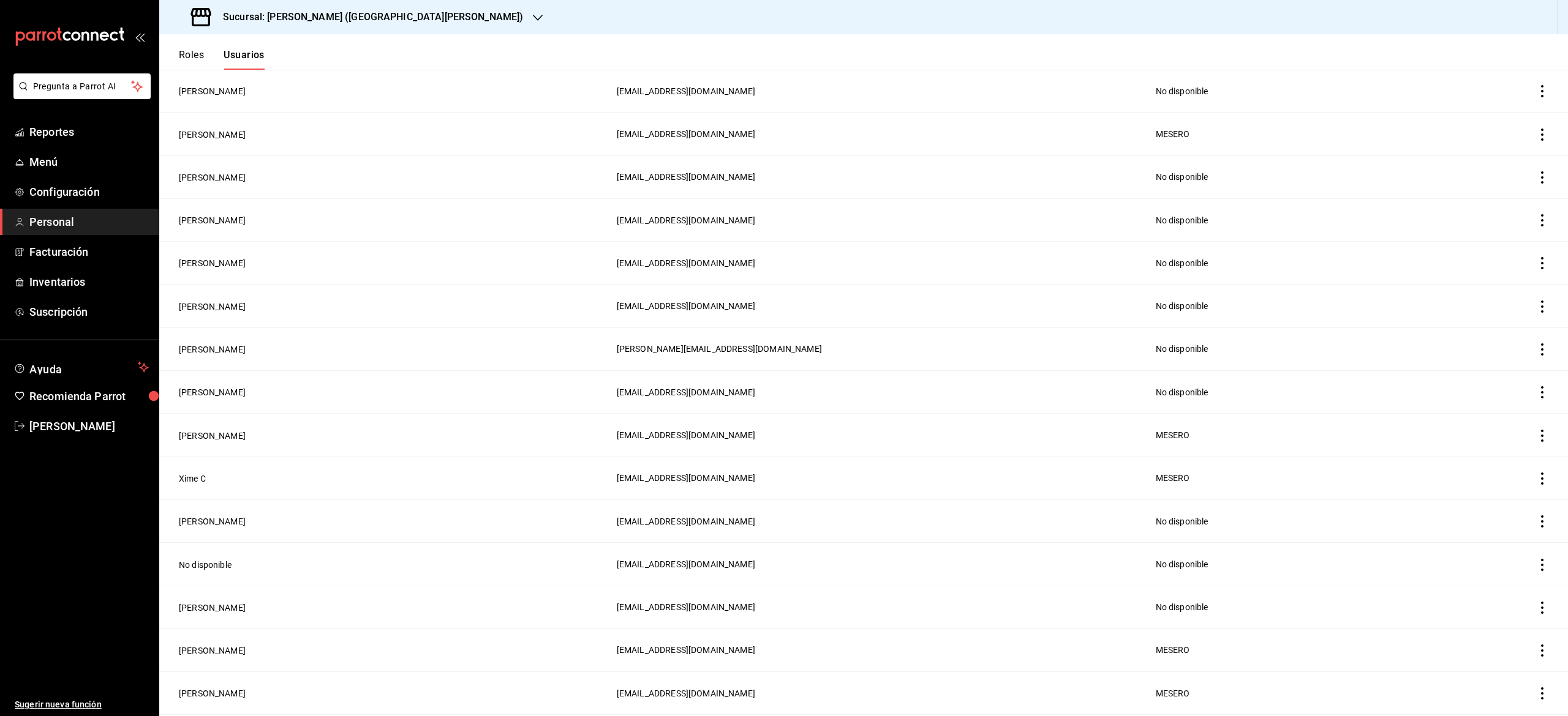
click at [1522, 482] on td "employeesTable" at bounding box center [1512, 479] width 110 height 43
click at [1536, 481] on icon "actions" at bounding box center [1542, 479] width 12 height 12
drag, startPoint x: 1522, startPoint y: 481, endPoint x: 1500, endPoint y: 496, distance: 26.6
click at [1500, 496] on li "Eliminar" at bounding box center [1477, 496] width 103 height 34
click at [1473, 516] on div "Cancelar Eliminar" at bounding box center [1422, 509] width 179 height 45
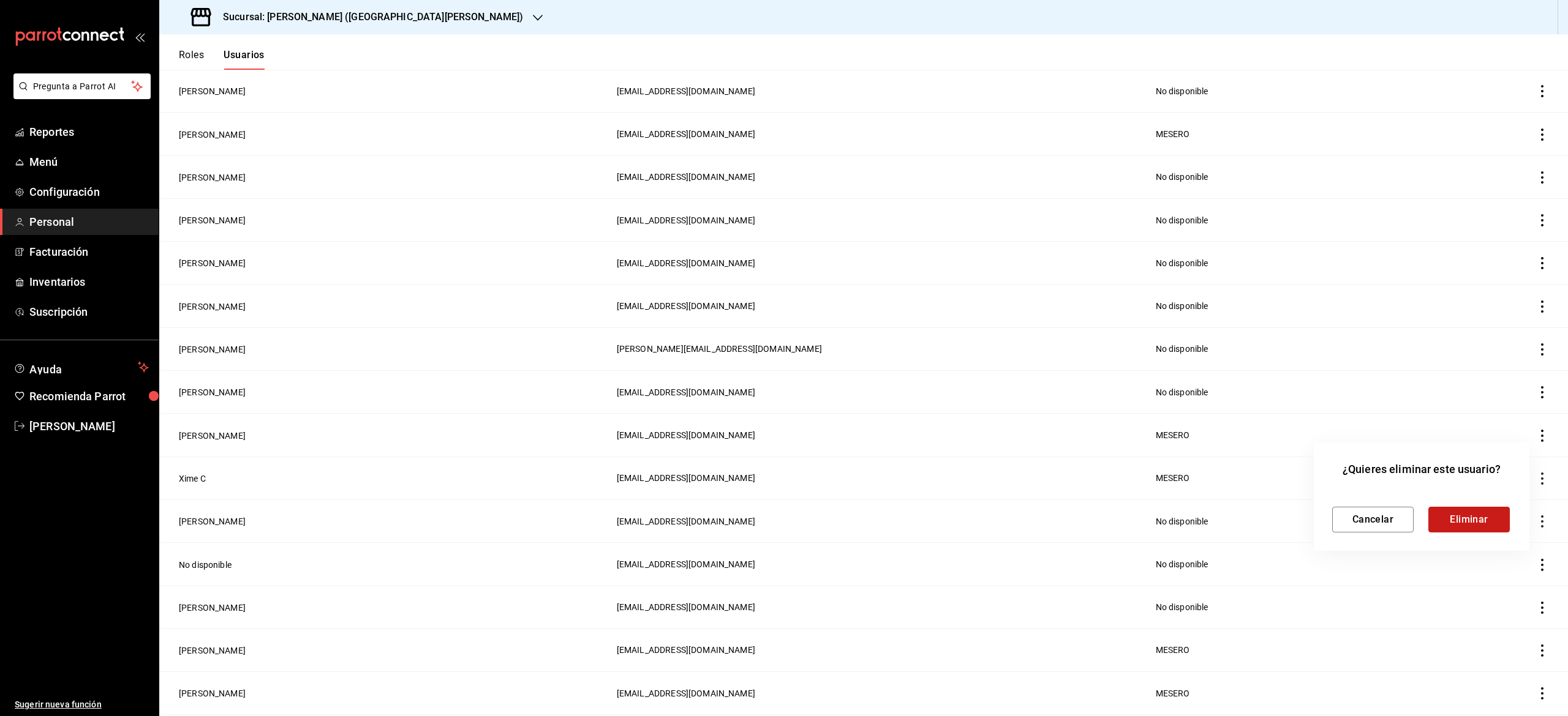
click at [1473, 516] on button "Eliminar" at bounding box center [1469, 519] width 82 height 25
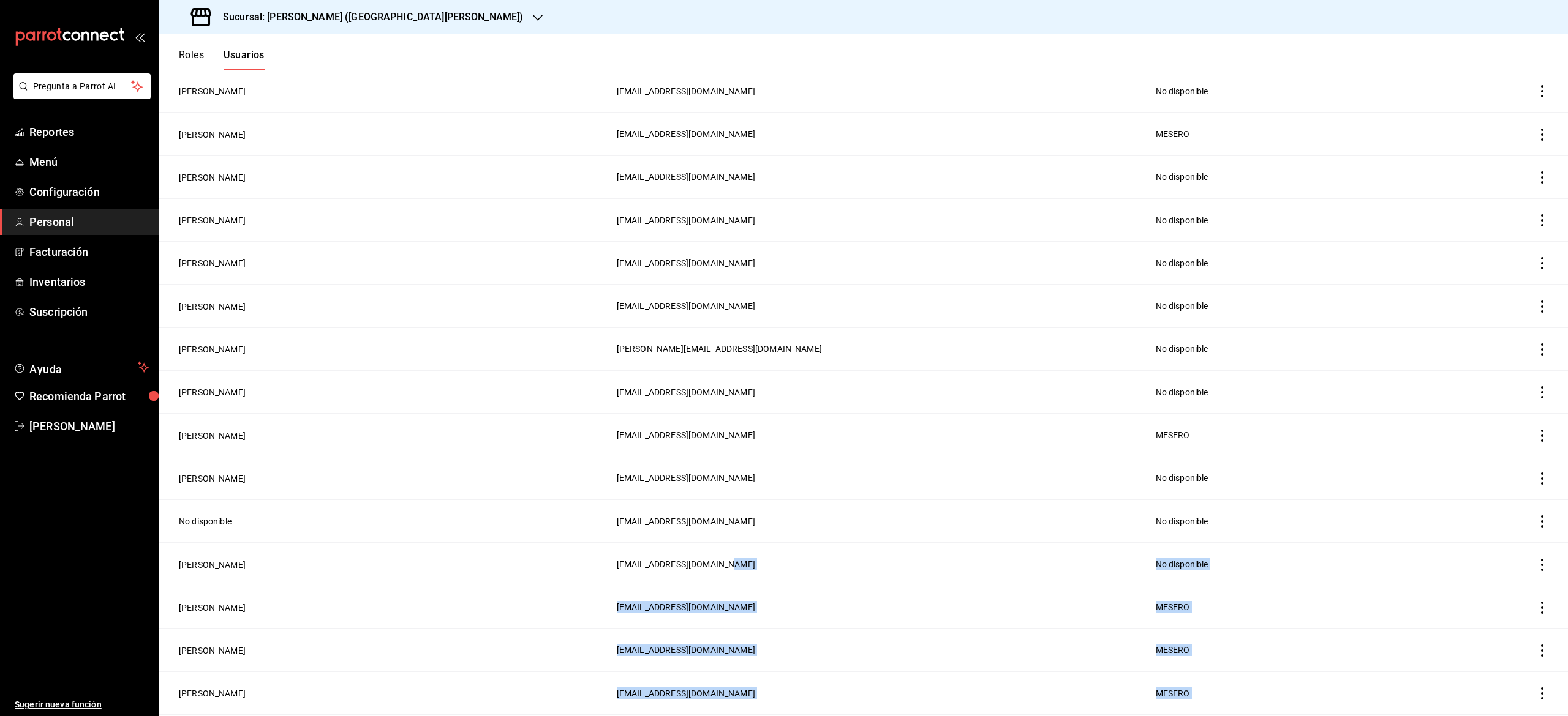
drag, startPoint x: 1473, startPoint y: 516, endPoint x: 719, endPoint y: 549, distance: 754.7
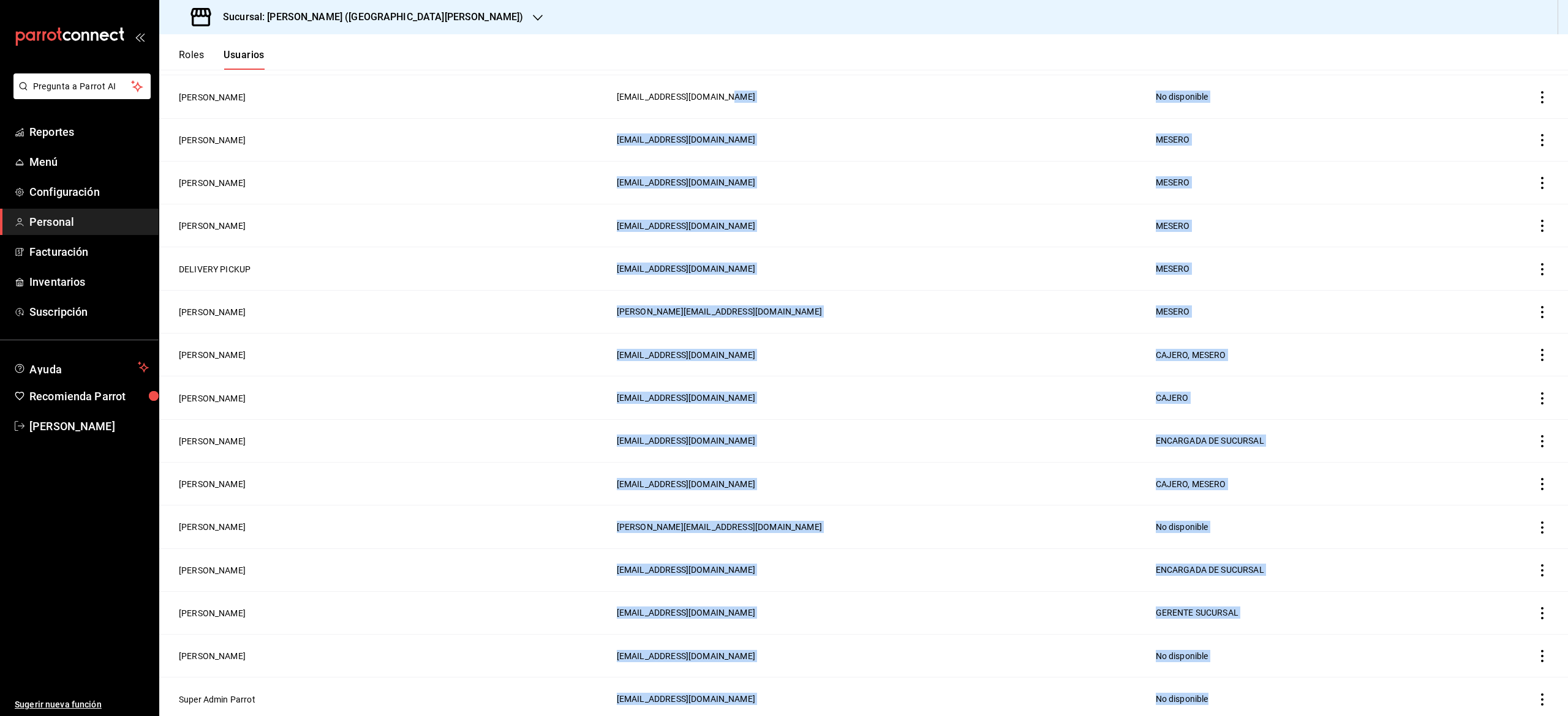
scroll to position [1025, 0]
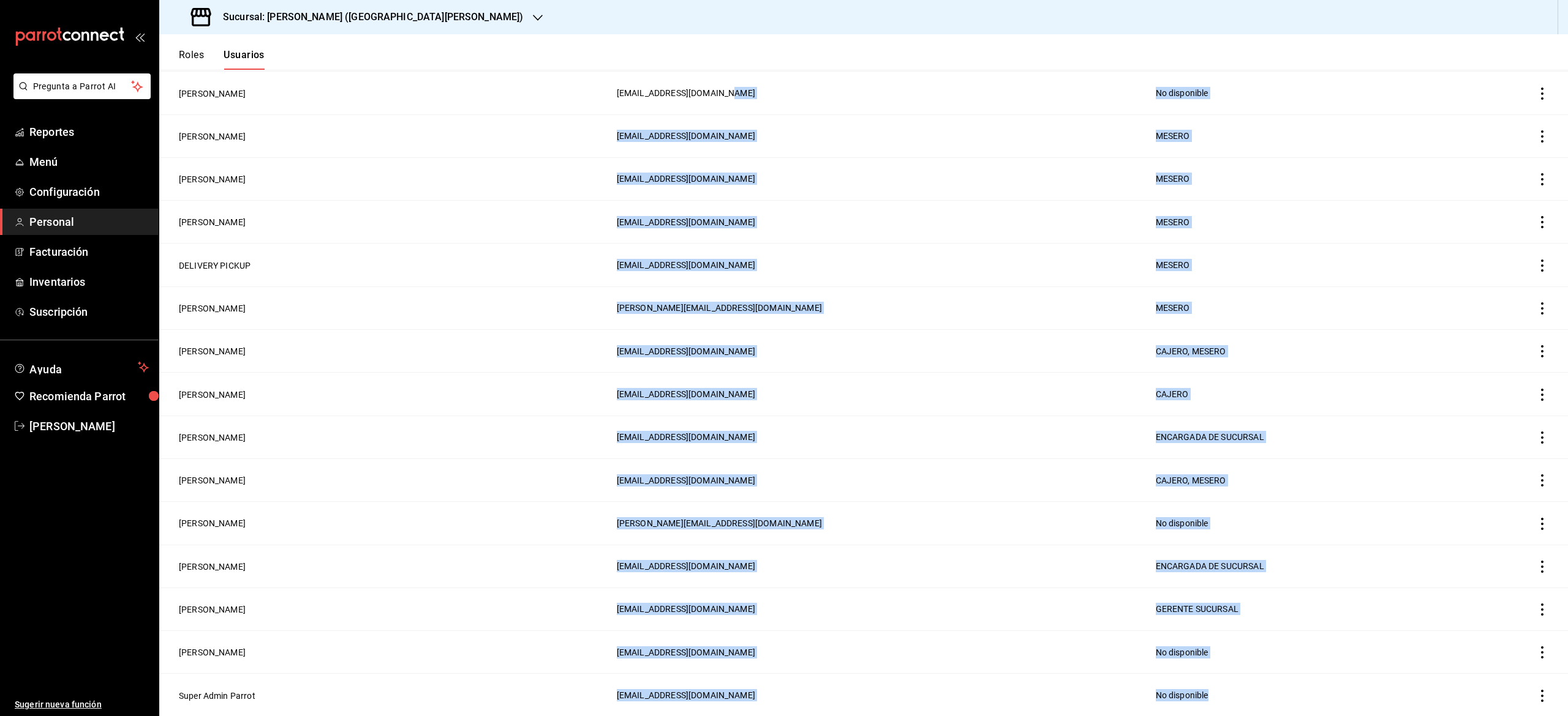
click at [322, 516] on td "[PERSON_NAME]" at bounding box center [385, 523] width 450 height 43
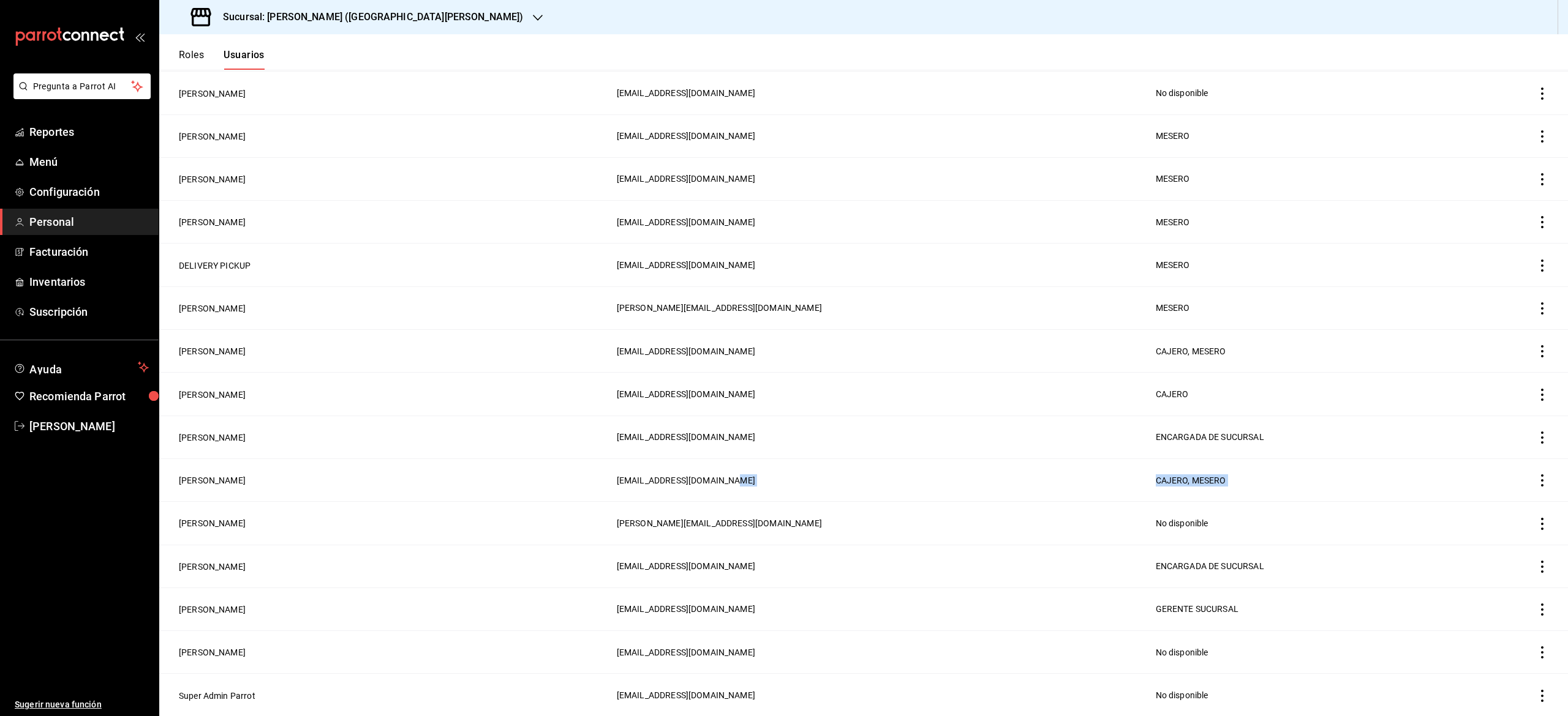
drag, startPoint x: 322, startPoint y: 516, endPoint x: 909, endPoint y: 489, distance: 587.6
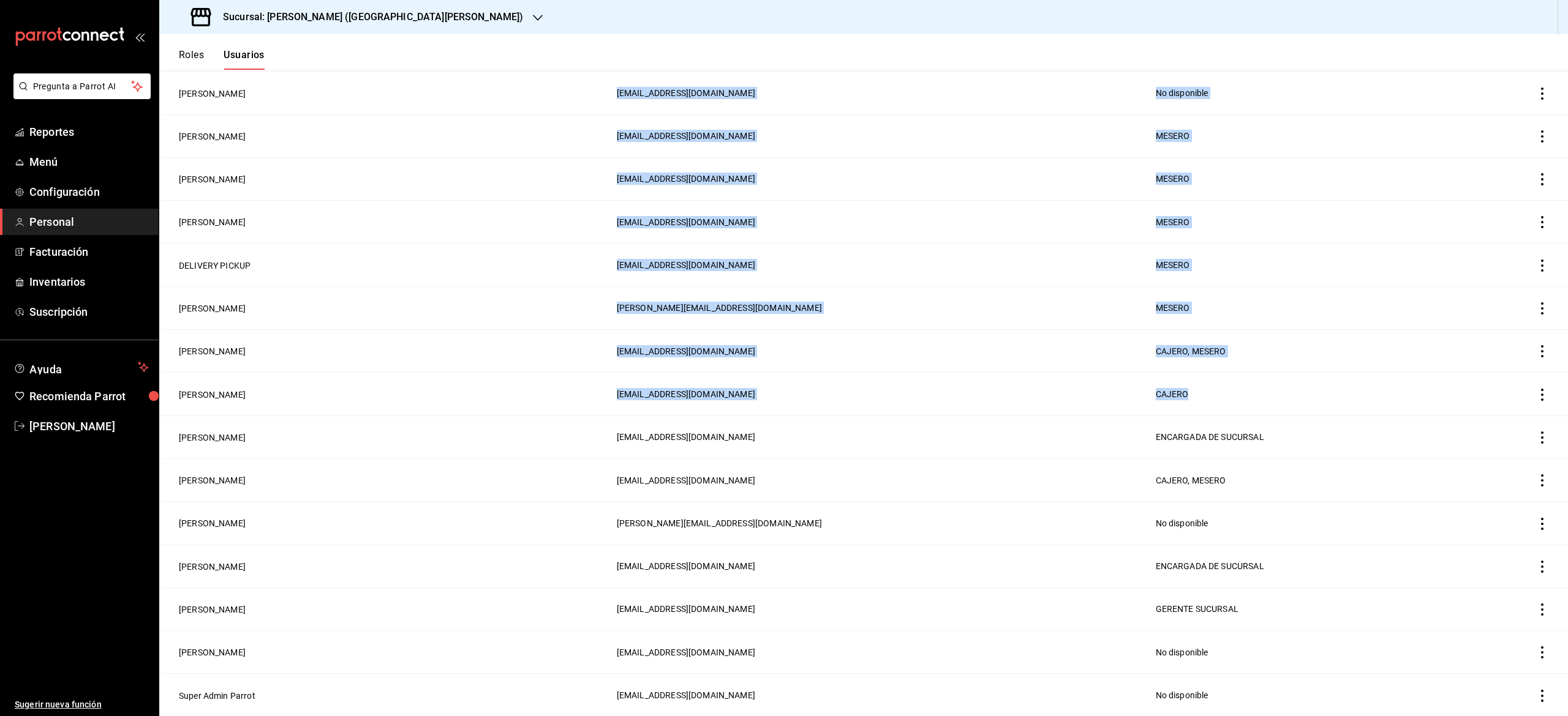
drag, startPoint x: 1384, startPoint y: 404, endPoint x: 1566, endPoint y: 466, distance: 192.3
click at [1566, 466] on div "Roles Usuarios Usuarios Gestiona la información y configuración de cada usuario…" at bounding box center [863, 375] width 1408 height 682
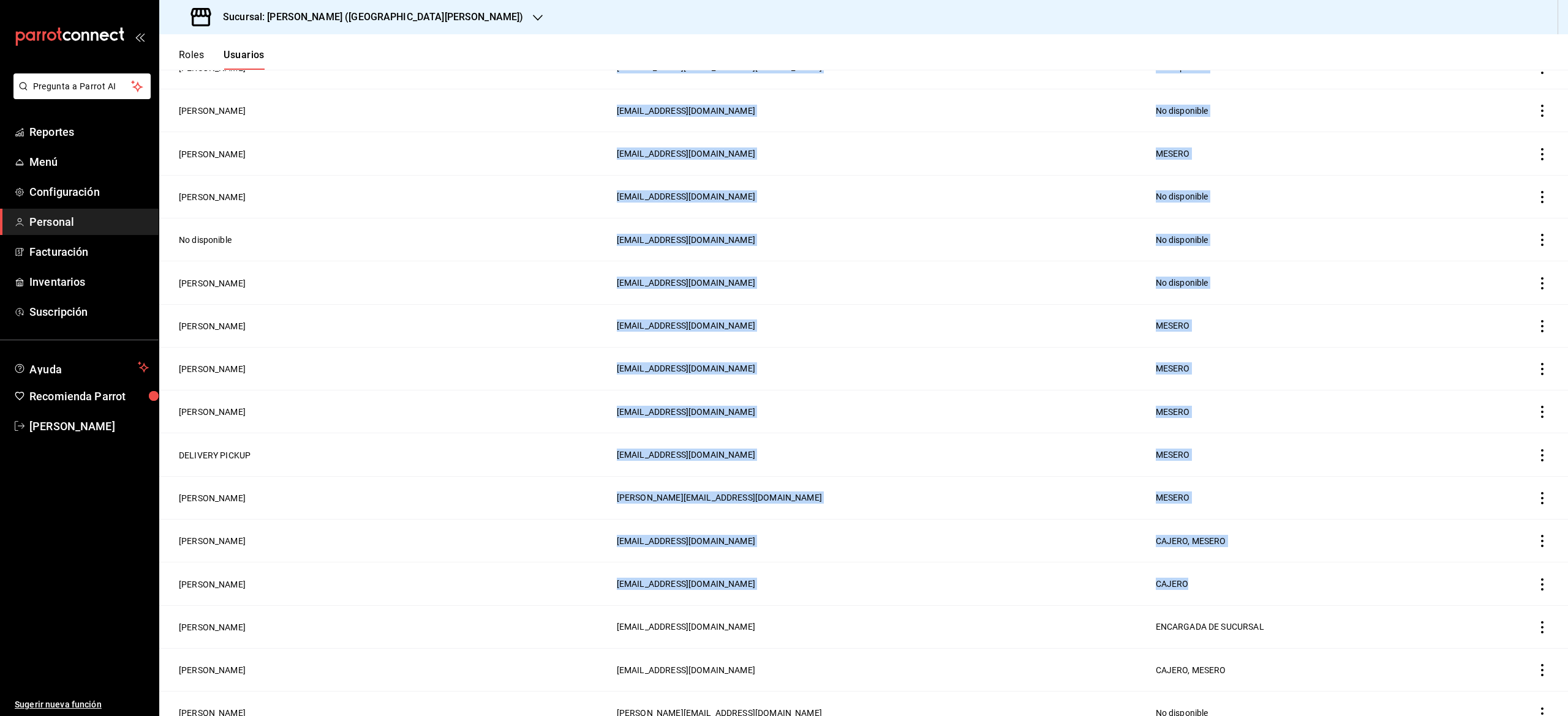
scroll to position [1024, 0]
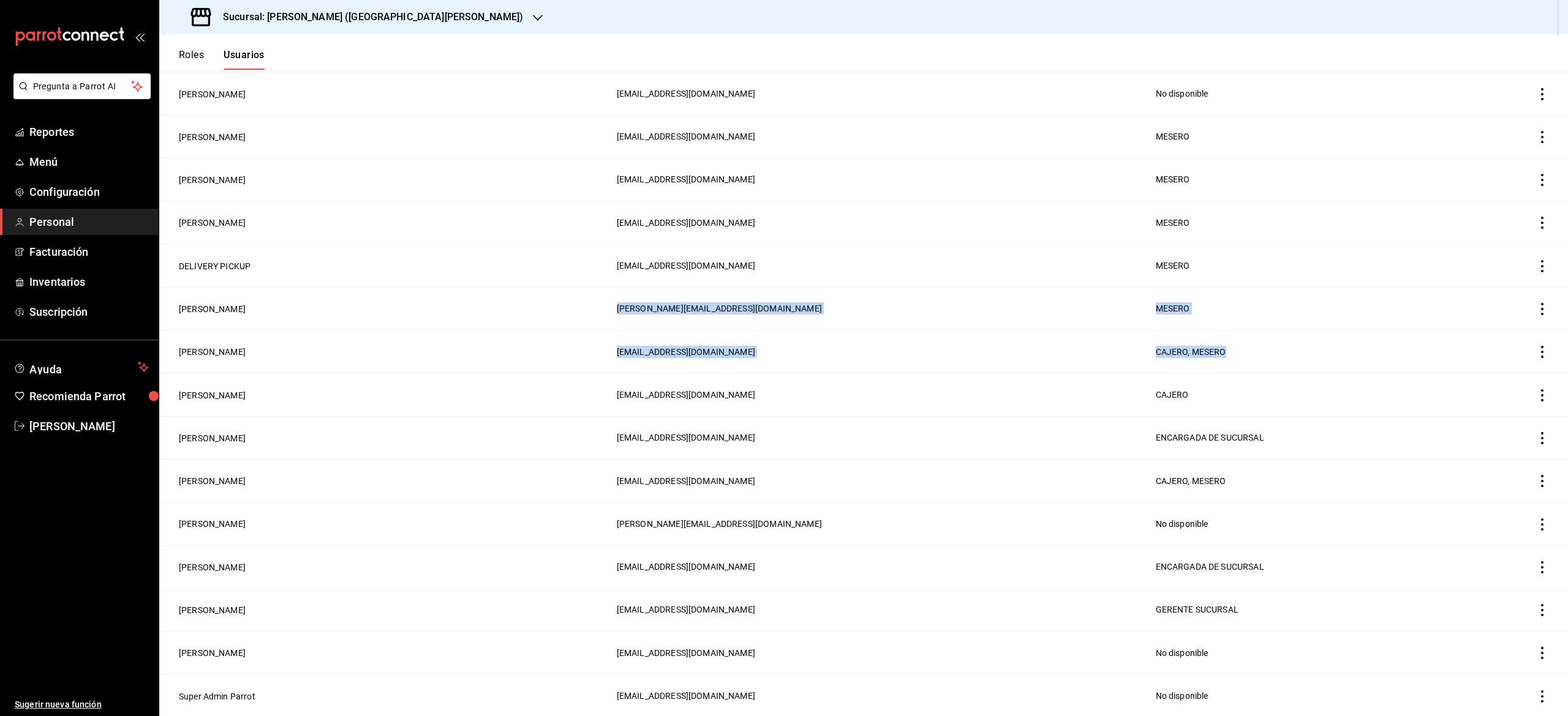
drag, startPoint x: 1338, startPoint y: 356, endPoint x: 1379, endPoint y: 205, distance: 156.5
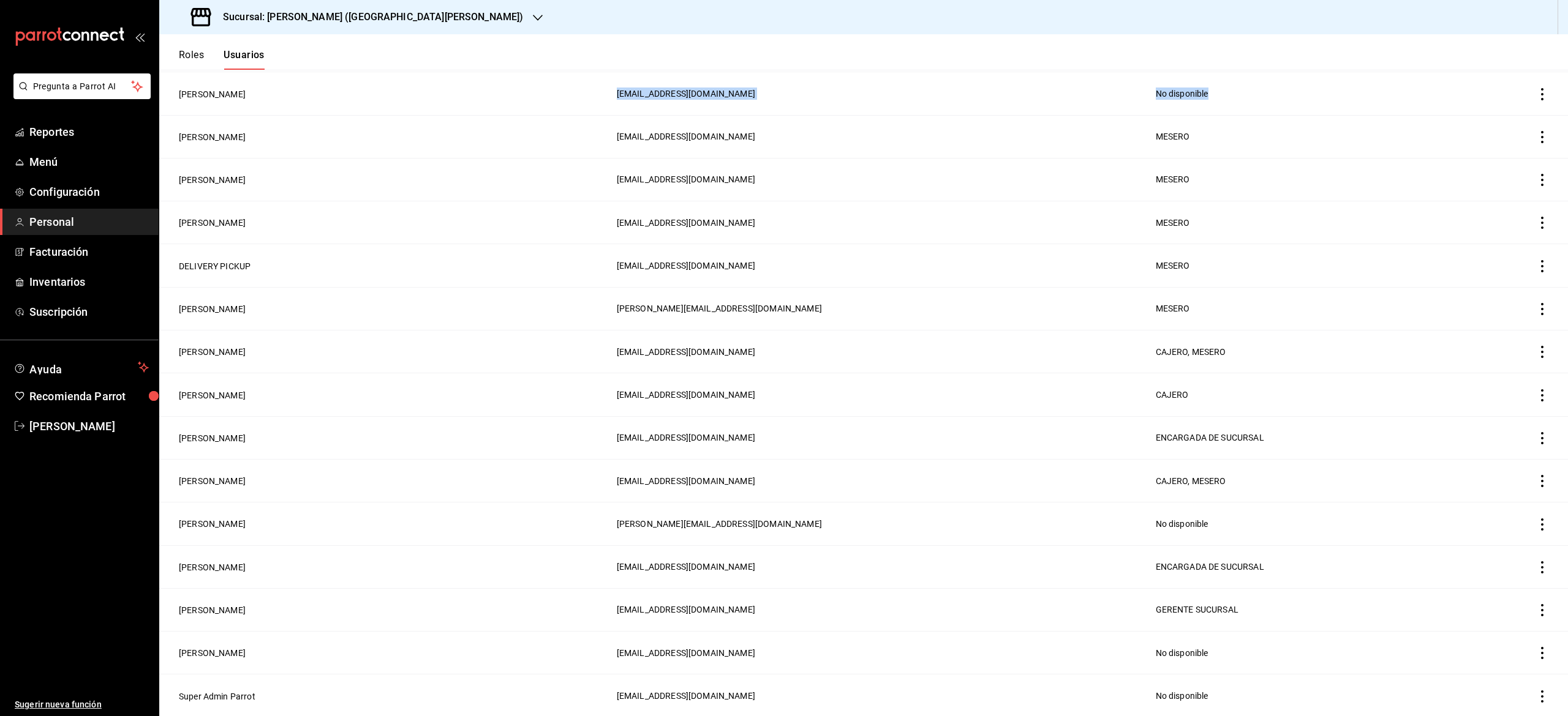
drag, startPoint x: 1406, startPoint y: 91, endPoint x: 1566, endPoint y: 385, distance: 334.7
click at [1566, 385] on div "Roles Usuarios Usuarios Gestiona la información y configuración de cada usuario…" at bounding box center [863, 375] width 1408 height 682
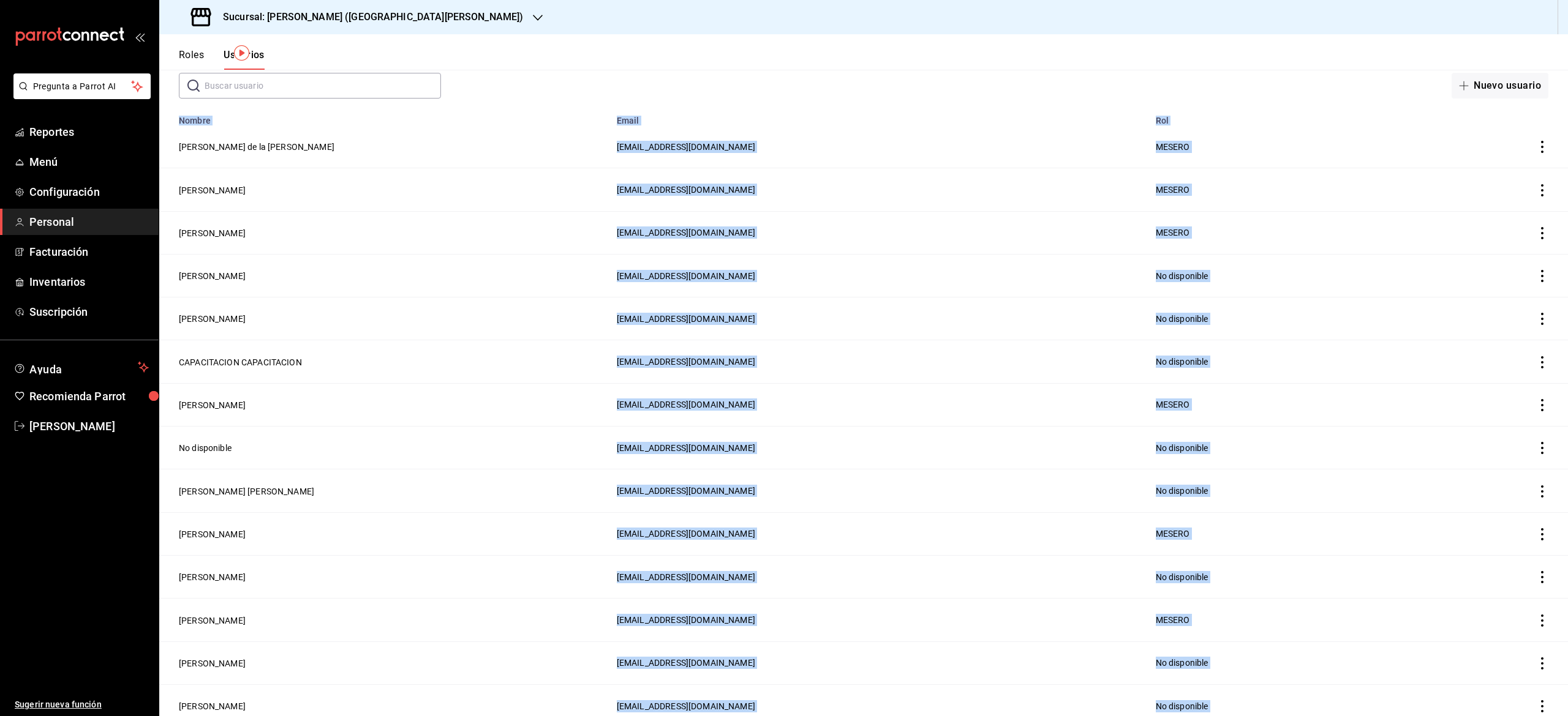
scroll to position [0, 0]
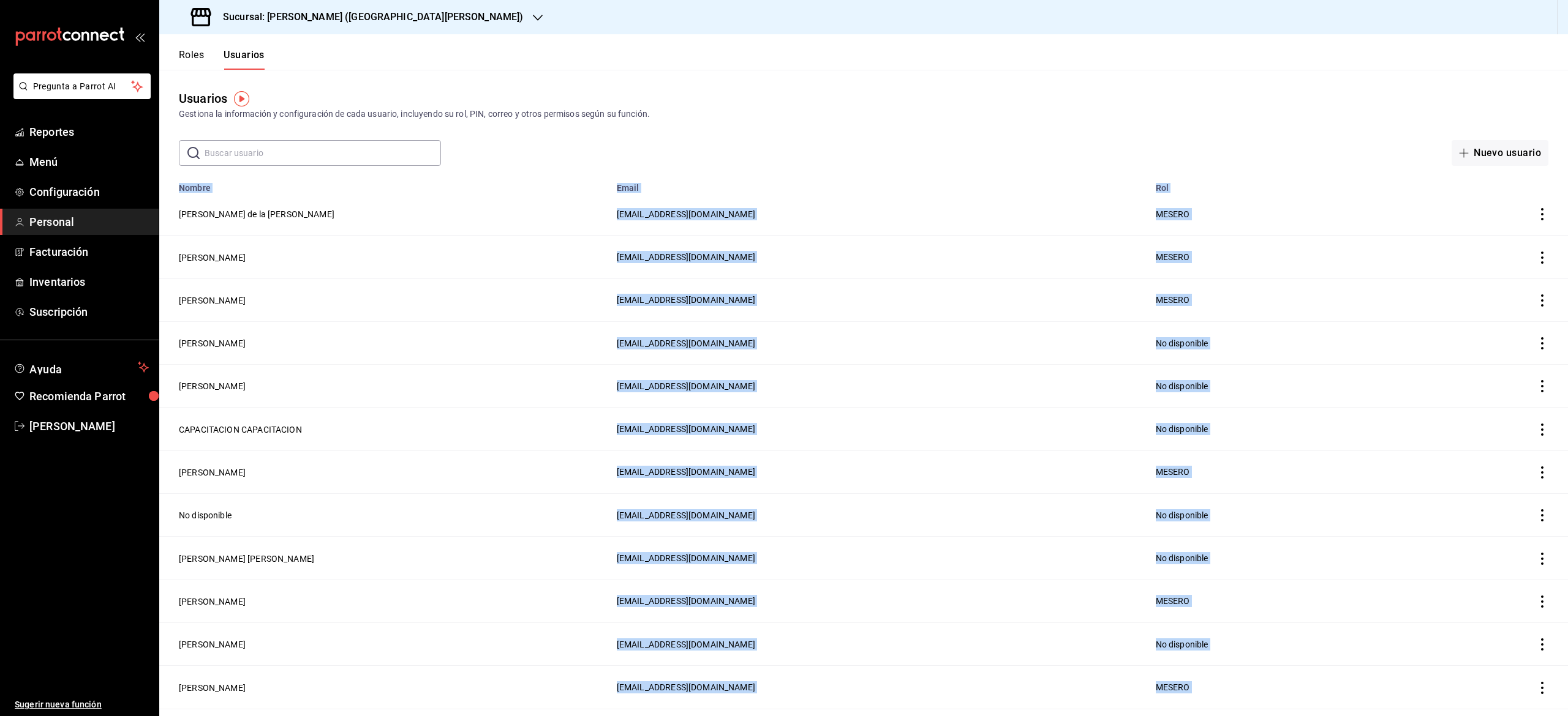
drag, startPoint x: 1522, startPoint y: 216, endPoint x: 1517, endPoint y: 210, distance: 7.8
click at [1536, 210] on icon "actions" at bounding box center [1542, 214] width 12 height 12
click at [1517, 210] on li "Duplicar" at bounding box center [1477, 197] width 103 height 34
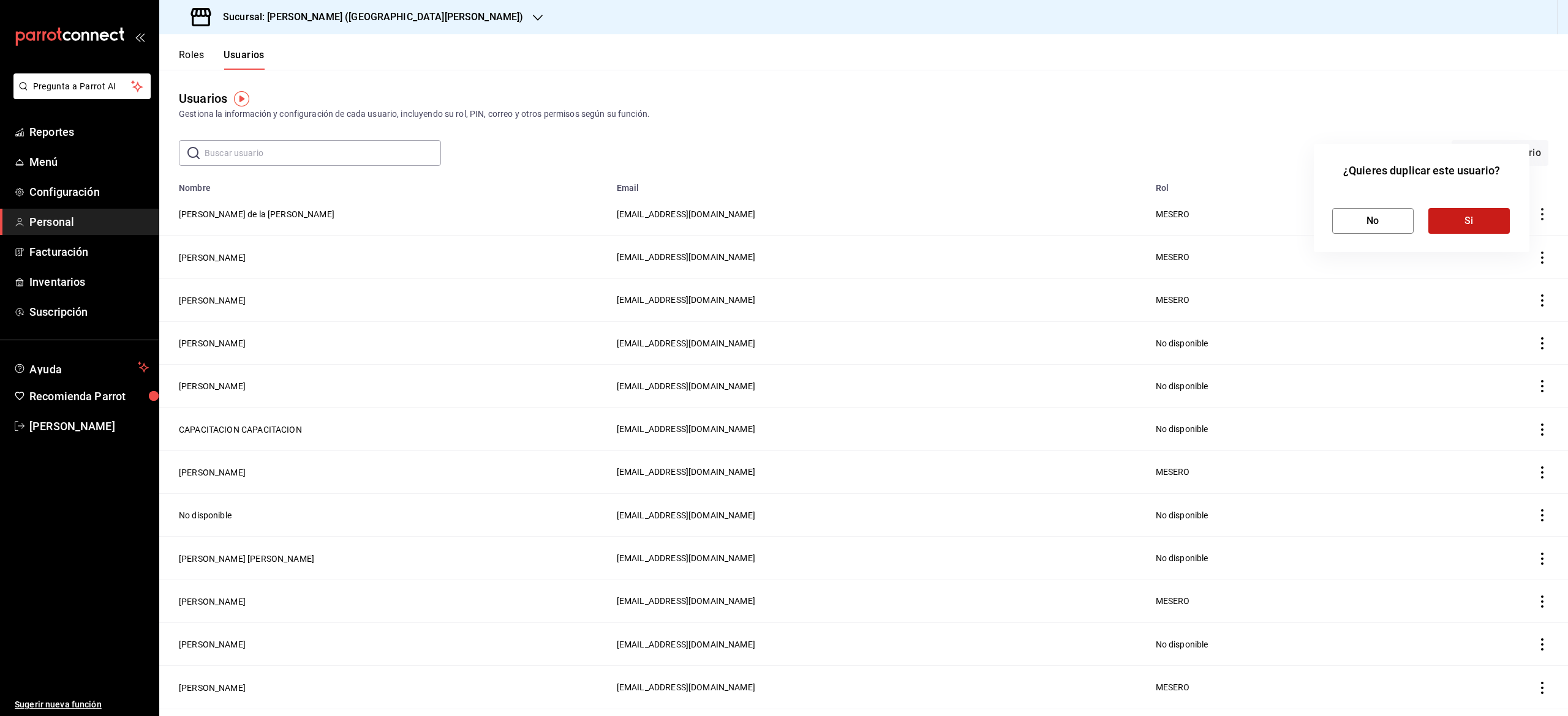
click at [1483, 219] on div "¿Quieres duplicar este usuario? No Si" at bounding box center [1422, 198] width 216 height 109
click at [1483, 219] on button "Si" at bounding box center [1469, 220] width 82 height 25
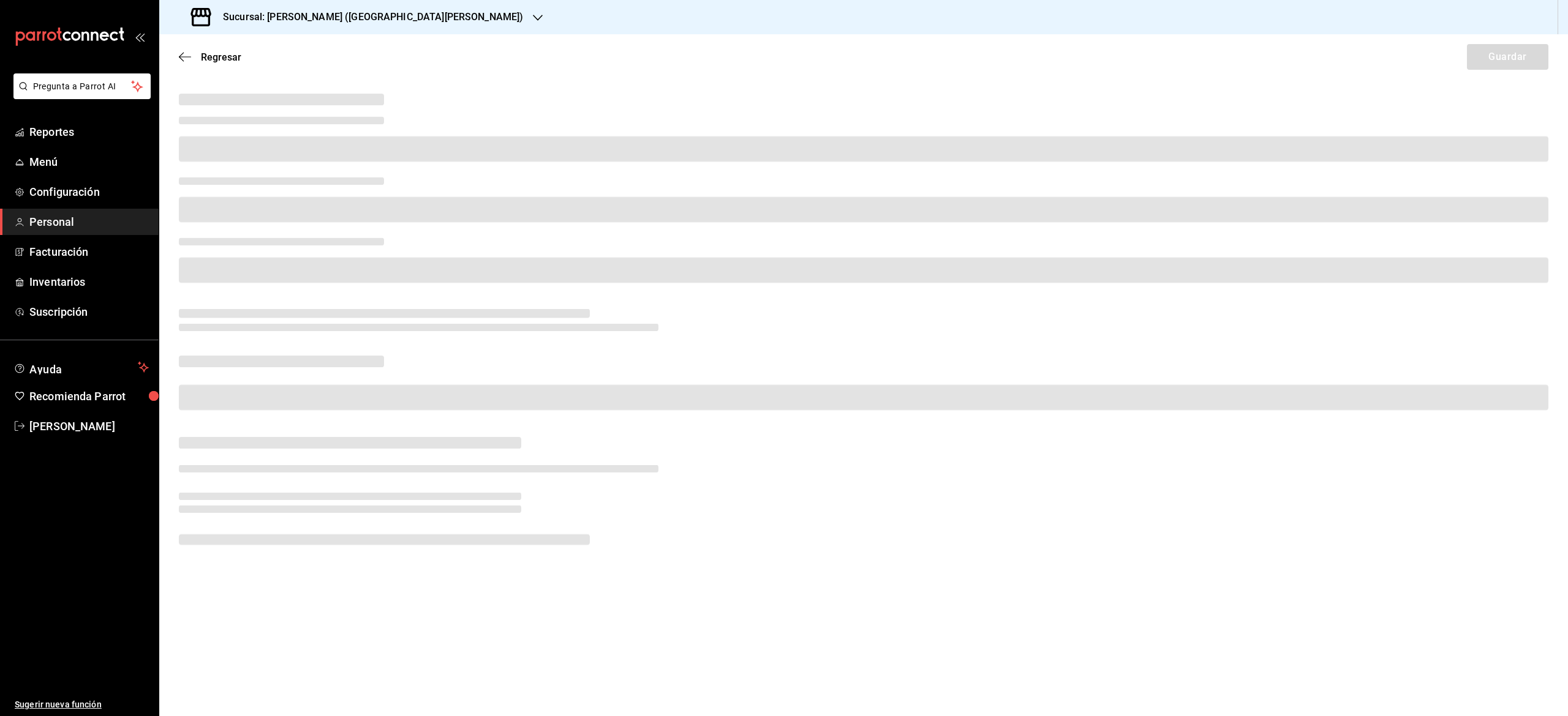
click at [743, 224] on div at bounding box center [861, 200] width 1375 height 61
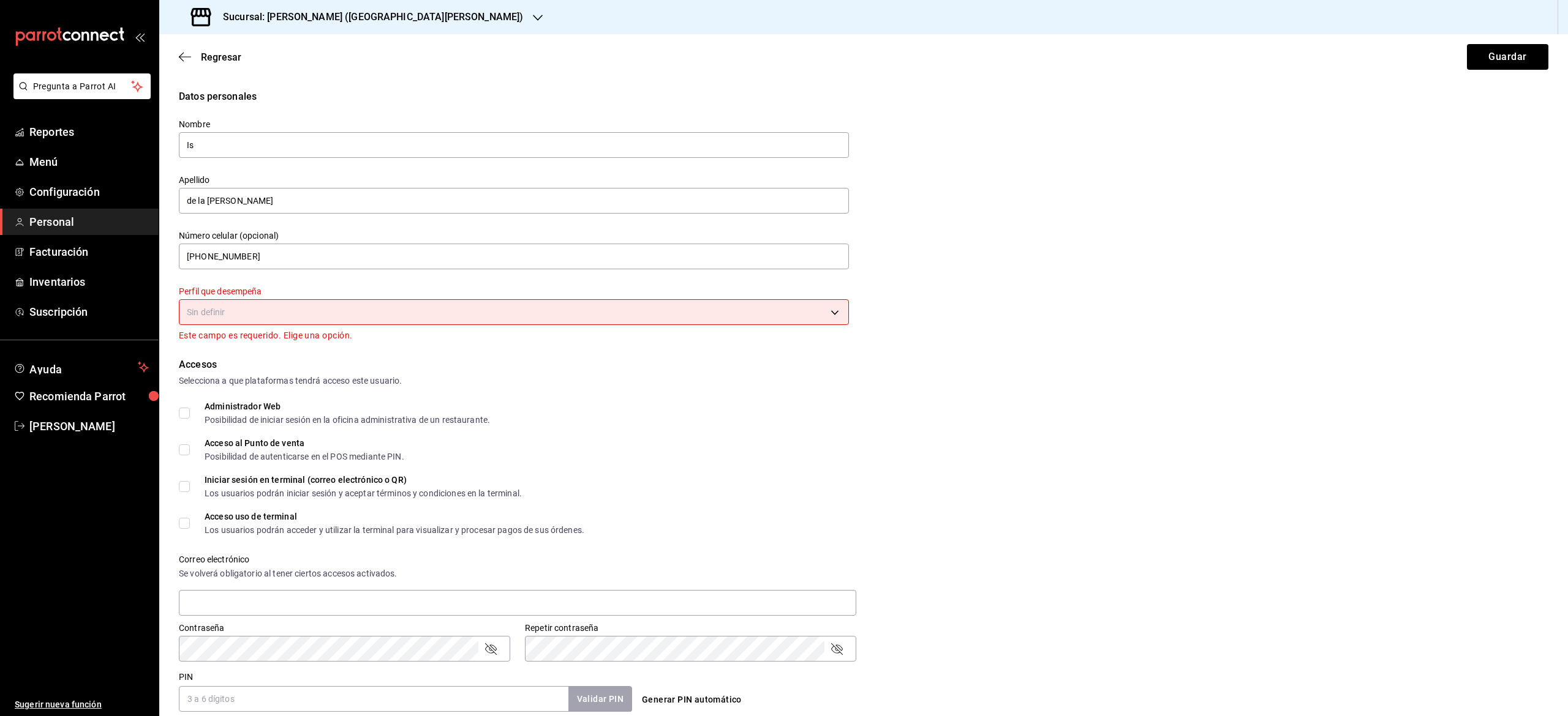
type input "I"
type input "n"
type input "[PERSON_NAME]"
drag, startPoint x: 743, startPoint y: 224, endPoint x: 497, endPoint y: 322, distance: 264.8
type input "[PERSON_NAME]"
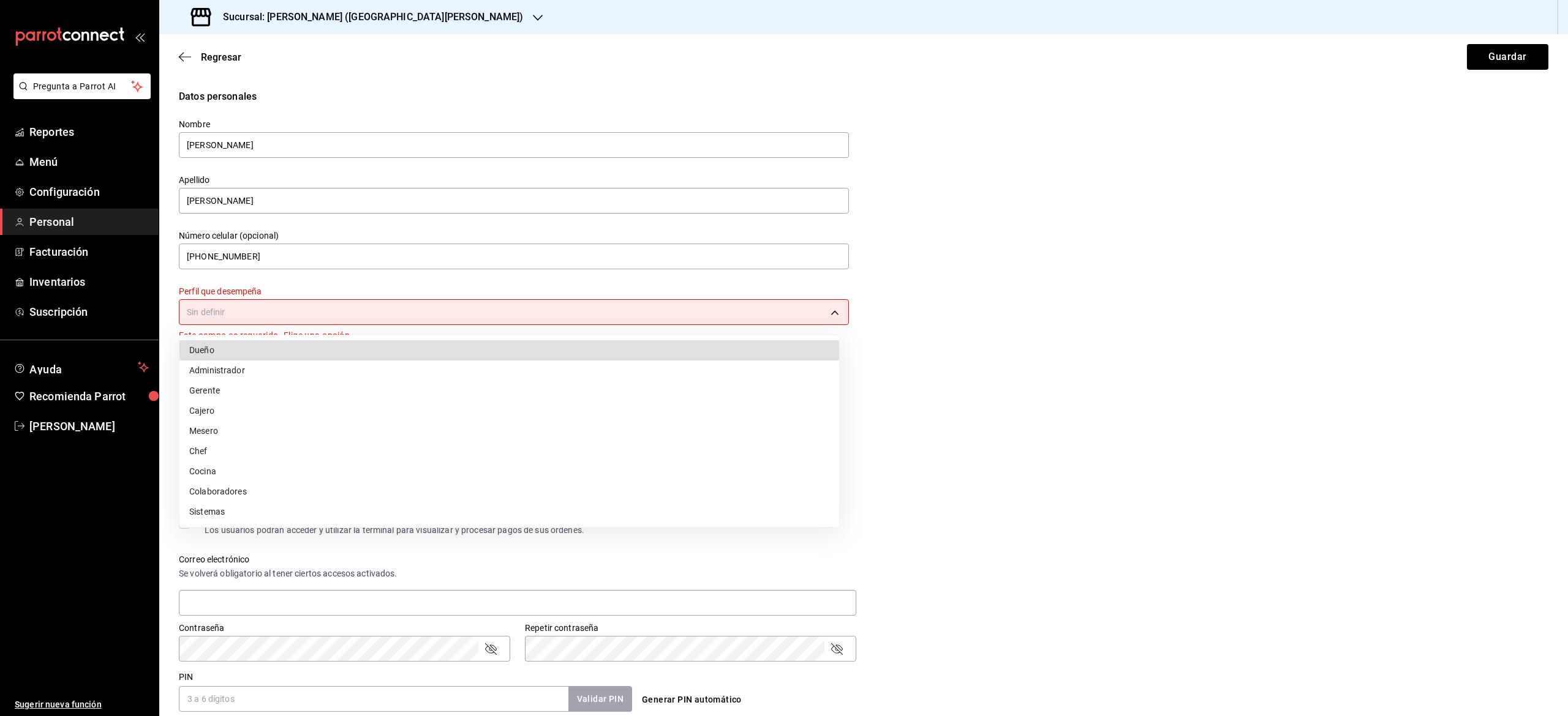
drag, startPoint x: 497, startPoint y: 322, endPoint x: 427, endPoint y: 264, distance: 90.9
click at [427, 264] on body "Pregunta a Parrot AI Reportes Menú Configuración Personal Facturación Inventari…" at bounding box center [784, 358] width 1568 height 716
click at [427, 264] on div at bounding box center [784, 358] width 1568 height 716
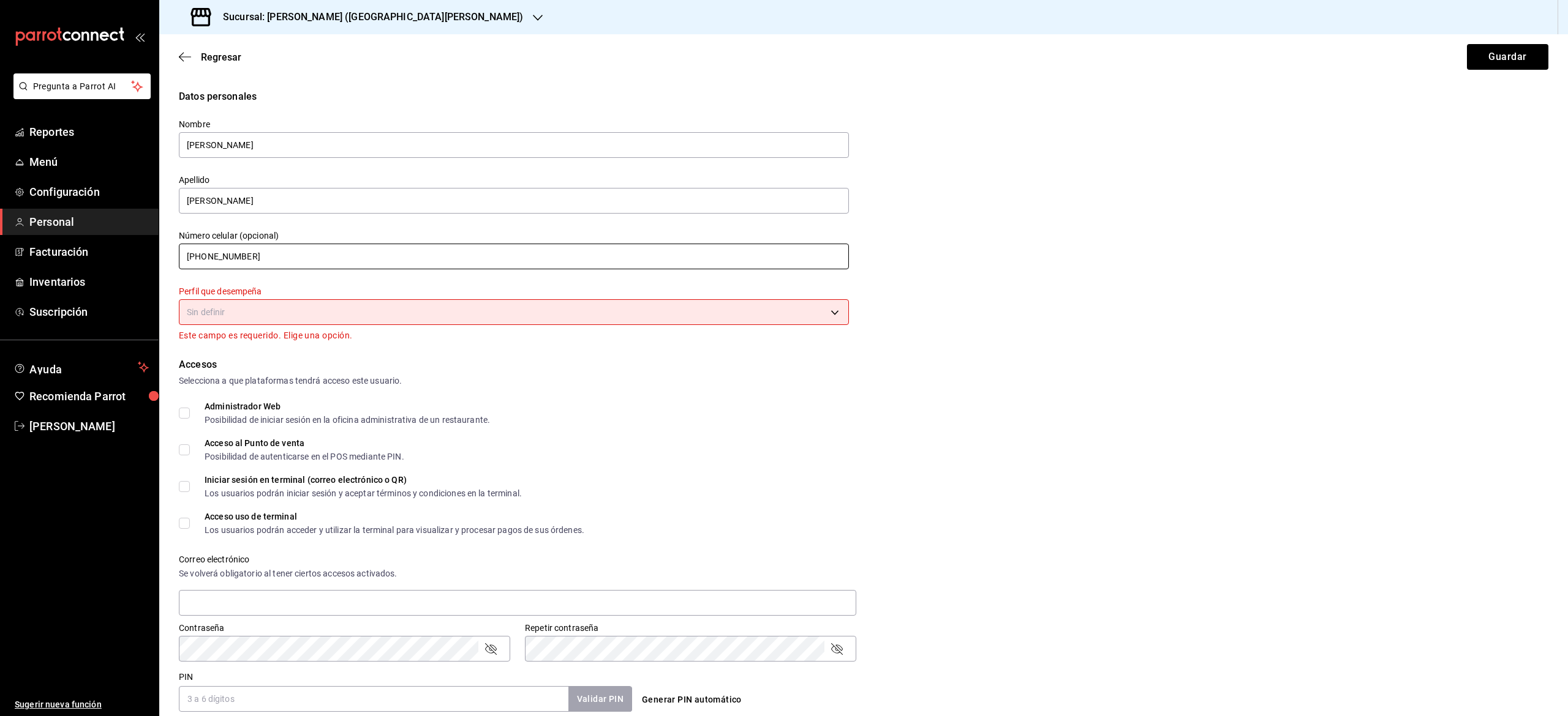
drag, startPoint x: 427, startPoint y: 264, endPoint x: 427, endPoint y: 257, distance: 7.0
click at [427, 257] on input "[PHONE_NUMBER]" at bounding box center [513, 256] width 670 height 25
drag, startPoint x: 427, startPoint y: 257, endPoint x: 343, endPoint y: 320, distance: 105.0
click at [343, 320] on div "Nombre [PERSON_NAME] Apellido [PERSON_NAME] Número celular (opcional) [PHONE_NU…" at bounding box center [506, 224] width 685 height 239
type input "[PHONE_NUMBER]"
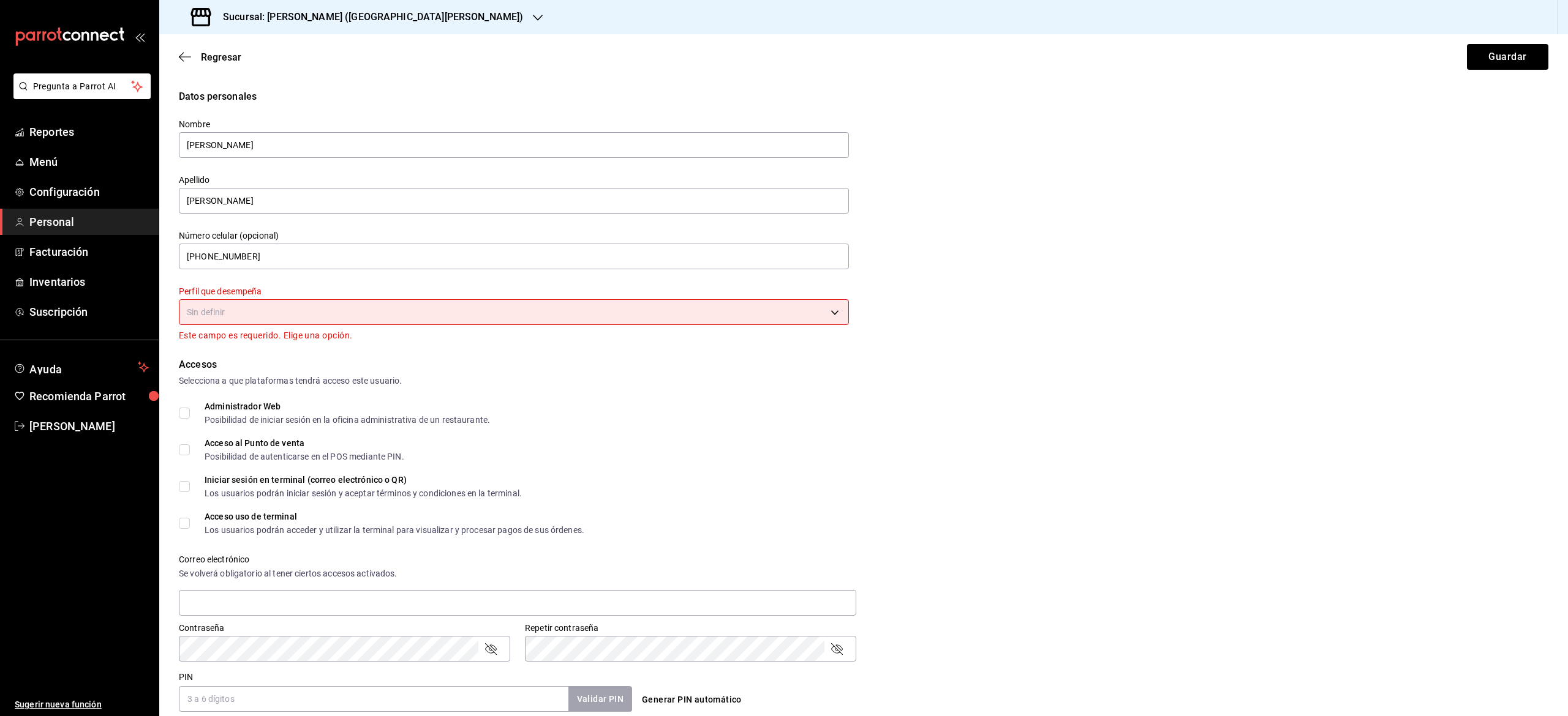
click at [343, 320] on body "Pregunta a Parrot AI Reportes Menú Configuración Personal Facturación Inventari…" at bounding box center [784, 358] width 1568 height 716
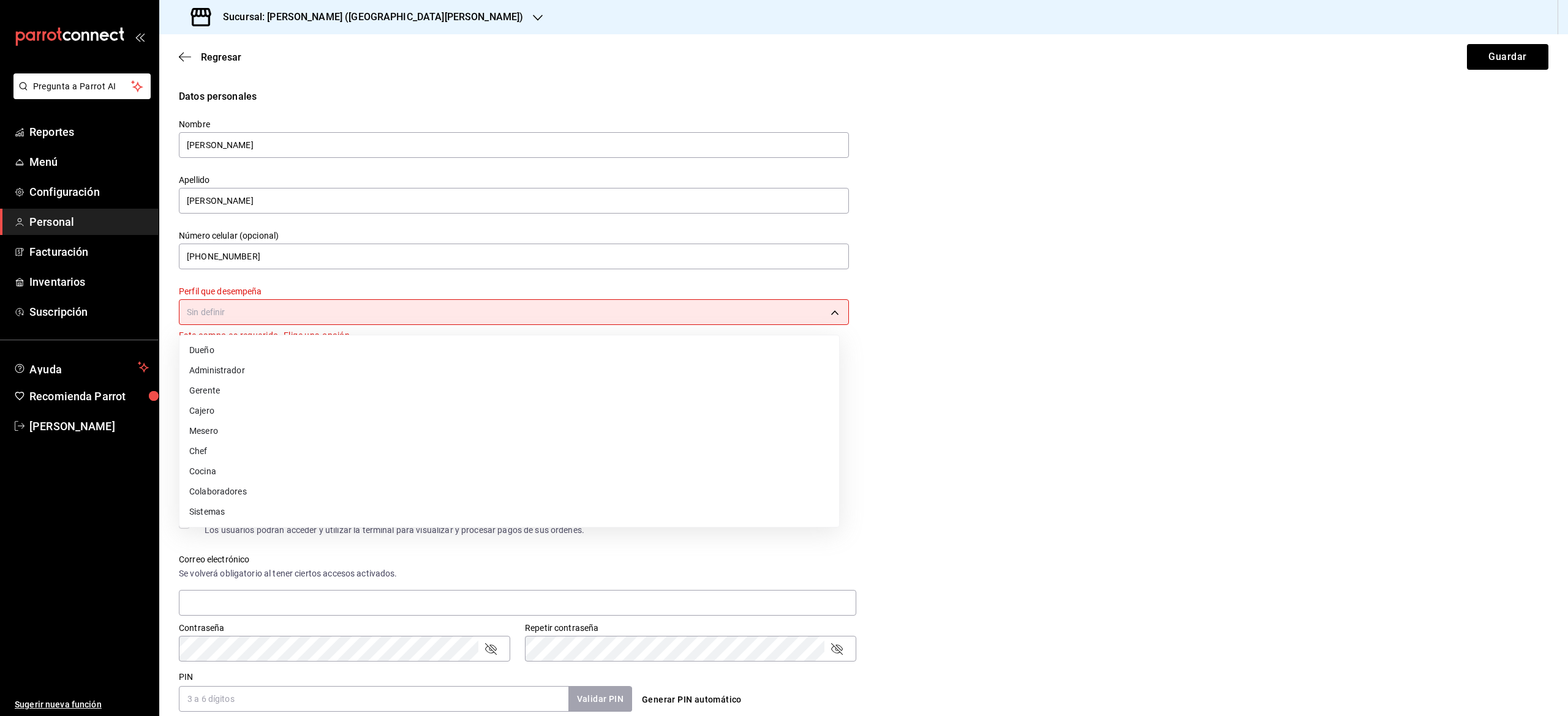
drag, startPoint x: 343, startPoint y: 320, endPoint x: 282, endPoint y: 438, distance: 132.8
click at [282, 438] on div "Dueño Administrador Gerente Cajero Mesero Chef Cocina Colaboradores Sistemas" at bounding box center [784, 358] width 1568 height 716
click at [282, 438] on li "Mesero" at bounding box center [510, 432] width 660 height 20
type input "WAITER"
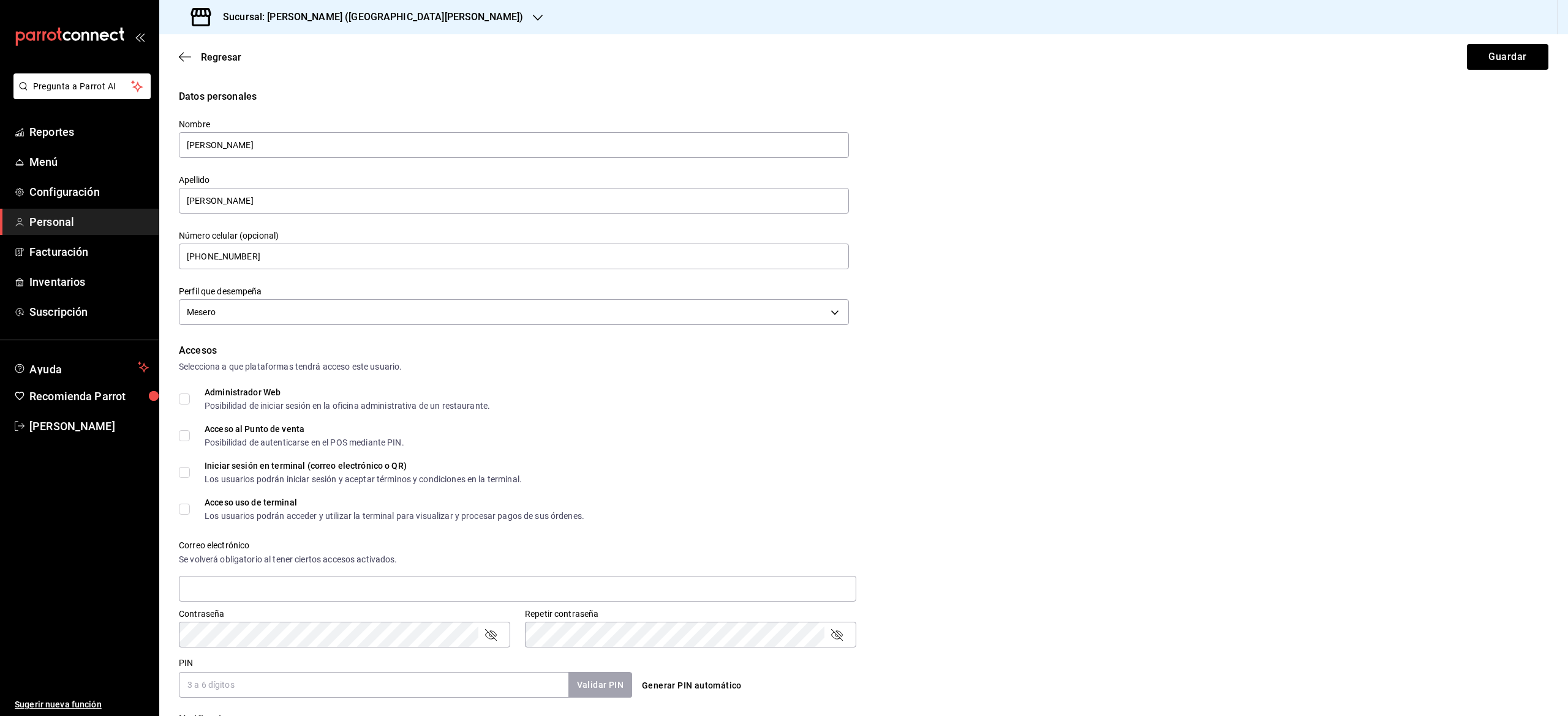
drag, startPoint x: 282, startPoint y: 438, endPoint x: 189, endPoint y: 519, distance: 123.3
click at [190, 519] on span "Acceso uso de terminal Los usuarios podrán acceder y utilizar la terminal para …" at bounding box center [387, 509] width 395 height 22
click at [189, 515] on input "Acceso uso de terminal Los usuarios podrán acceder y utilizar la terminal para …" at bounding box center [184, 509] width 11 height 11
checkbox input "true"
drag, startPoint x: 189, startPoint y: 519, endPoint x: 180, endPoint y: 474, distance: 45.9
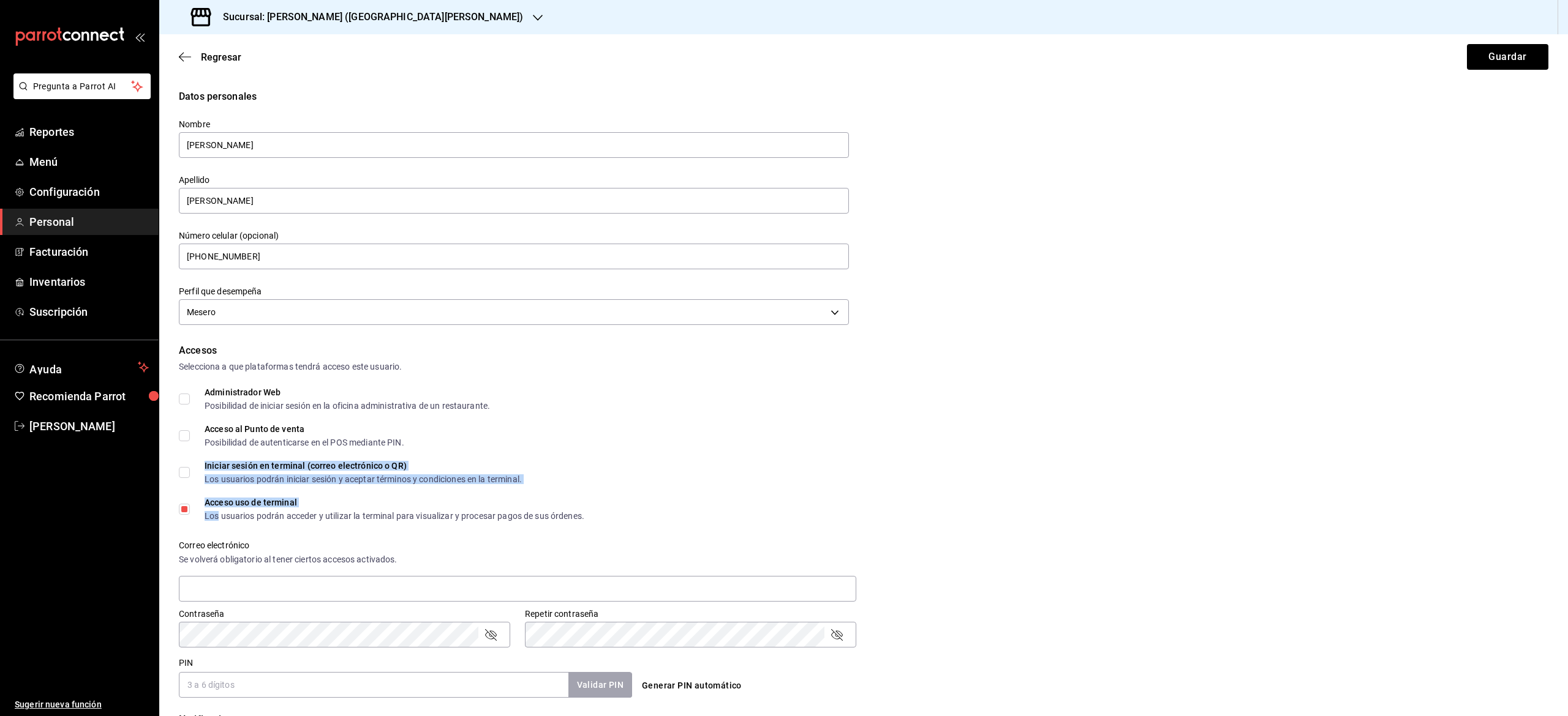
click at [180, 474] on div "Accesos Selecciona a que plataformas tendrá acceso este usuario. Administrador …" at bounding box center [863, 521] width 1369 height 355
click at [180, 474] on input "Iniciar sesión en terminal (correo electrónico o QR) Los usuarios podrán inicia…" at bounding box center [184, 472] width 11 height 11
checkbox input "true"
drag, startPoint x: 180, startPoint y: 474, endPoint x: 183, endPoint y: 437, distance: 37.1
click at [183, 437] on div "Accesos Selecciona a que plataformas tendrá acceso este usuario. Administrador …" at bounding box center [863, 521] width 1369 height 355
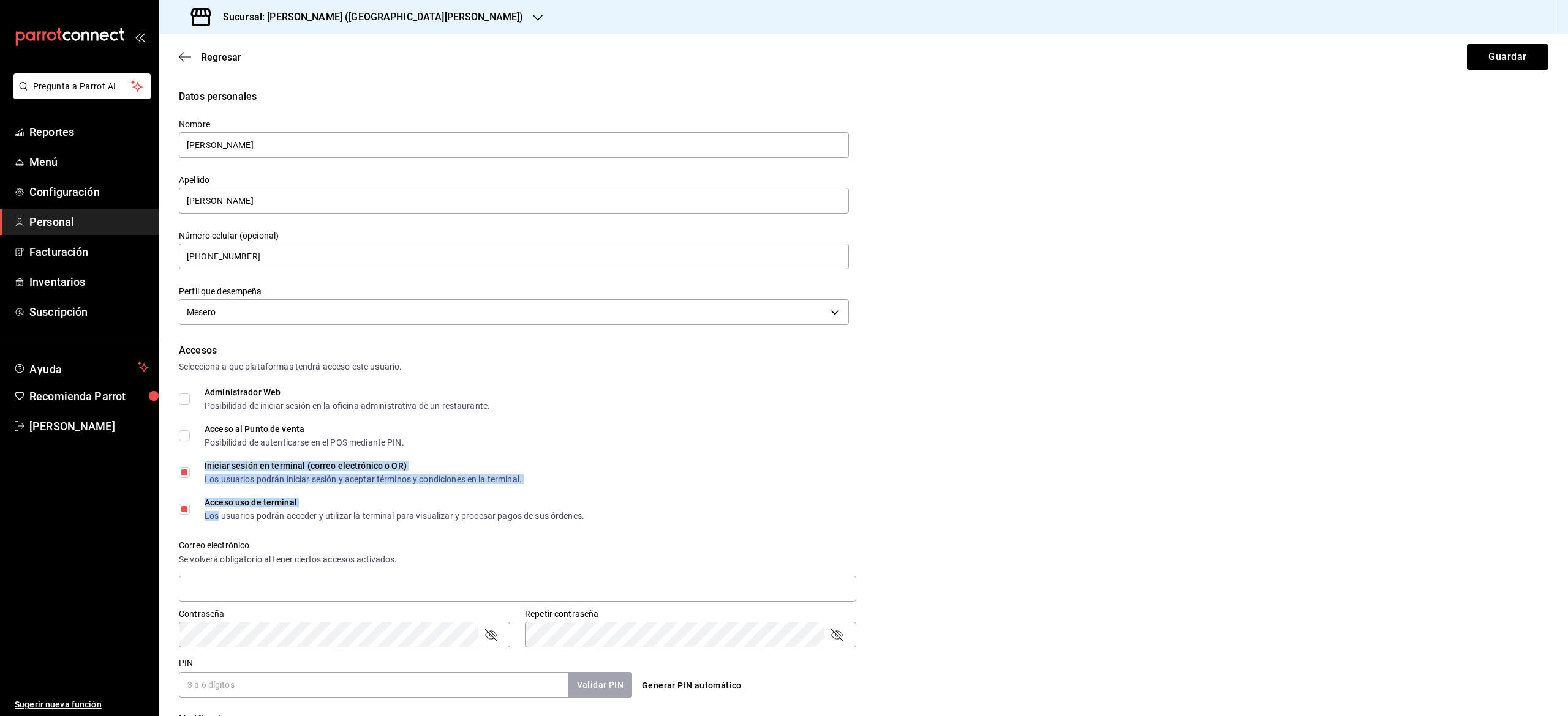
click at [183, 437] on input "Acceso al Punto de venta Posibilidad de autenticarse en el POS mediante PIN." at bounding box center [184, 435] width 11 height 11
drag, startPoint x: 183, startPoint y: 437, endPoint x: 1427, endPoint y: 416, distance: 1244.2
click at [1427, 416] on div "Accesos Selecciona a que plataformas tendrá acceso este usuario. Administrador …" at bounding box center [863, 521] width 1369 height 355
drag, startPoint x: 1427, startPoint y: 416, endPoint x: 1566, endPoint y: 408, distance: 139.2
click at [1566, 408] on div "Regresar Guardar Datos personales Nombre [PERSON_NAME] Apellido [PERSON_NAME] N…" at bounding box center [863, 375] width 1408 height 682
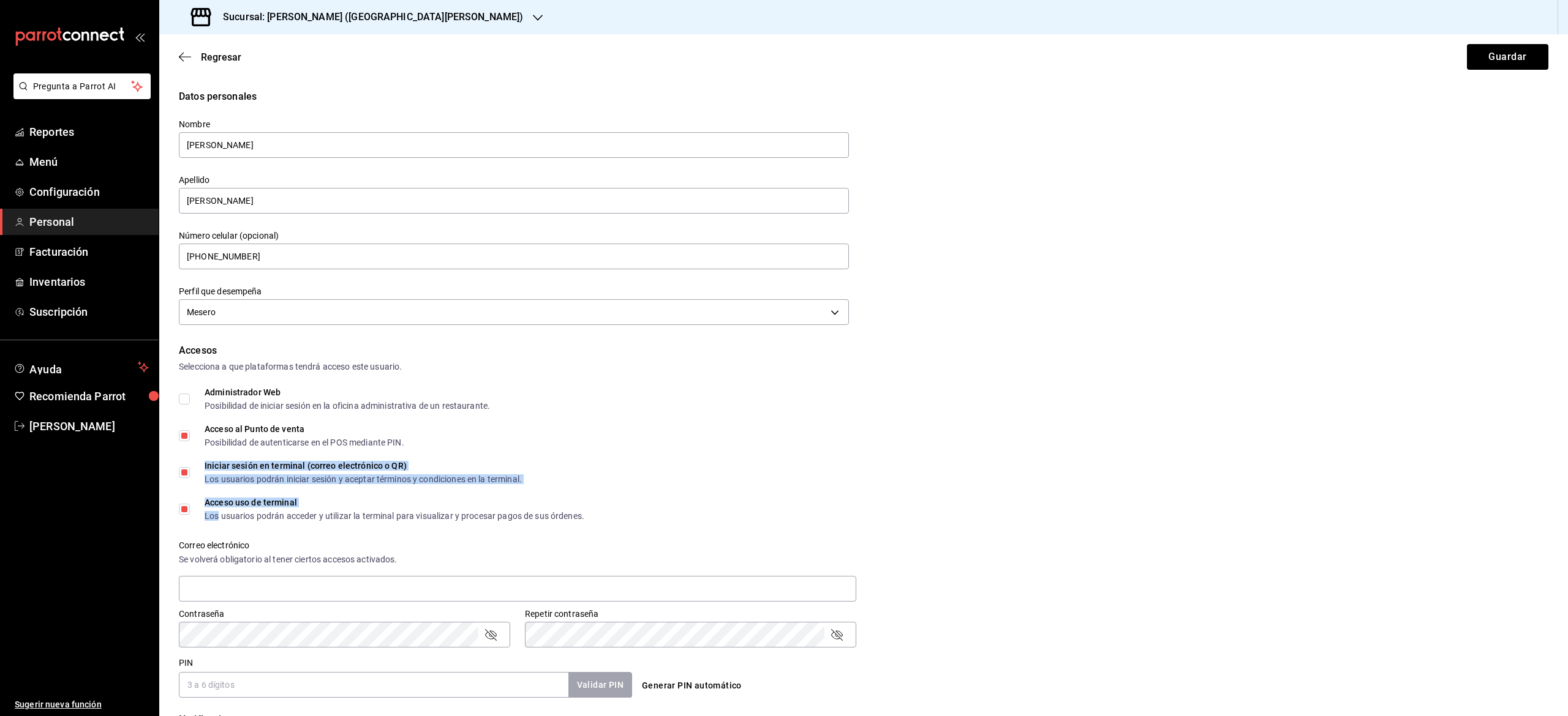
click at [1318, 432] on div "Acceso al Punto de venta Posibilidad de autenticarse en el POS mediante PIN." at bounding box center [863, 435] width 1369 height 22
drag, startPoint x: 1318, startPoint y: 432, endPoint x: 478, endPoint y: 514, distance: 844.0
click at [478, 514] on div "Accesos Selecciona a que plataformas tendrá acceso este usuario. Administrador …" at bounding box center [863, 521] width 1369 height 355
click at [489, 453] on div "Accesos Selecciona a que plataformas tendrá acceso este usuario. Administrador …" at bounding box center [863, 521] width 1369 height 355
drag, startPoint x: 489, startPoint y: 453, endPoint x: 207, endPoint y: 442, distance: 282.2
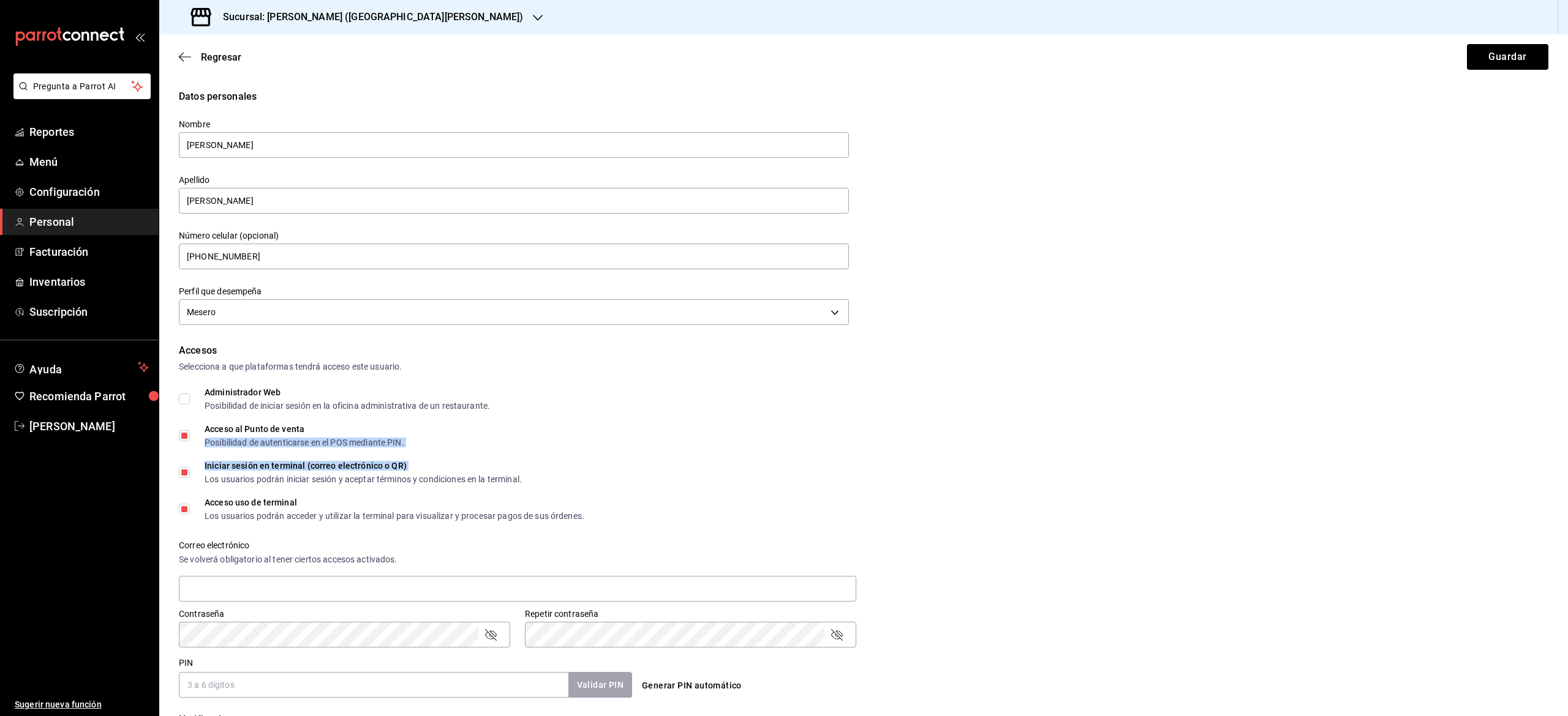
click at [207, 442] on div "Accesos Selecciona a que plataformas tendrá acceso este usuario. Administrador …" at bounding box center [863, 521] width 1369 height 355
drag, startPoint x: 160, startPoint y: 442, endPoint x: 190, endPoint y: 436, distance: 30.6
click at [190, 436] on div "Datos personales Nombre [PERSON_NAME] Apellido [PERSON_NAME] Número celular (op…" at bounding box center [863, 524] width 1408 height 869
click at [190, 436] on span "Acceso al Punto de venta Posibilidad de autenticarse en el POS mediante PIN." at bounding box center [297, 435] width 214 height 22
click at [190, 436] on input "Acceso al Punto de venta Posibilidad de autenticarse en el POS mediante PIN." at bounding box center [184, 435] width 11 height 11
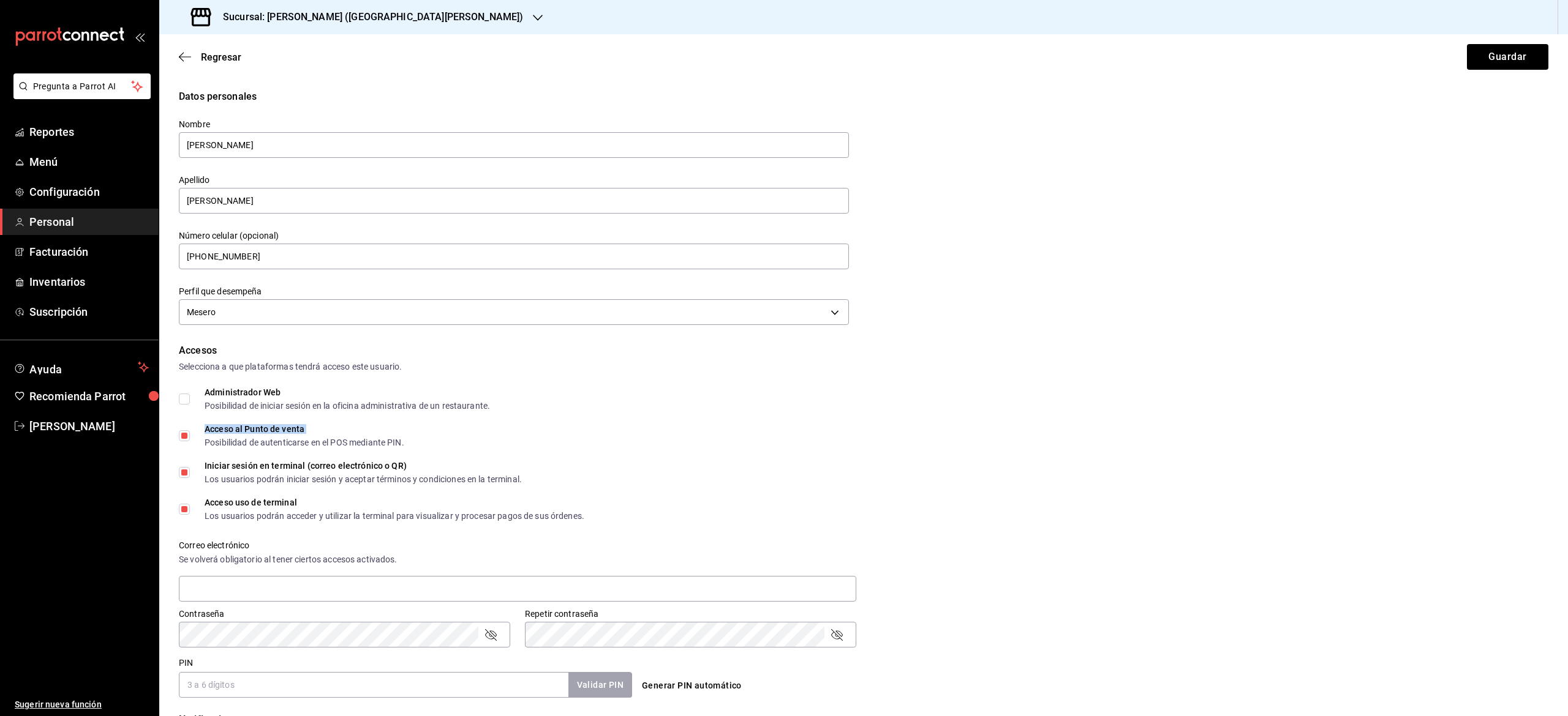
checkbox input "false"
drag, startPoint x: 190, startPoint y: 436, endPoint x: 740, endPoint y: 474, distance: 551.3
click at [740, 474] on div "Accesos Selecciona a que plataformas tendrá acceso este usuario. Administrador …" at bounding box center [863, 521] width 1369 height 355
click at [1435, 357] on div "Accesos" at bounding box center [863, 351] width 1369 height 15
drag, startPoint x: 1435, startPoint y: 357, endPoint x: 1566, endPoint y: 369, distance: 131.5
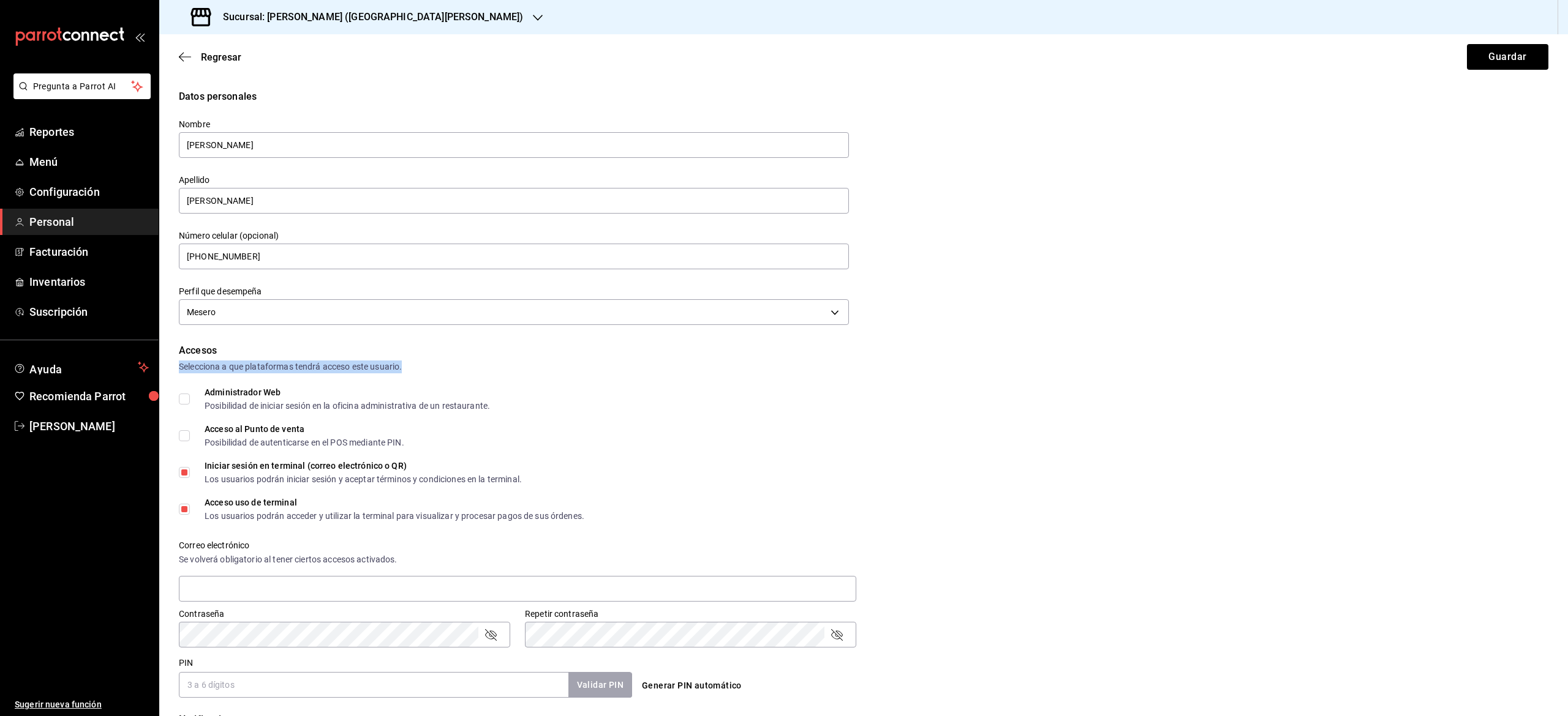
click at [1566, 369] on div "Regresar Guardar Datos personales Nombre [PERSON_NAME] Apellido [PERSON_NAME] N…" at bounding box center [863, 375] width 1408 height 682
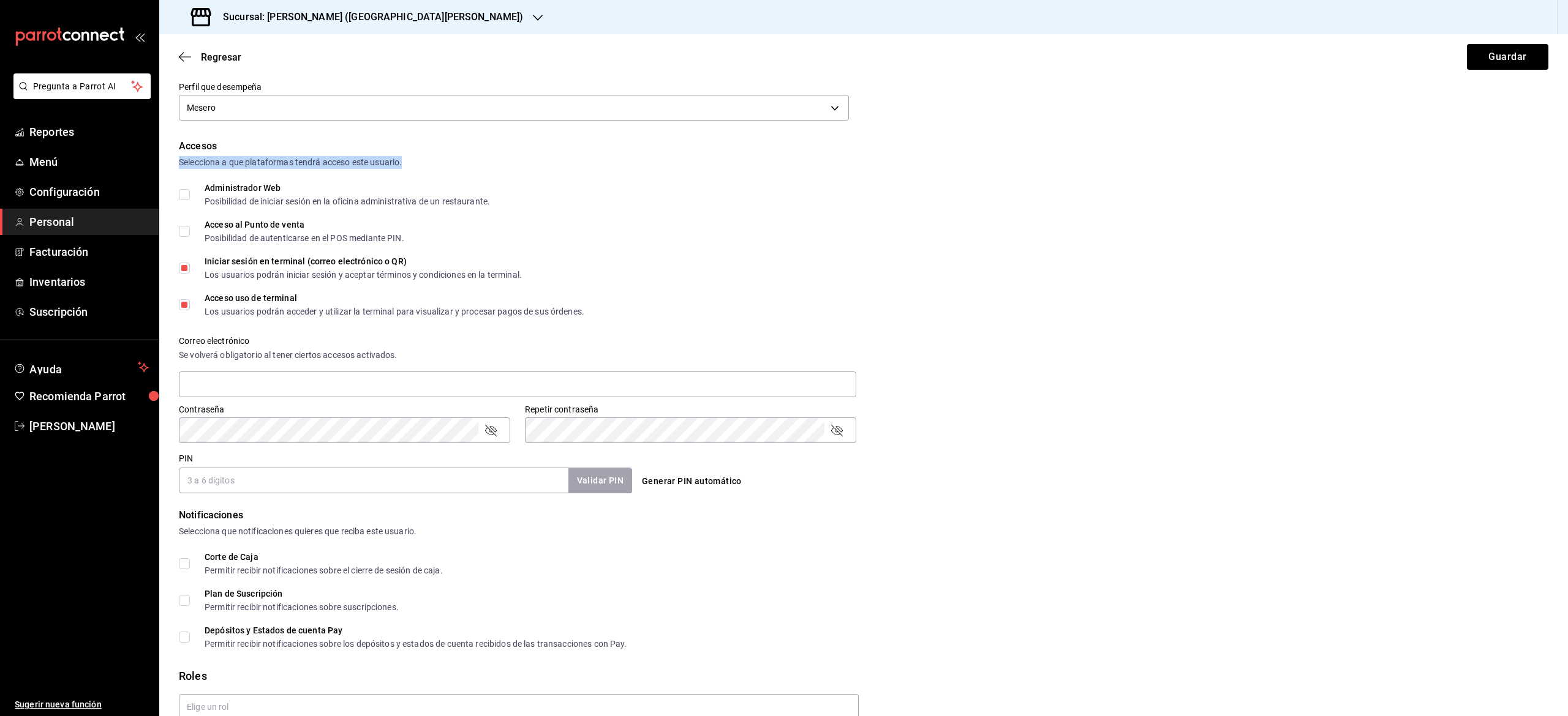
scroll to position [203, 0]
drag, startPoint x: 1542, startPoint y: 507, endPoint x: 944, endPoint y: 404, distance: 606.8
click at [944, 404] on div "Datos personales Nombre [PERSON_NAME] Apellido [PERSON_NAME] Número celular (op…" at bounding box center [863, 321] width 1408 height 869
click at [442, 484] on input "PIN" at bounding box center [373, 482] width 389 height 25
drag, startPoint x: 442, startPoint y: 484, endPoint x: 596, endPoint y: 489, distance: 154.1
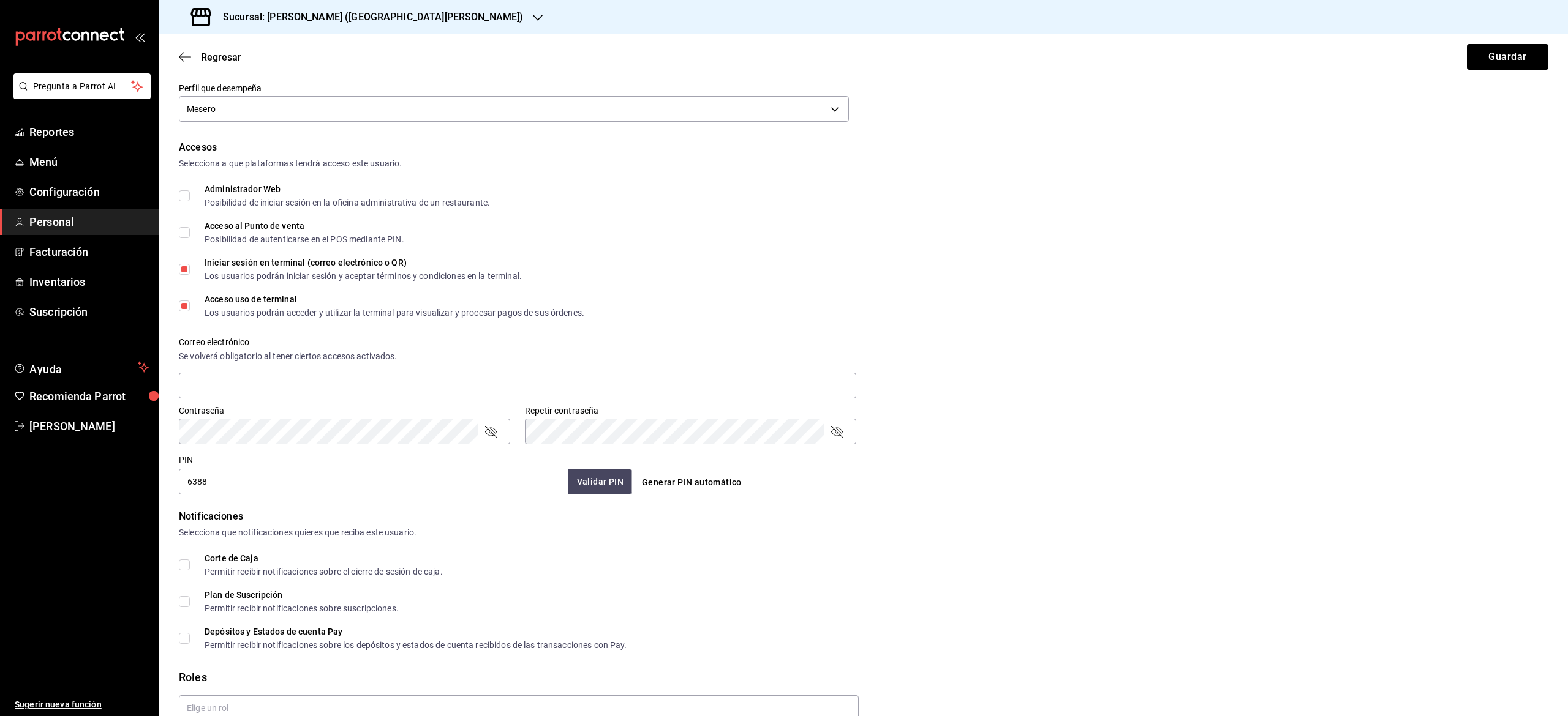
click at [596, 489] on div "6388 Validar PIN ​" at bounding box center [405, 482] width 453 height 25
type input "6388"
click at [596, 489] on button "Validar PIN" at bounding box center [600, 482] width 65 height 26
drag, startPoint x: 596, startPoint y: 489, endPoint x: 1300, endPoint y: 208, distance: 758.0
click at [1300, 208] on div "Accesos Selecciona a que plataformas tendrá acceso este usuario. Administrador …" at bounding box center [863, 318] width 1369 height 355
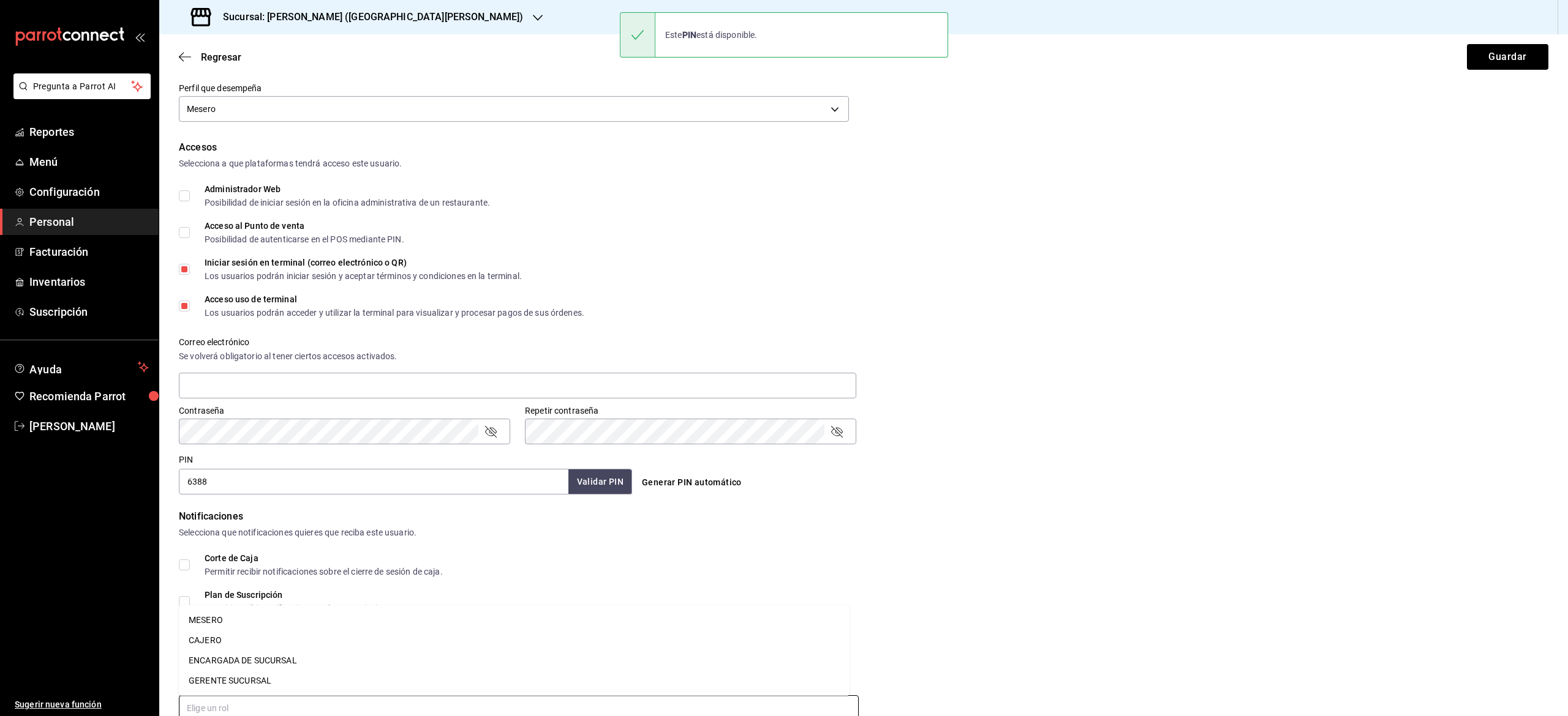
drag, startPoint x: 444, startPoint y: 702, endPoint x: 1566, endPoint y: 399, distance: 1162.2
click at [1566, 399] on div "Regresar Guardar Datos personales Nombre [PERSON_NAME] Apellido [PERSON_NAME] N…" at bounding box center [863, 375] width 1408 height 682
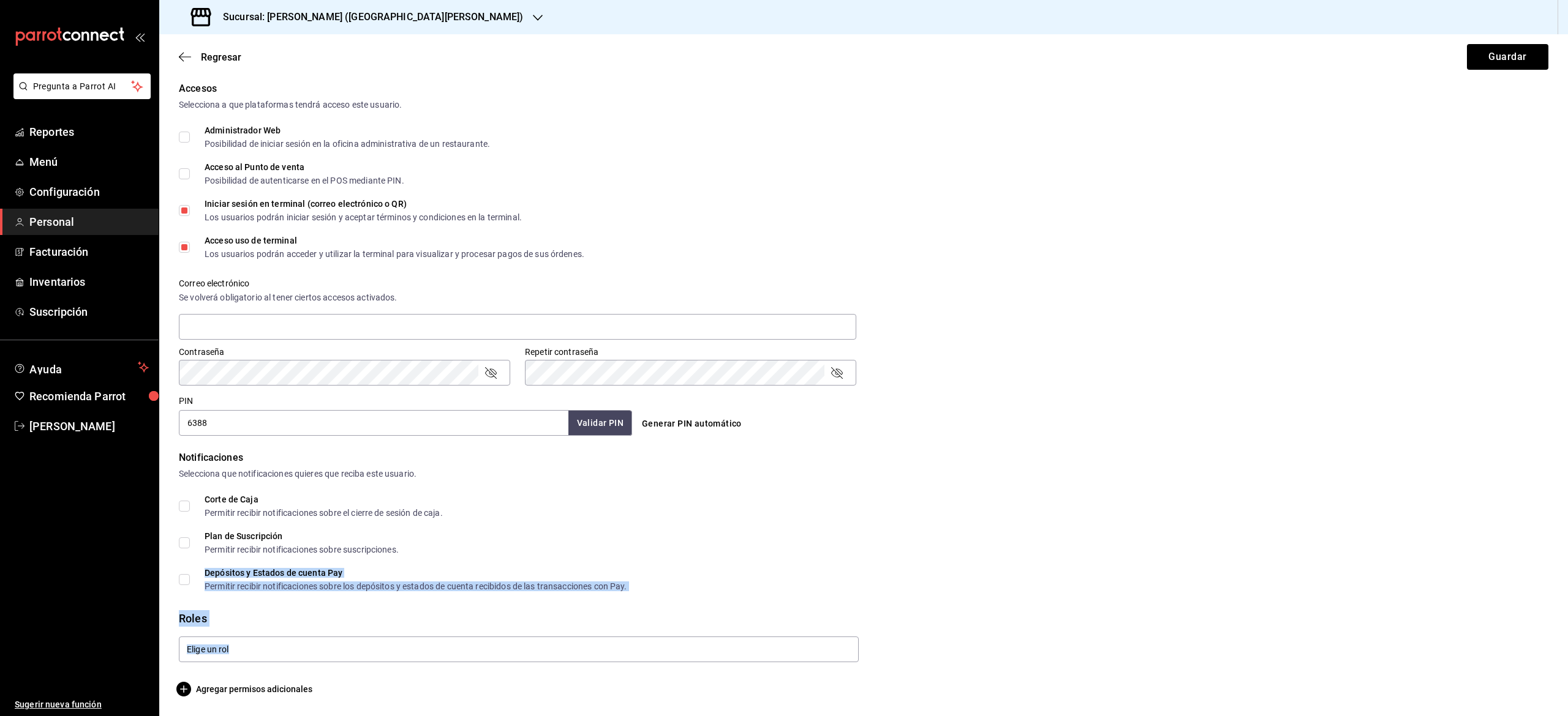
drag, startPoint x: 963, startPoint y: 540, endPoint x: 389, endPoint y: 694, distance: 594.3
click at [389, 694] on form "Datos personales Nombre [PERSON_NAME] Apellido [PERSON_NAME] Número celular (op…" at bounding box center [863, 262] width 1369 height 869
click at [273, 665] on form "Datos personales Nombre [PERSON_NAME] Apellido [PERSON_NAME] Número celular (op…" at bounding box center [863, 262] width 1369 height 869
click at [268, 663] on form "Datos personales Nombre [PERSON_NAME] Apellido [PERSON_NAME] Número celular (op…" at bounding box center [863, 262] width 1369 height 869
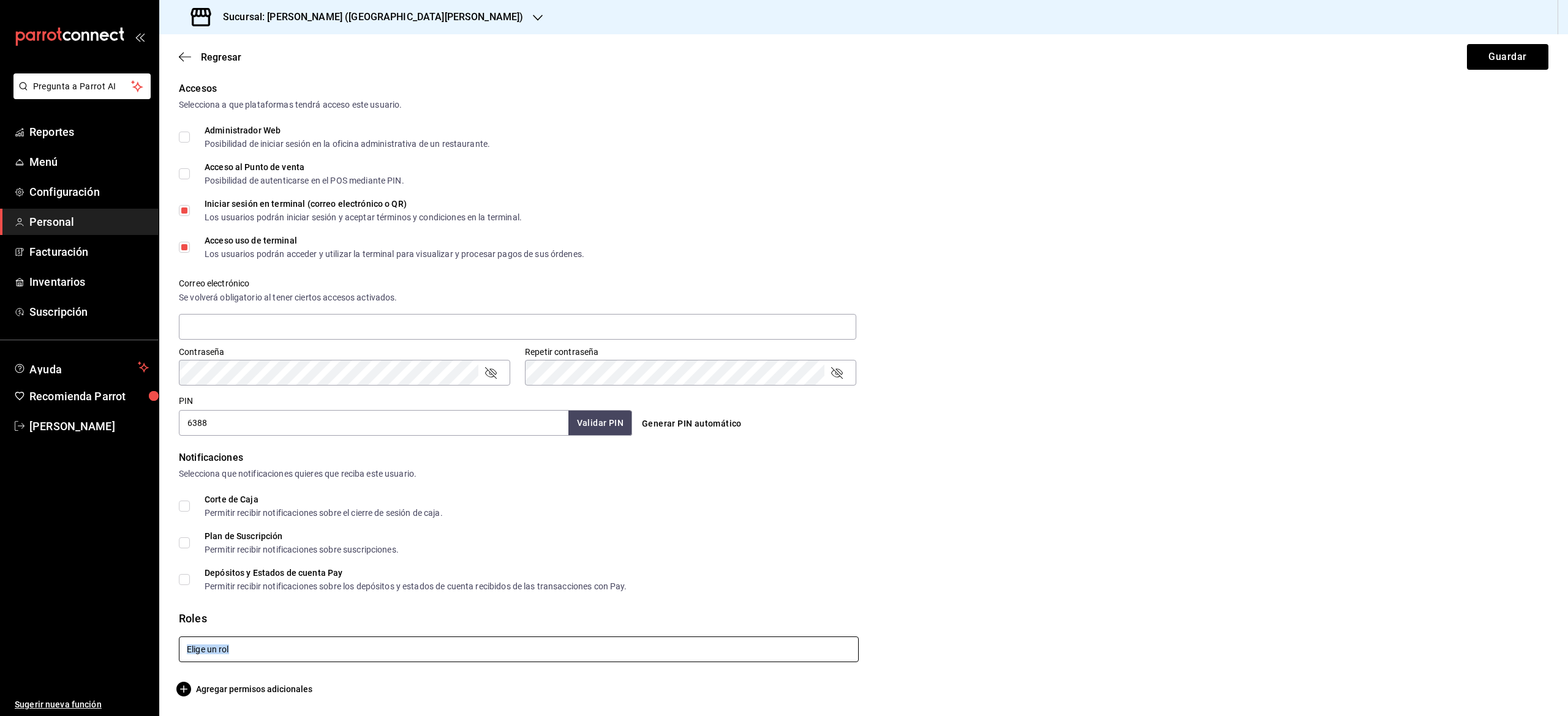
drag, startPoint x: 268, startPoint y: 663, endPoint x: 277, endPoint y: 651, distance: 15.0
click at [277, 651] on form "Datos personales Nombre [PERSON_NAME] Apellido [PERSON_NAME] Número celular (op…" at bounding box center [863, 262] width 1369 height 869
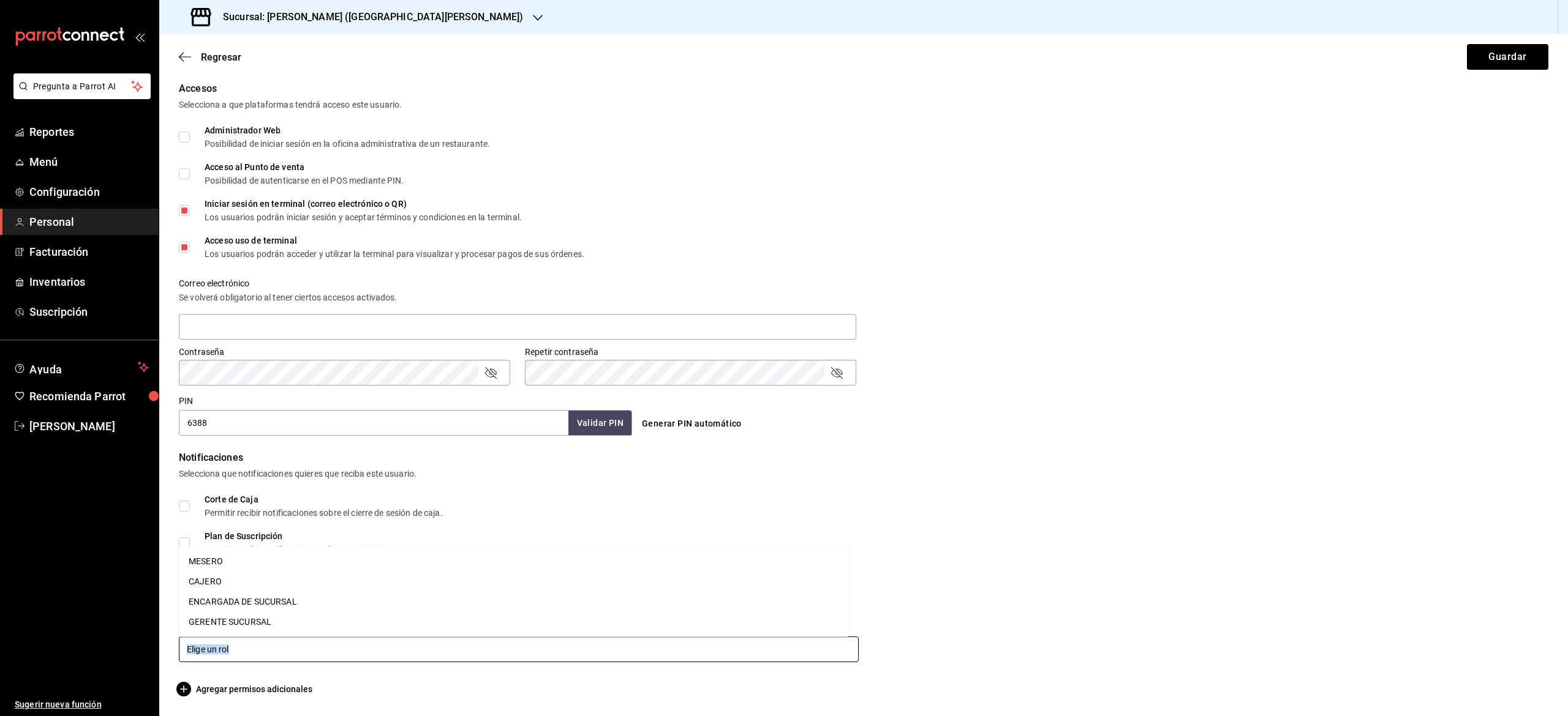
click at [277, 651] on input "text" at bounding box center [519, 649] width 680 height 25
drag, startPoint x: 277, startPoint y: 651, endPoint x: 294, endPoint y: 573, distance: 79.8
click at [294, 573] on body "Pregunta a Parrot AI Reportes Menú Configuración Personal Facturación Inventari…" at bounding box center [784, 358] width 1568 height 716
drag, startPoint x: 294, startPoint y: 573, endPoint x: 268, endPoint y: 562, distance: 28.2
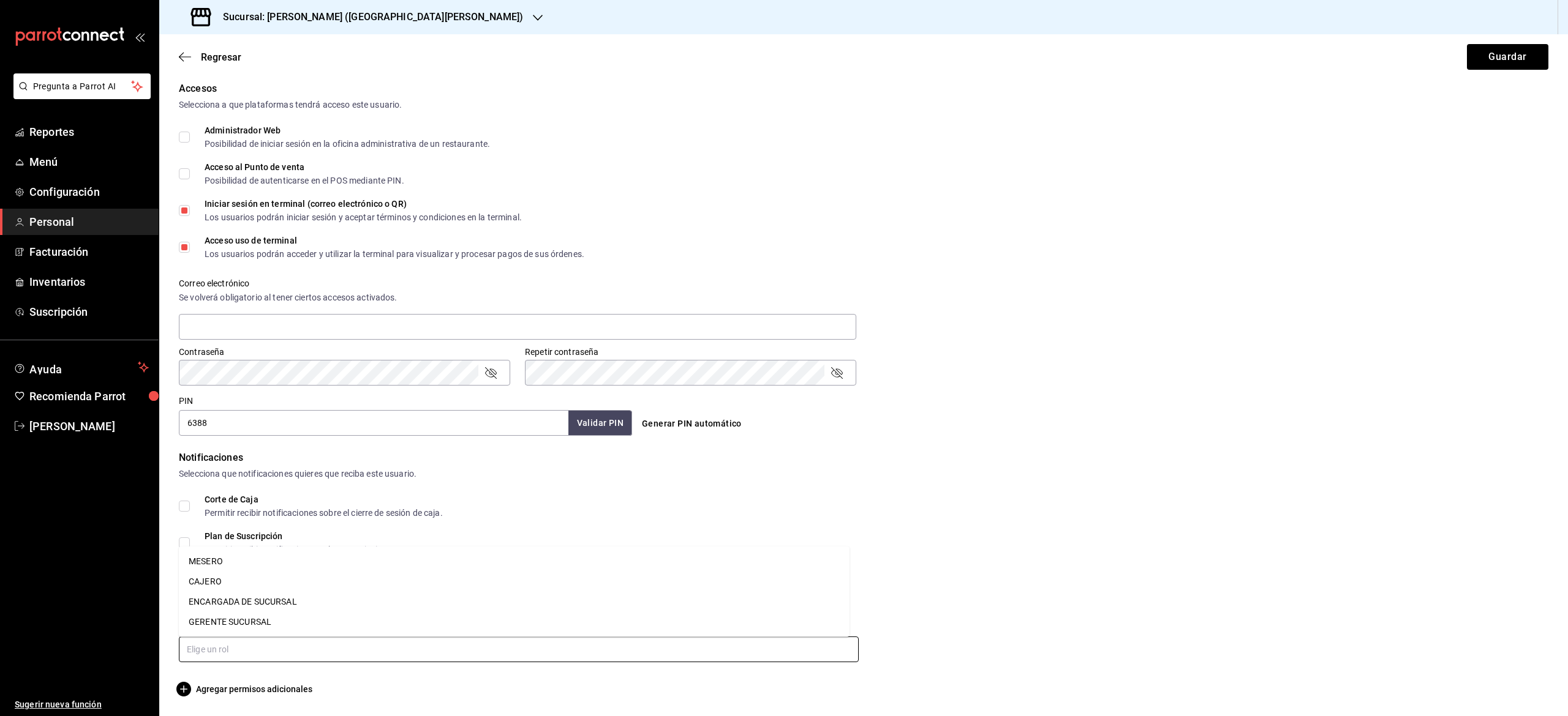
click at [268, 562] on ul "MESERO CAJERO ENCARGADA DE SUCURSAL GERENTE SUCURSAL" at bounding box center [514, 592] width 671 height 91
click at [268, 562] on li "MESERO" at bounding box center [514, 562] width 671 height 20
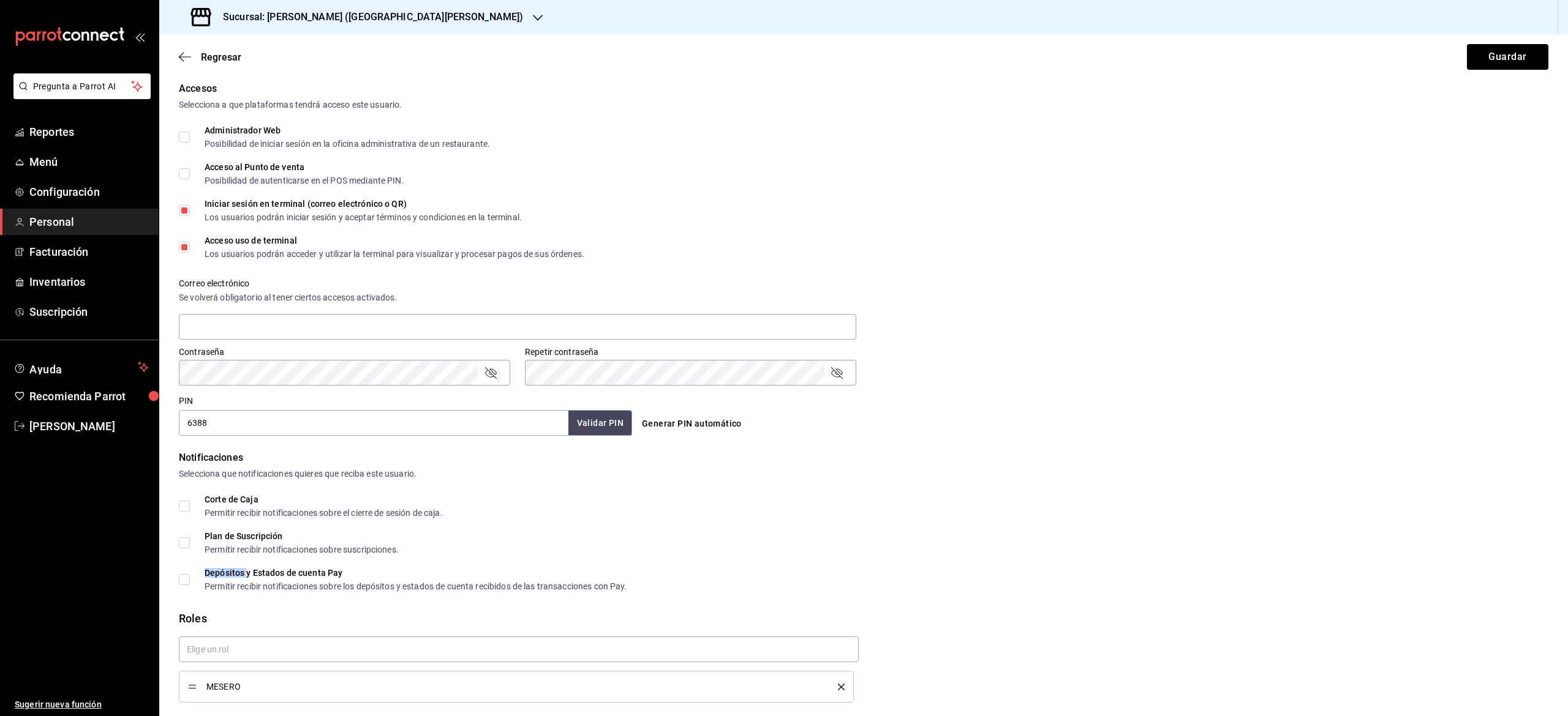
checkbox input "true"
drag, startPoint x: 268, startPoint y: 562, endPoint x: 938, endPoint y: 536, distance: 670.5
click at [938, 536] on div "Corte de Caja Permitir recibir notificaciones sobre el cierre de sesión de caja…" at bounding box center [863, 543] width 1369 height 96
click at [1503, 66] on button "Guardar" at bounding box center [1508, 56] width 82 height 25
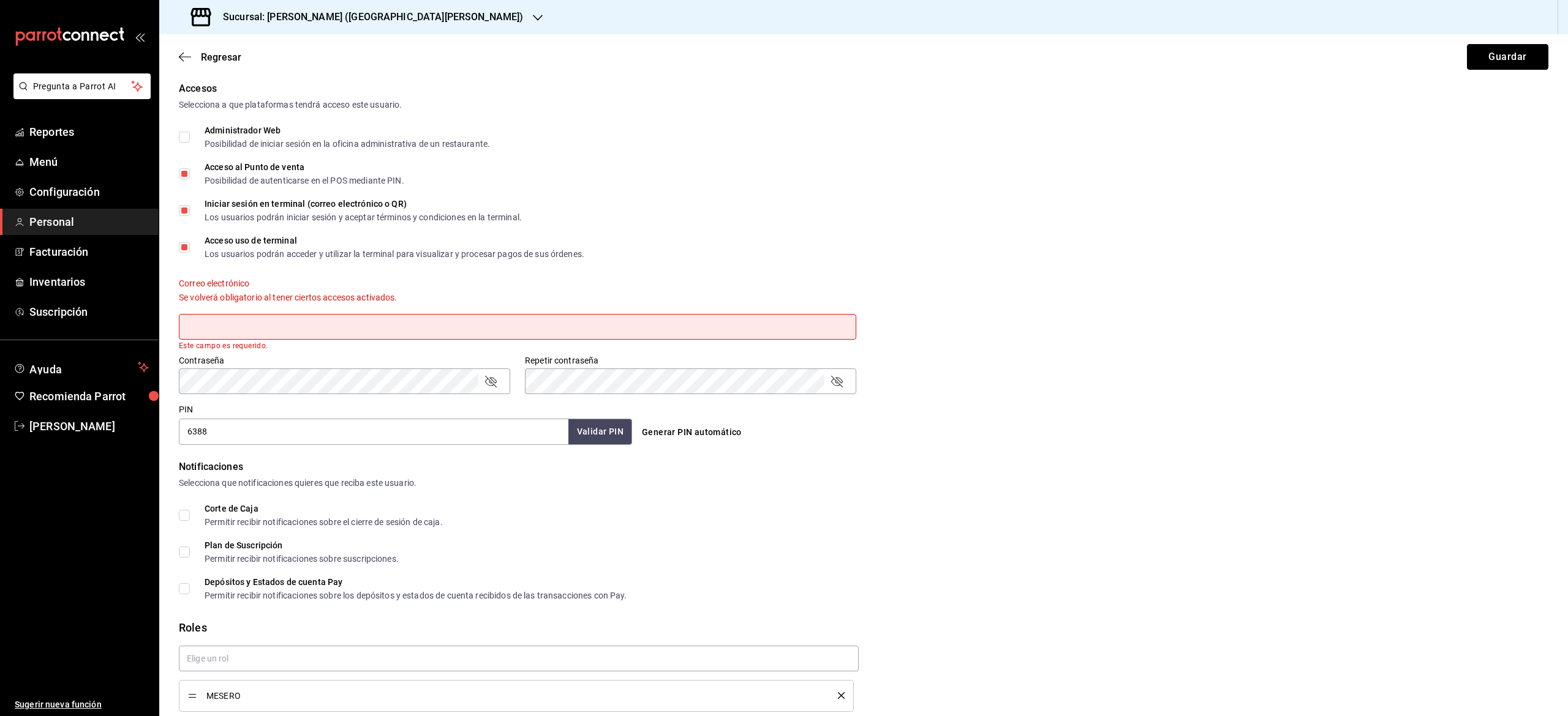
drag, startPoint x: 1503, startPoint y: 66, endPoint x: 762, endPoint y: 329, distance: 786.3
click at [762, 329] on main "Regresar Guardar Datos personales Nombre [PERSON_NAME] Apellido [PERSON_NAME] N…" at bounding box center [863, 268] width 1408 height 993
drag, startPoint x: 762, startPoint y: 329, endPoint x: 324, endPoint y: 166, distance: 467.3
click at [324, 166] on div "Accesos Selecciona a que plataformas tendrá acceso este usuario. Administrador …" at bounding box center [863, 264] width 1369 height 364
click at [195, 219] on span "Iniciar sesión en terminal (correo electrónico o QR) Los usuarios podrán inicia…" at bounding box center [355, 210] width 332 height 22
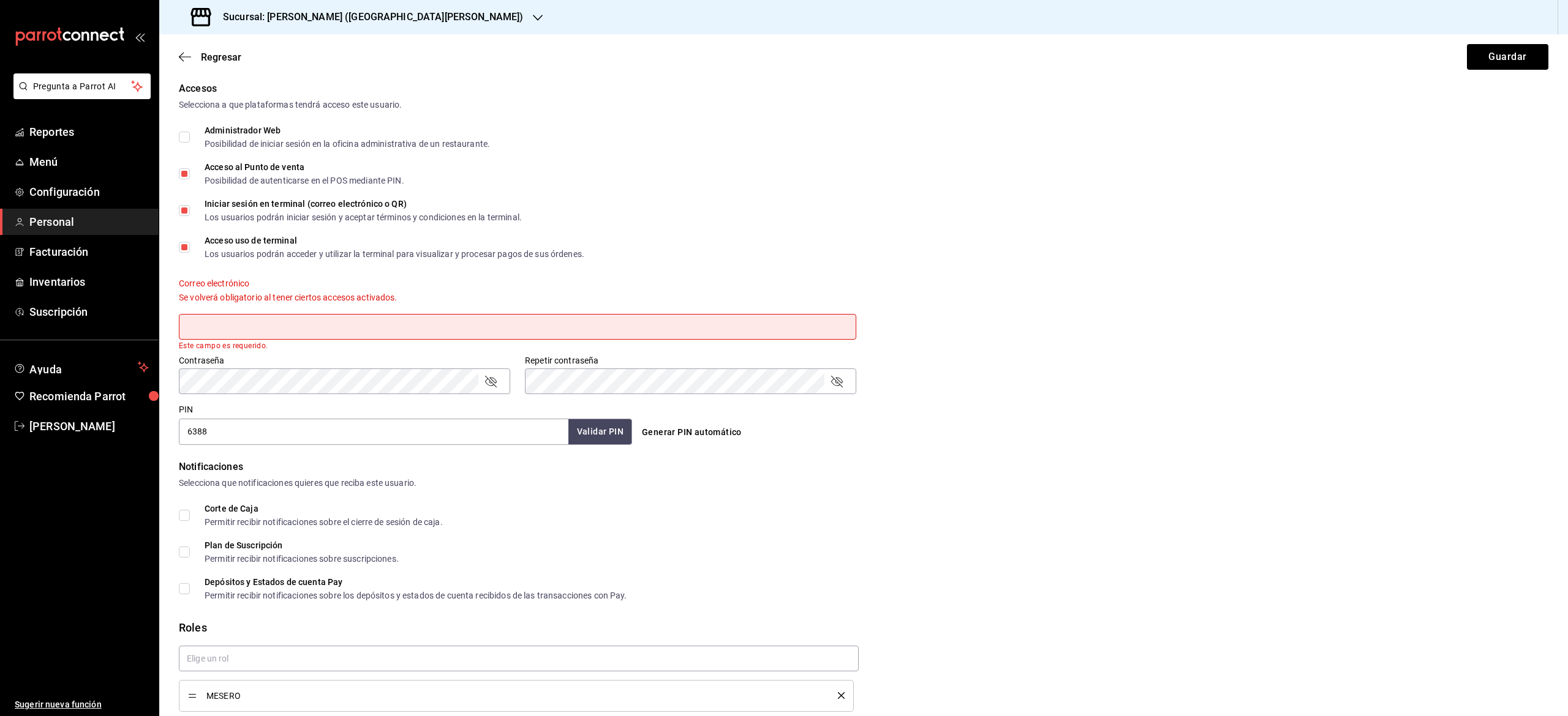
click at [190, 216] on input "Iniciar sesión en terminal (correo electrónico o QR) Los usuarios podrán inicia…" at bounding box center [184, 210] width 11 height 11
drag, startPoint x: 195, startPoint y: 219, endPoint x: 405, endPoint y: 220, distance: 210.0
click at [405, 220] on span "Iniciar sesión en terminal (correo electrónico o QR) Los usuarios podrán inicia…" at bounding box center [355, 210] width 332 height 22
click at [190, 216] on input "Iniciar sesión en terminal (correo electrónico o QR) Los usuarios podrán inicia…" at bounding box center [184, 210] width 11 height 11
checkbox input "true"
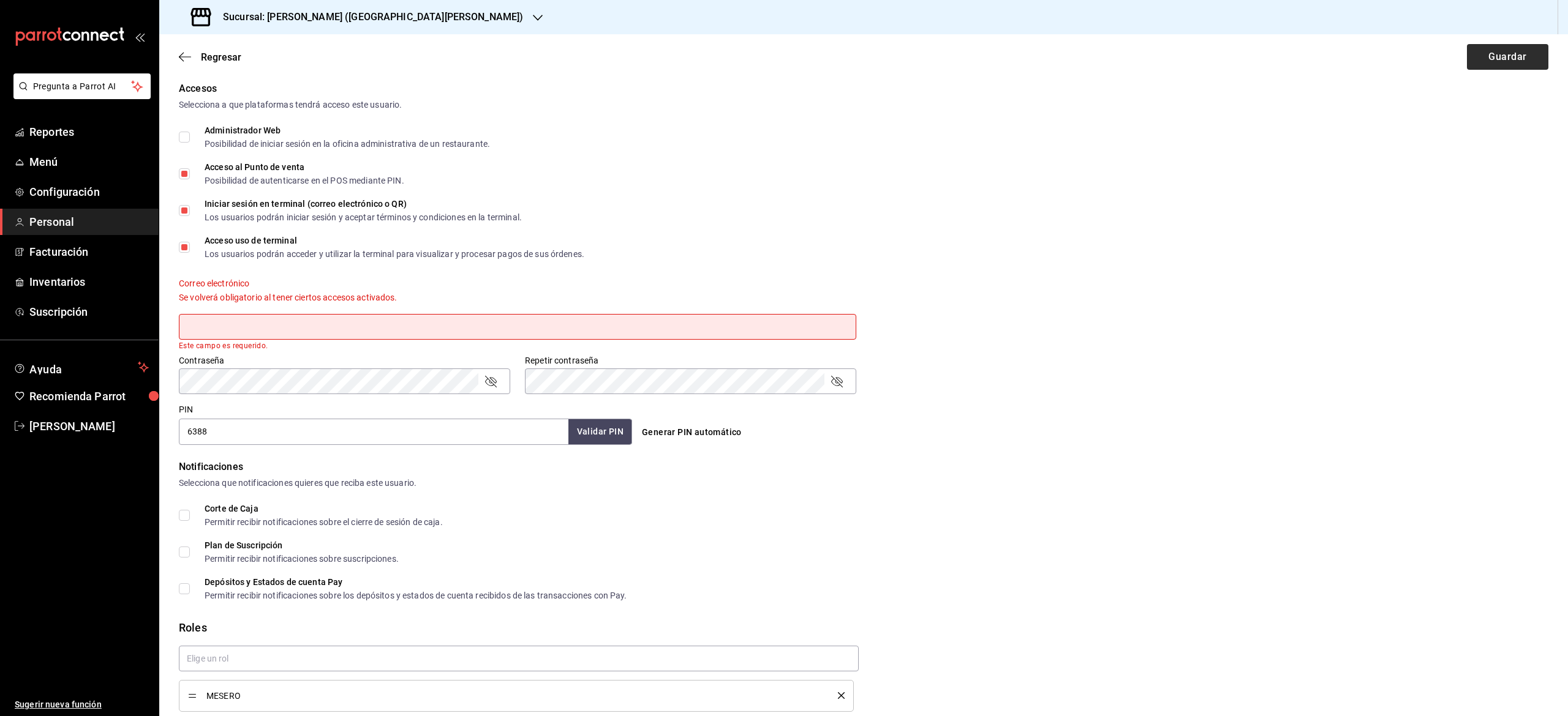
drag, startPoint x: 1541, startPoint y: 22, endPoint x: 1493, endPoint y: 63, distance: 63.1
click at [1493, 63] on div "Sucursal: [PERSON_NAME] ([GEOGRAPHIC_DATA][PERSON_NAME]) Regresar Guardar Datos…" at bounding box center [863, 358] width 1408 height 716
click at [1493, 63] on button "Guardar" at bounding box center [1508, 56] width 82 height 25
click at [1495, 61] on button "Guardar" at bounding box center [1508, 56] width 82 height 25
drag, startPoint x: 1495, startPoint y: 61, endPoint x: 523, endPoint y: 302, distance: 1001.4
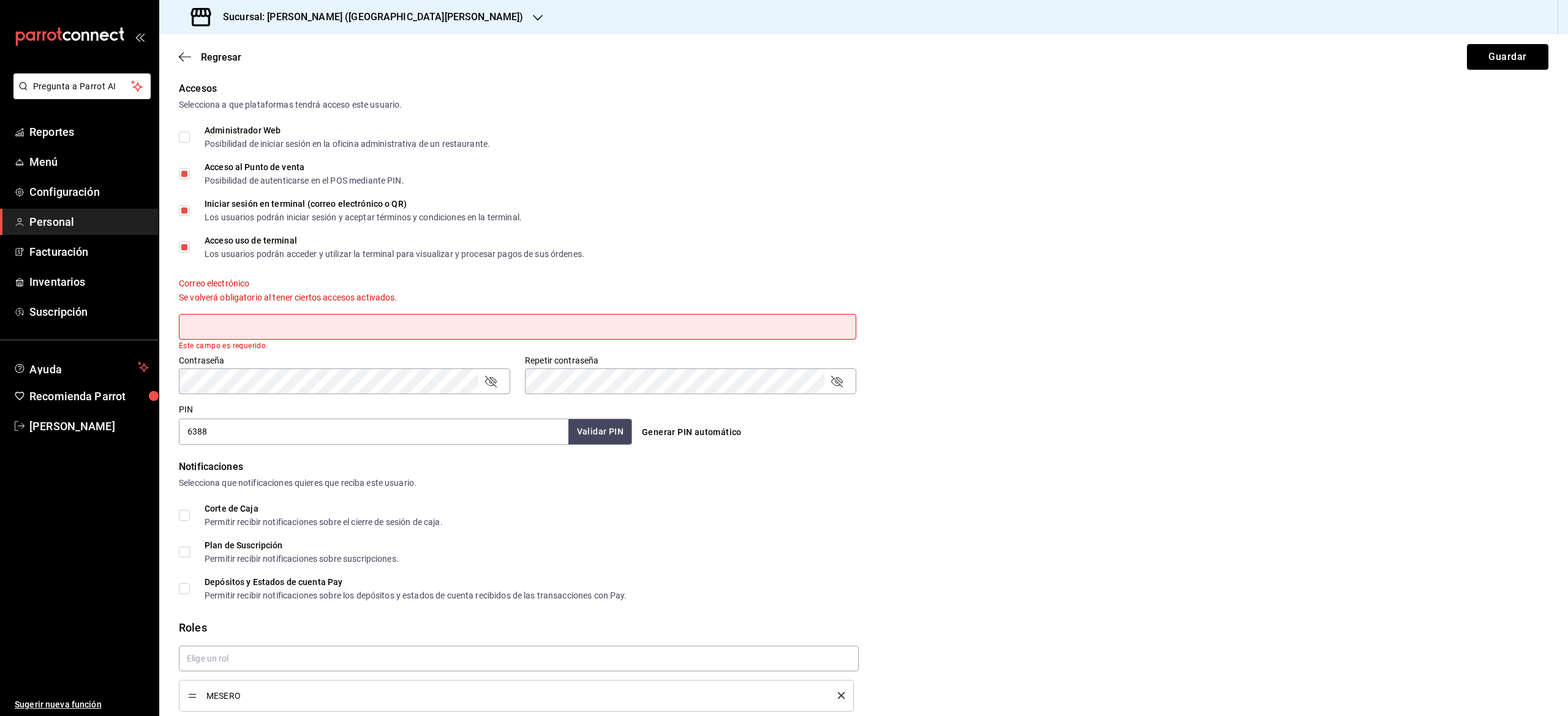
click at [523, 302] on main "Regresar Guardar Datos personales Nombre [PERSON_NAME] Apellido [PERSON_NAME] N…" at bounding box center [863, 268] width 1408 height 993
drag, startPoint x: 523, startPoint y: 302, endPoint x: 436, endPoint y: 322, distance: 89.3
click at [436, 322] on div "Correo electrónico Se volverá obligatorio al tener ciertos accesos activados. E…" at bounding box center [517, 314] width 678 height 72
click at [436, 322] on input "text" at bounding box center [517, 327] width 678 height 25
type input "n"
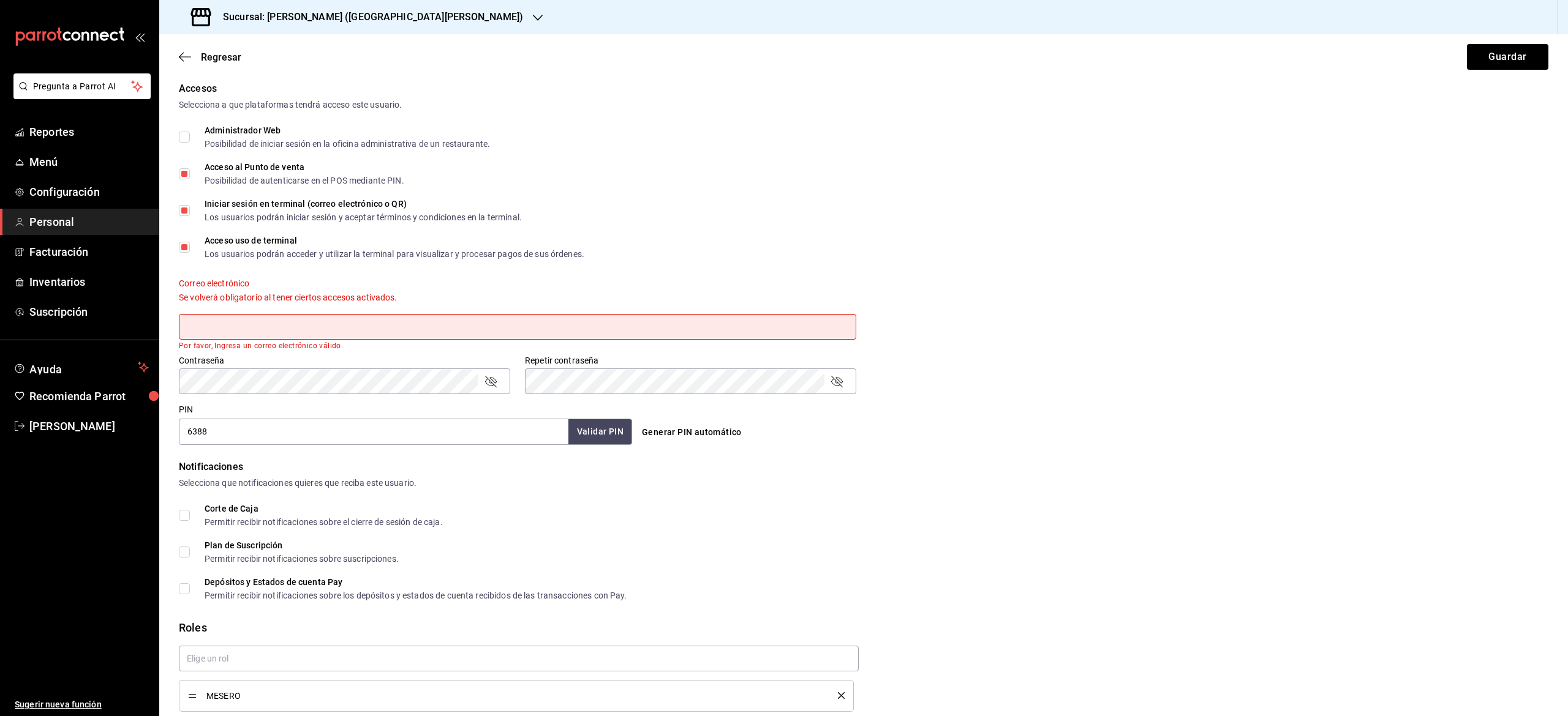
type input "N"
click at [436, 322] on input "naoag" at bounding box center [517, 327] width 678 height 25
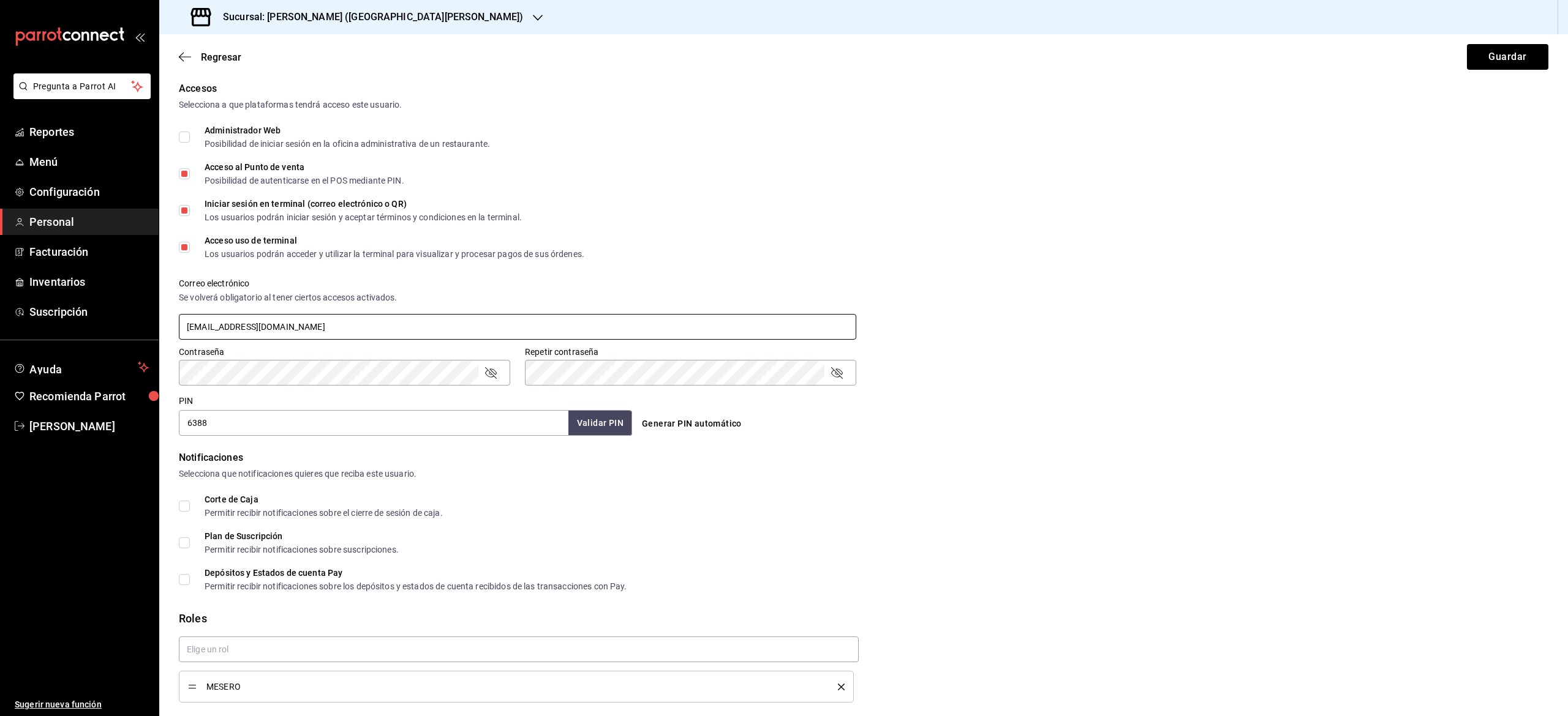
click at [332, 368] on div "Accesos Selecciona a que plataformas tendrá acceso este usuario. Administrador …" at bounding box center [863, 259] width 1369 height 355
type input "[EMAIL_ADDRESS][DOMAIN_NAME]"
click at [559, 379] on div "Contraseña Contraseña Repetir contraseña Repetir contraseña" at bounding box center [856, 359] width 1384 height 54
drag, startPoint x: 436, startPoint y: 322, endPoint x: 523, endPoint y: 435, distance: 142.6
click at [523, 435] on div "Accesos Selecciona a que plataformas tendrá acceso este usuario. Administrador …" at bounding box center [863, 259] width 1369 height 355
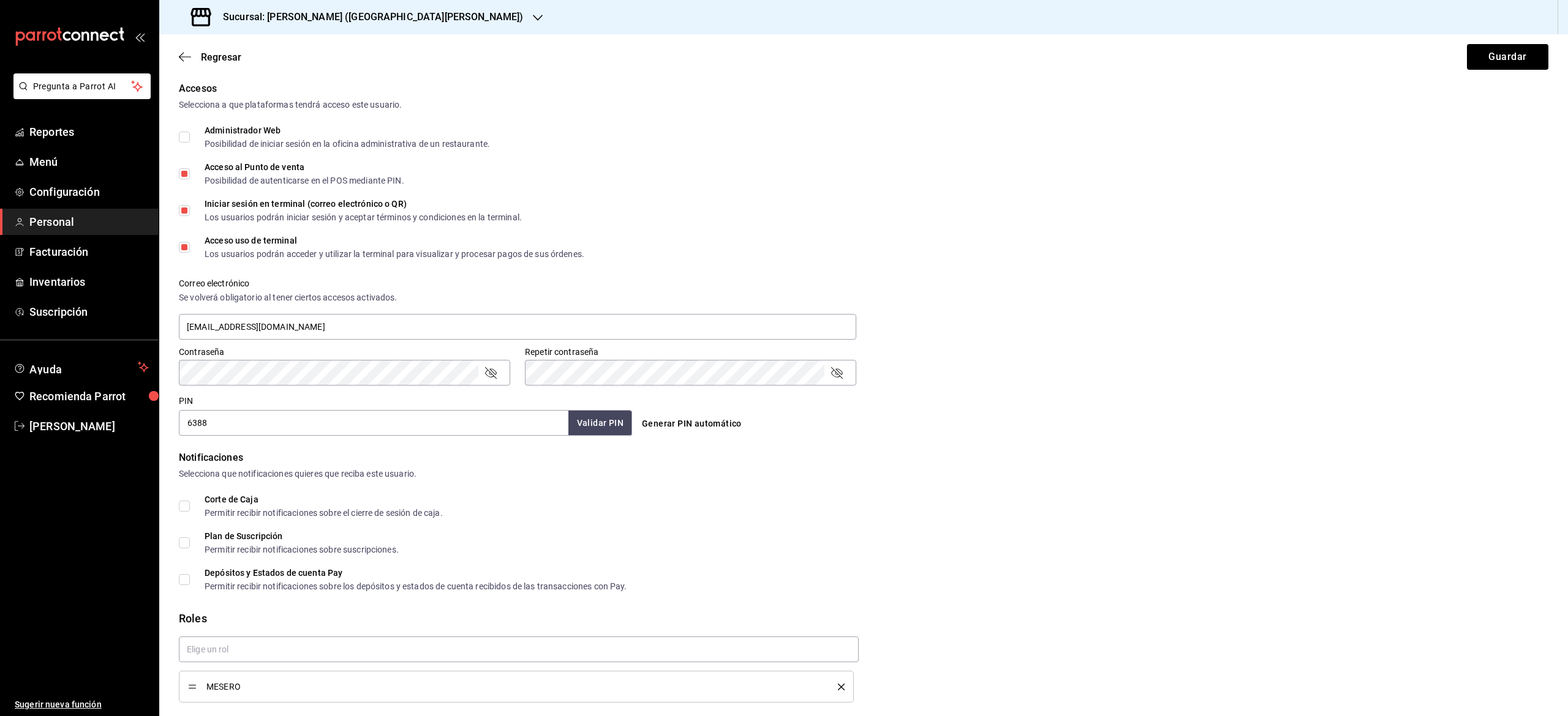
drag, startPoint x: 523, startPoint y: 435, endPoint x: 582, endPoint y: 428, distance: 59.4
click at [582, 428] on div "6388 Validar PIN ​" at bounding box center [405, 422] width 453 height 25
click at [582, 428] on button "Validar PIN" at bounding box center [600, 423] width 65 height 26
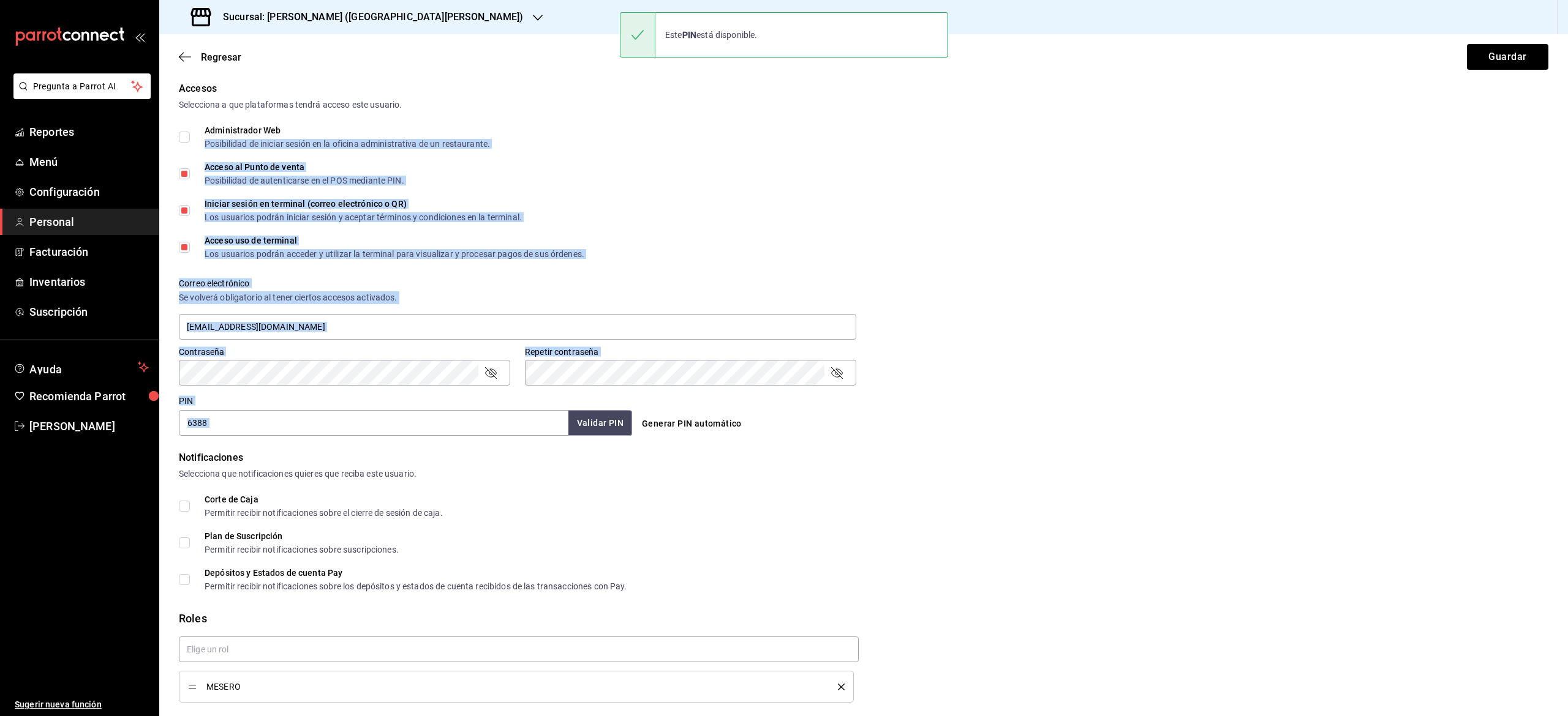
drag, startPoint x: 582, startPoint y: 428, endPoint x: 1154, endPoint y: 107, distance: 655.9
click at [1154, 107] on div "Accesos Selecciona a que plataformas tendrá acceso este usuario. Administrador …" at bounding box center [863, 259] width 1369 height 355
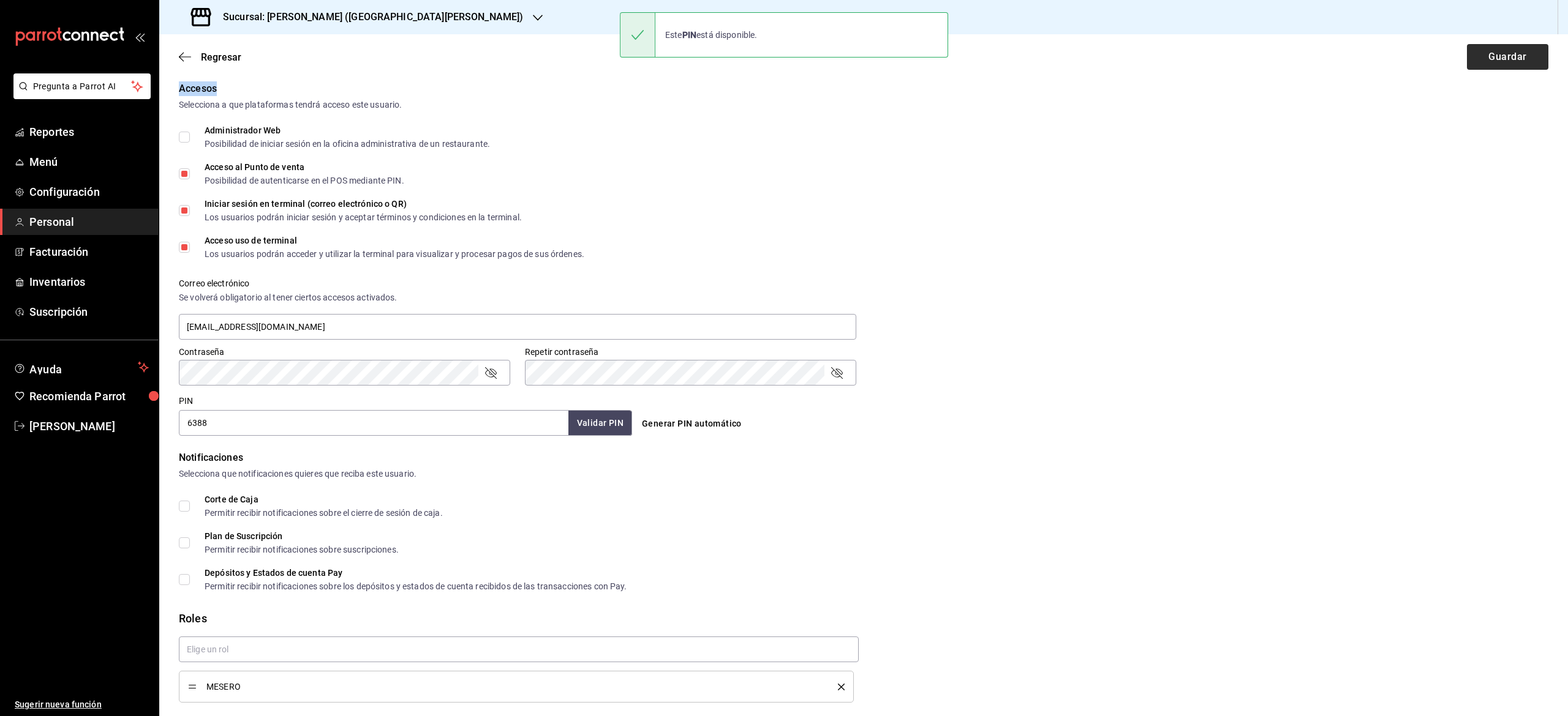
drag, startPoint x: 1522, startPoint y: 80, endPoint x: 1500, endPoint y: 63, distance: 27.8
click at [1500, 63] on main "Regresar Guardar Datos personales Nombre [PERSON_NAME] Apellido [PERSON_NAME] N…" at bounding box center [863, 264] width 1408 height 984
click at [1500, 63] on button "Guardar" at bounding box center [1508, 56] width 82 height 25
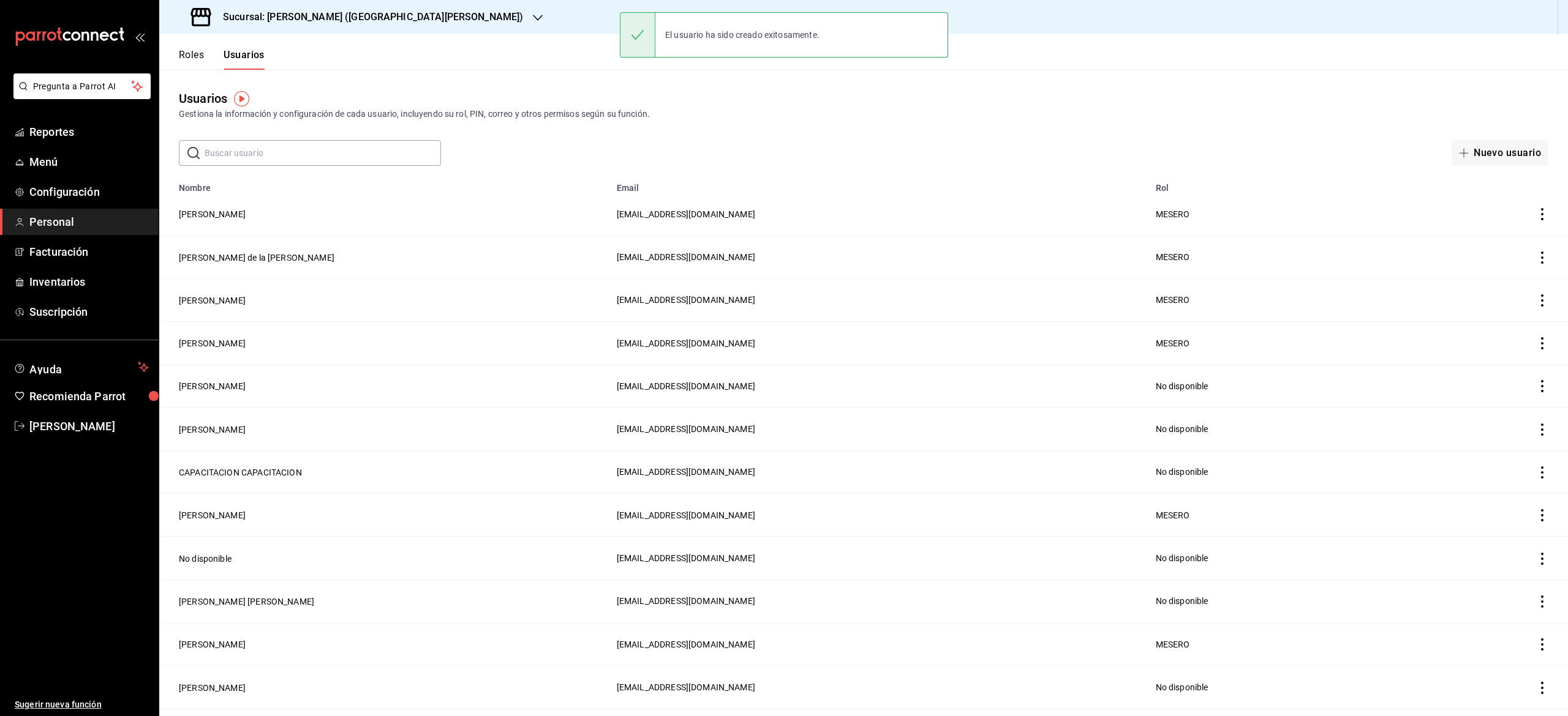
drag, startPoint x: 1500, startPoint y: 63, endPoint x: 338, endPoint y: 285, distance: 1183.0
click at [338, 285] on div "Pregunta a Parrot AI Reportes Menú Configuración Personal Facturación Inventari…" at bounding box center [784, 358] width 1568 height 716
drag, startPoint x: 338, startPoint y: 285, endPoint x: 1423, endPoint y: 227, distance: 1086.5
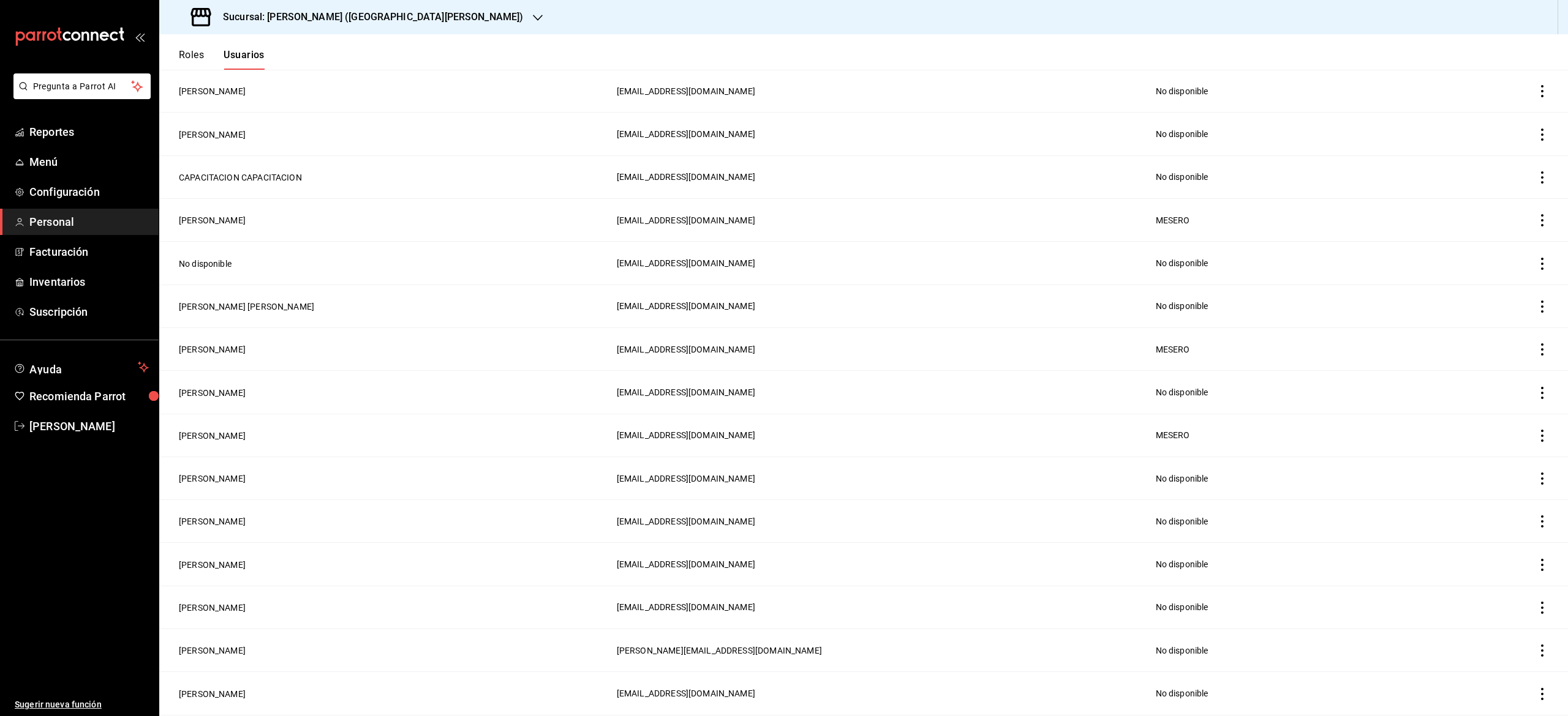
scroll to position [307, 0]
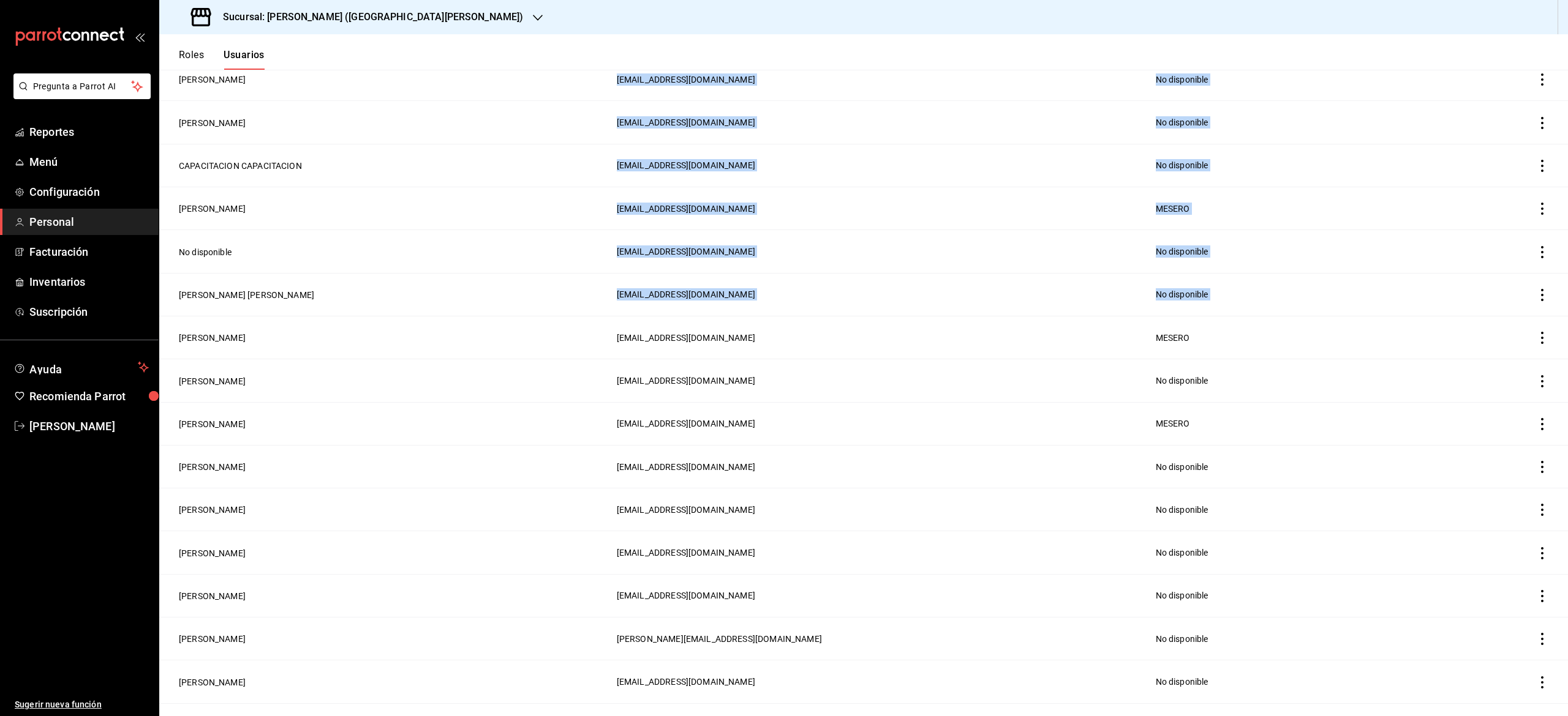
drag, startPoint x: 1535, startPoint y: 283, endPoint x: 1561, endPoint y: 281, distance: 26.1
click at [1561, 281] on div "Roles Usuarios Usuarios Gestiona la información y configuración de cada usuario…" at bounding box center [863, 375] width 1408 height 682
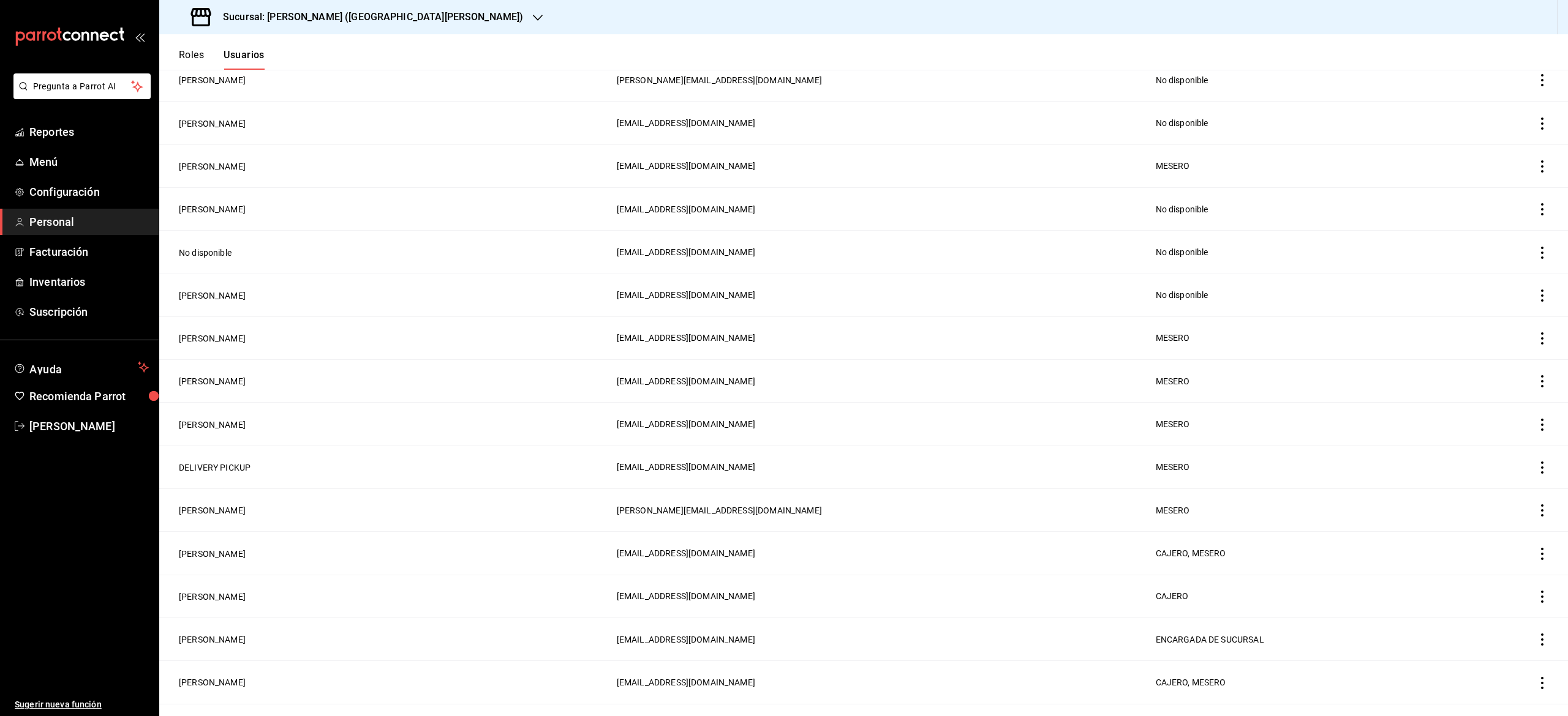
scroll to position [942, 0]
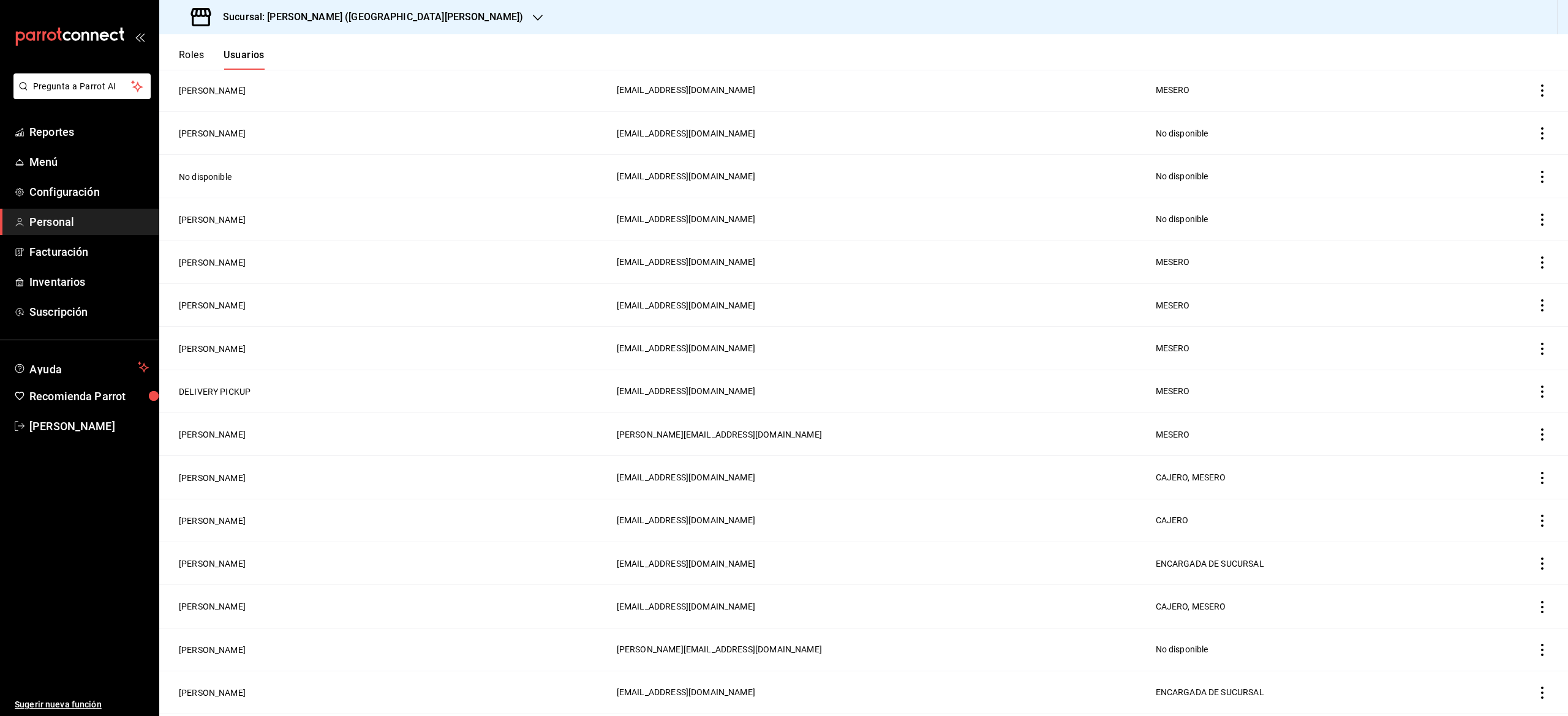
click at [451, 467] on td "[PERSON_NAME]" at bounding box center [385, 478] width 450 height 43
drag, startPoint x: 451, startPoint y: 467, endPoint x: 853, endPoint y: 479, distance: 402.2
click at [853, 479] on tr "[PERSON_NAME] [EMAIL_ADDRESS][DOMAIN_NAME] CAJERO, MESERO" at bounding box center [863, 478] width 1408 height 43
drag, startPoint x: 1497, startPoint y: 479, endPoint x: 1524, endPoint y: 482, distance: 27.2
click at [1524, 482] on td "employeesTable" at bounding box center [1512, 478] width 110 height 43
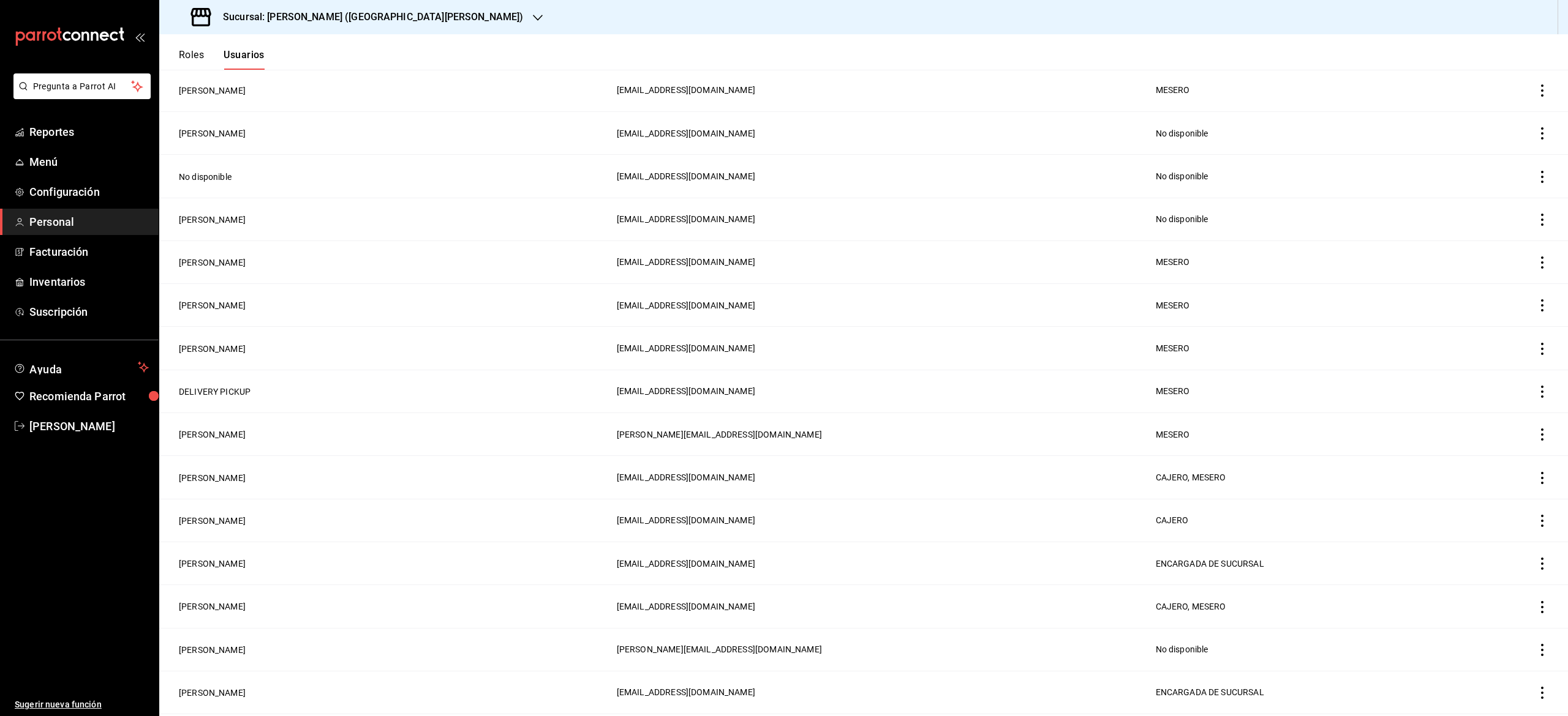
drag, startPoint x: 1524, startPoint y: 482, endPoint x: 1566, endPoint y: 465, distance: 45.3
click at [1566, 465] on div "Roles Usuarios Usuarios Gestiona la información y configuración de cada usuario…" at bounding box center [863, 375] width 1408 height 682
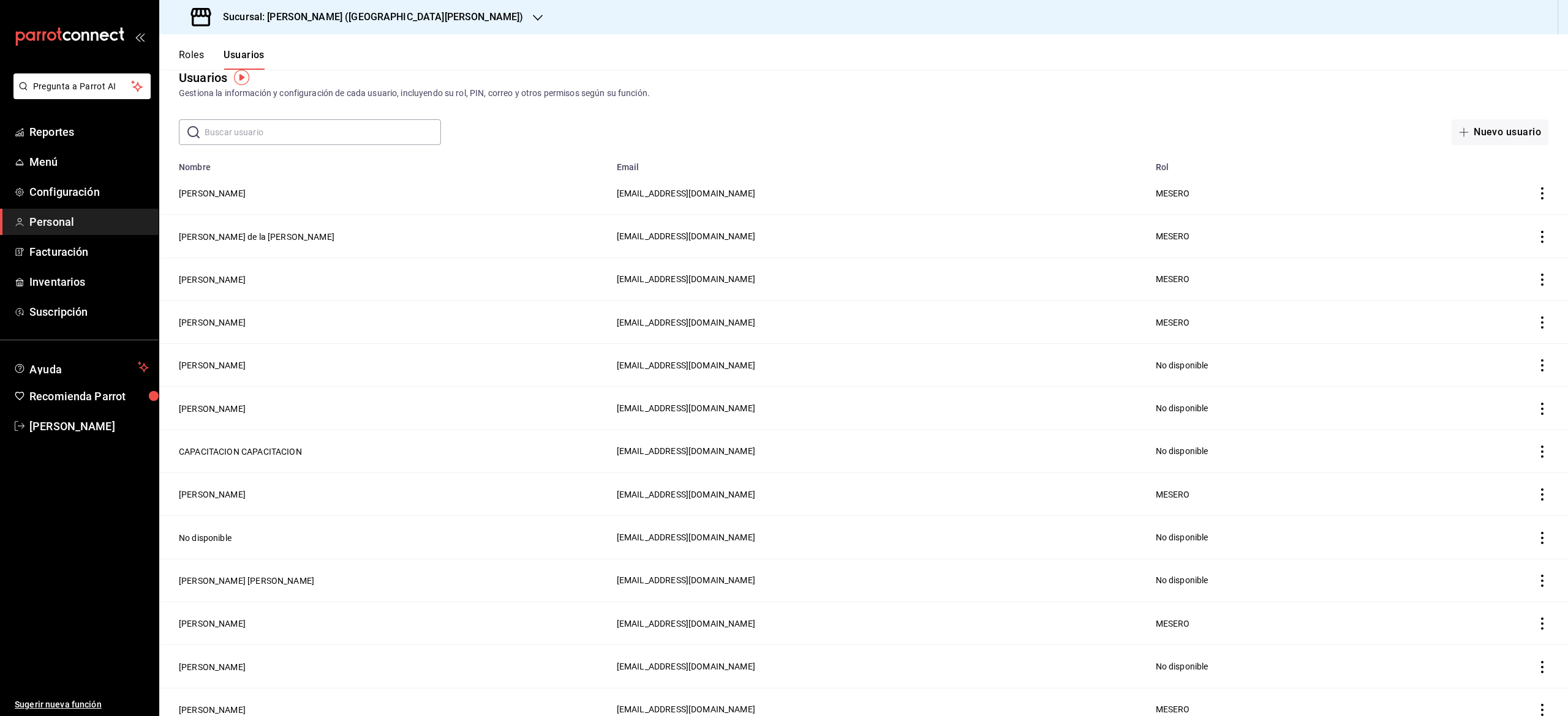
scroll to position [21, 0]
drag, startPoint x: 611, startPoint y: 131, endPoint x: 125, endPoint y: 49, distance: 492.9
click at [125, 49] on div "Pregunta a Parrot AI Reportes Menú Configuración Personal Facturación Inventari…" at bounding box center [784, 358] width 1568 height 716
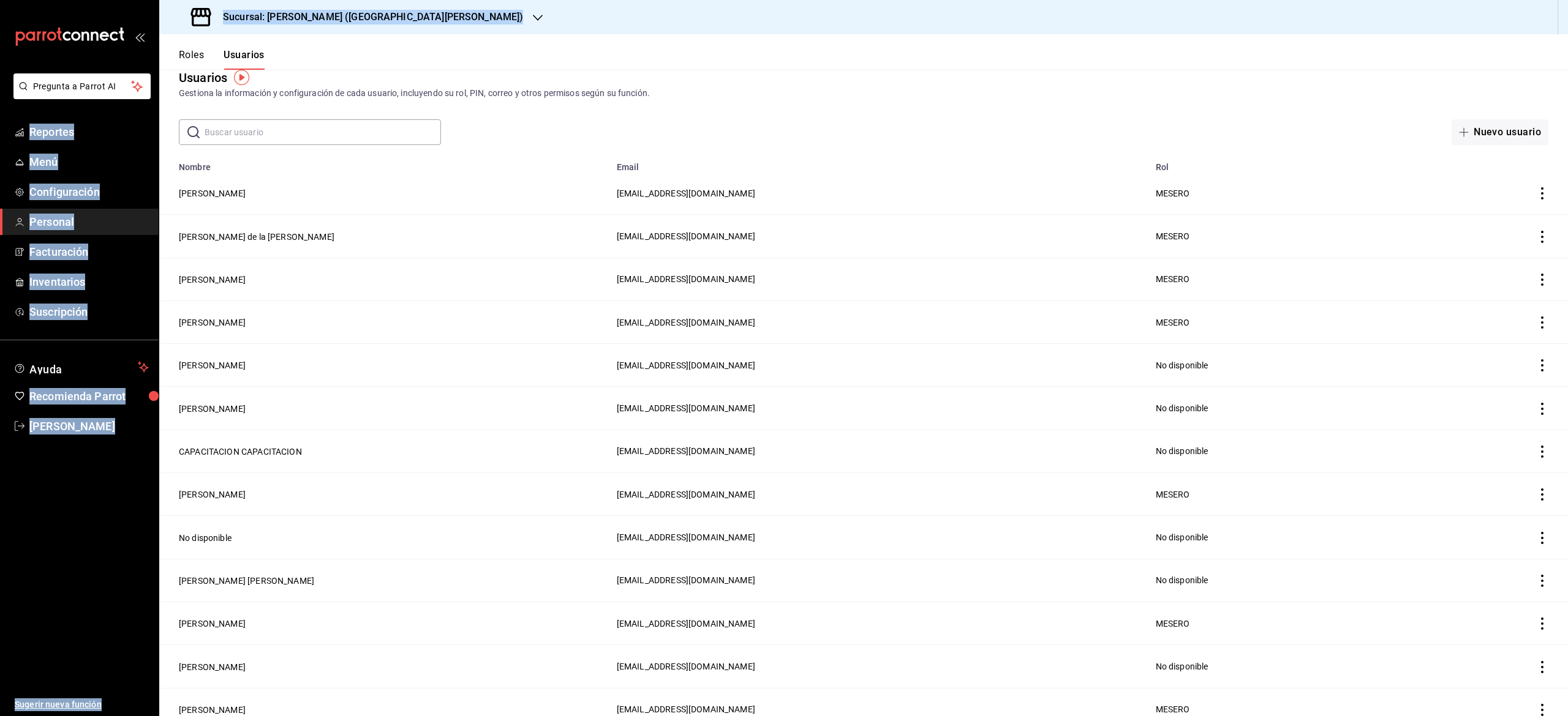
scroll to position [0, 0]
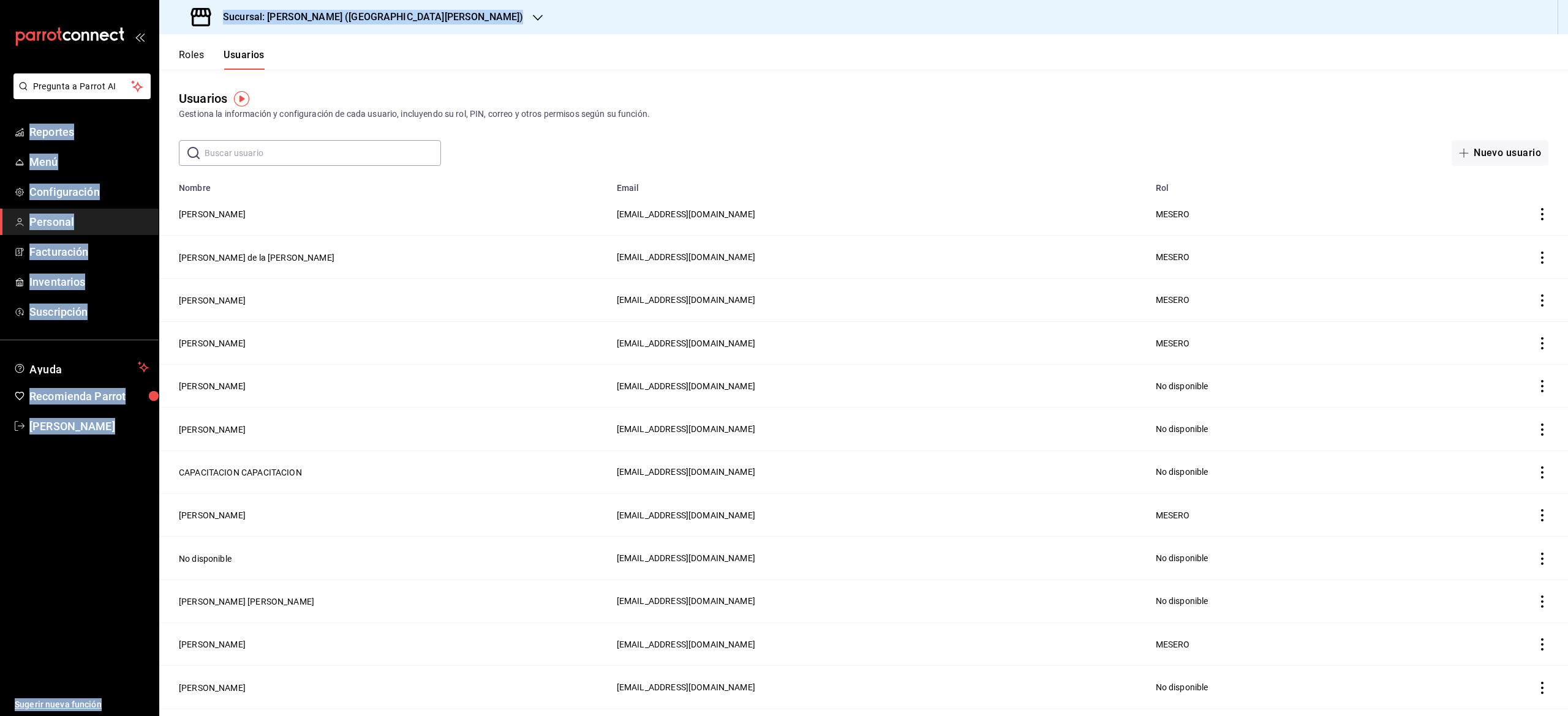
drag, startPoint x: 125, startPoint y: 49, endPoint x: 206, endPoint y: 49, distance: 81.0
click at [206, 49] on div "Pregunta a Parrot AI Reportes Menú Configuración Personal Facturación Inventari…" at bounding box center [784, 358] width 1568 height 716
click at [179, 61] on button "Roles" at bounding box center [191, 59] width 25 height 21
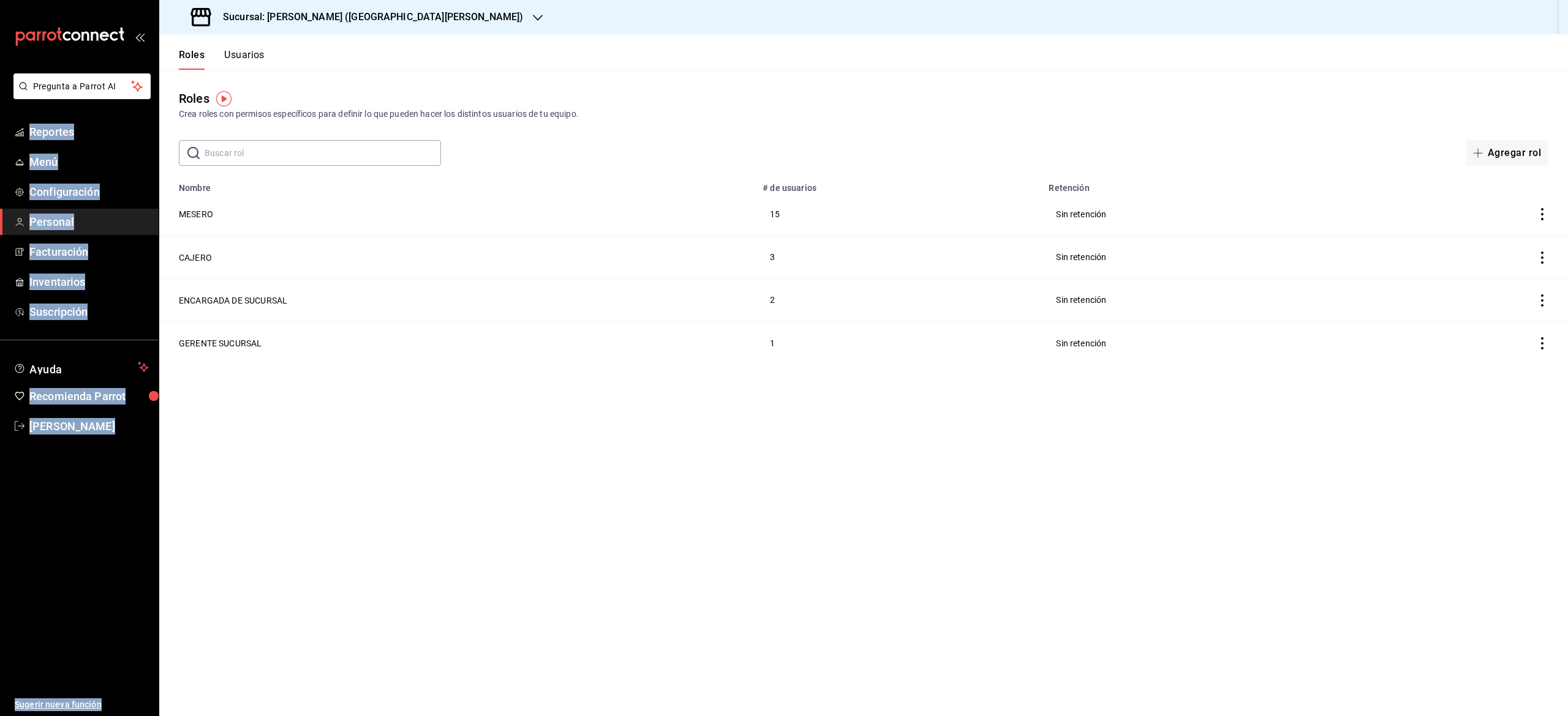
click at [505, 132] on div "Roles Usuarios Roles Crea roles con permisos específicos para definir lo que pu…" at bounding box center [863, 375] width 1408 height 682
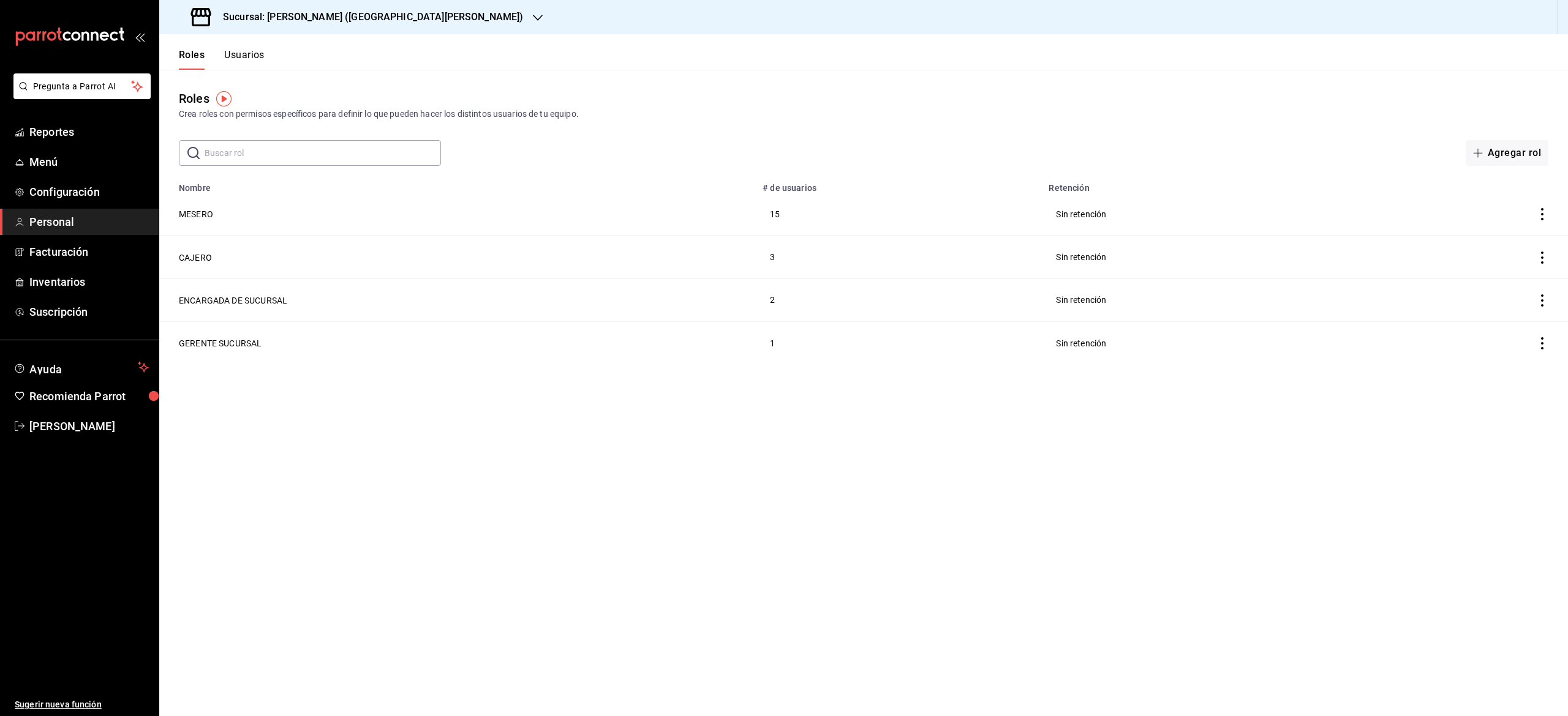
click at [505, 132] on div "Roles Crea roles con permisos específicos para definir lo que pueden hacer los …" at bounding box center [863, 118] width 1408 height 96
drag, startPoint x: 505, startPoint y: 132, endPoint x: 988, endPoint y: 240, distance: 494.9
drag, startPoint x: 988, startPoint y: 240, endPoint x: 1543, endPoint y: 219, distance: 555.4
click at [1543, 219] on tbody "MESERO 15 Sin retención CAJERO 3 Sin retención ENCARGADA DE SUCURSAL 2 Sin rete…" at bounding box center [863, 278] width 1408 height 171
click at [1543, 219] on icon "actions" at bounding box center [1542, 214] width 12 height 12
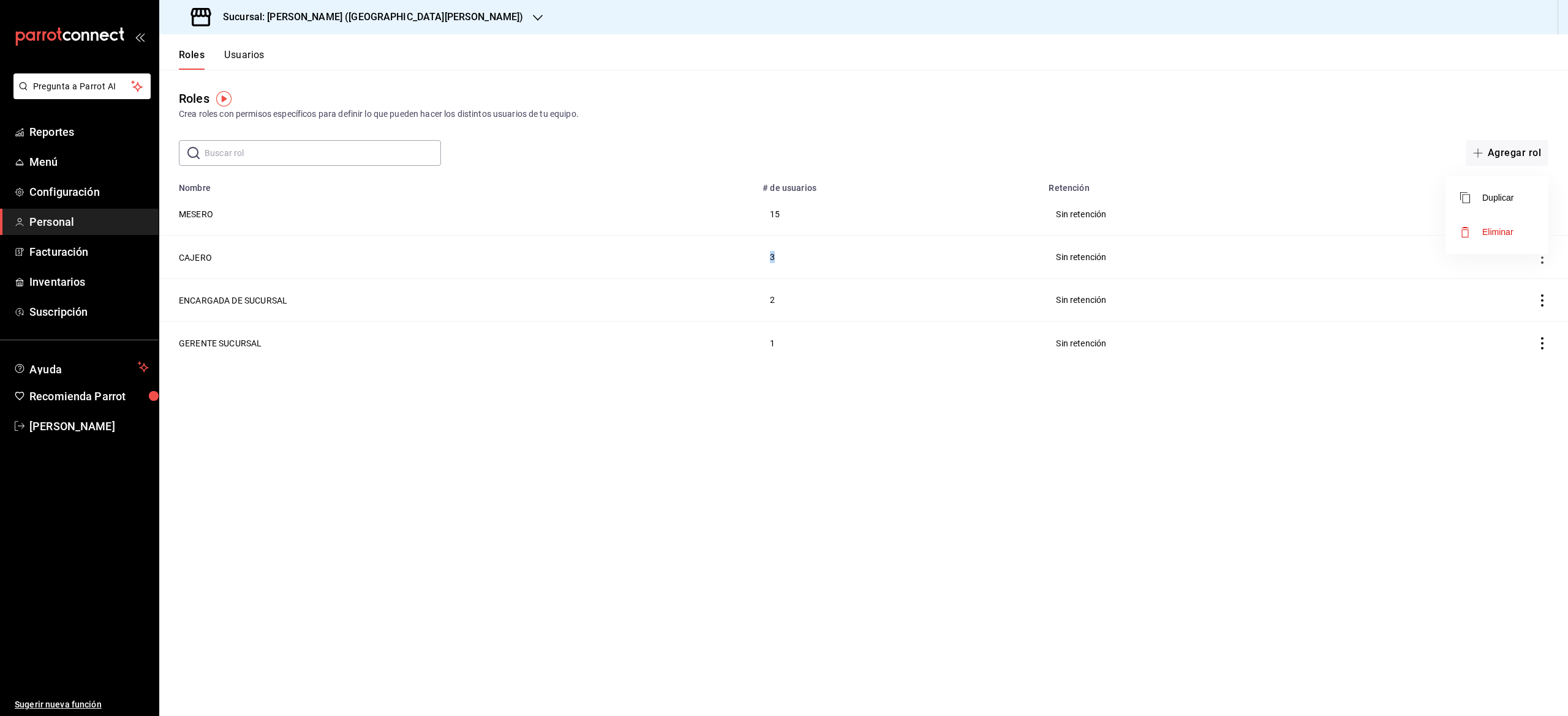
drag, startPoint x: 1543, startPoint y: 219, endPoint x: 1169, endPoint y: 212, distance: 374.1
click at [1169, 212] on div "Duplicar Eliminar" at bounding box center [784, 358] width 1568 height 716
click at [1169, 212] on div at bounding box center [784, 358] width 1568 height 716
drag, startPoint x: 1169, startPoint y: 212, endPoint x: 264, endPoint y: 208, distance: 905.0
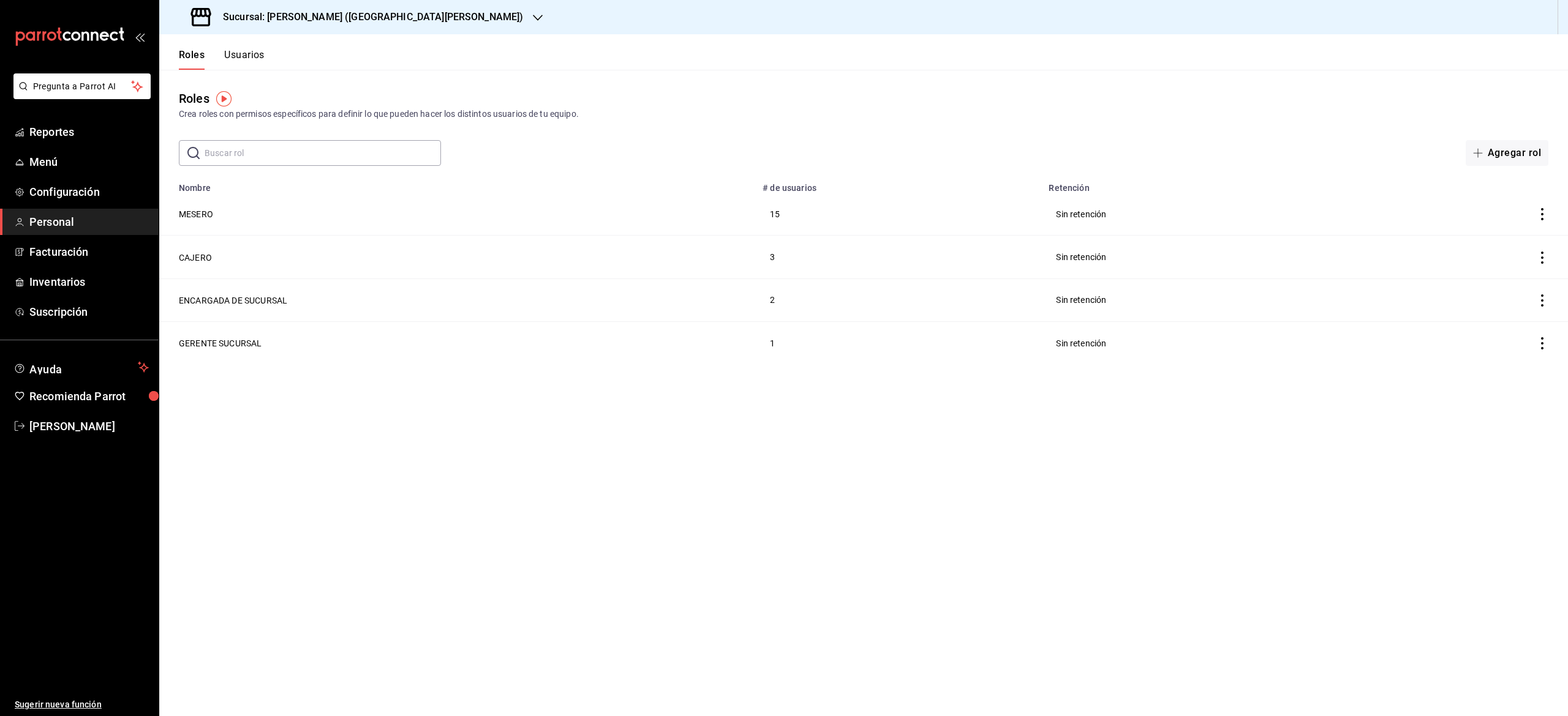
click at [264, 208] on body "Pregunta a Parrot AI Reportes Menú Configuración Personal Facturación Inventari…" at bounding box center [784, 358] width 1568 height 716
drag, startPoint x: 264, startPoint y: 208, endPoint x: 183, endPoint y: 205, distance: 81.1
click at [183, 205] on td "MESERO" at bounding box center [457, 214] width 596 height 43
click at [183, 205] on html "Pregunta a Parrot AI Reportes Menú Configuración Personal Facturación Inventari…" at bounding box center [784, 358] width 1568 height 716
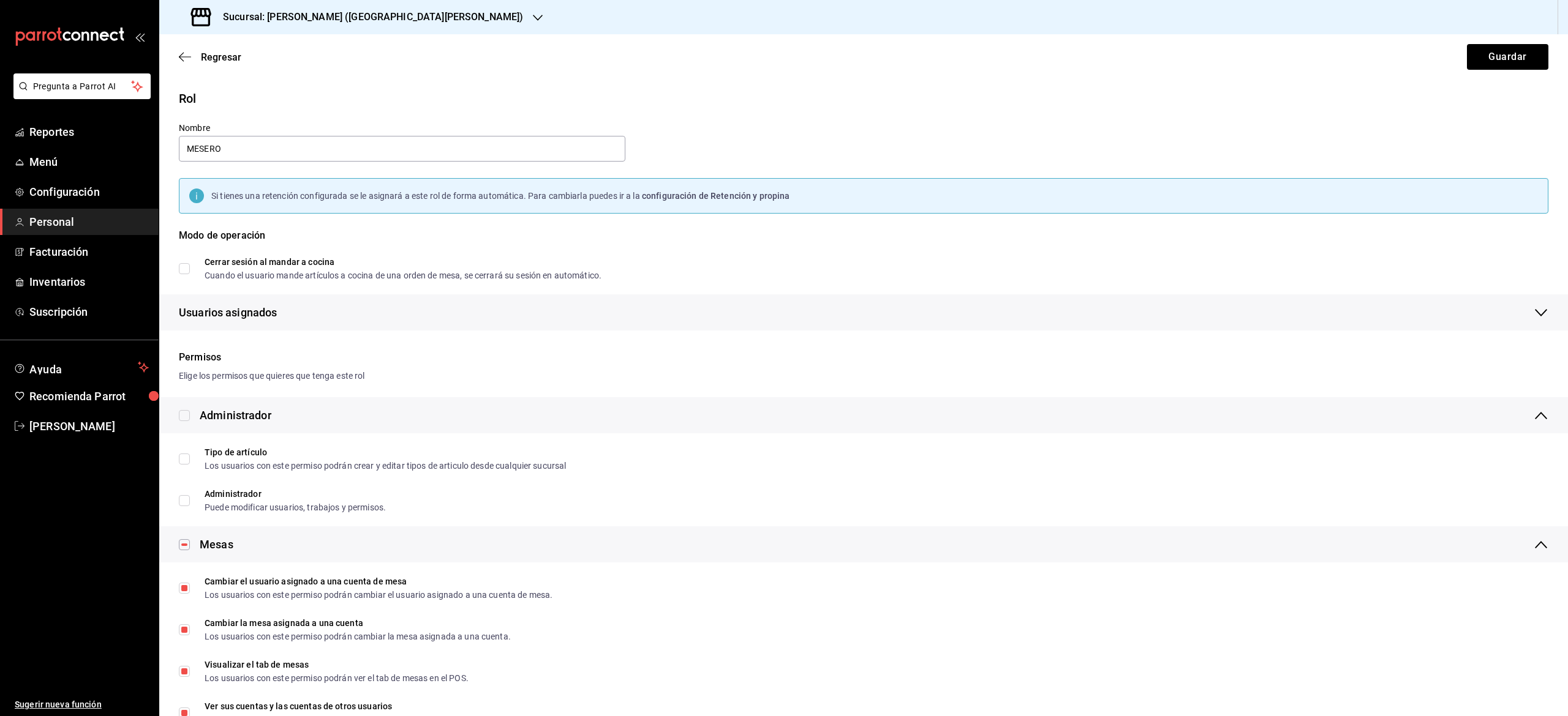
checkbox input "true"
drag, startPoint x: 183, startPoint y: 205, endPoint x: 614, endPoint y: 388, distance: 468.2
click at [614, 388] on html "Pregunta a Parrot AI Reportes Menú Configuración Personal Facturación Inventari…" at bounding box center [784, 358] width 1568 height 716
drag, startPoint x: 614, startPoint y: 388, endPoint x: 1566, endPoint y: 414, distance: 952.4
click at [1566, 414] on div "Regresar Guardar Rol Nombre MESERO Si tienes una retención configurada se le as…" at bounding box center [863, 375] width 1408 height 682
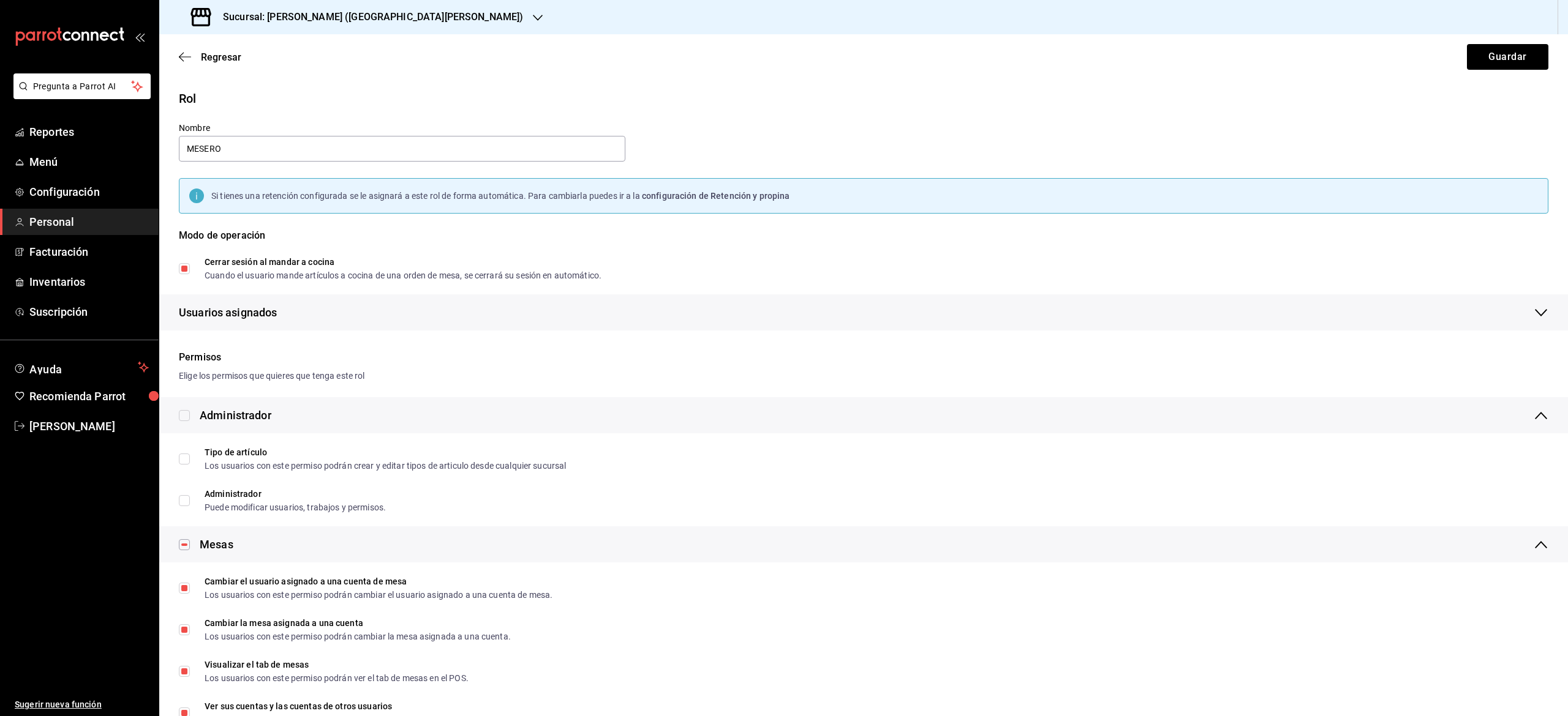
scroll to position [597, 0]
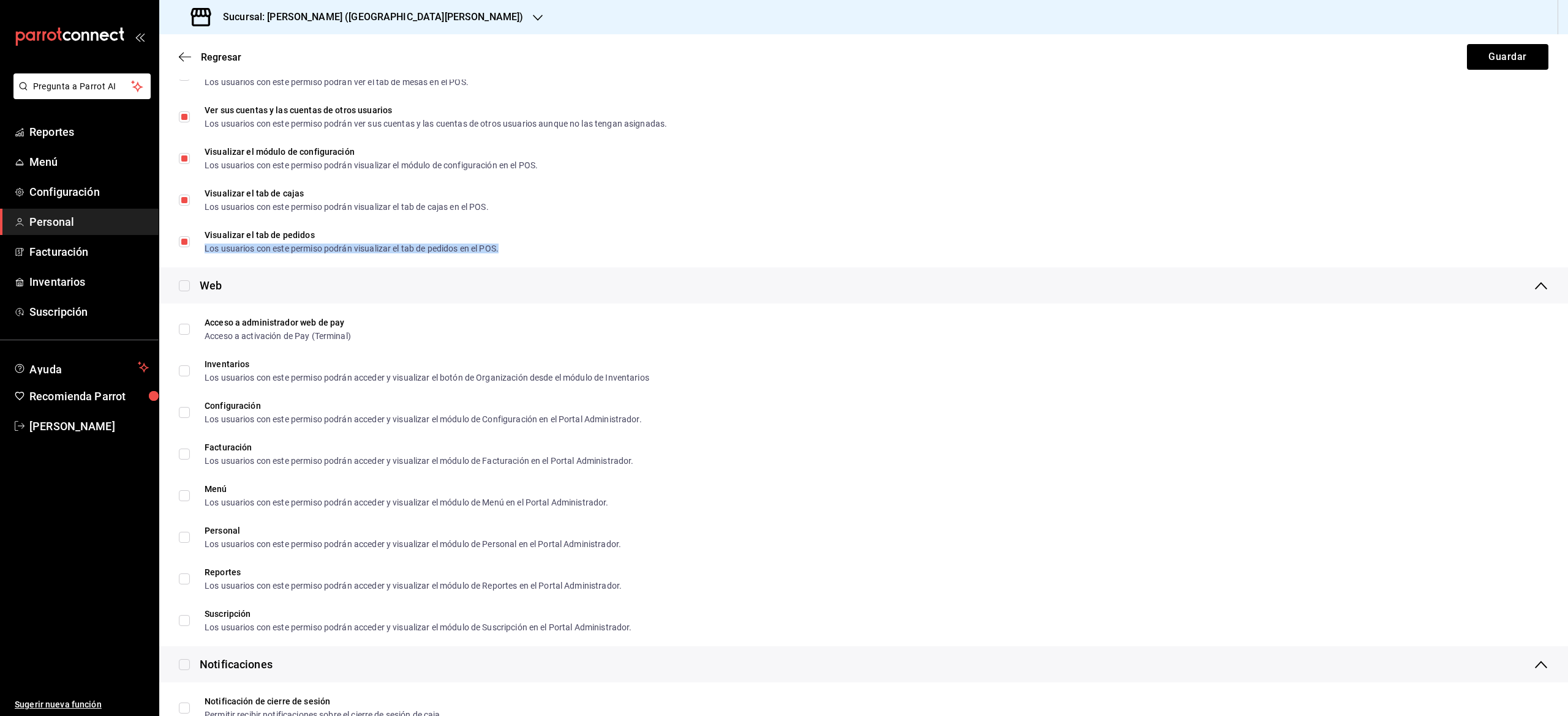
drag, startPoint x: 1542, startPoint y: 220, endPoint x: 1553, endPoint y: 264, distance: 45.4
click at [1553, 264] on div "Regresar Guardar Rol Nombre MESERO Si tienes una retención configurada se le as…" at bounding box center [863, 375] width 1408 height 682
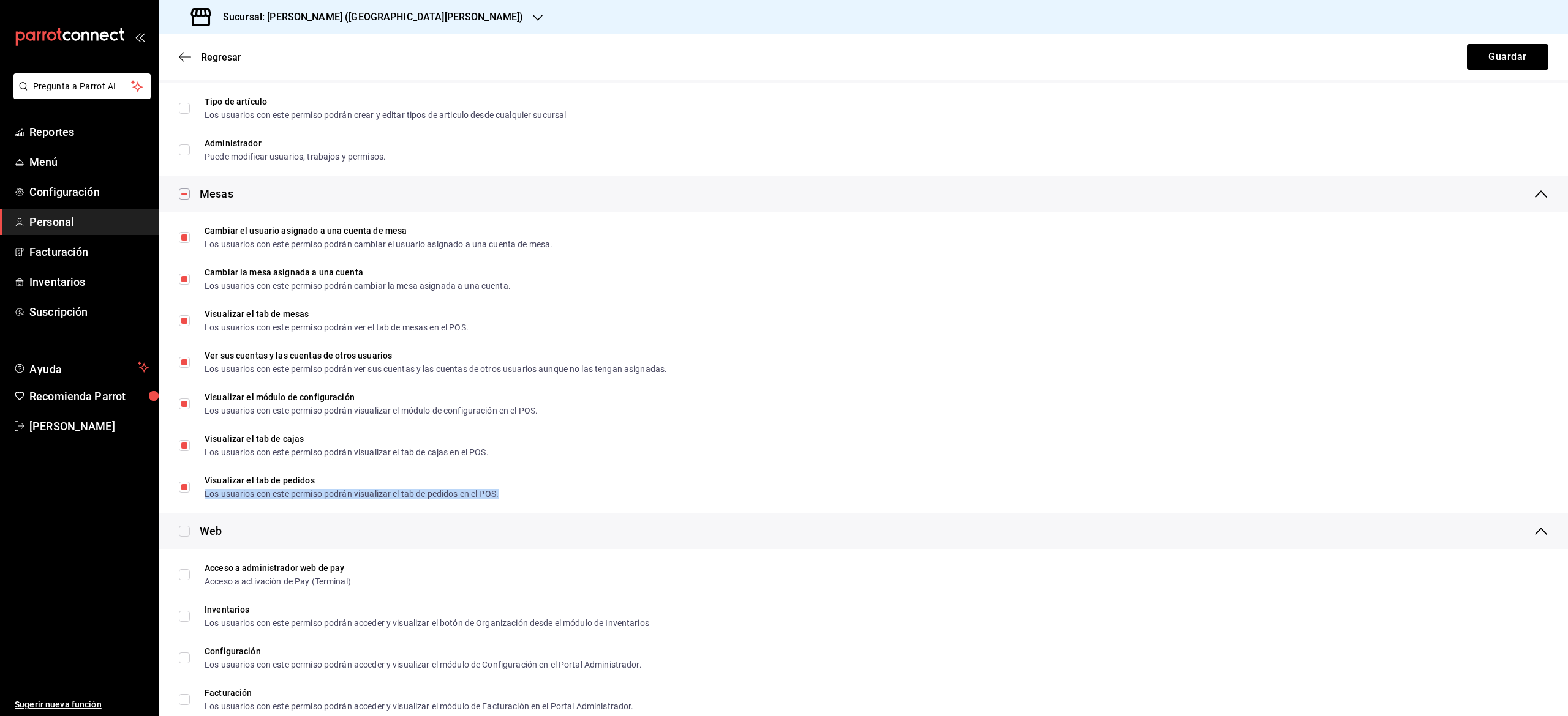
scroll to position [374, 0]
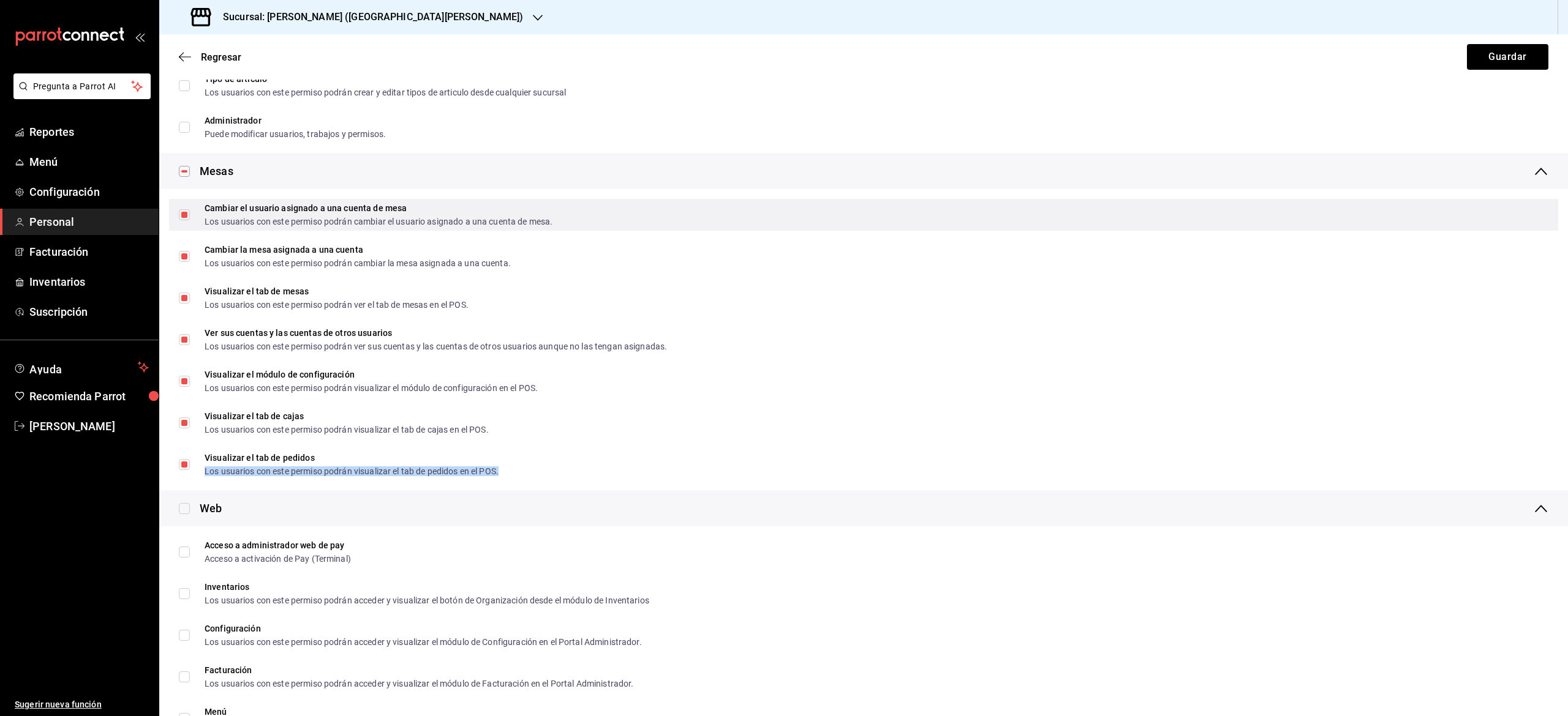
click at [184, 216] on input "Cambiar el usuario asignado a una cuenta de mesa Los usuarios con este permiso …" at bounding box center [184, 215] width 11 height 11
checkbox input "false"
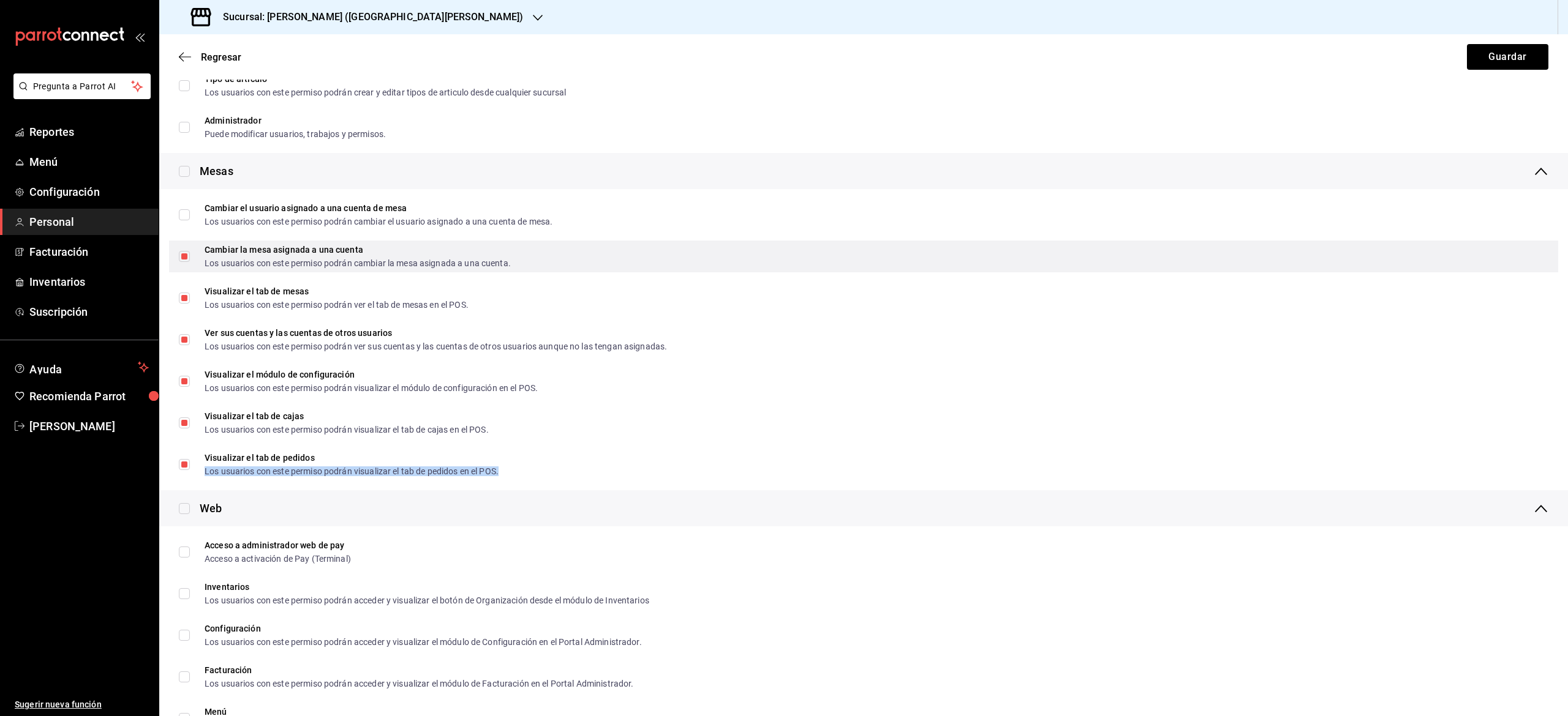
click at [185, 257] on input "Cambiar la mesa asignada a una cuenta Los usuarios con este permiso podrán camb…" at bounding box center [184, 257] width 11 height 11
checkbox input "false"
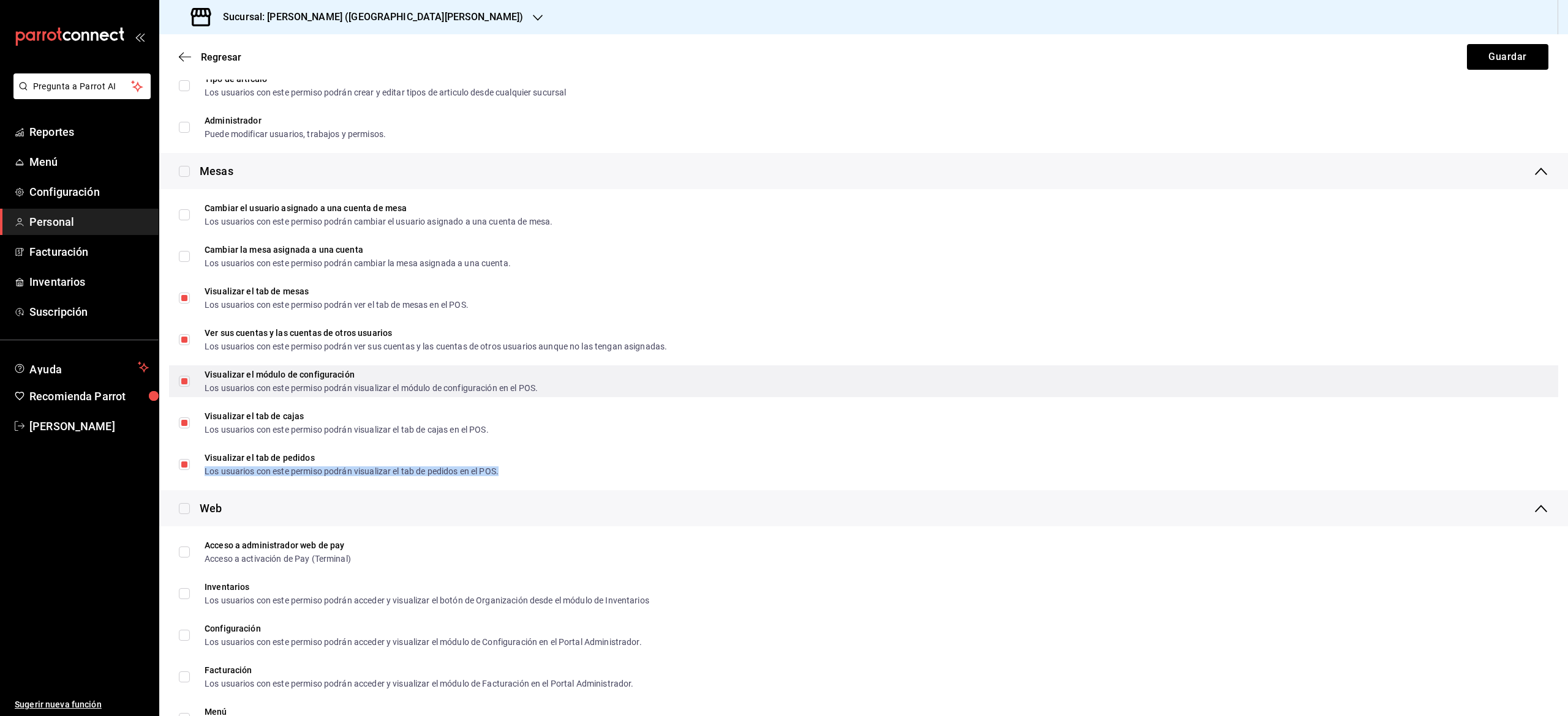
click at [184, 382] on input "Visualizar el módulo de configuración Los usuarios con este permiso podrán visu…" at bounding box center [184, 382] width 11 height 11
checkbox input "false"
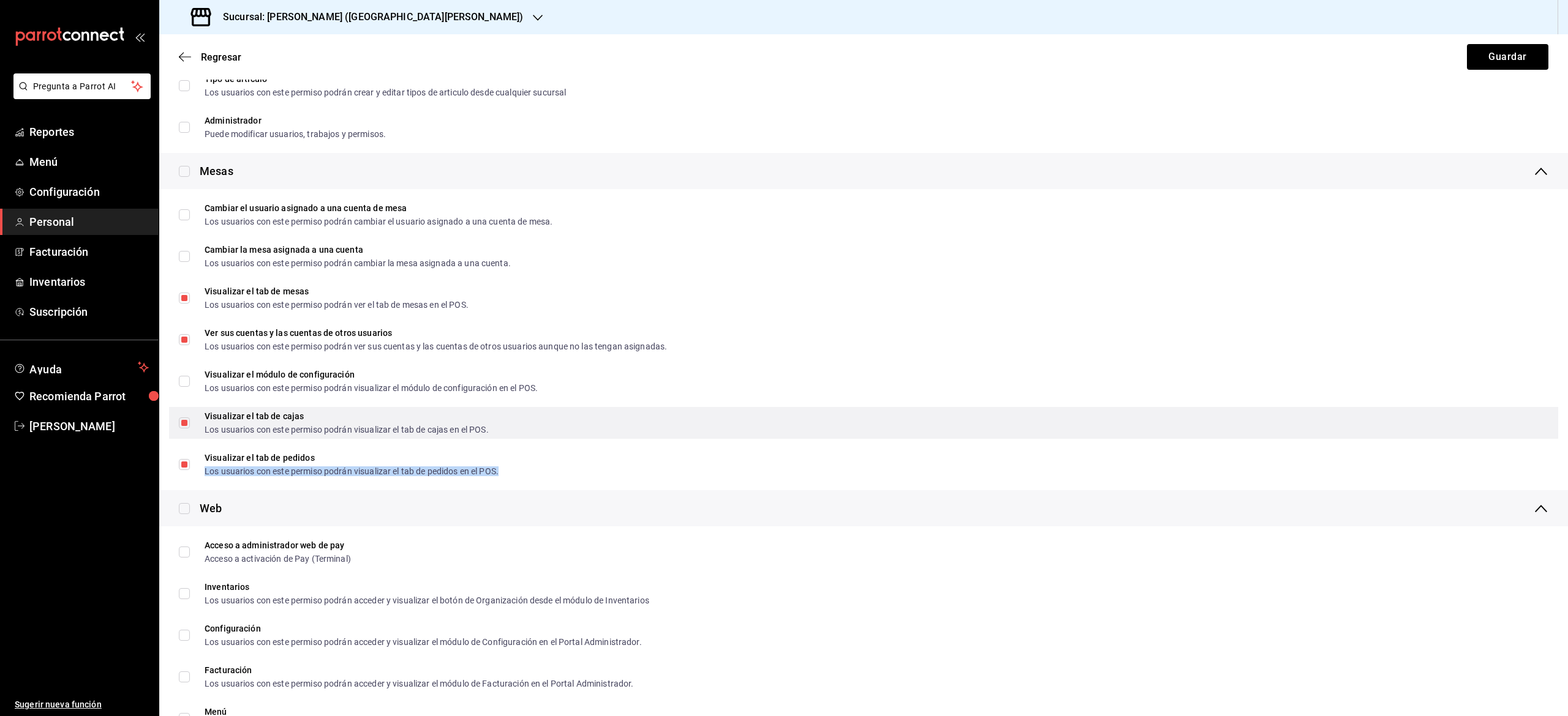
click at [184, 426] on input "Visualizar el tab [PERSON_NAME] Los usuarios con este permiso podrán visualizar…" at bounding box center [184, 423] width 11 height 11
checkbox input "false"
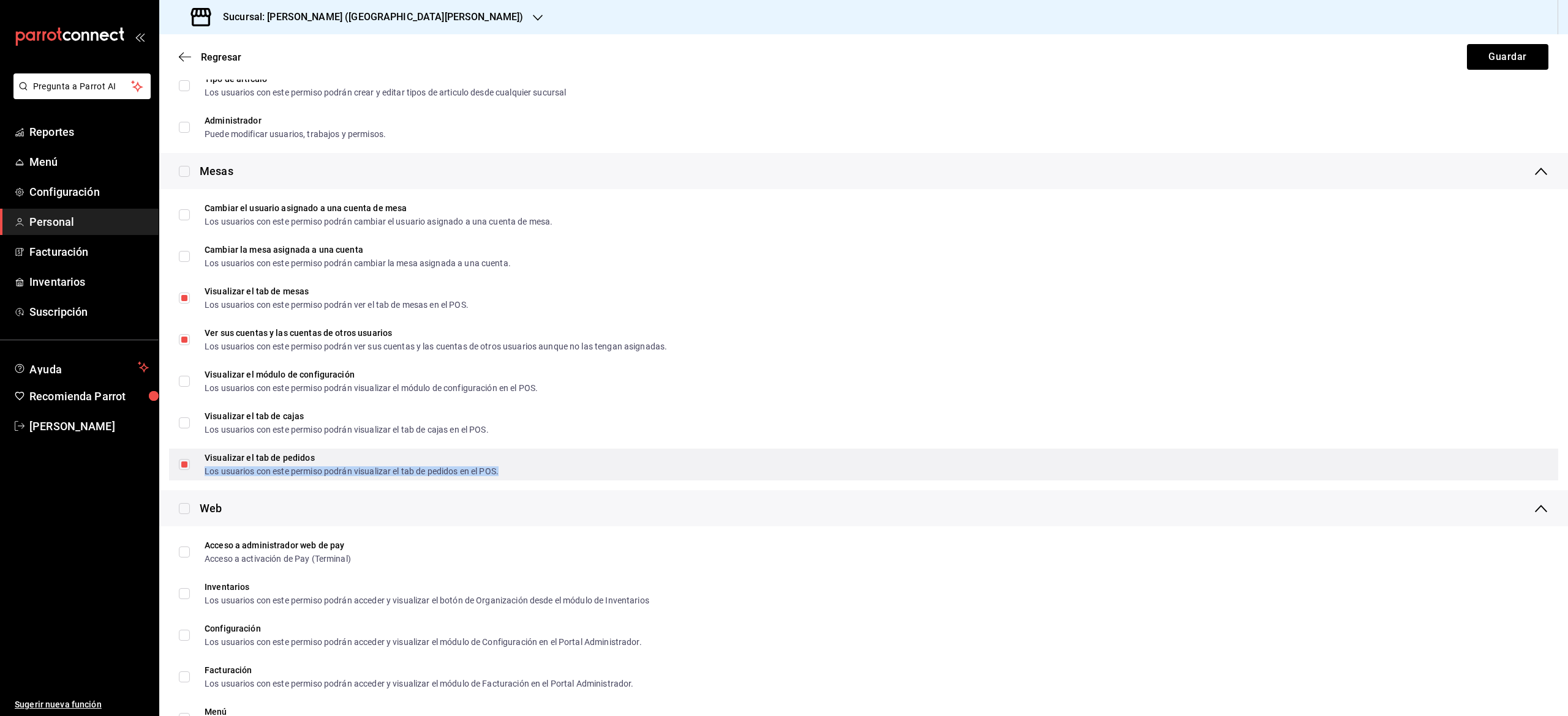
click at [184, 468] on input "Visualizar el tab de pedidos Los usuarios con este permiso podrán visualizar el…" at bounding box center [184, 465] width 11 height 11
checkbox input "false"
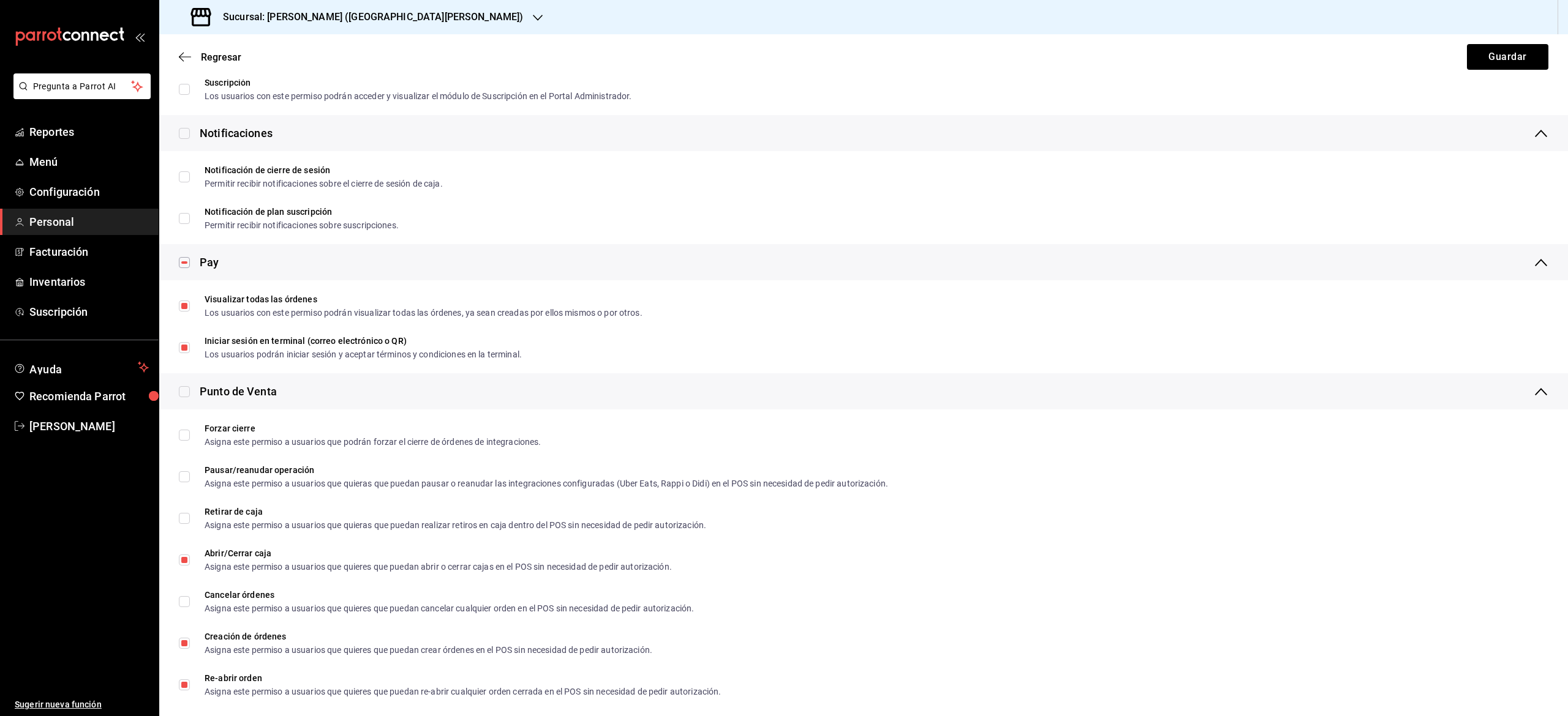
scroll to position [1130, 0]
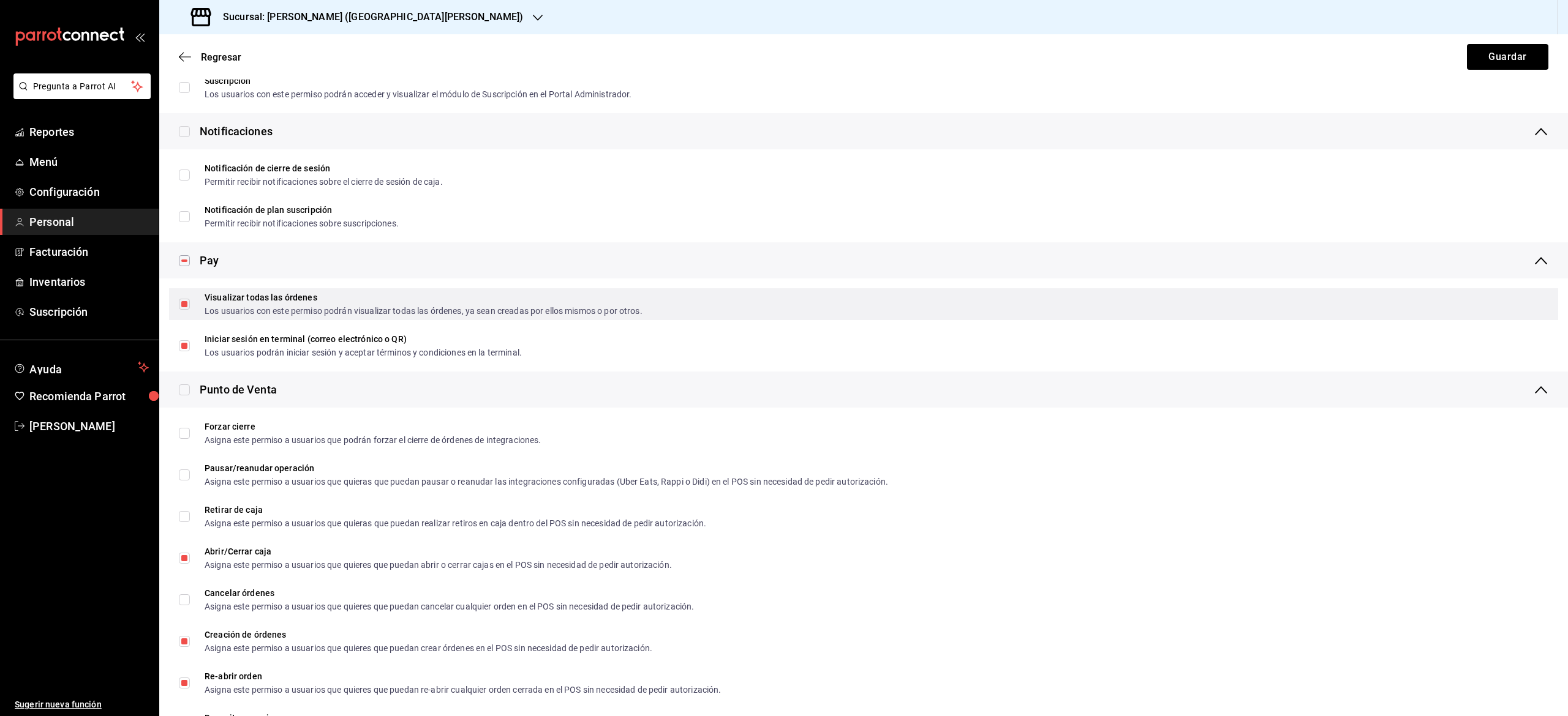
click at [185, 304] on input "Visualizar todas las órdenes Los usuarios con este permiso podrán visualizar to…" at bounding box center [184, 304] width 11 height 11
checkbox input "false"
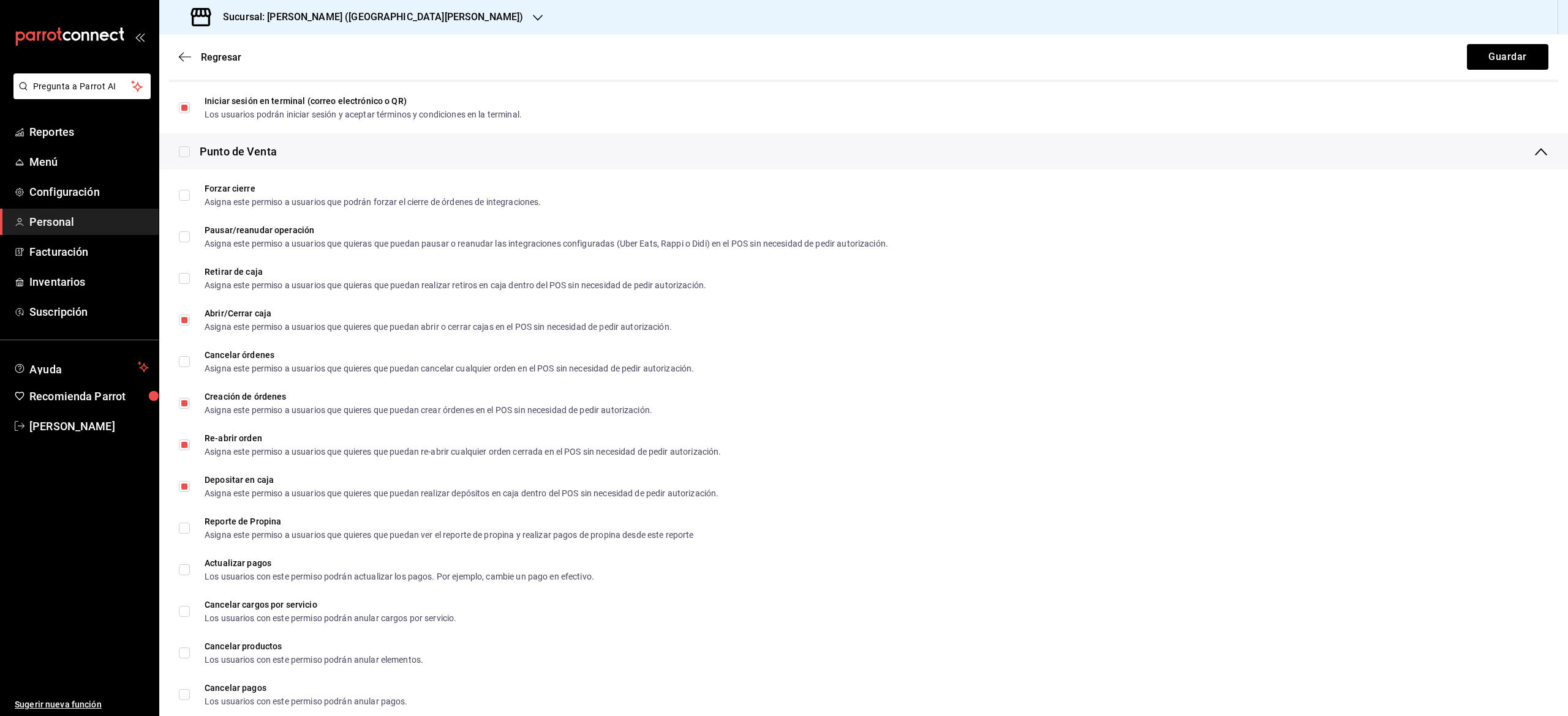
scroll to position [1373, 0]
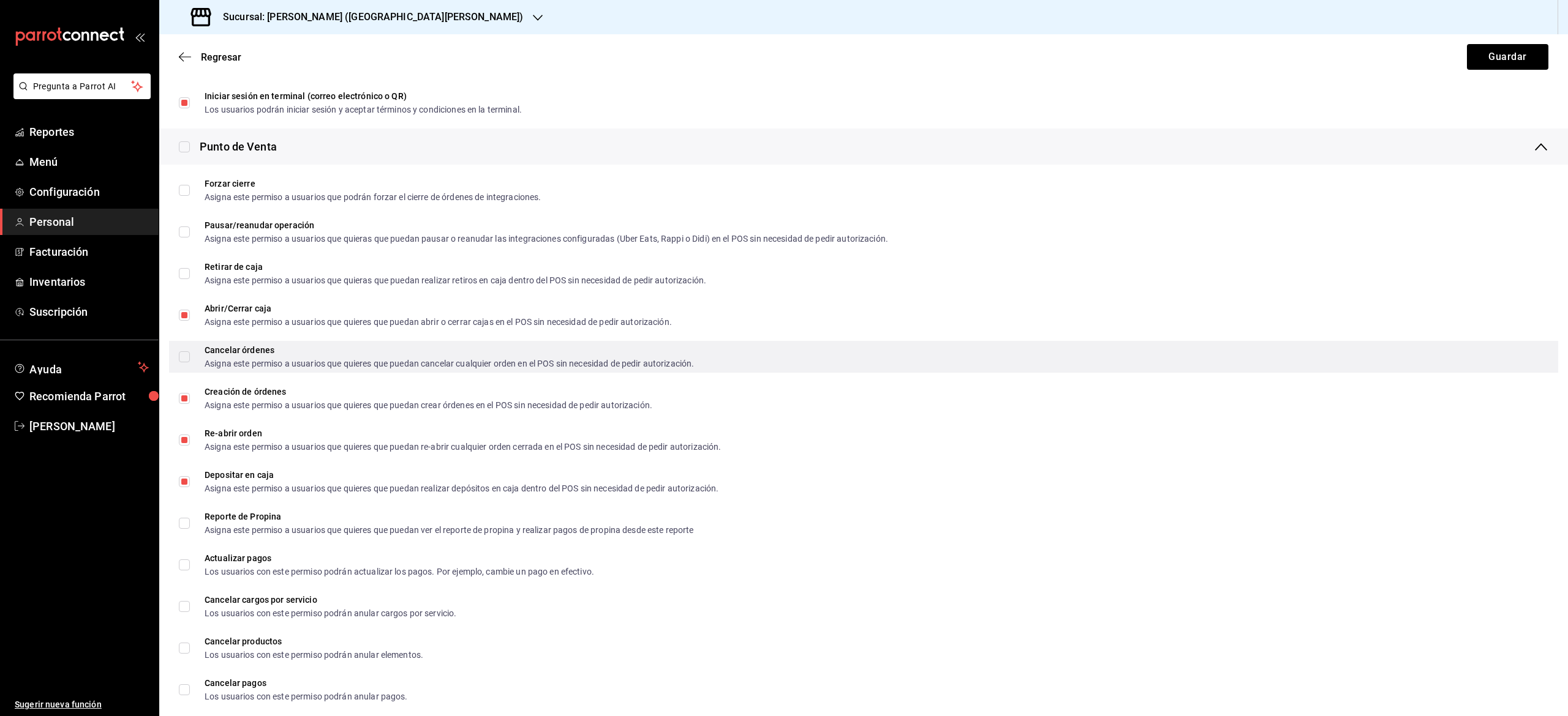
click at [196, 341] on div "Cancelar órdenes Asigna este permiso a usuarios que quieres que puedan cancelar…" at bounding box center [863, 356] width 1389 height 32
checkbox input "true"
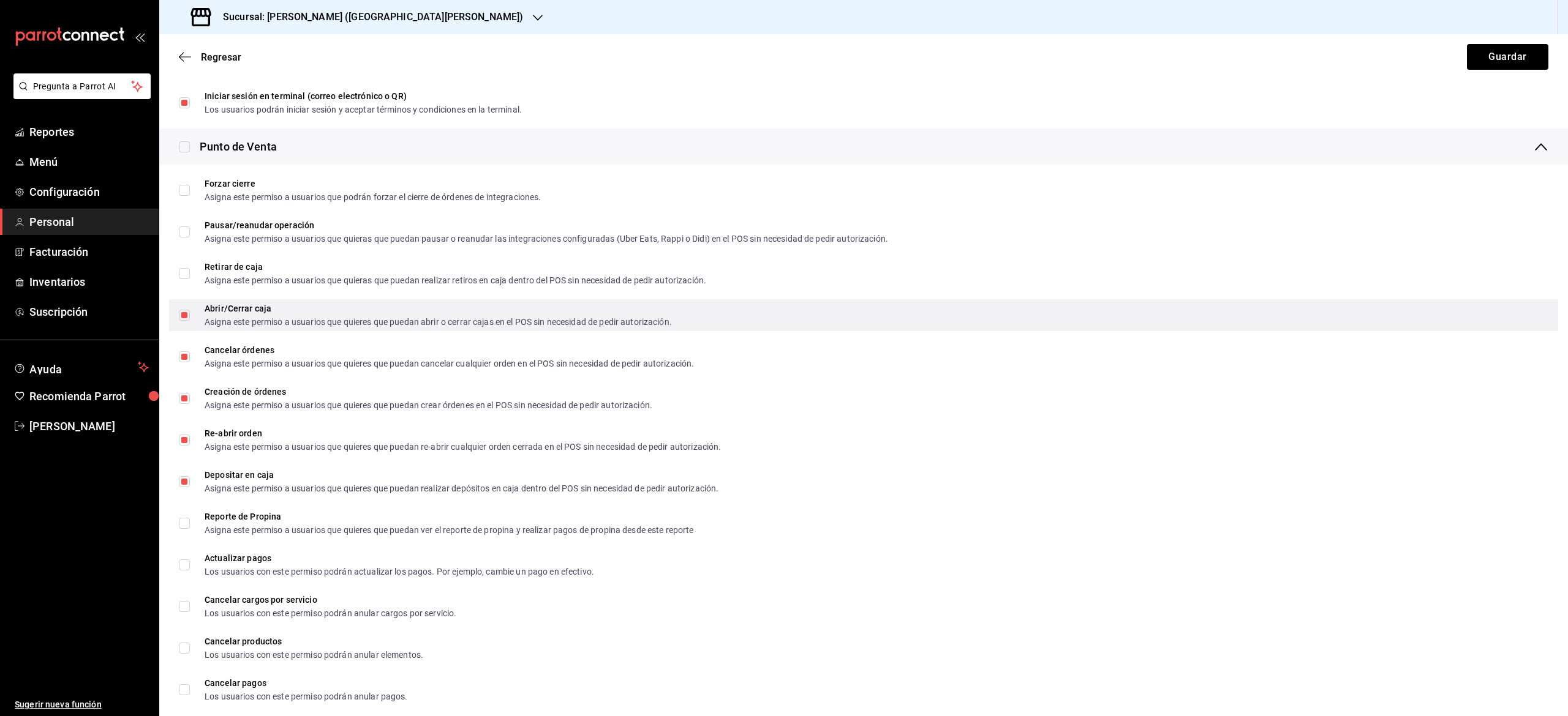
click at [184, 317] on input "Abrir/Cerrar caja Asigna este permiso a usuarios que quieres que puedan abrir o…" at bounding box center [184, 315] width 11 height 11
checkbox input "false"
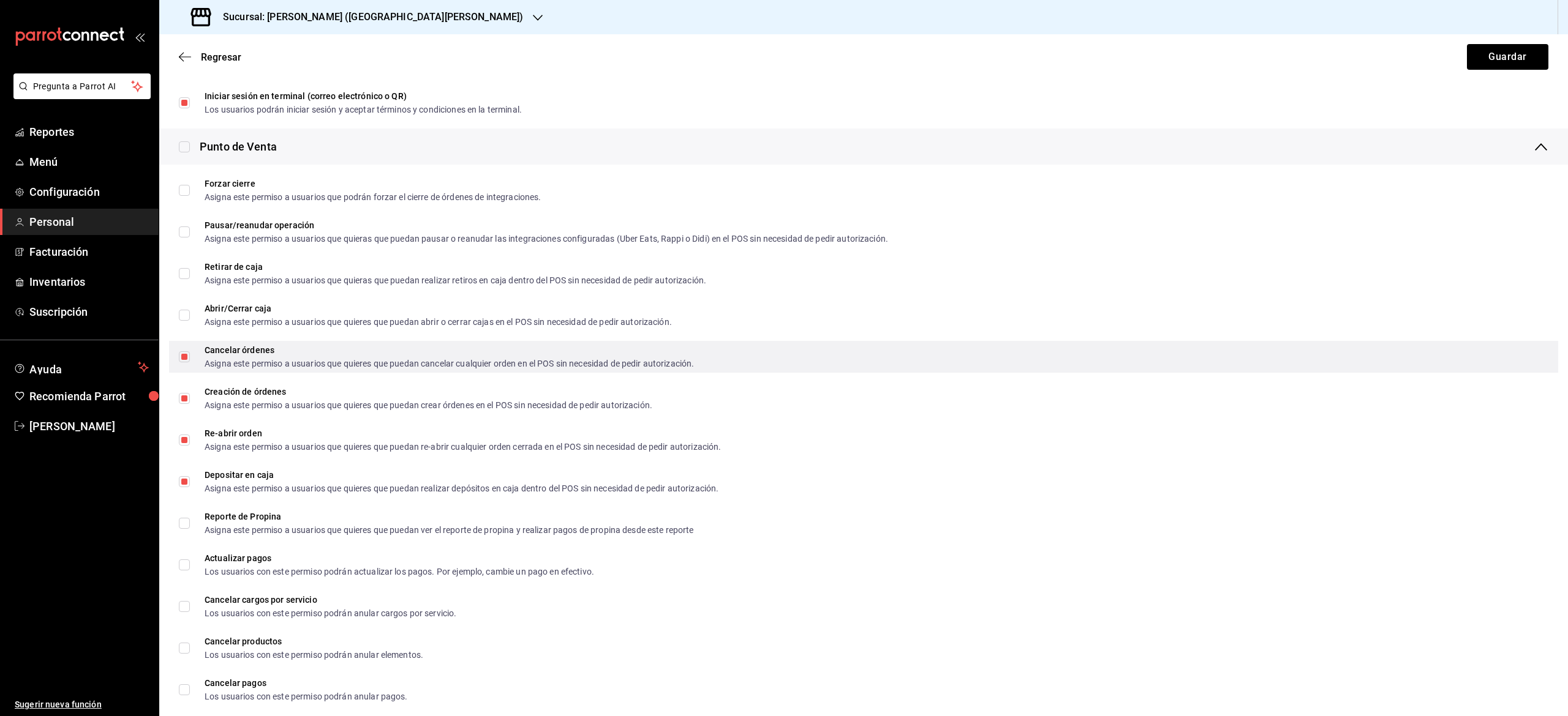
click at [187, 358] on input "Cancelar órdenes Asigna este permiso a usuarios que quieres que puedan cancelar…" at bounding box center [184, 357] width 11 height 11
checkbox input "false"
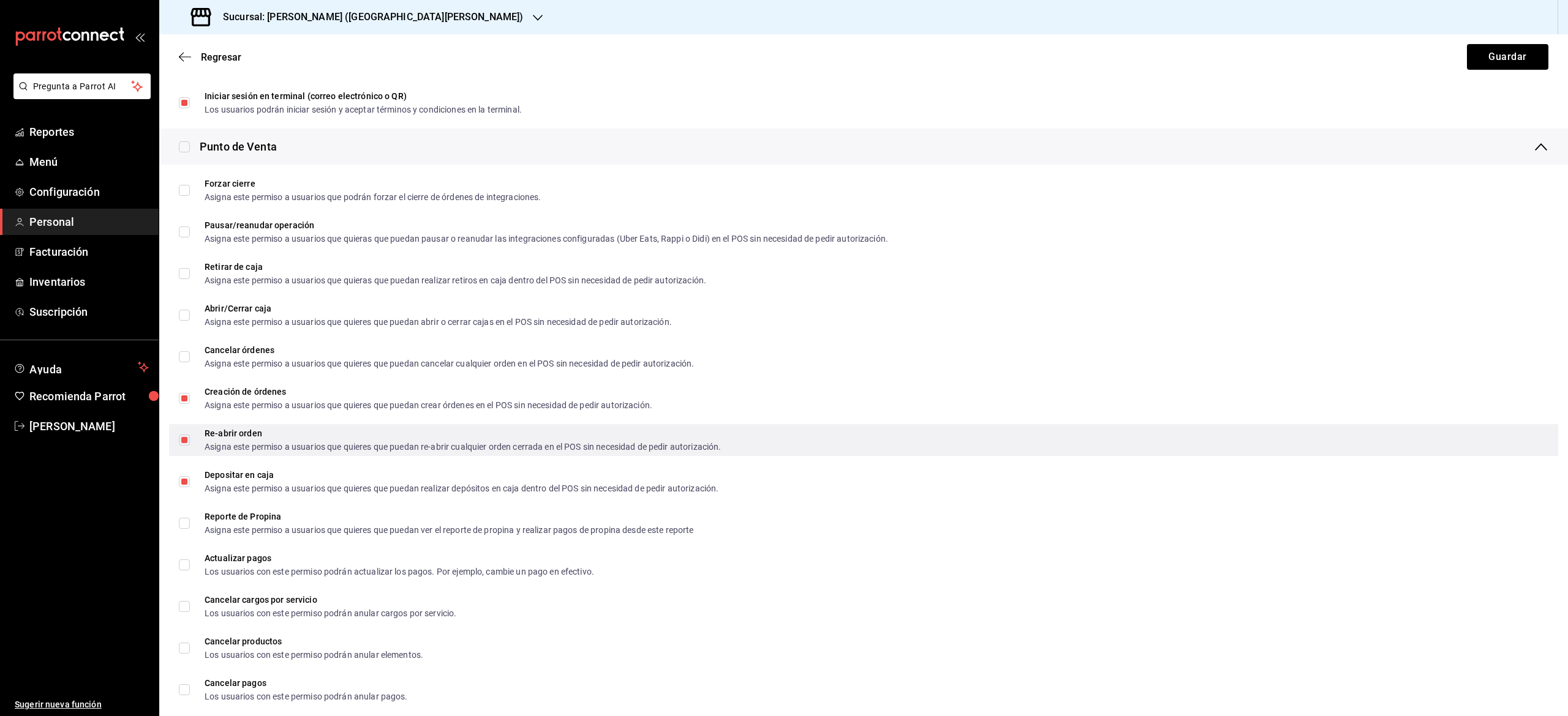
click at [185, 449] on label "Re-abrir orden Asigna este permiso a usuarios que quieres que puedan re-abrir c…" at bounding box center [449, 440] width 542 height 22
click at [185, 445] on input "Re-abrir orden Asigna este permiso a usuarios que quieres que puedan re-abrir c…" at bounding box center [184, 440] width 11 height 11
click at [182, 439] on input "Re-abrir orden Asigna este permiso a usuarios que quieres que puedan re-abrir c…" at bounding box center [184, 440] width 11 height 11
checkbox input "false"
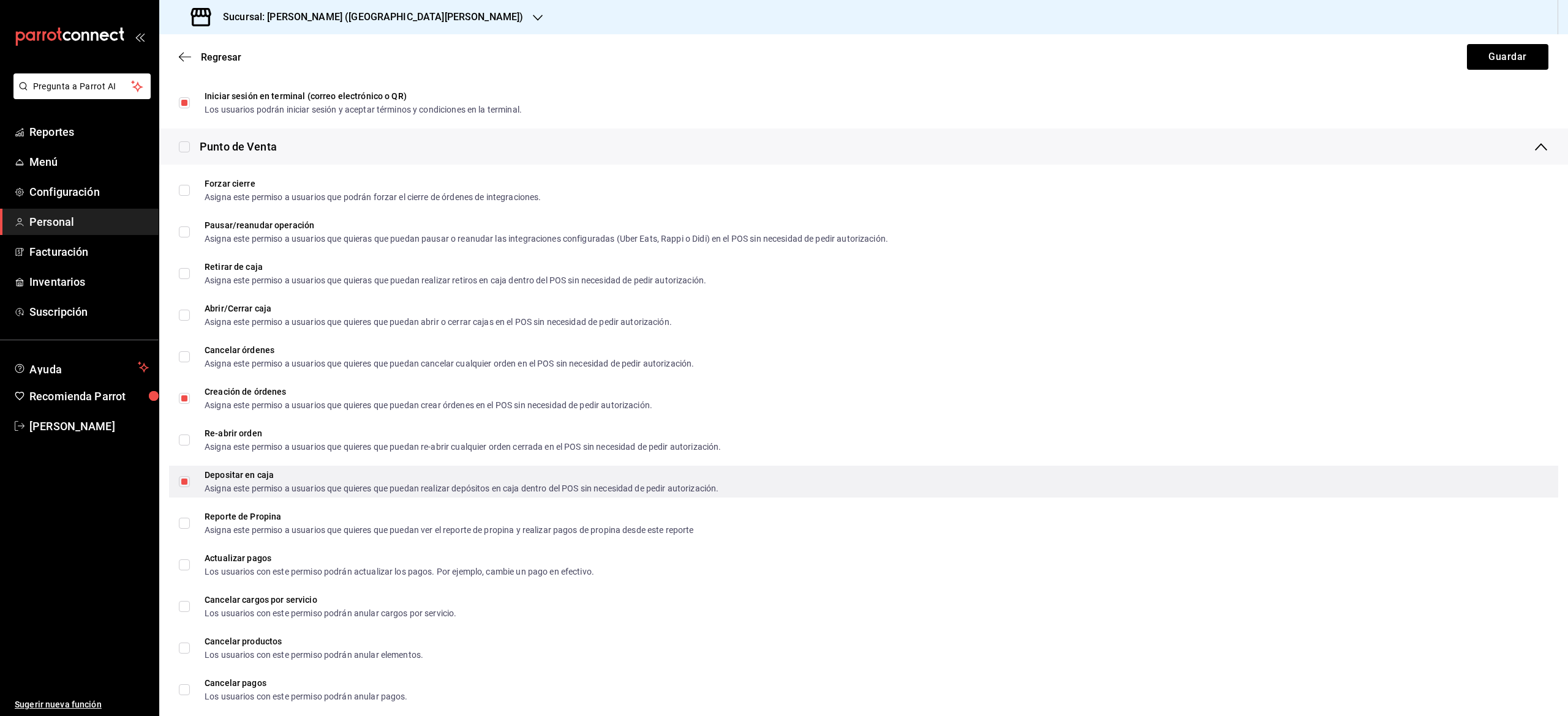
click at [182, 481] on input "Depositar en caja Asigna este permiso a usuarios que quieres que puedan realiza…" at bounding box center [184, 482] width 11 height 11
checkbox input "false"
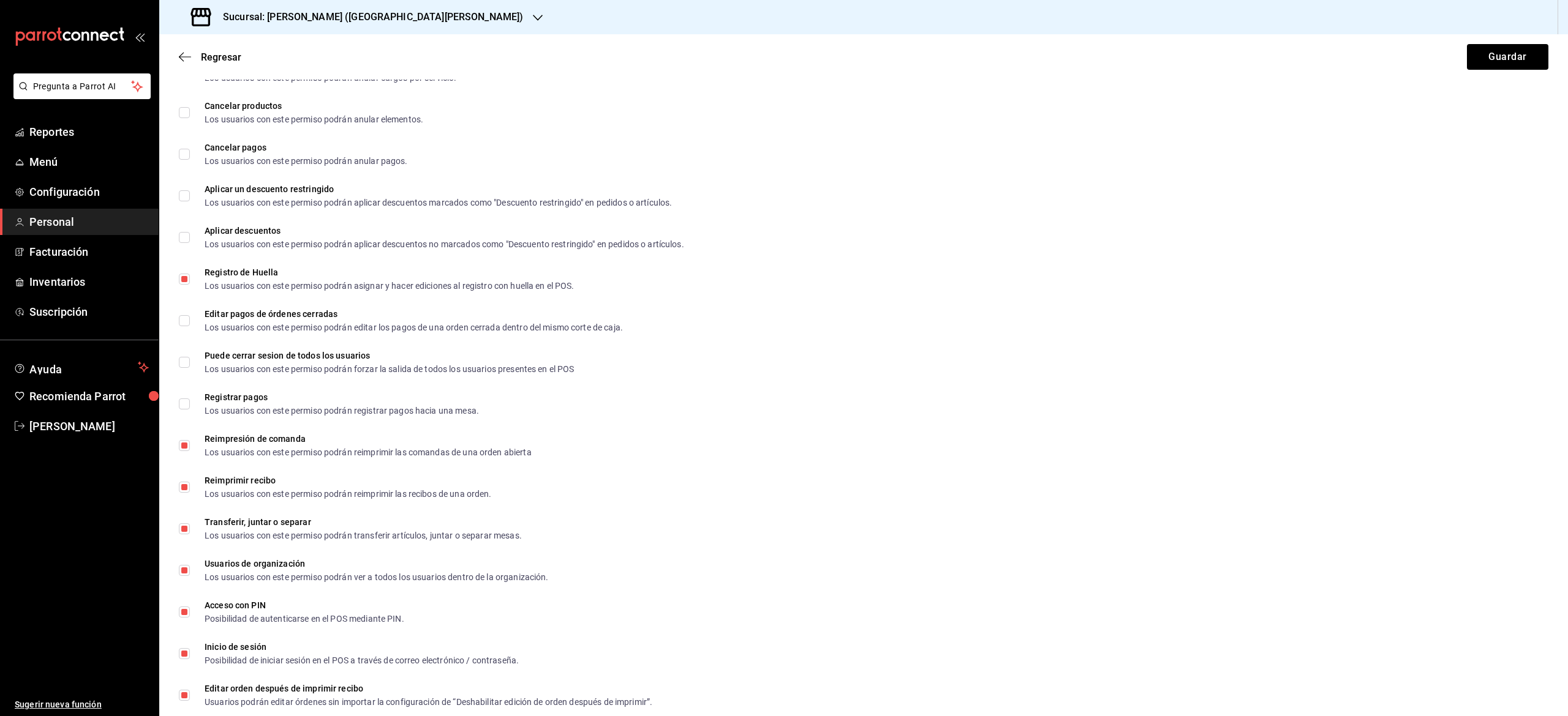
scroll to position [1909, 0]
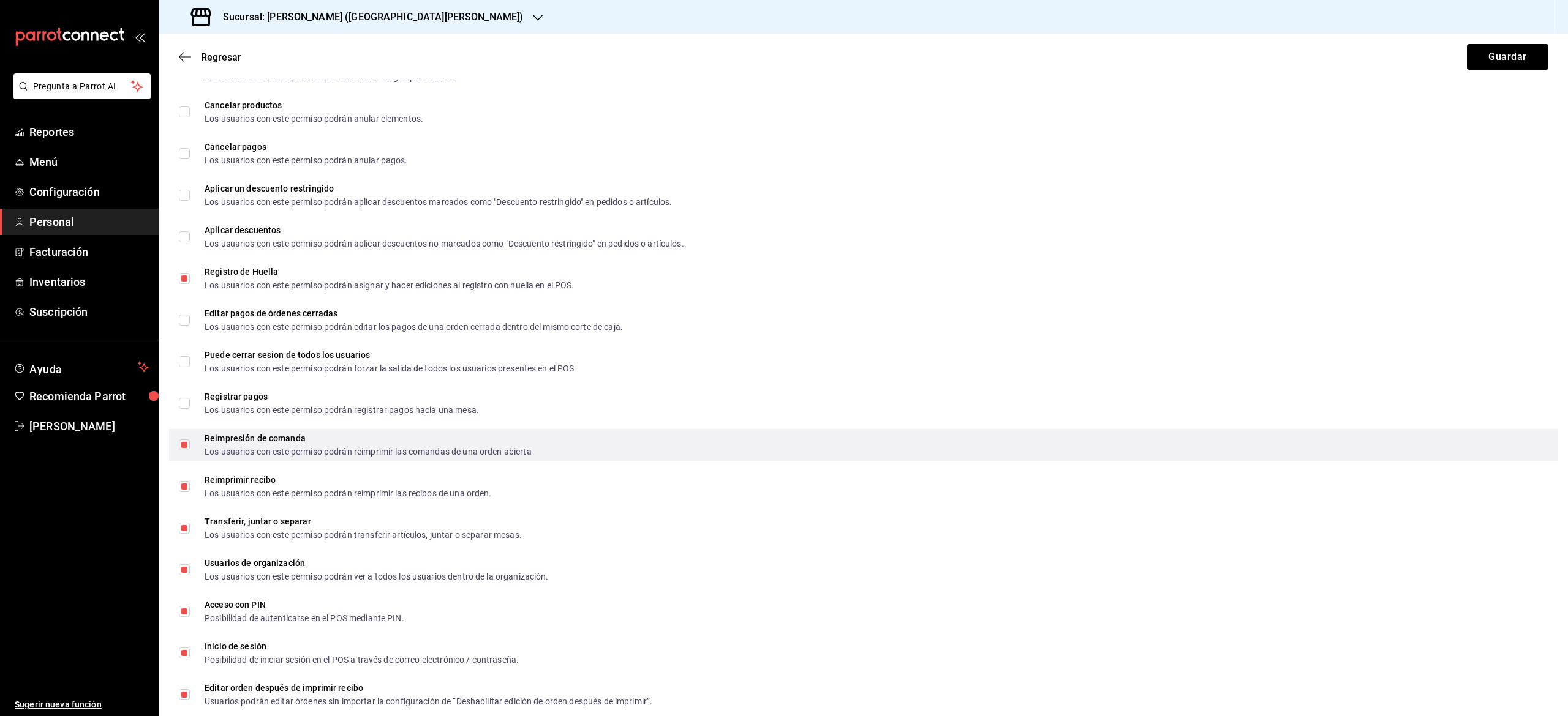
click at [184, 447] on input "Reimpresión de comanda Los usuarios con este permiso podrán reimprimir las coma…" at bounding box center [184, 445] width 11 height 11
checkbox input "false"
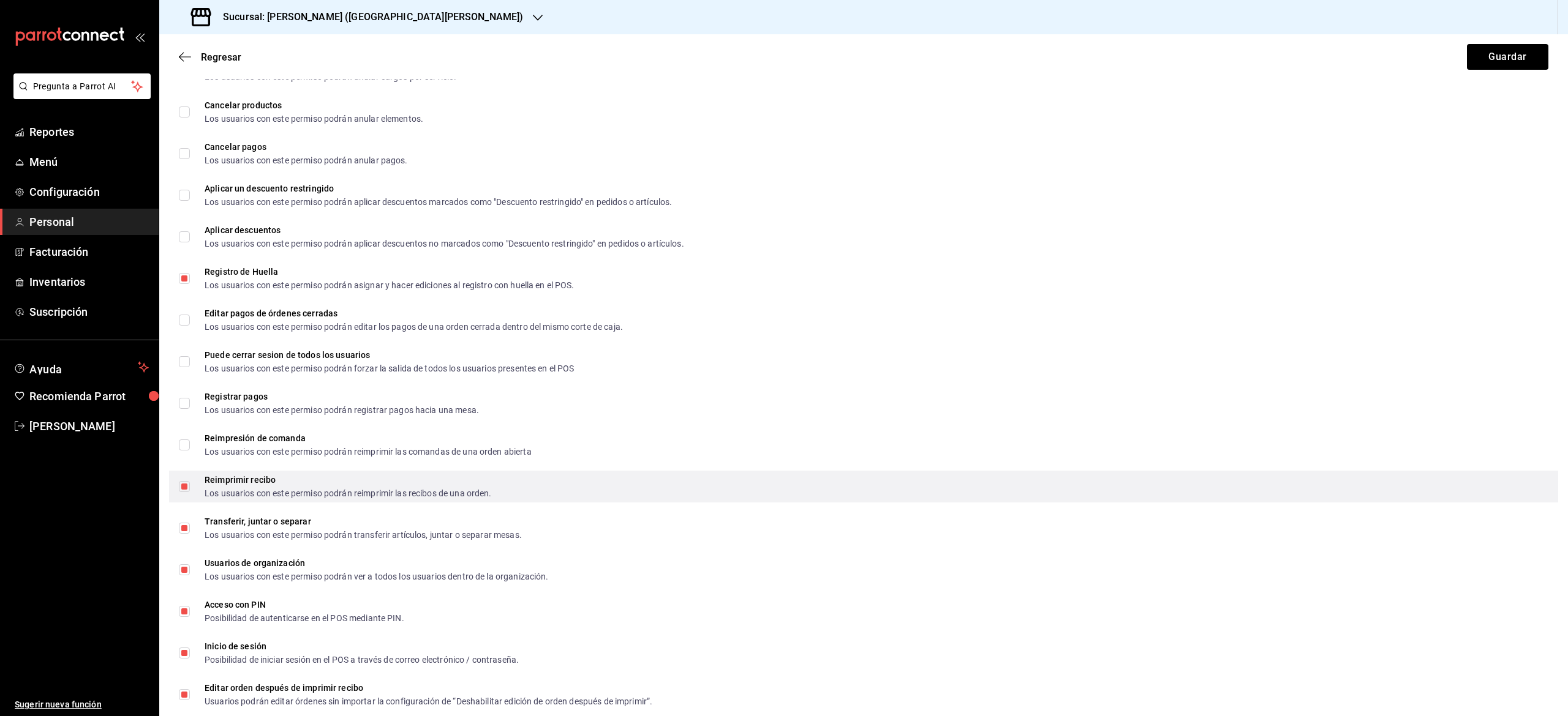
click at [184, 486] on input "Reimprimir recibo Los usuarios con este permiso podrán reimprimir las recibos d…" at bounding box center [184, 486] width 11 height 11
checkbox input "false"
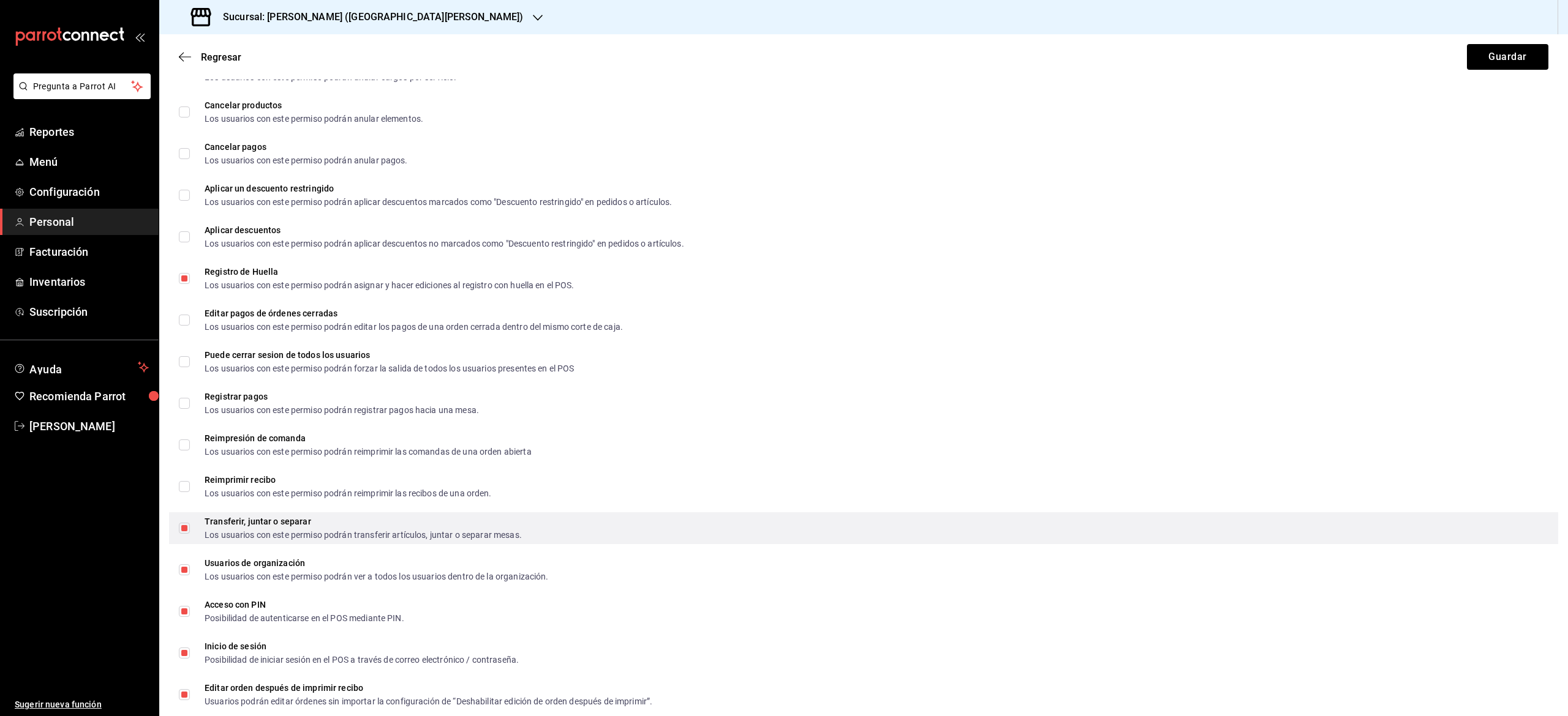
click at [184, 529] on input "Transferir, juntar o separar Los usuarios con este permiso podrán transferir ar…" at bounding box center [184, 528] width 11 height 11
click at [184, 529] on input "Transferir, juntar o separar Los usuarios con este permiso podrán transferir ar…" at bounding box center [184, 528] width 11 height 11
checkbox input "true"
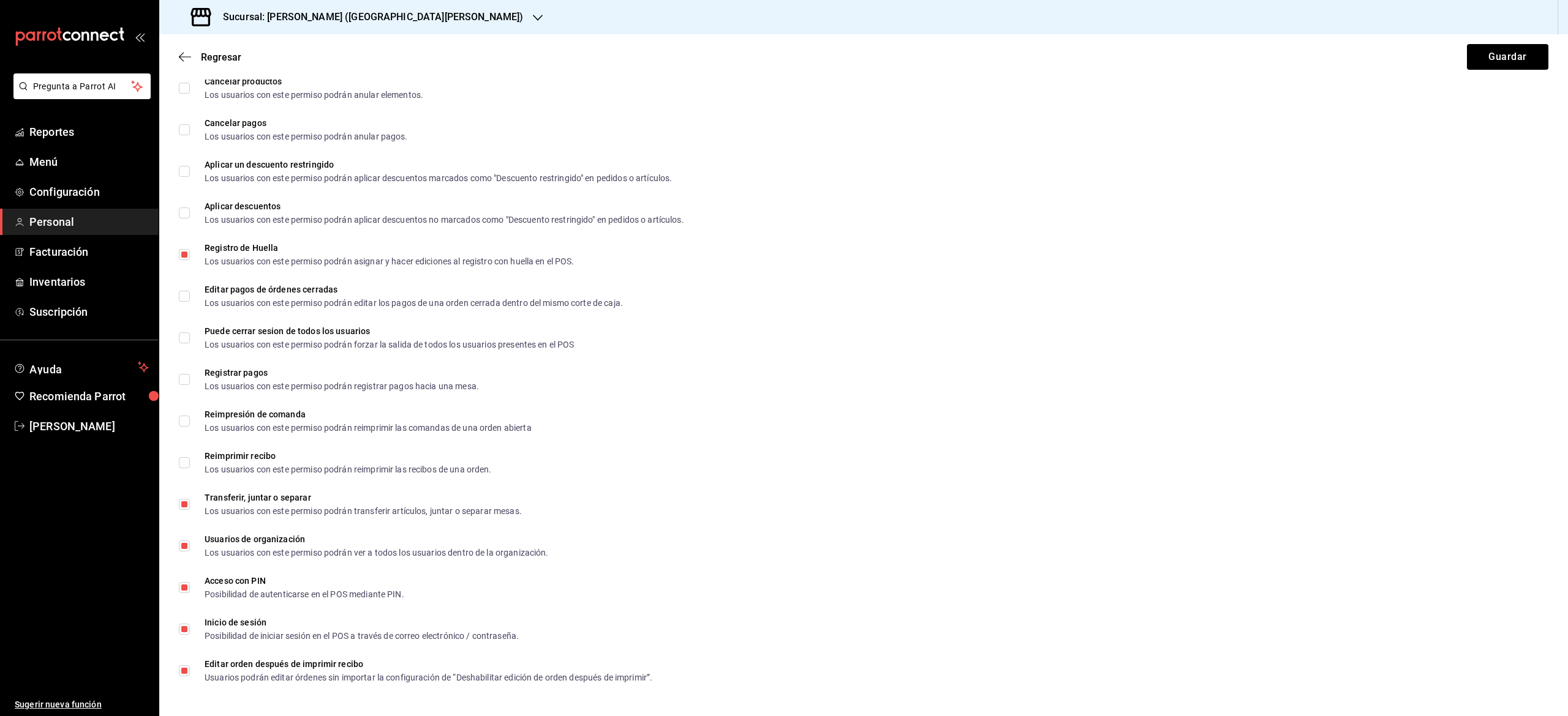
click at [1488, 73] on div "Regresar Guardar" at bounding box center [863, 56] width 1408 height 45
click at [1488, 56] on button "Guardar" at bounding box center [1508, 56] width 82 height 25
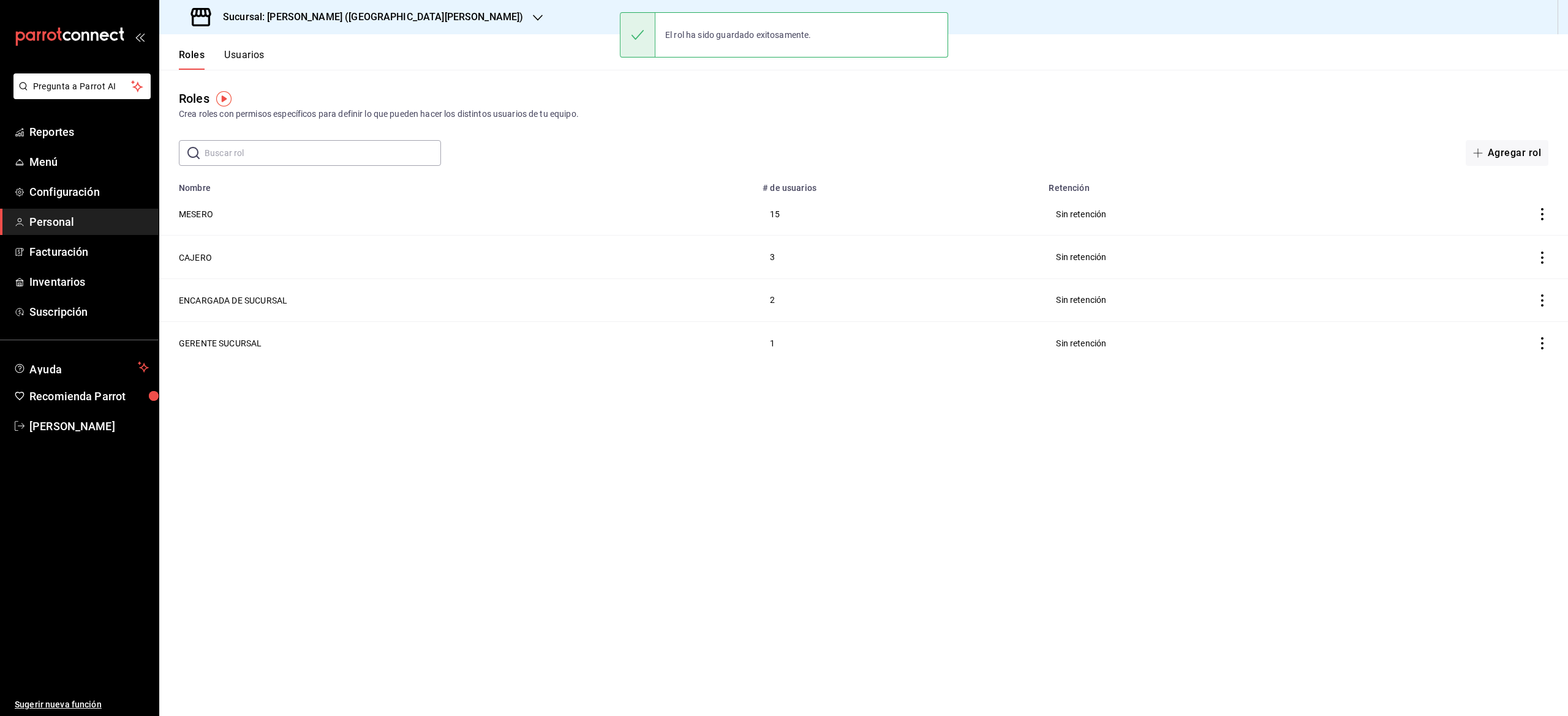
click at [237, 267] on td "CAJERO" at bounding box center [457, 257] width 596 height 43
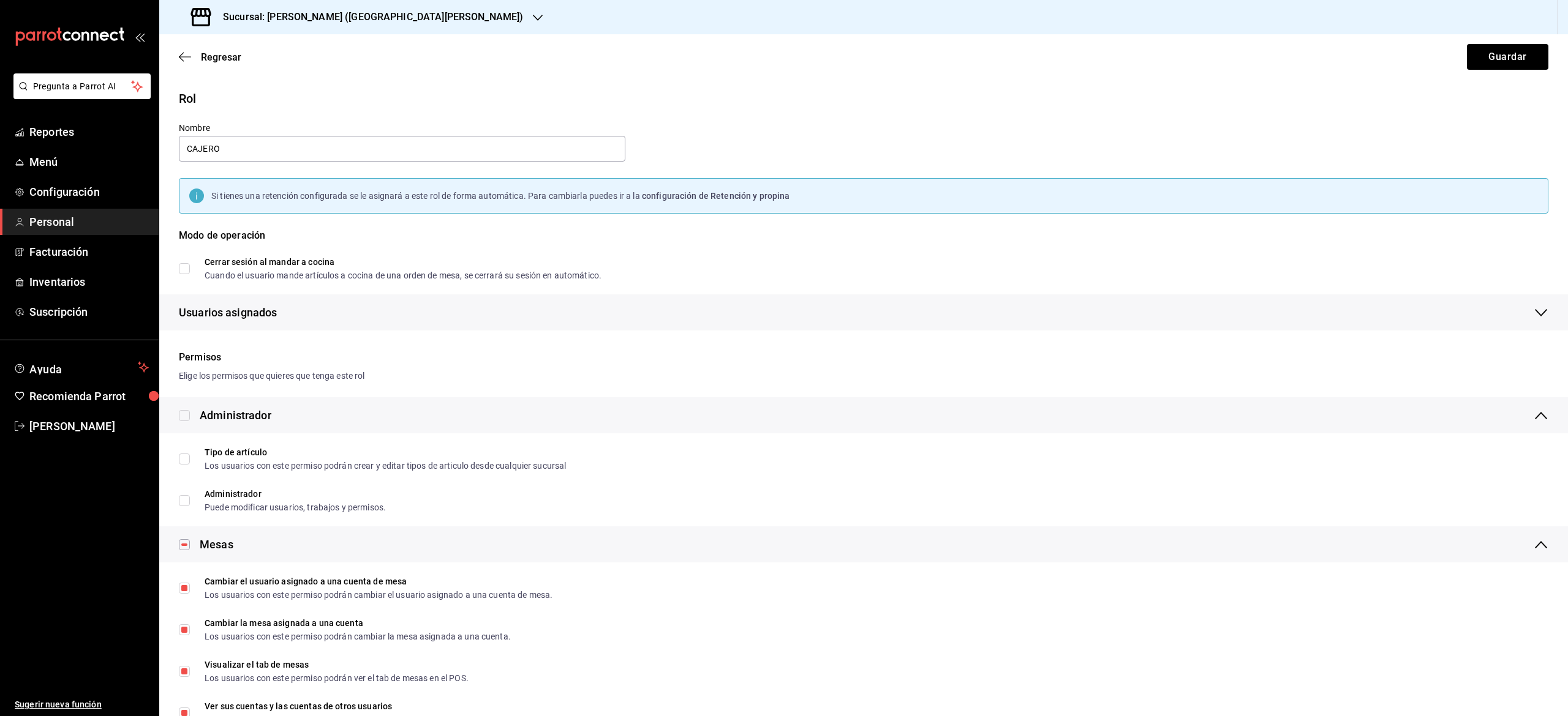
checkbox input "true"
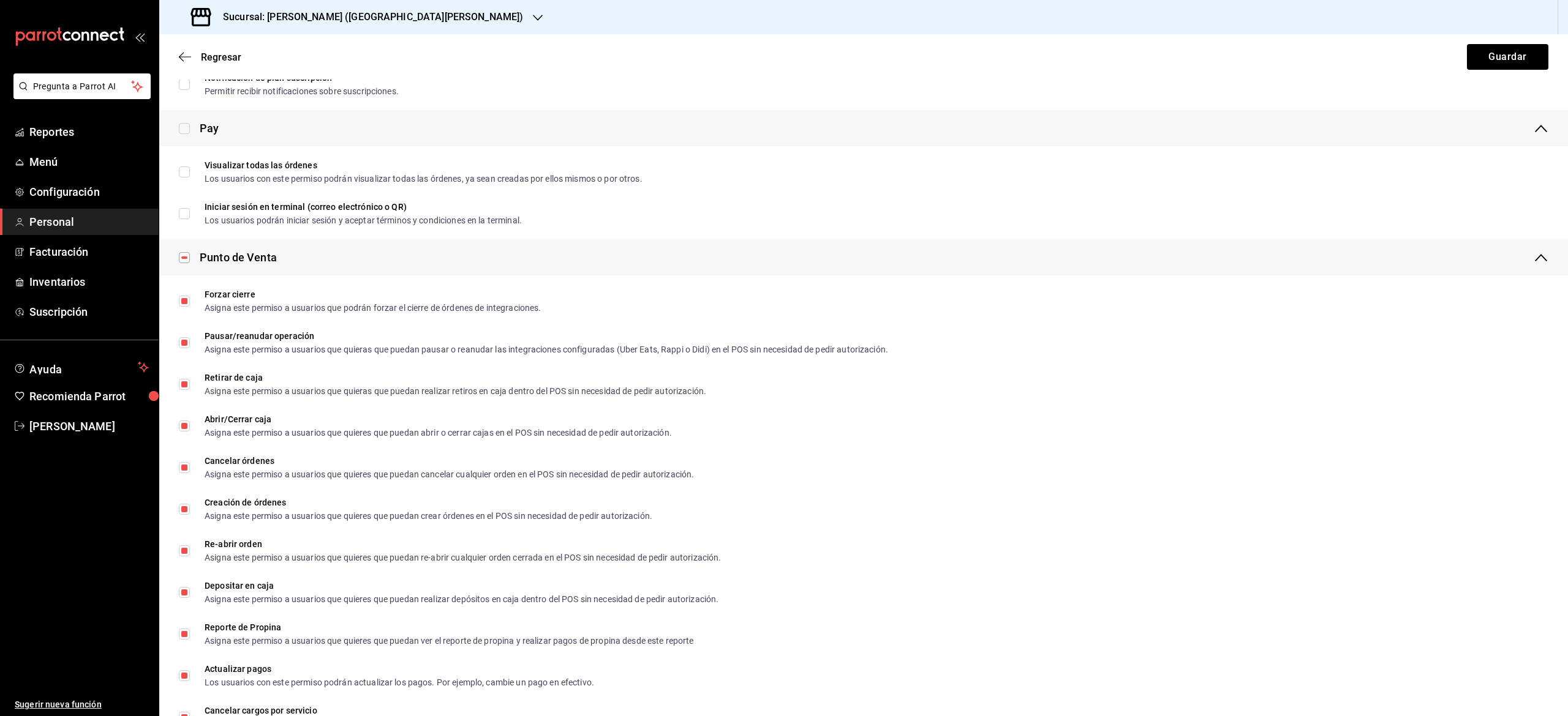
scroll to position [1276, 0]
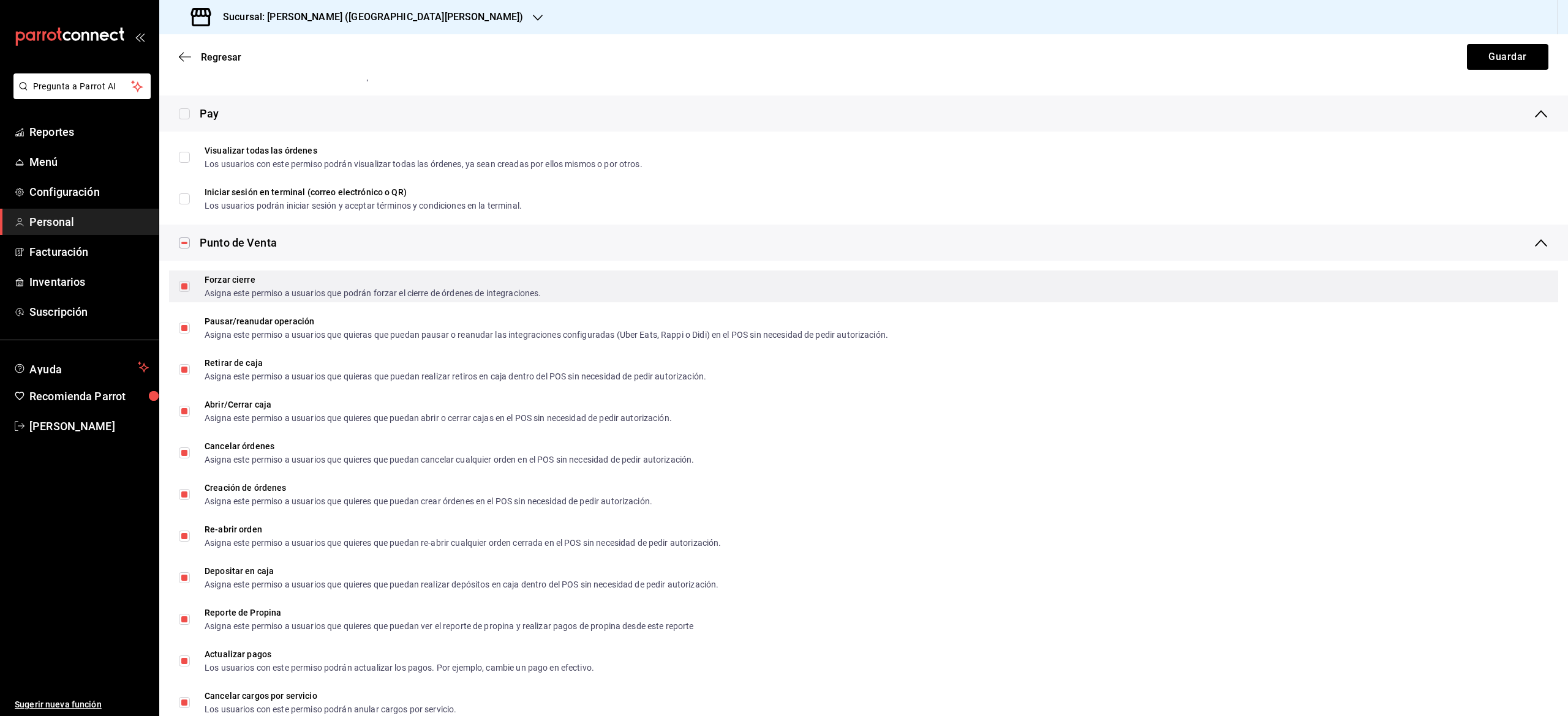
click at [184, 290] on input "Forzar cierre Asigna este permiso a usuarios que podrán forzar el cierre de órd…" at bounding box center [184, 287] width 11 height 11
checkbox input "false"
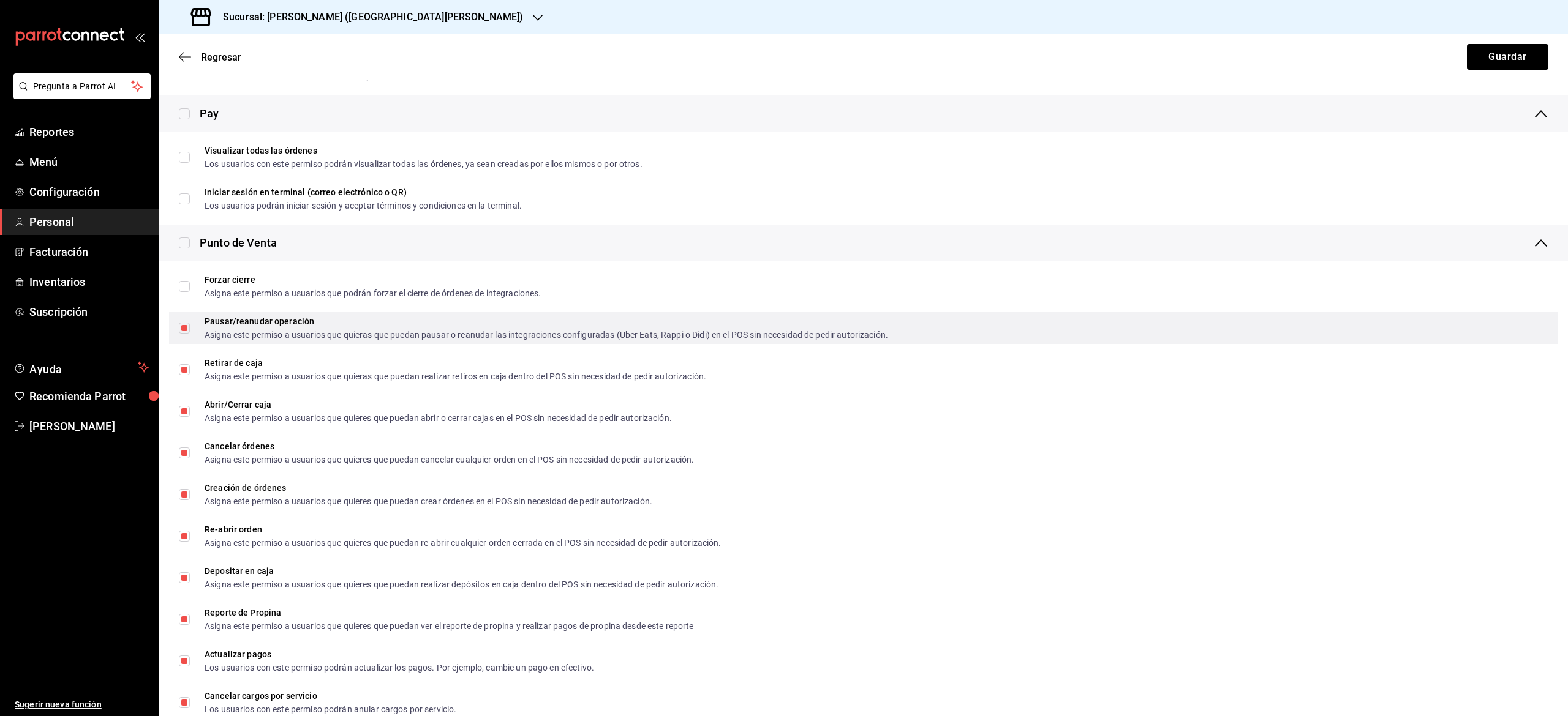
click at [181, 329] on input "Pausar/reanudar operación Asigna este permiso a usuarios que quieras que puedan…" at bounding box center [184, 328] width 11 height 11
checkbox input "false"
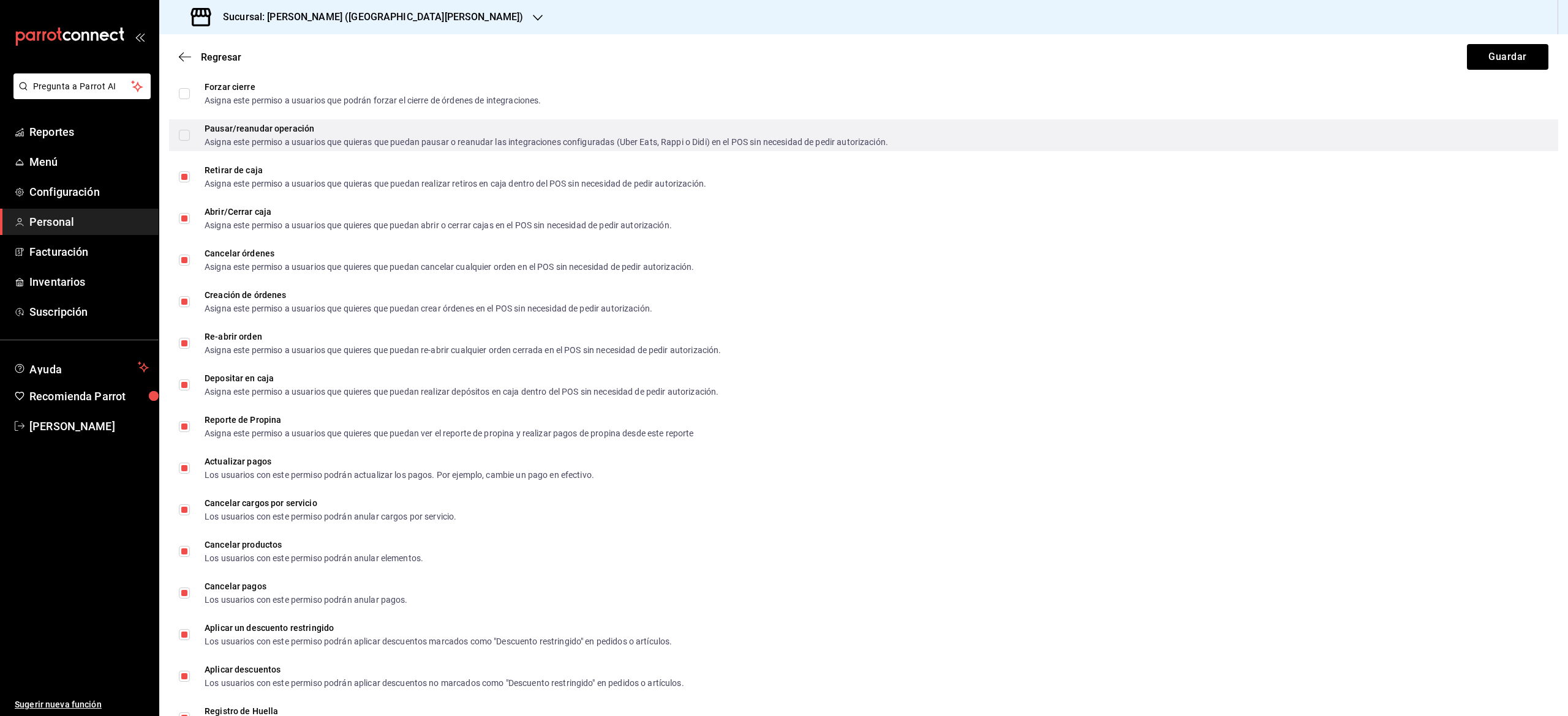
scroll to position [1471, 0]
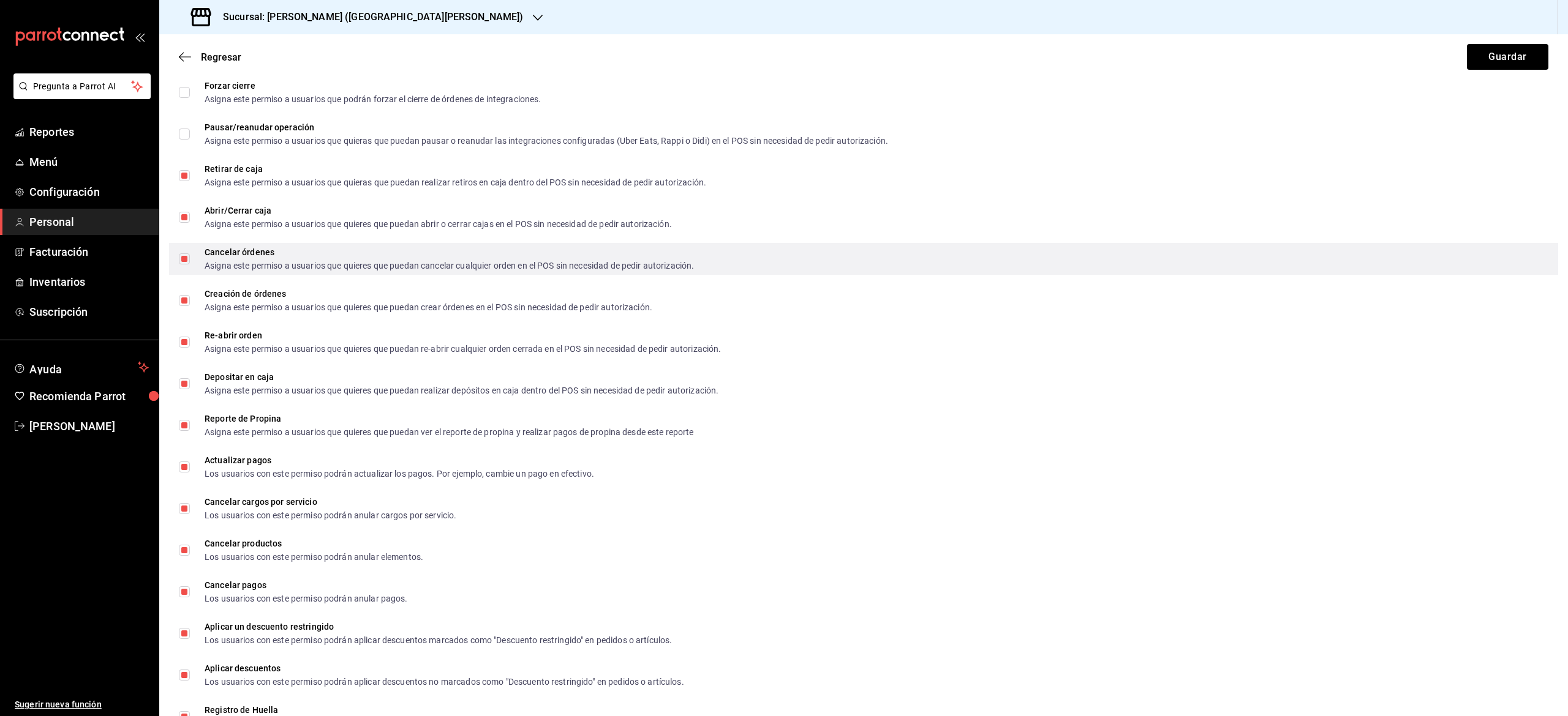
click at [183, 264] on input "Cancelar órdenes Asigna este permiso a usuarios que quieres que puedan cancelar…" at bounding box center [184, 259] width 11 height 11
click at [184, 258] on input "Cancelar órdenes Asigna este permiso a usuarios que quieres que puedan cancelar…" at bounding box center [184, 259] width 11 height 11
checkbox input "true"
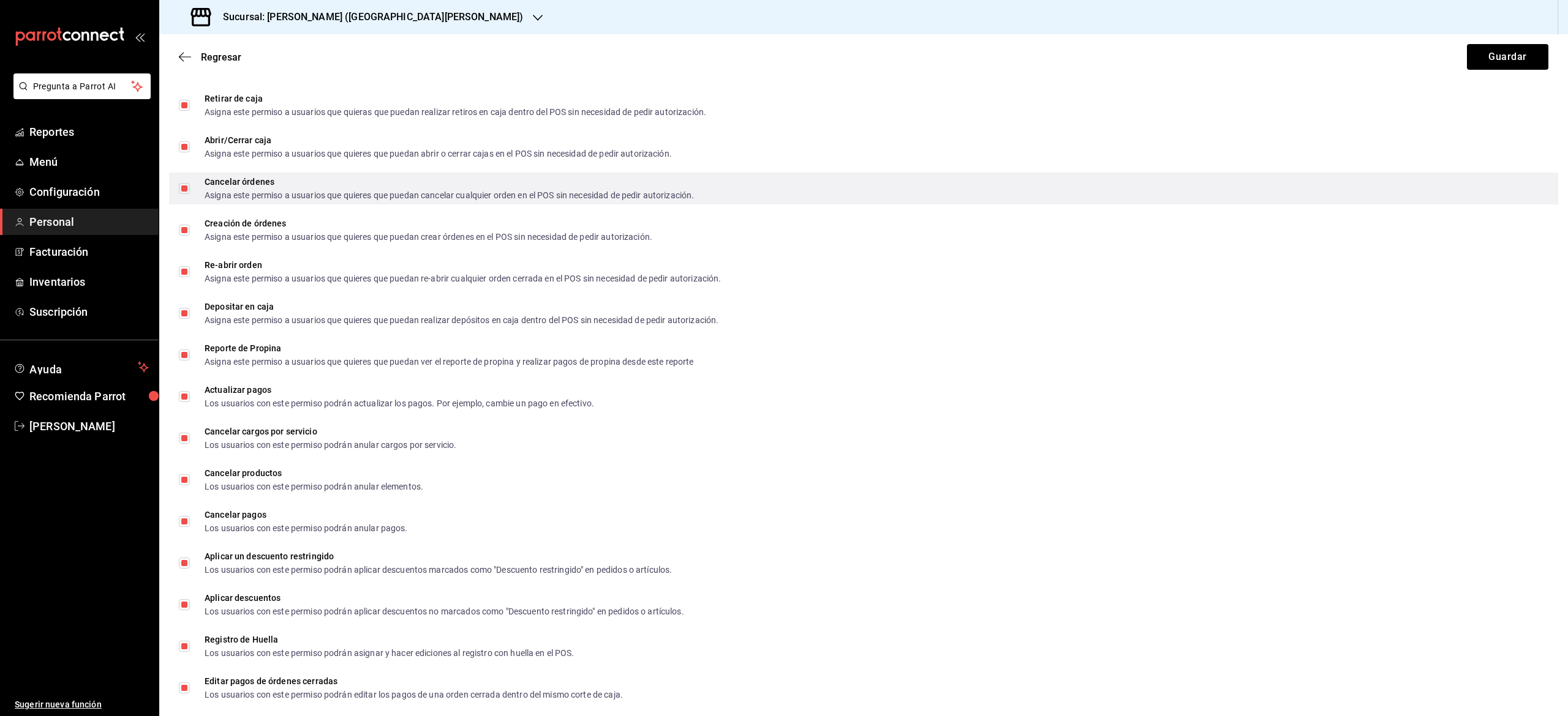
scroll to position [1544, 0]
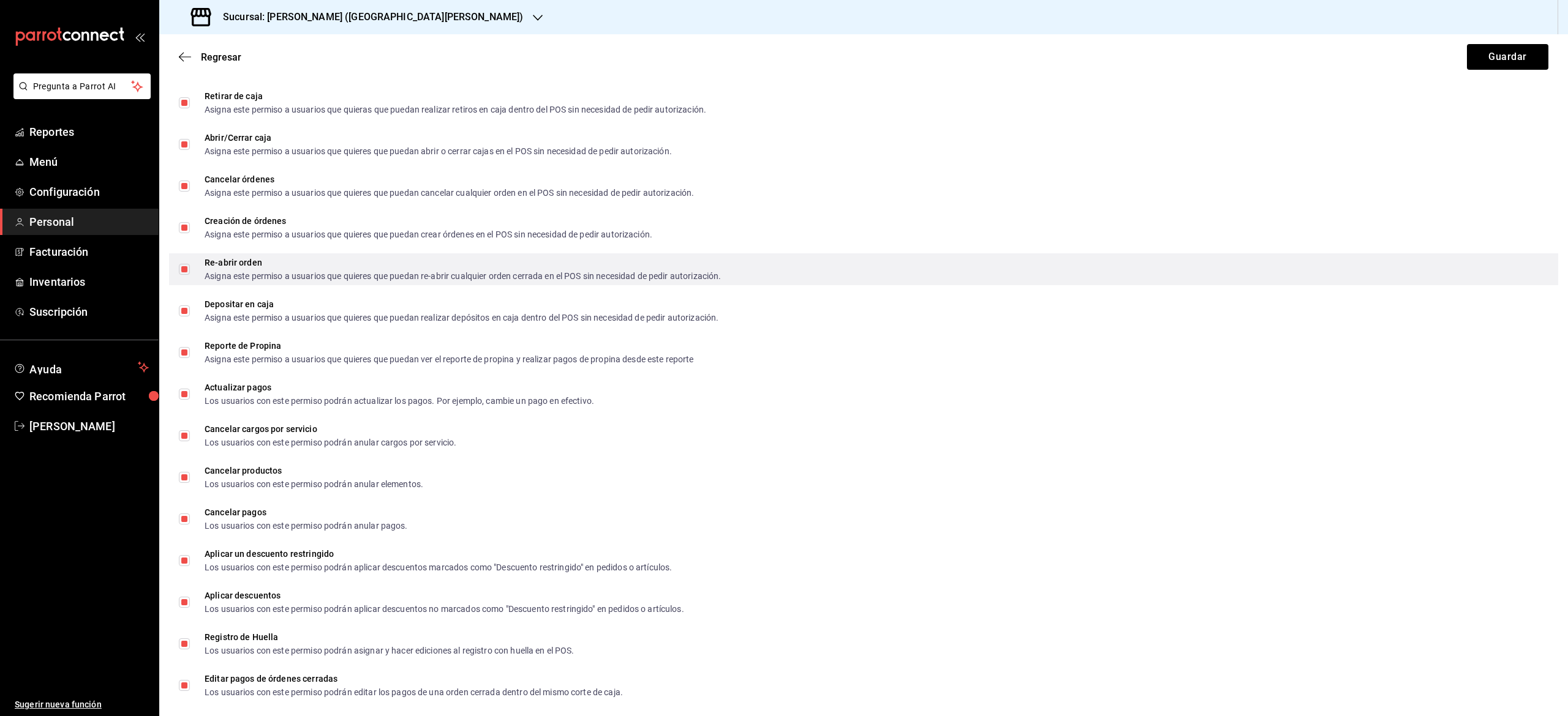
click at [184, 273] on input "Re-abrir orden Asigna este permiso a usuarios que quieres que puedan re-abrir c…" at bounding box center [184, 269] width 11 height 11
checkbox input "false"
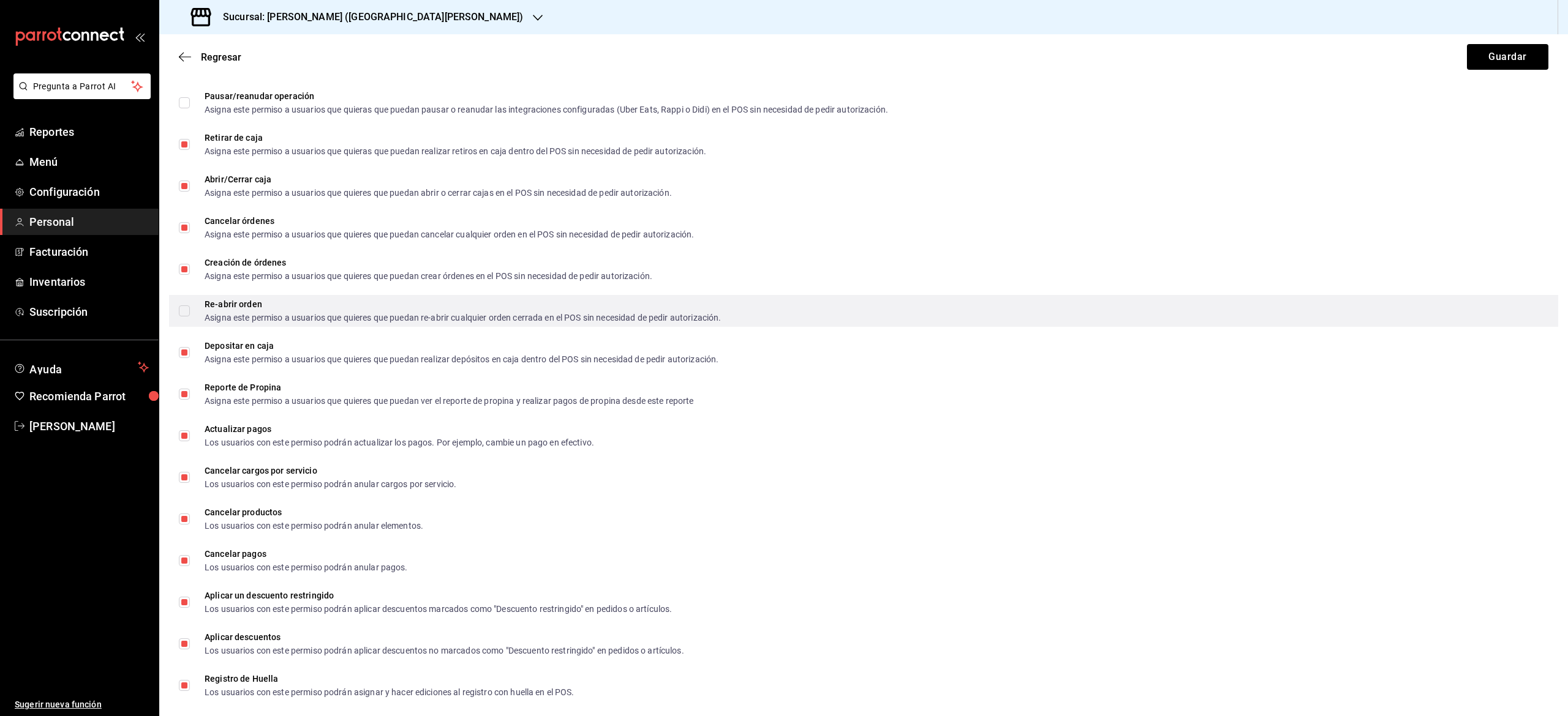
scroll to position [1497, 0]
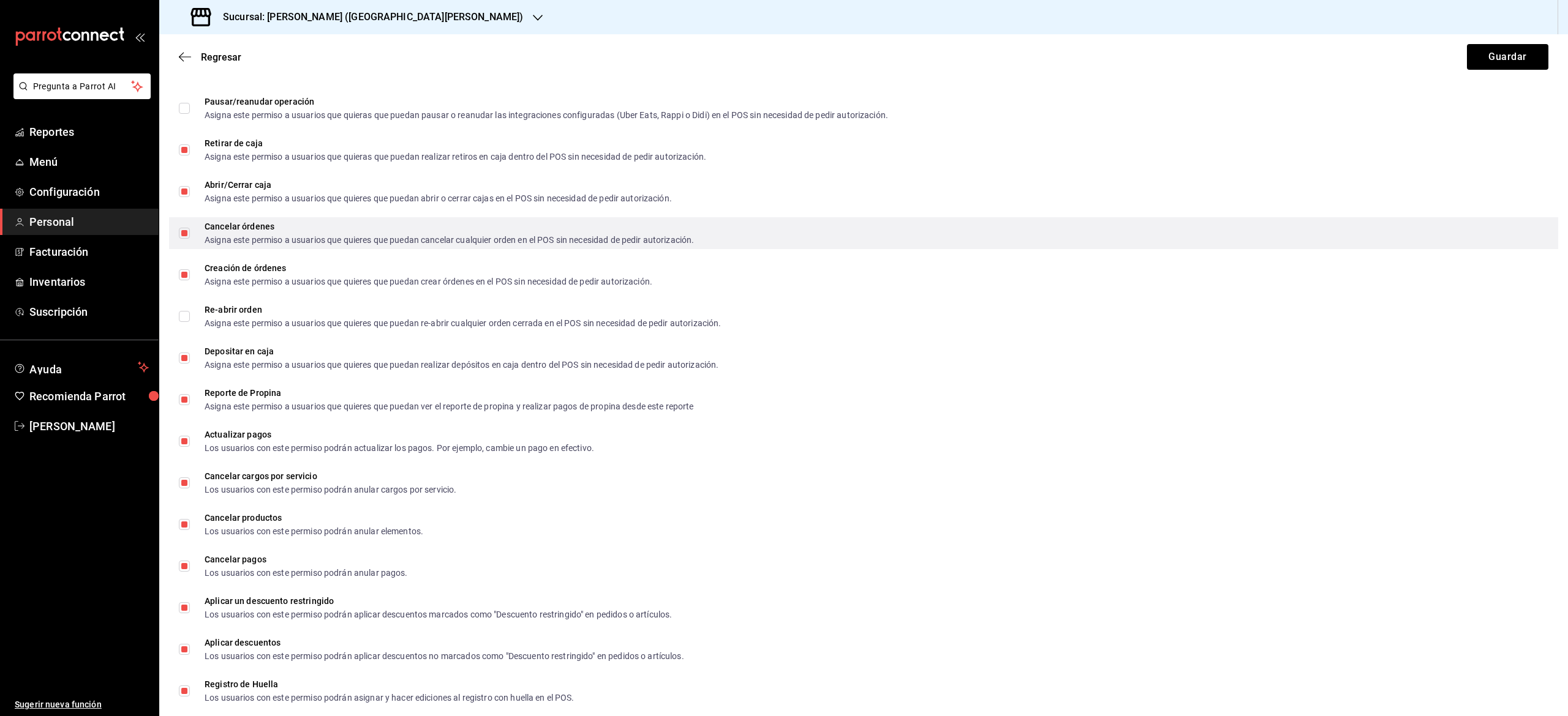
click at [184, 236] on input "Cancelar órdenes Asigna este permiso a usuarios que quieres que puedan cancelar…" at bounding box center [184, 234] width 11 height 11
checkbox input "false"
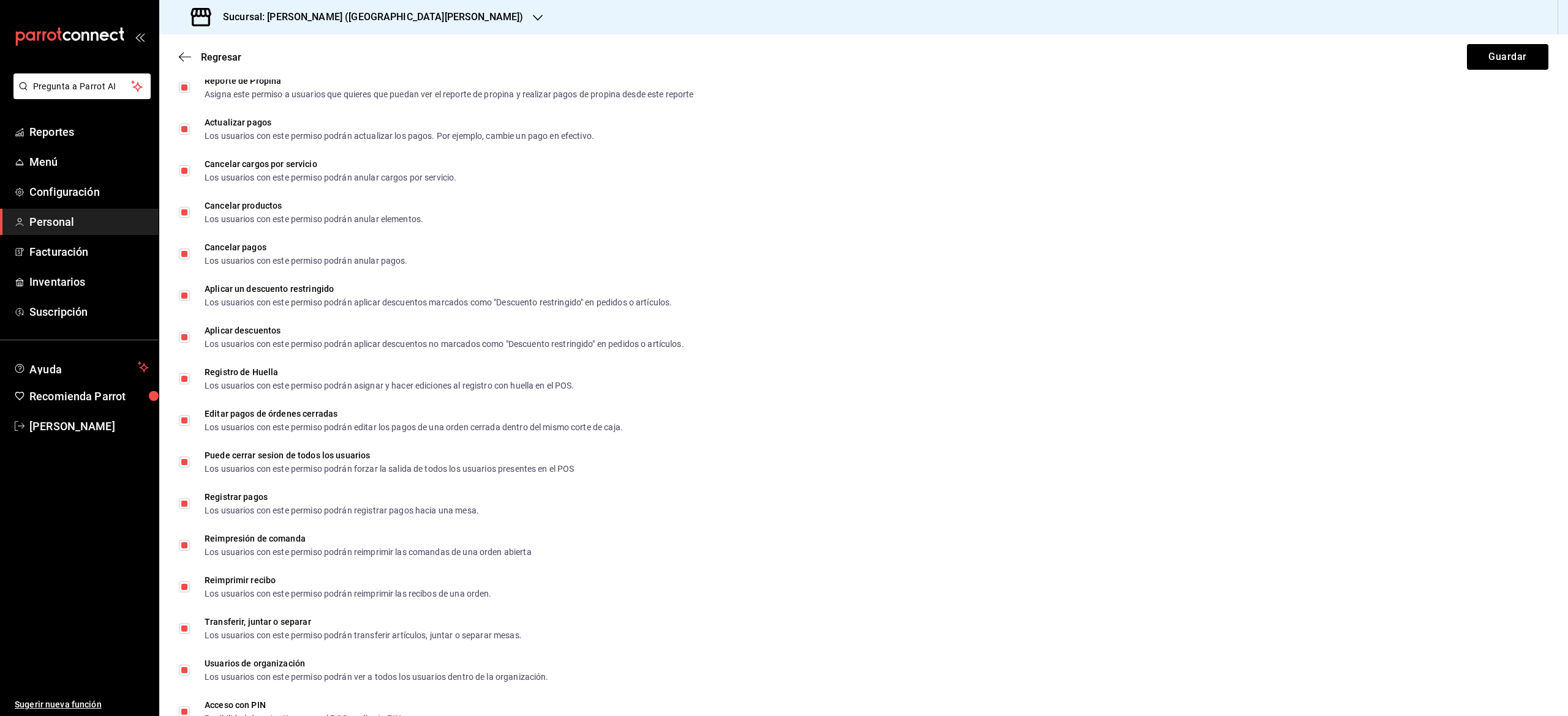
scroll to position [1838, 0]
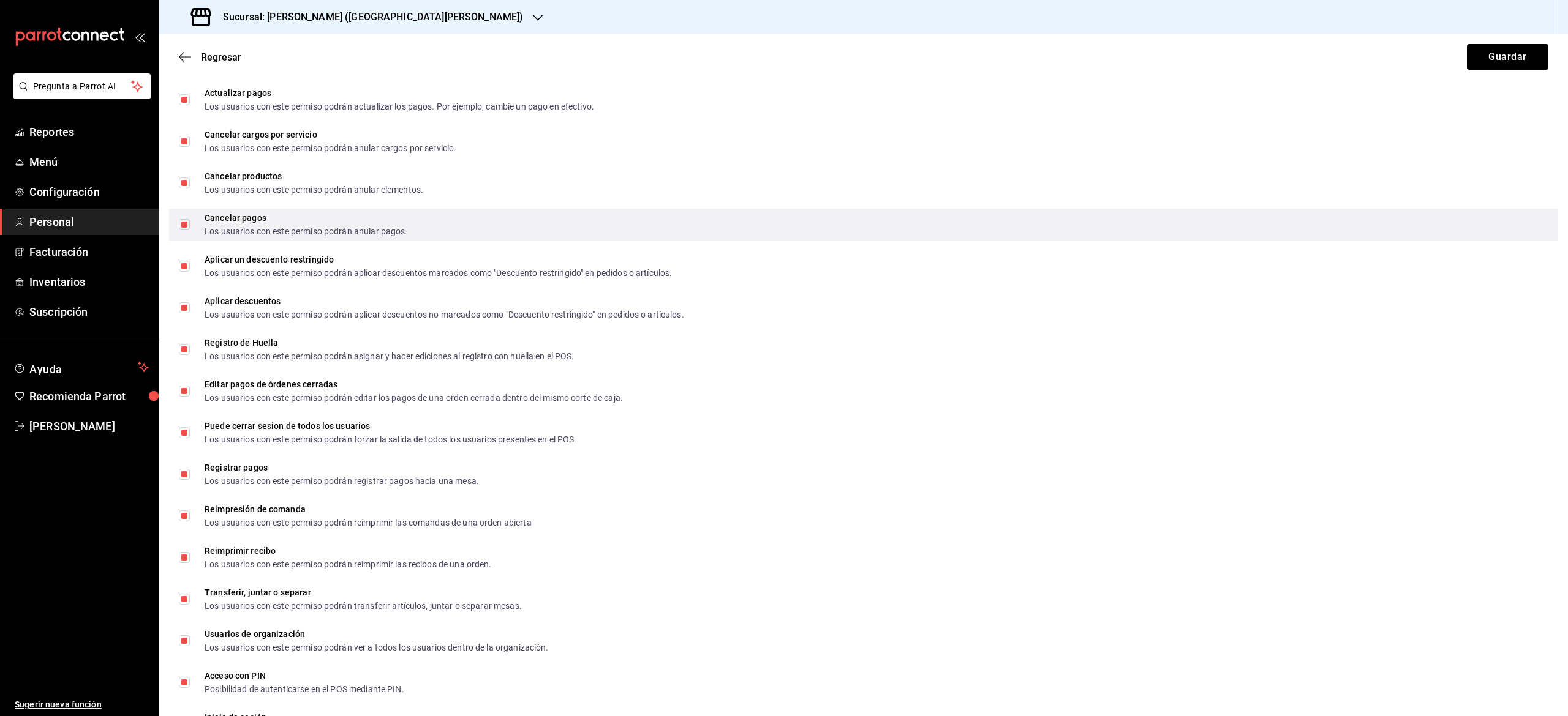
click at [184, 224] on input "Cancelar pagos Los usuarios con este permiso podrán anular pagos." at bounding box center [184, 224] width 11 height 11
checkbox input "false"
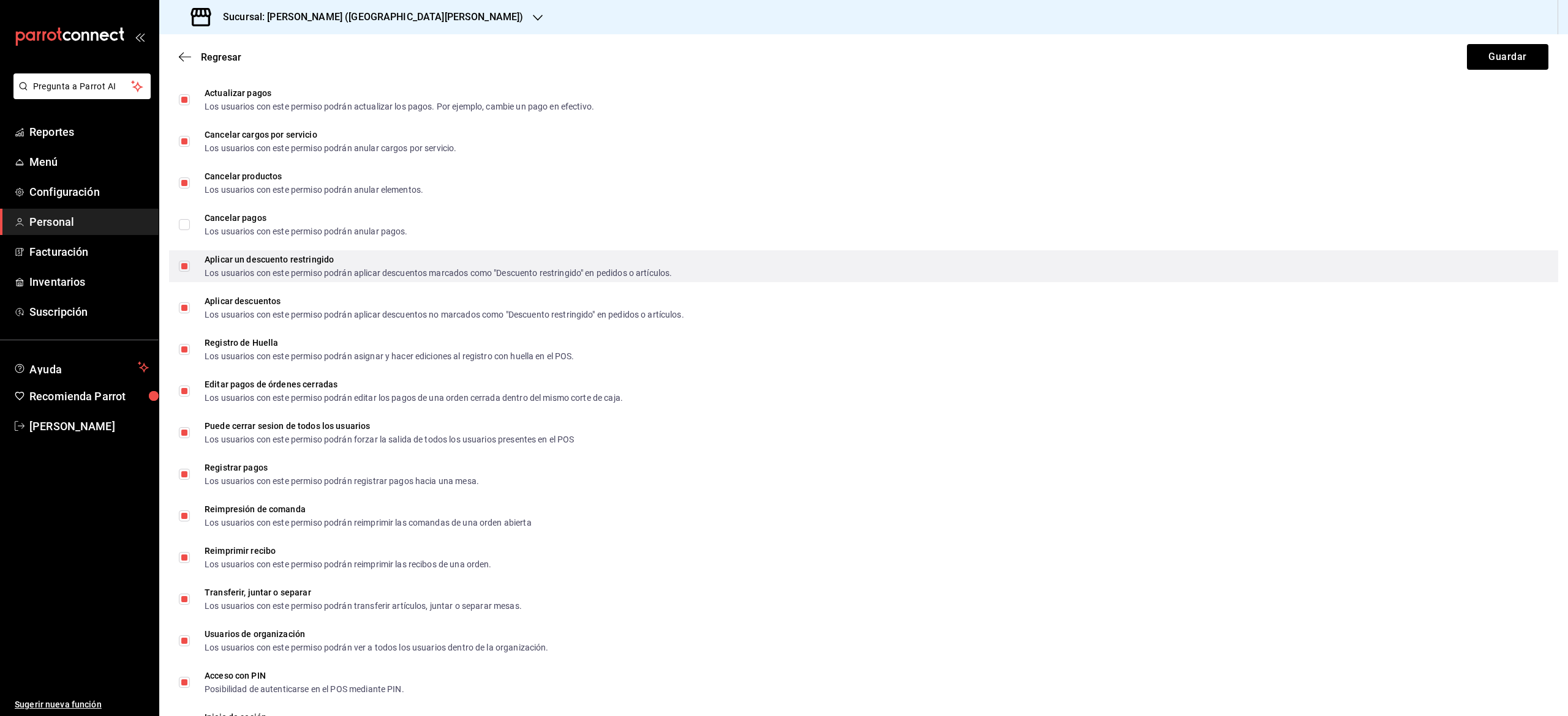
click at [180, 270] on input "Aplicar un descuento restringido Los usuarios con este permiso podrán aplicar d…" at bounding box center [184, 266] width 11 height 11
checkbox input "false"
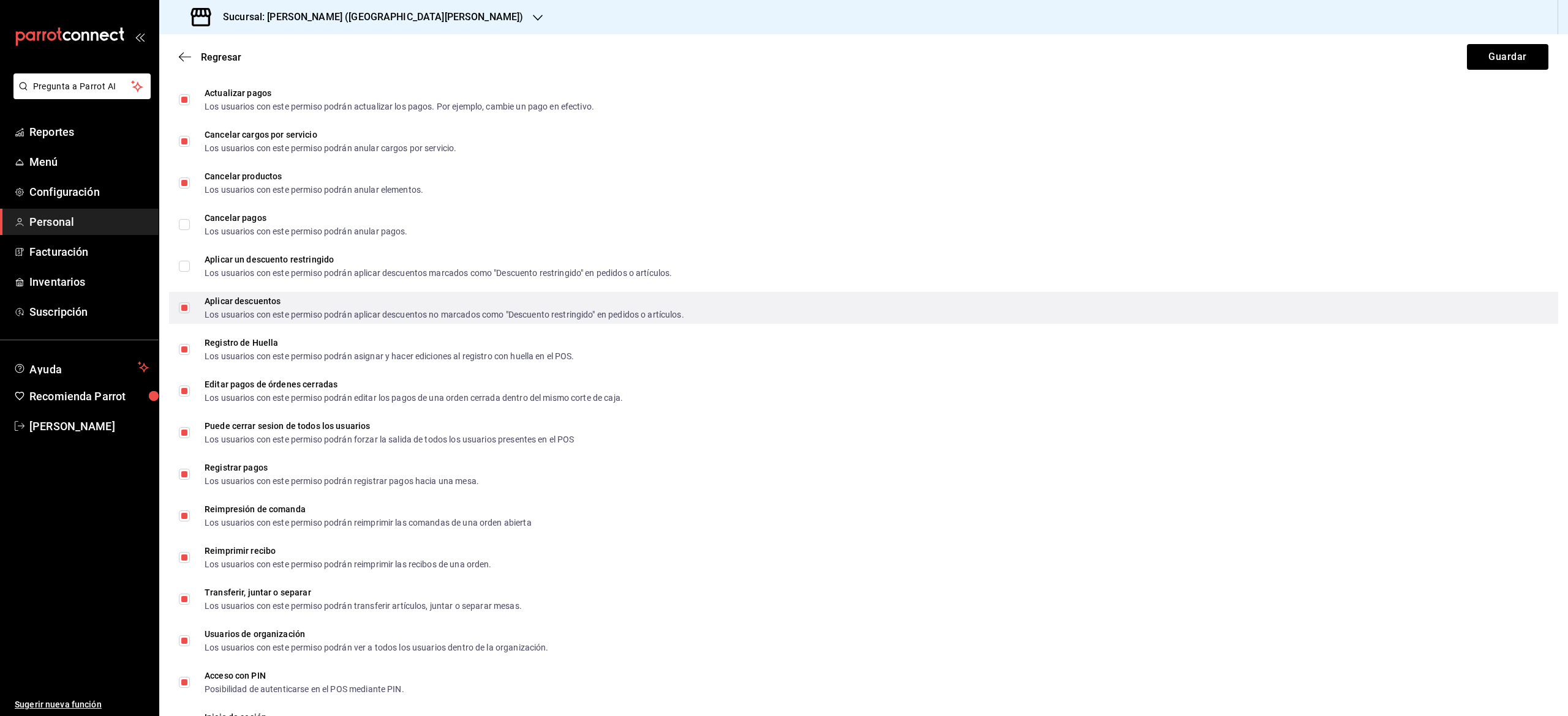
click at [183, 308] on input "Aplicar descuentos Los usuarios con este permiso podrán aplicar descuentos no m…" at bounding box center [184, 308] width 11 height 11
checkbox input "false"
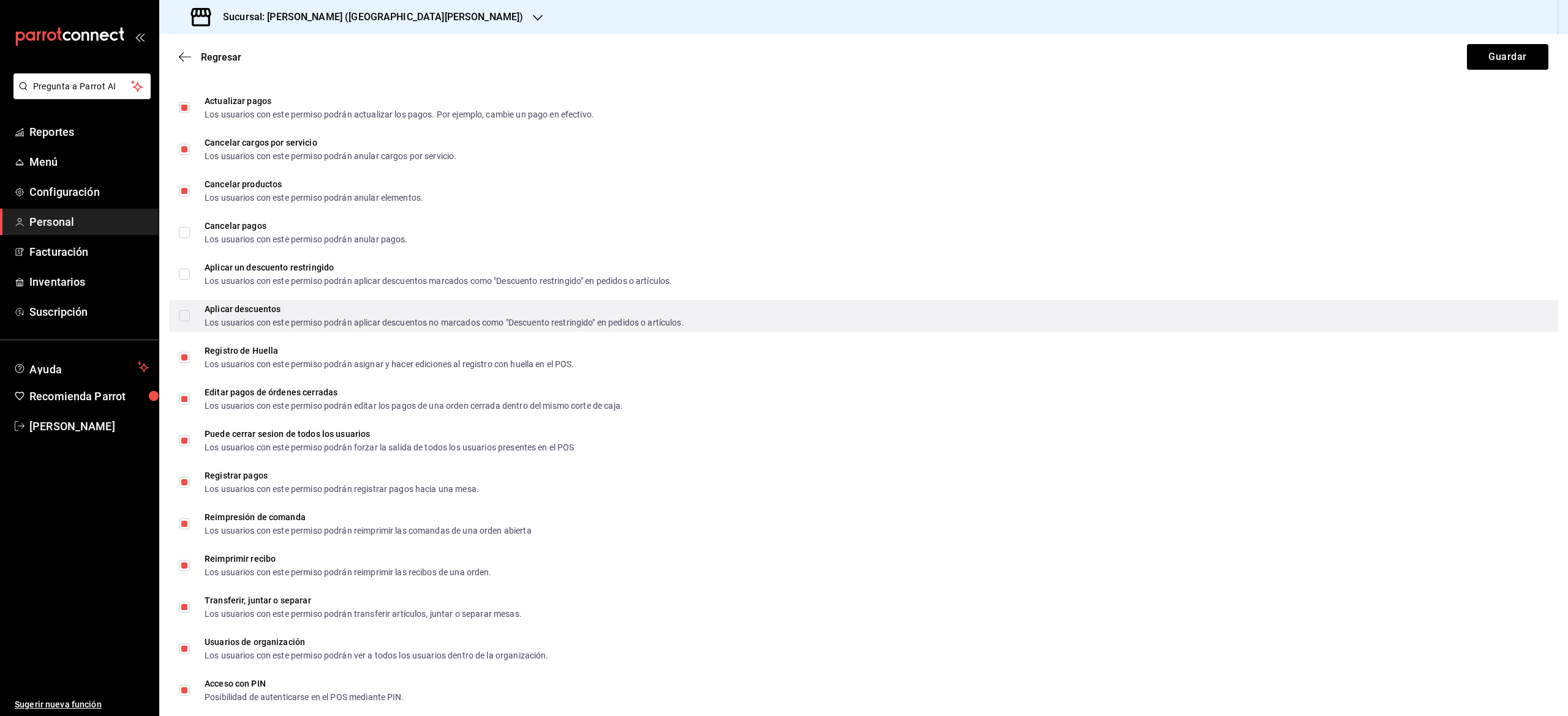
scroll to position [1817, 0]
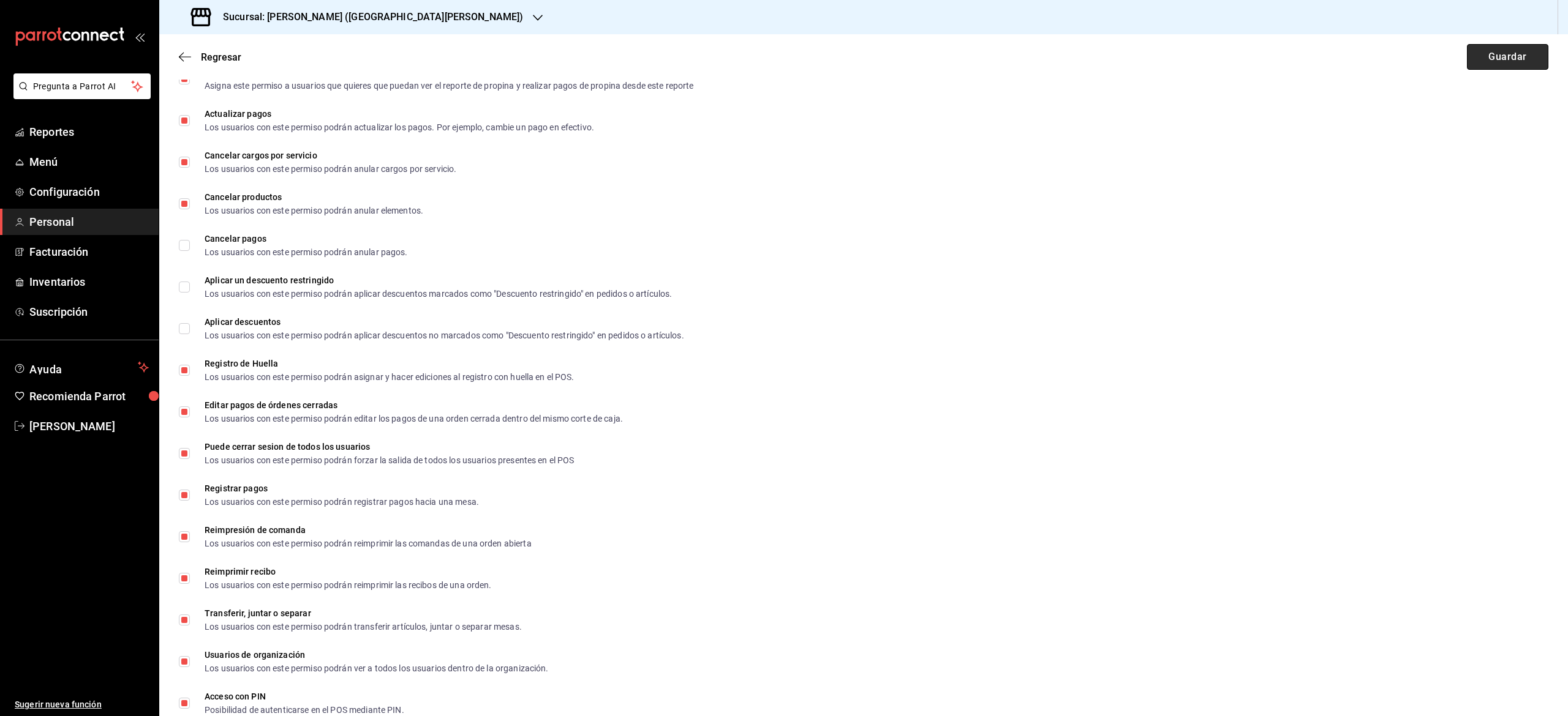
click at [1506, 67] on button "Guardar" at bounding box center [1508, 56] width 82 height 25
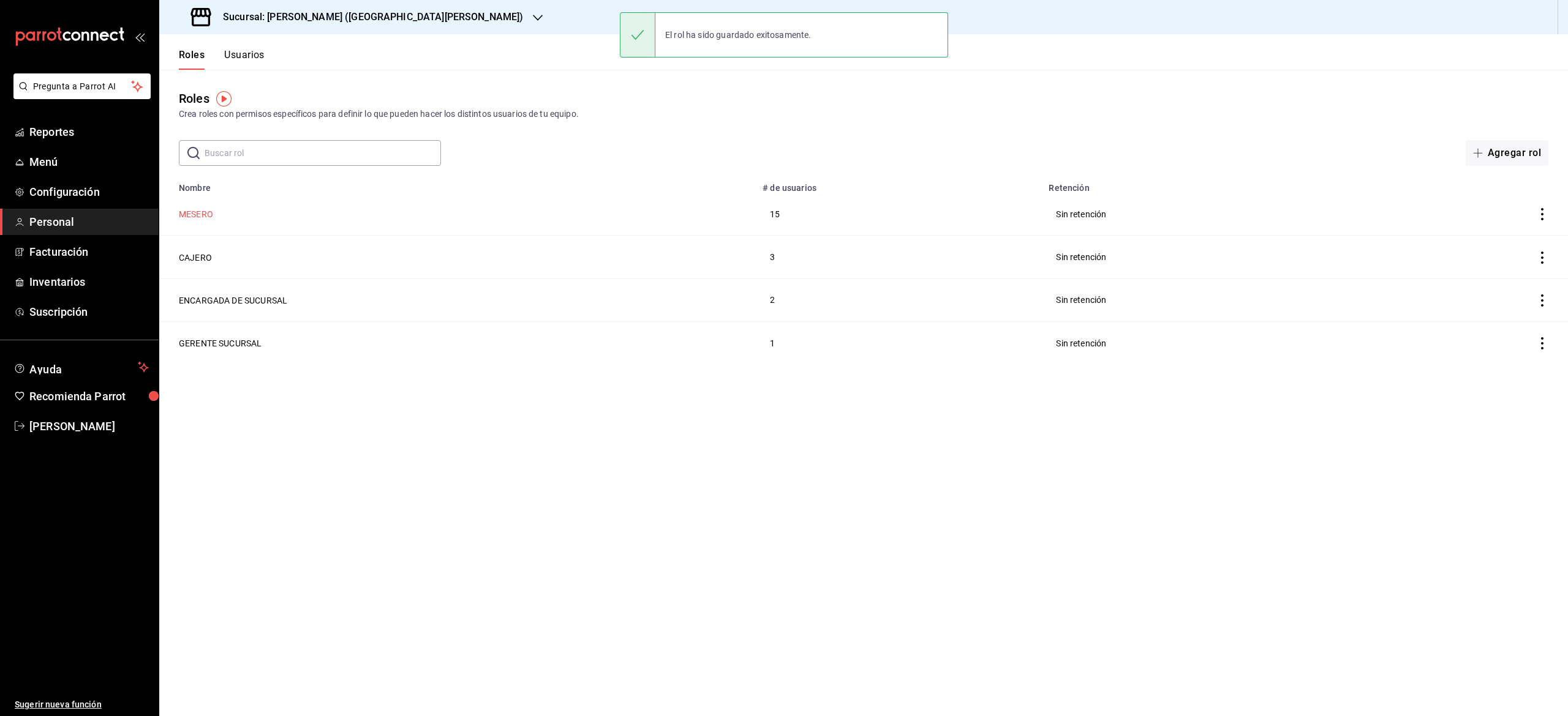
click at [201, 214] on button "MESERO" at bounding box center [196, 214] width 34 height 12
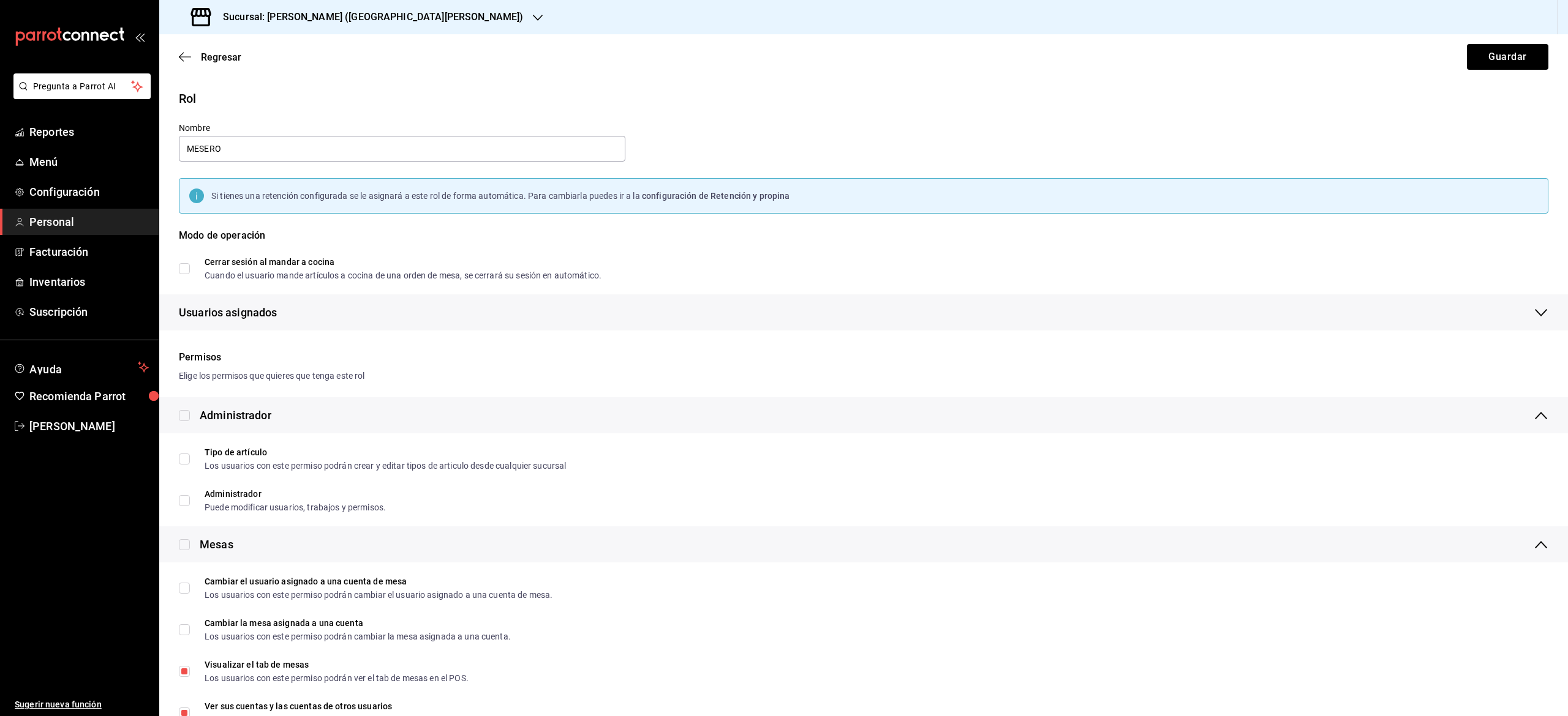
checkbox input "true"
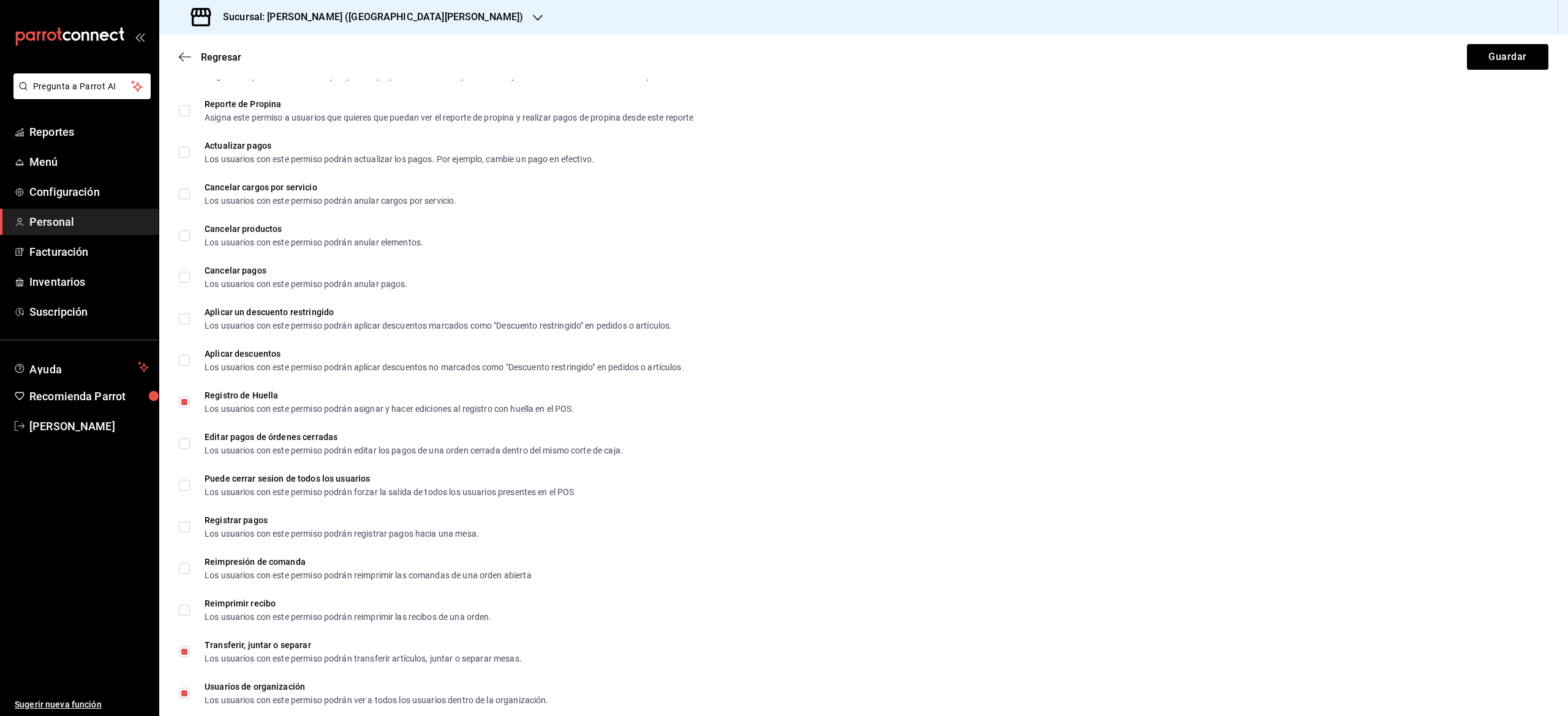
scroll to position [1790, 0]
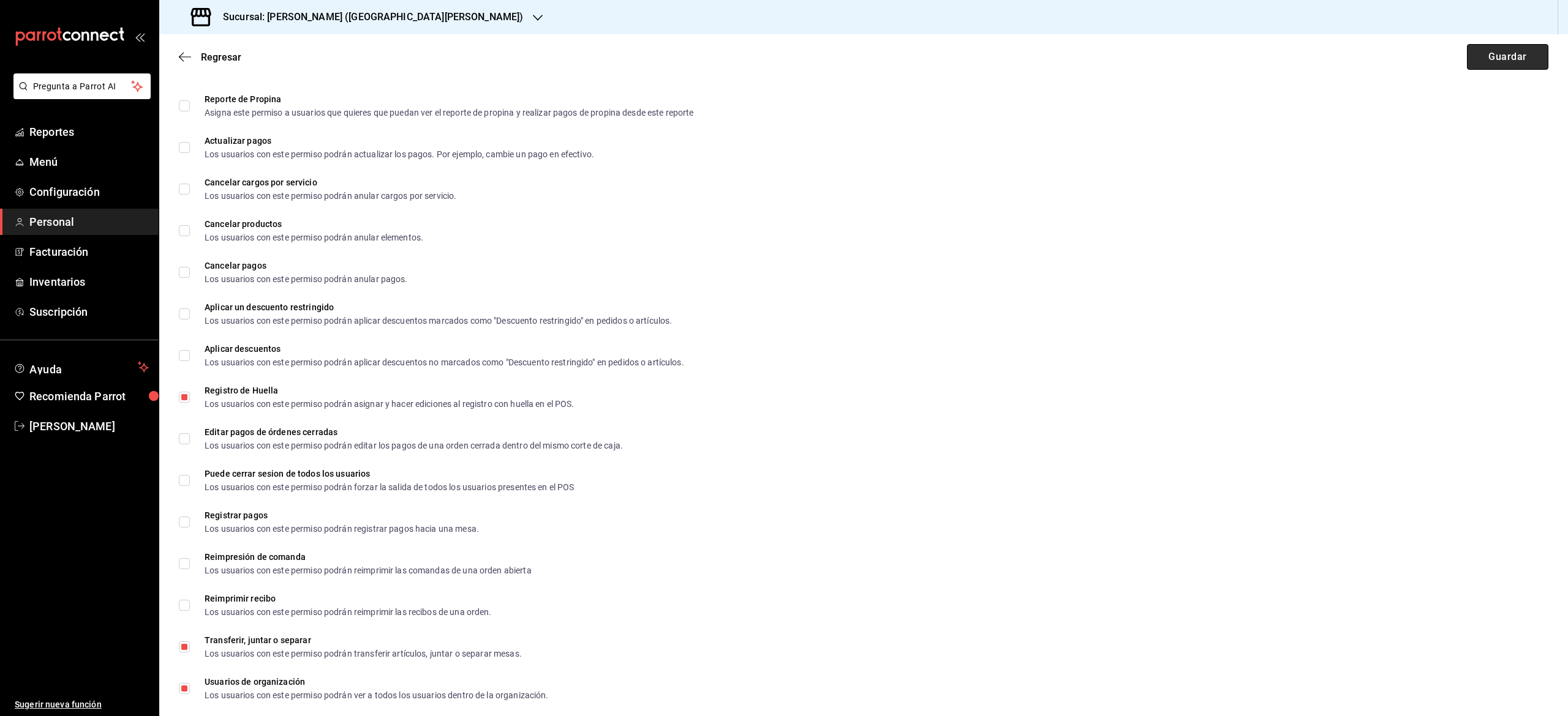
click at [1510, 59] on button "Guardar" at bounding box center [1508, 56] width 82 height 25
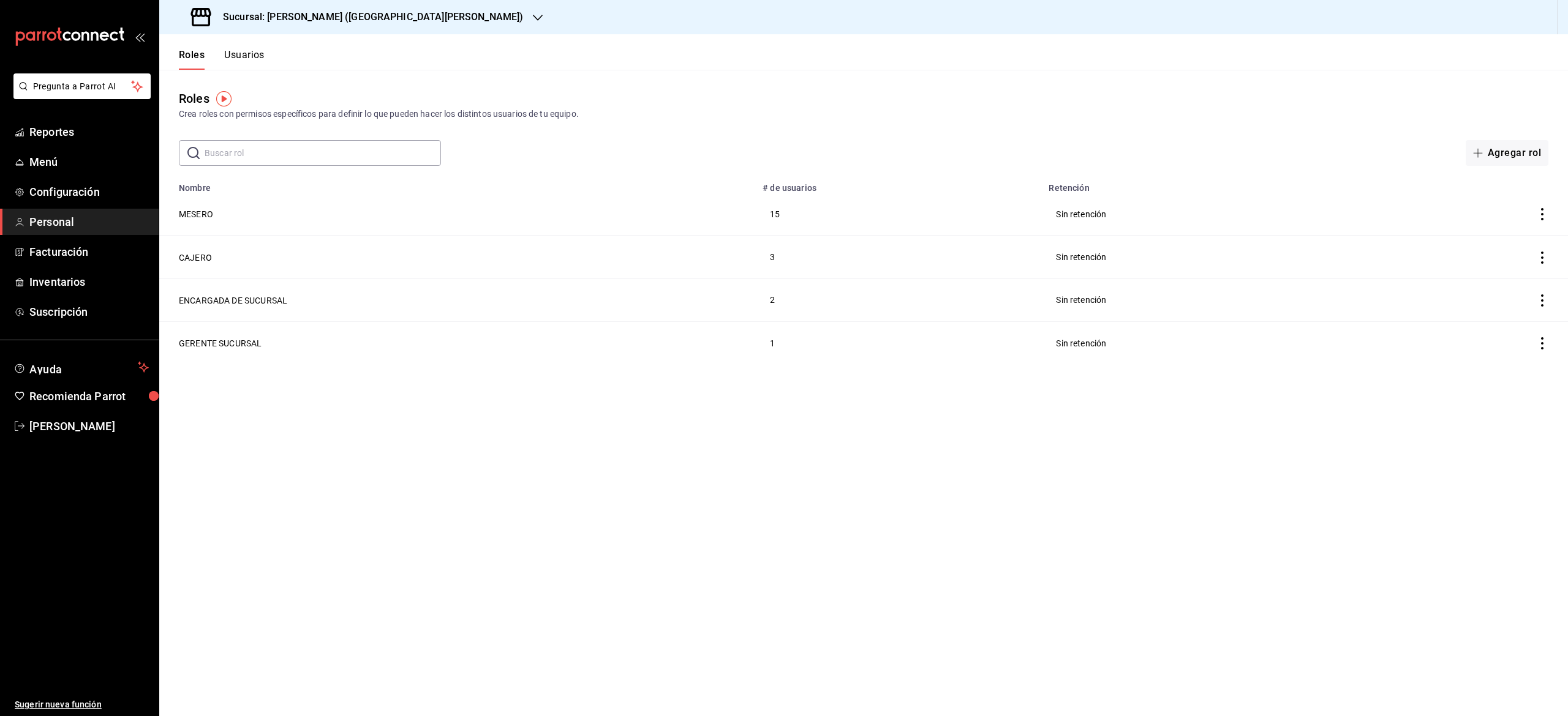
click at [264, 277] on td "CAJERO" at bounding box center [457, 257] width 596 height 43
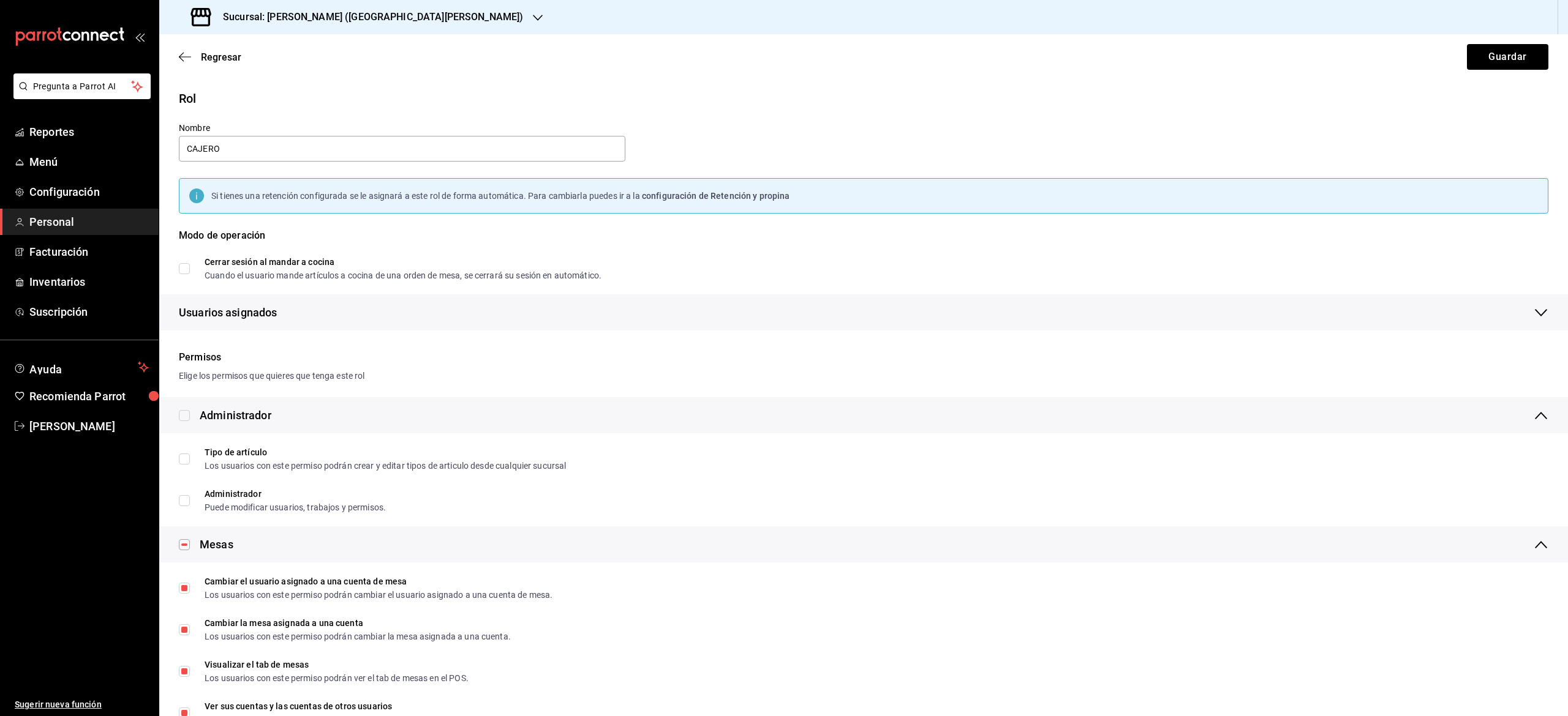
checkbox input "true"
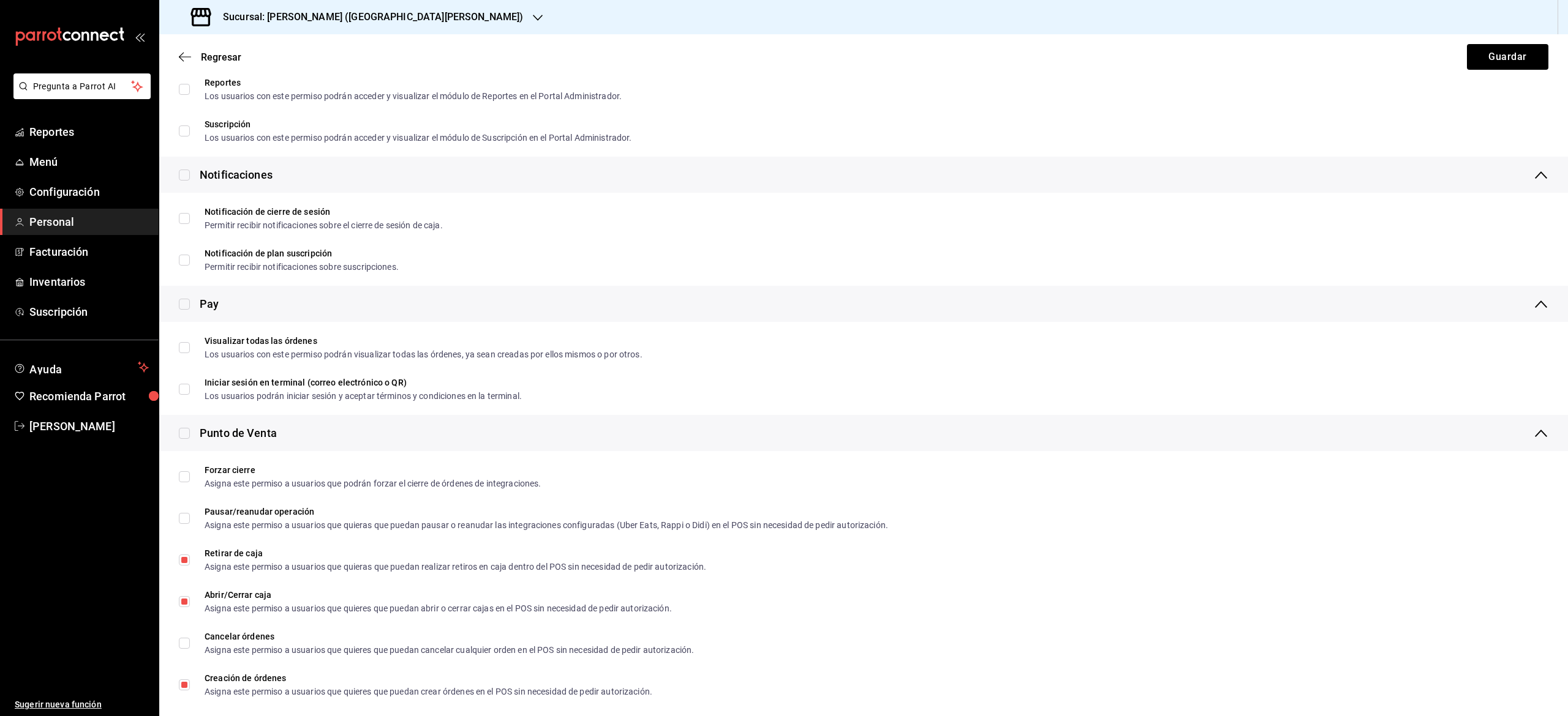
scroll to position [1042, 0]
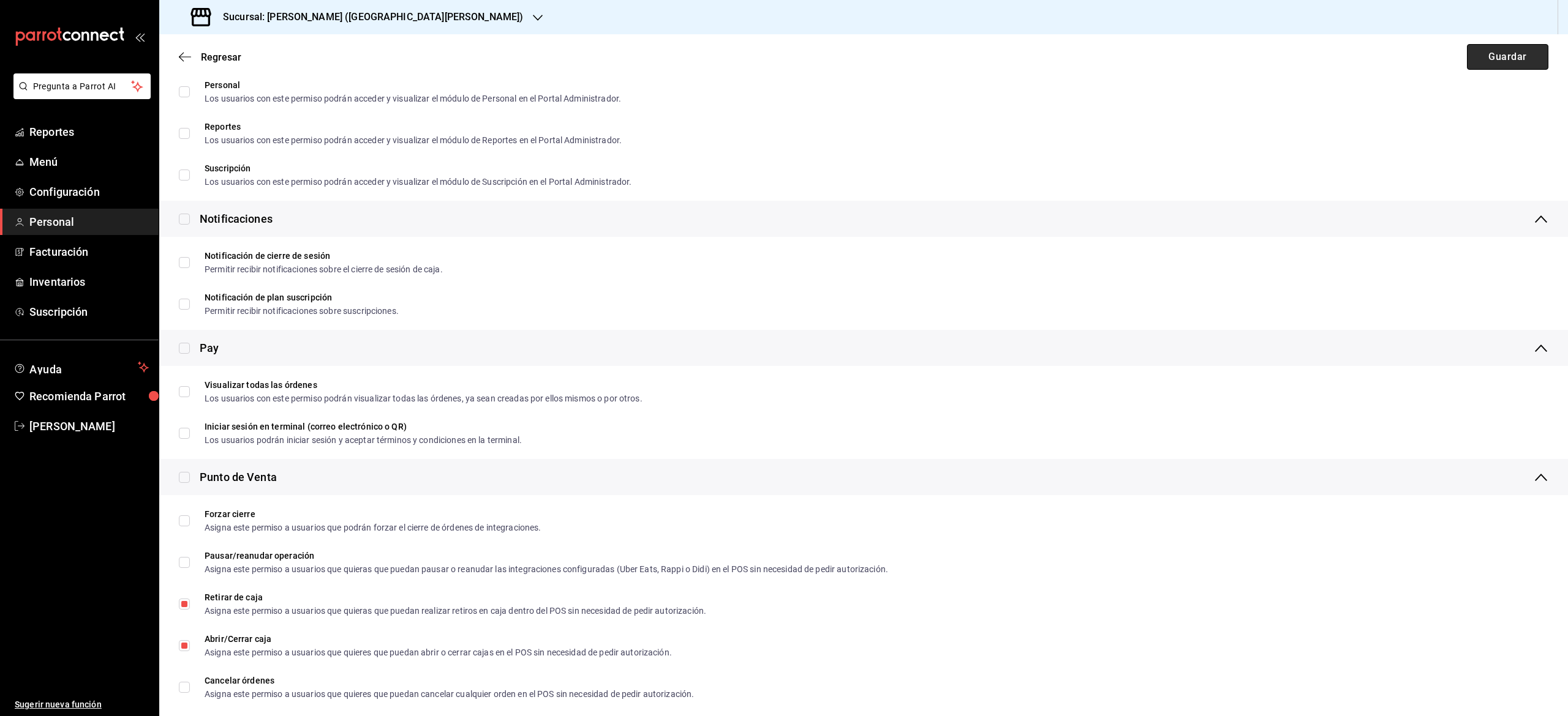
click at [1497, 58] on button "Guardar" at bounding box center [1508, 56] width 82 height 25
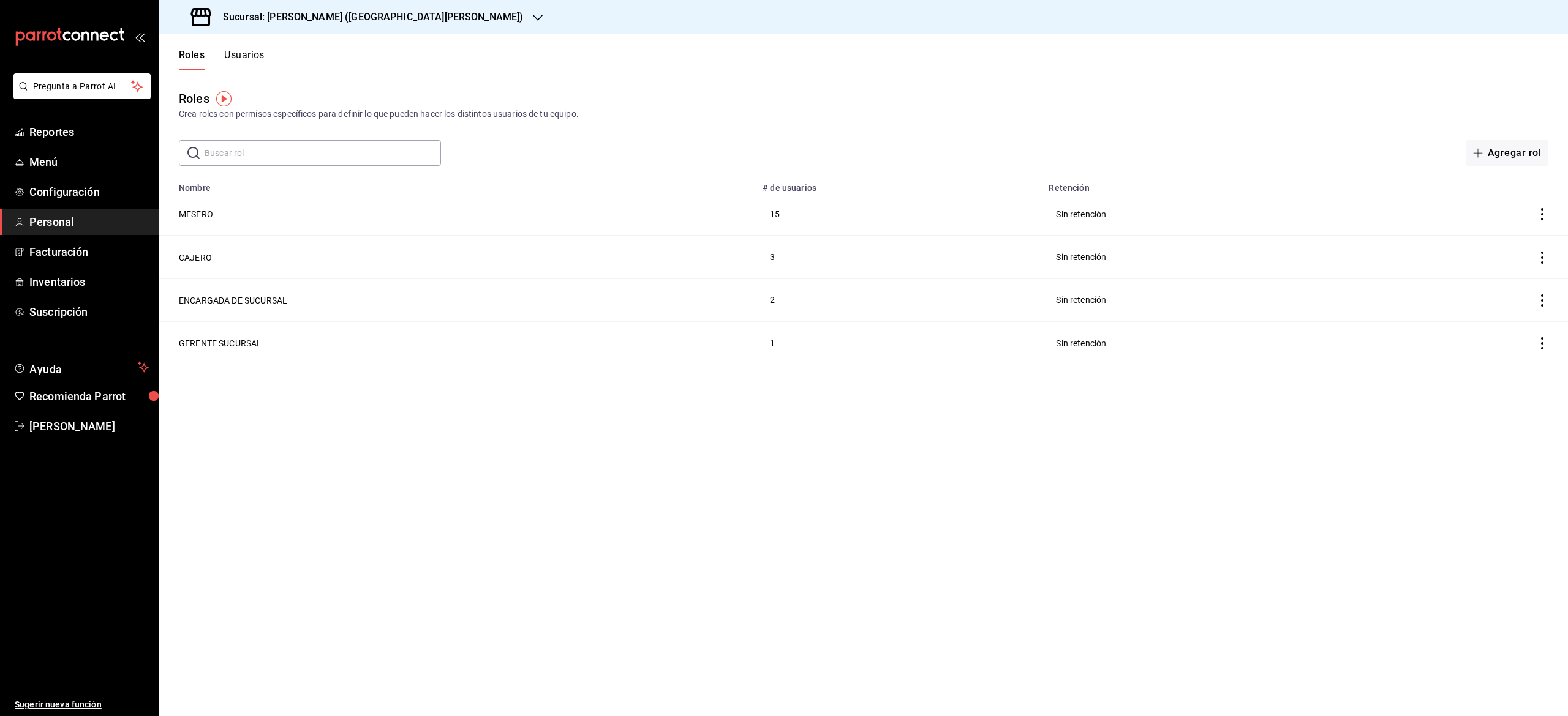
click at [261, 62] on button "Usuarios" at bounding box center [244, 59] width 40 height 21
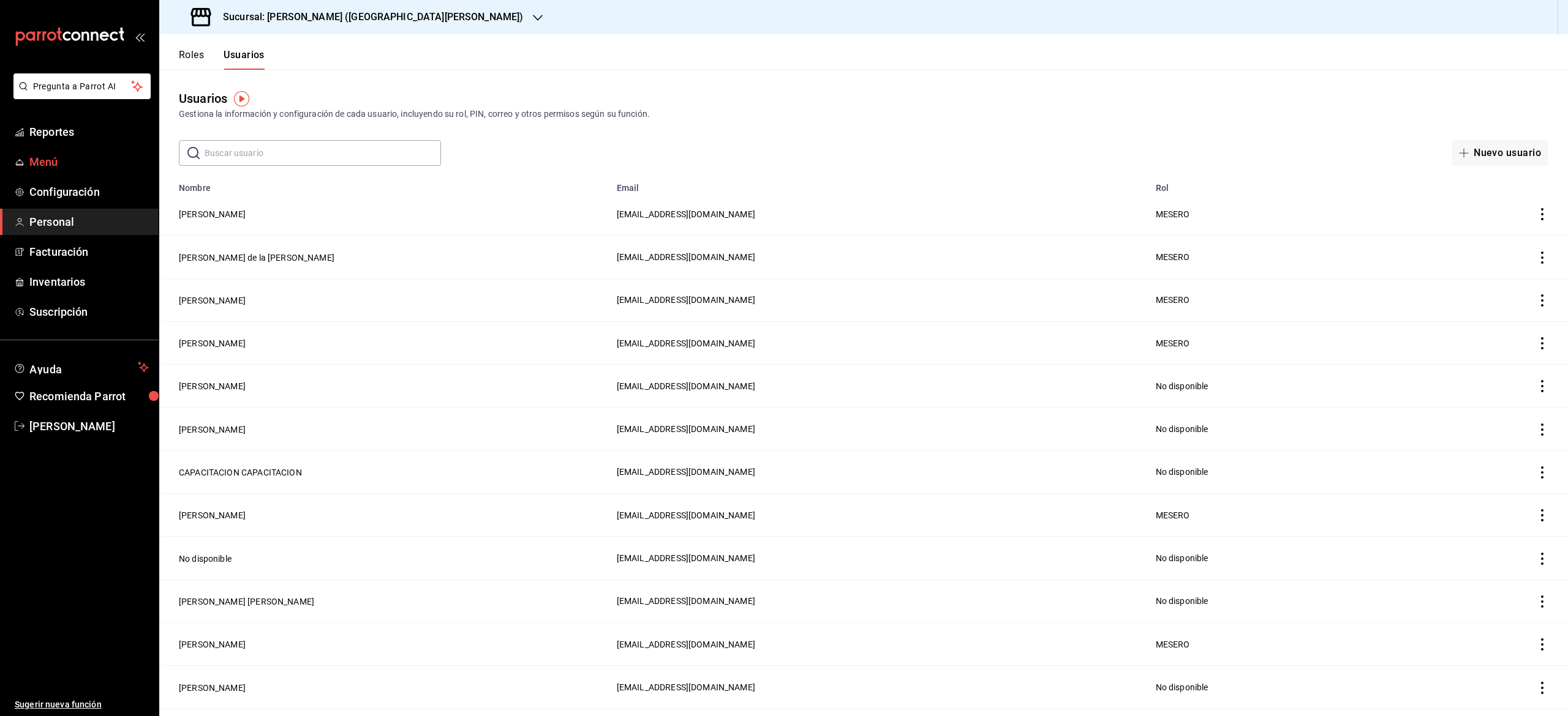
click at [45, 160] on span "Menú" at bounding box center [89, 161] width 119 height 16
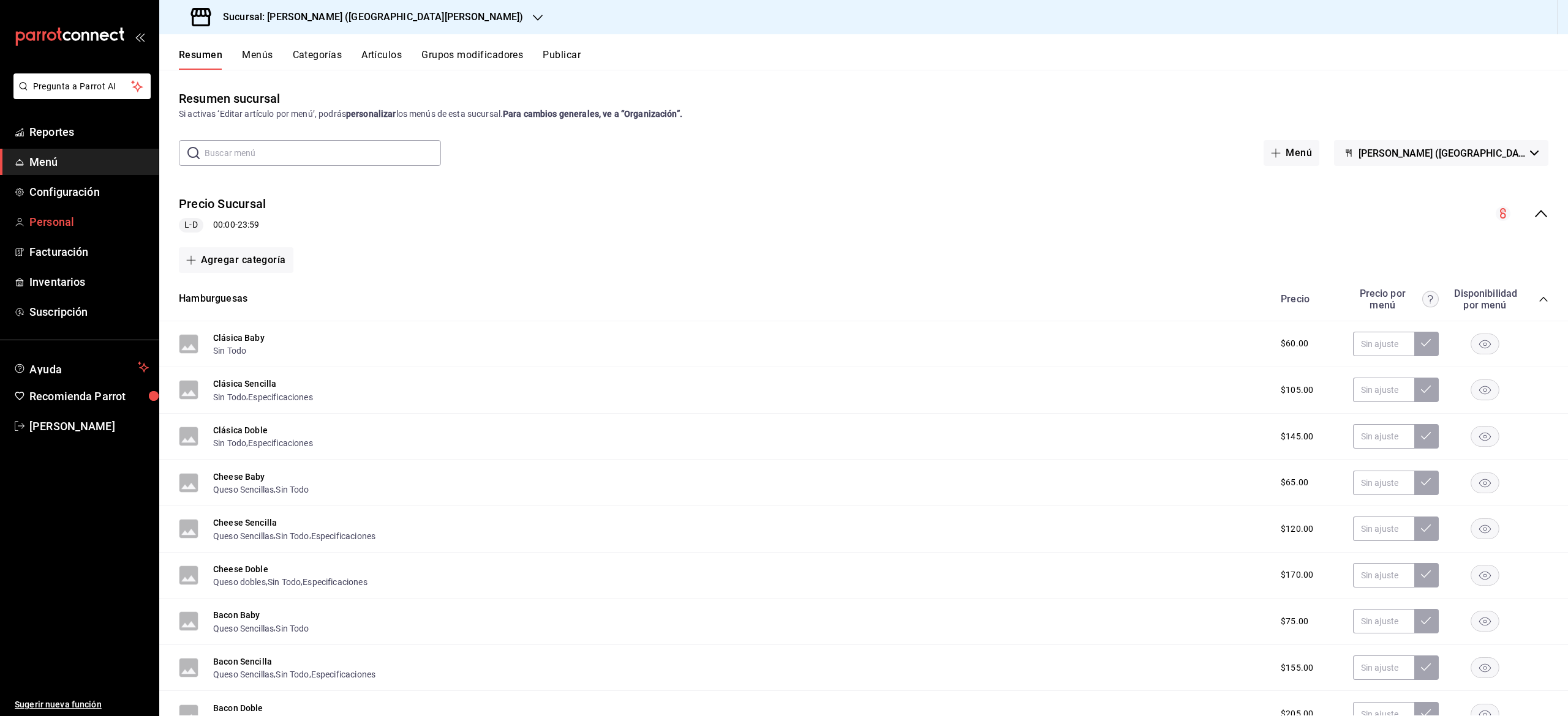
click at [87, 219] on span "Personal" at bounding box center [89, 221] width 119 height 16
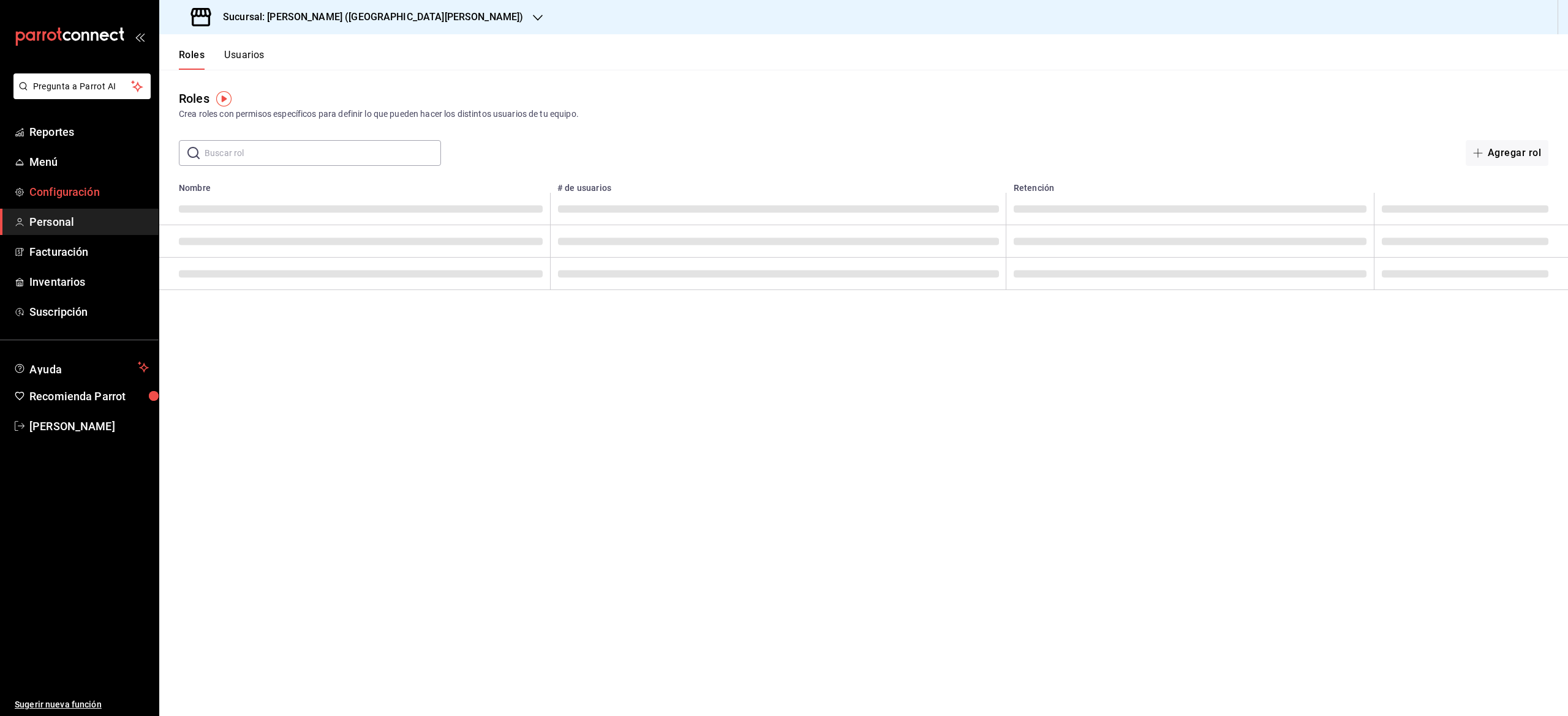
click at [75, 195] on span "Configuración" at bounding box center [89, 191] width 119 height 16
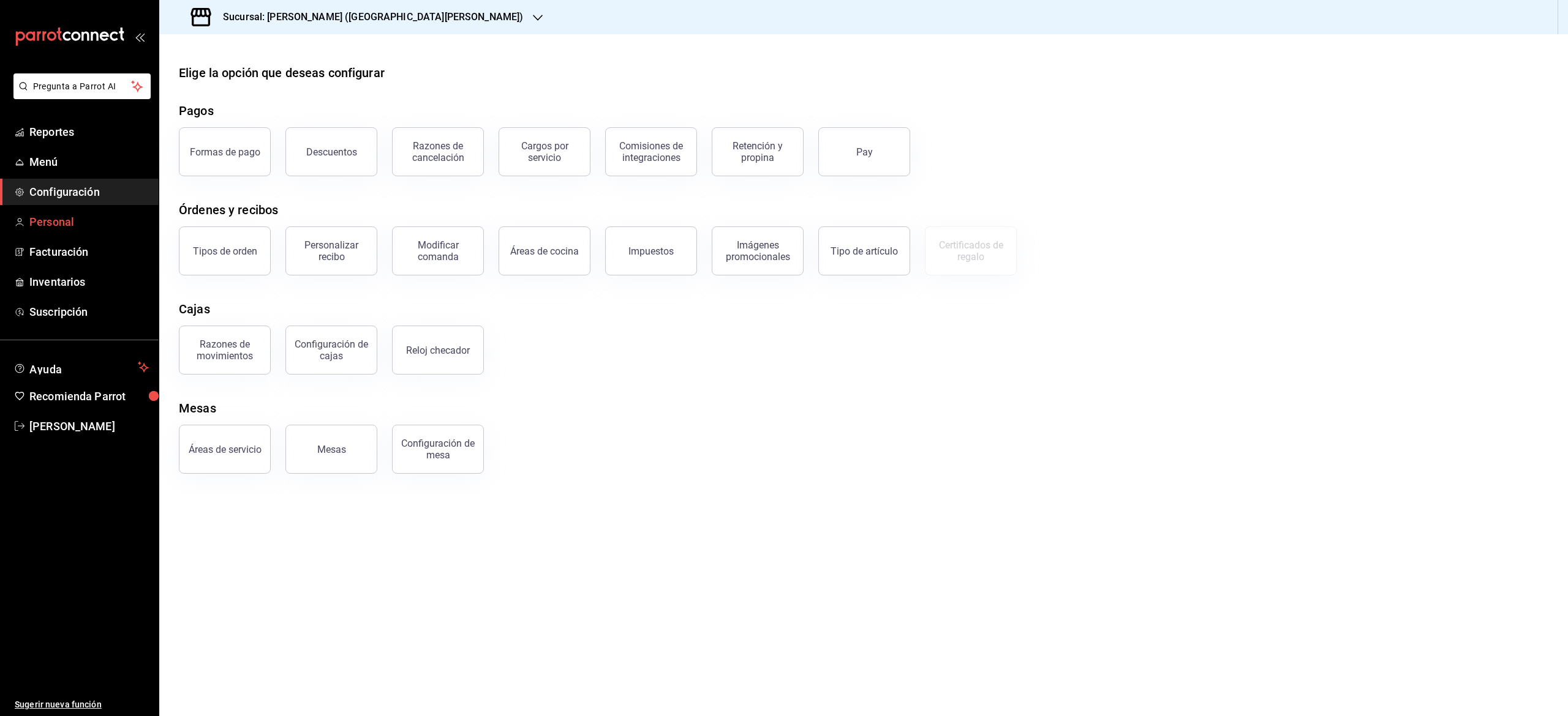
click at [73, 228] on span "Personal" at bounding box center [89, 221] width 119 height 16
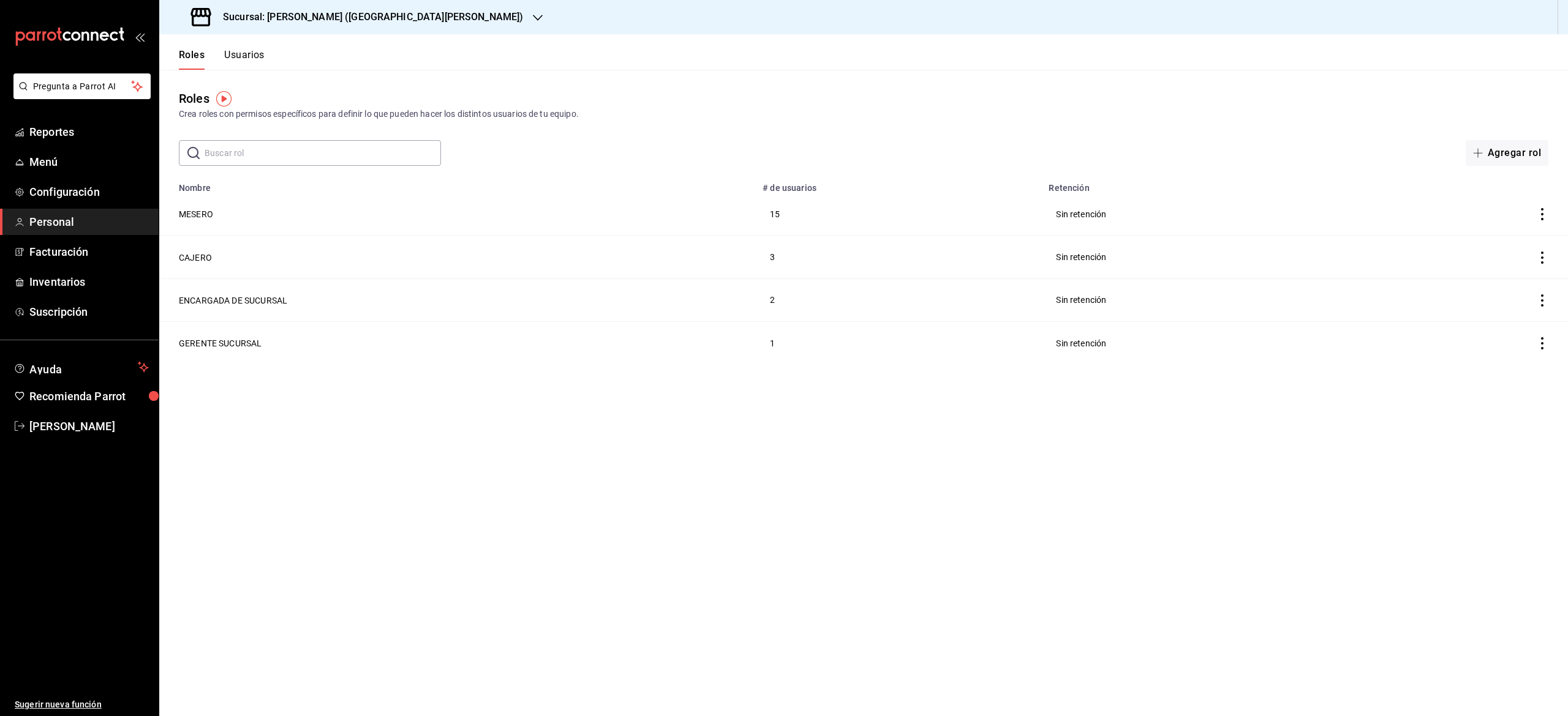
click at [253, 69] on button "Usuarios" at bounding box center [244, 59] width 40 height 21
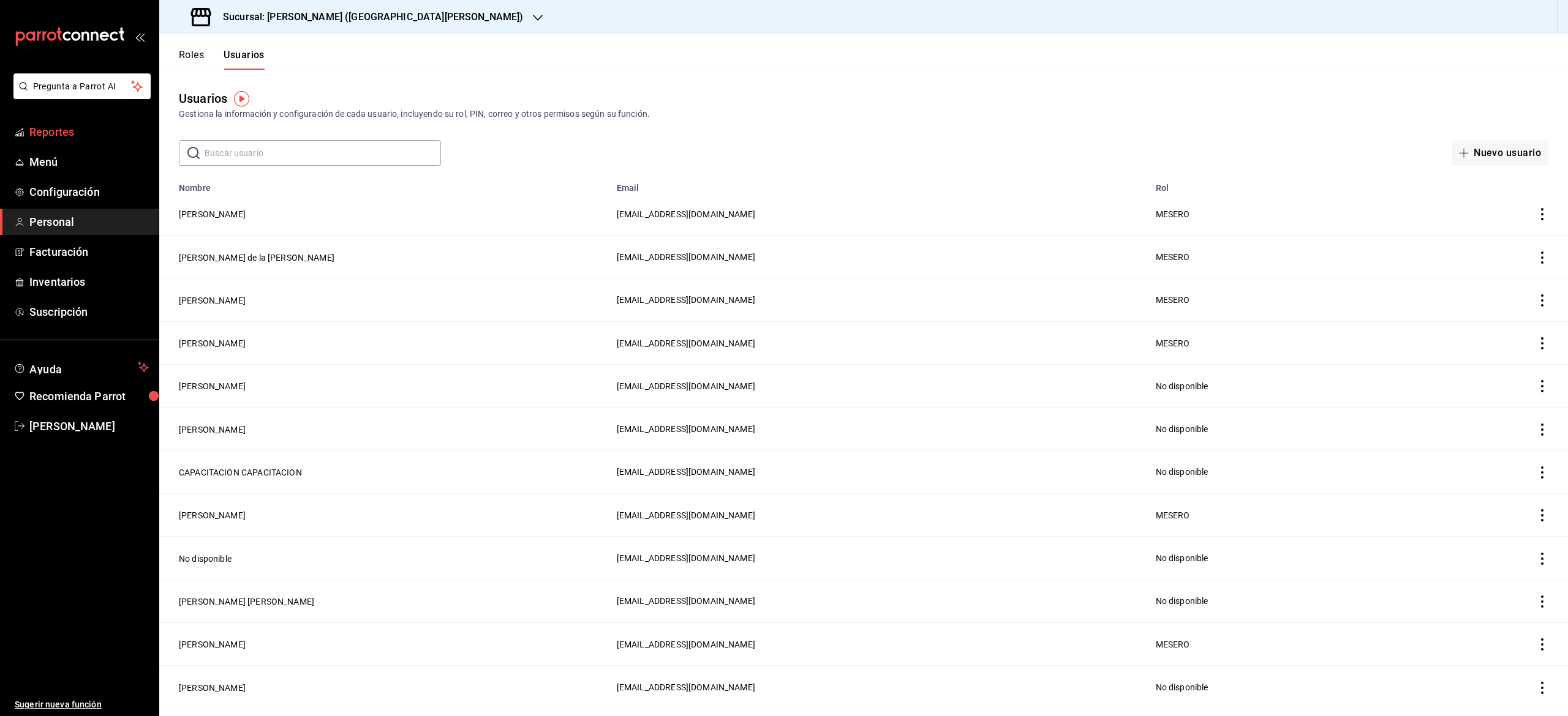
click at [59, 140] on span "Reportes" at bounding box center [89, 131] width 119 height 16
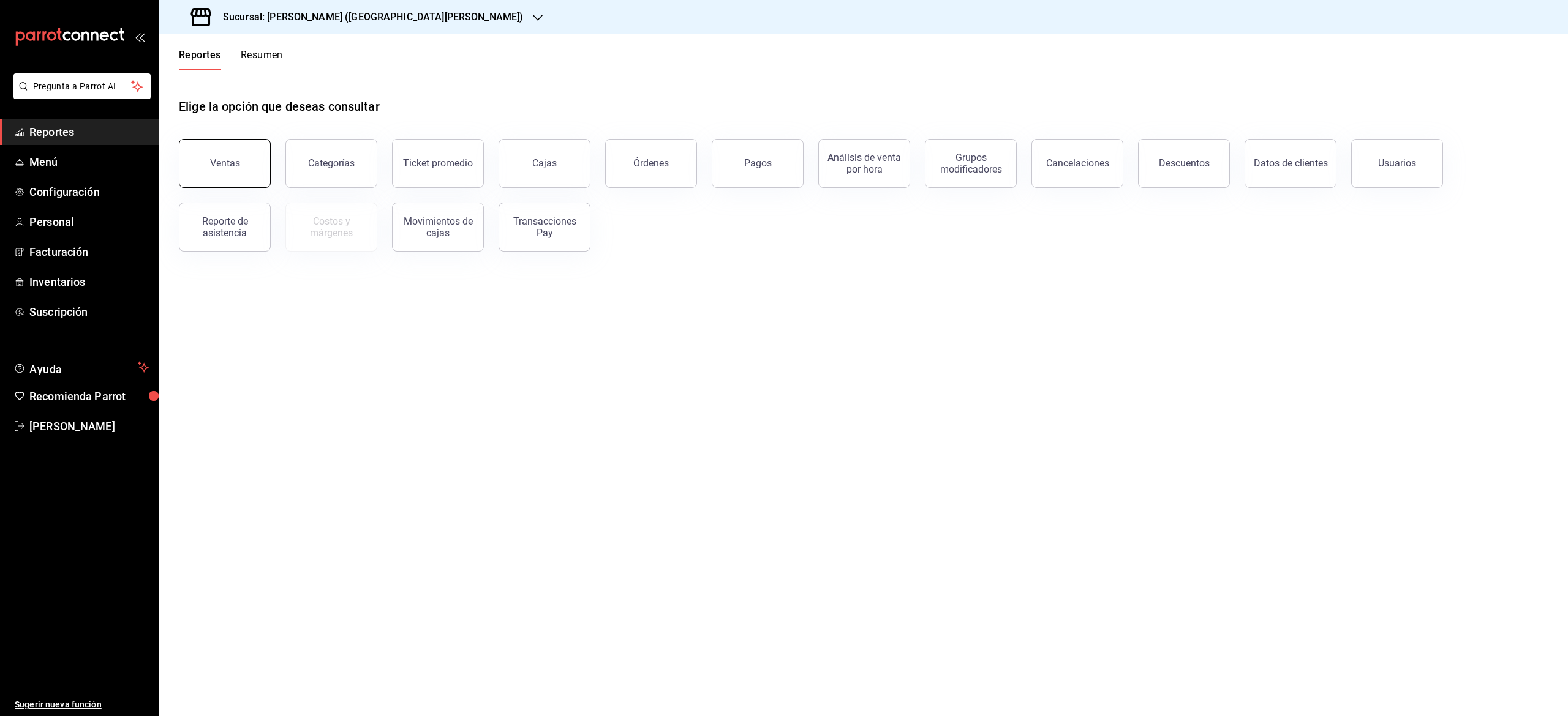
click at [236, 165] on div "Ventas" at bounding box center [224, 163] width 30 height 12
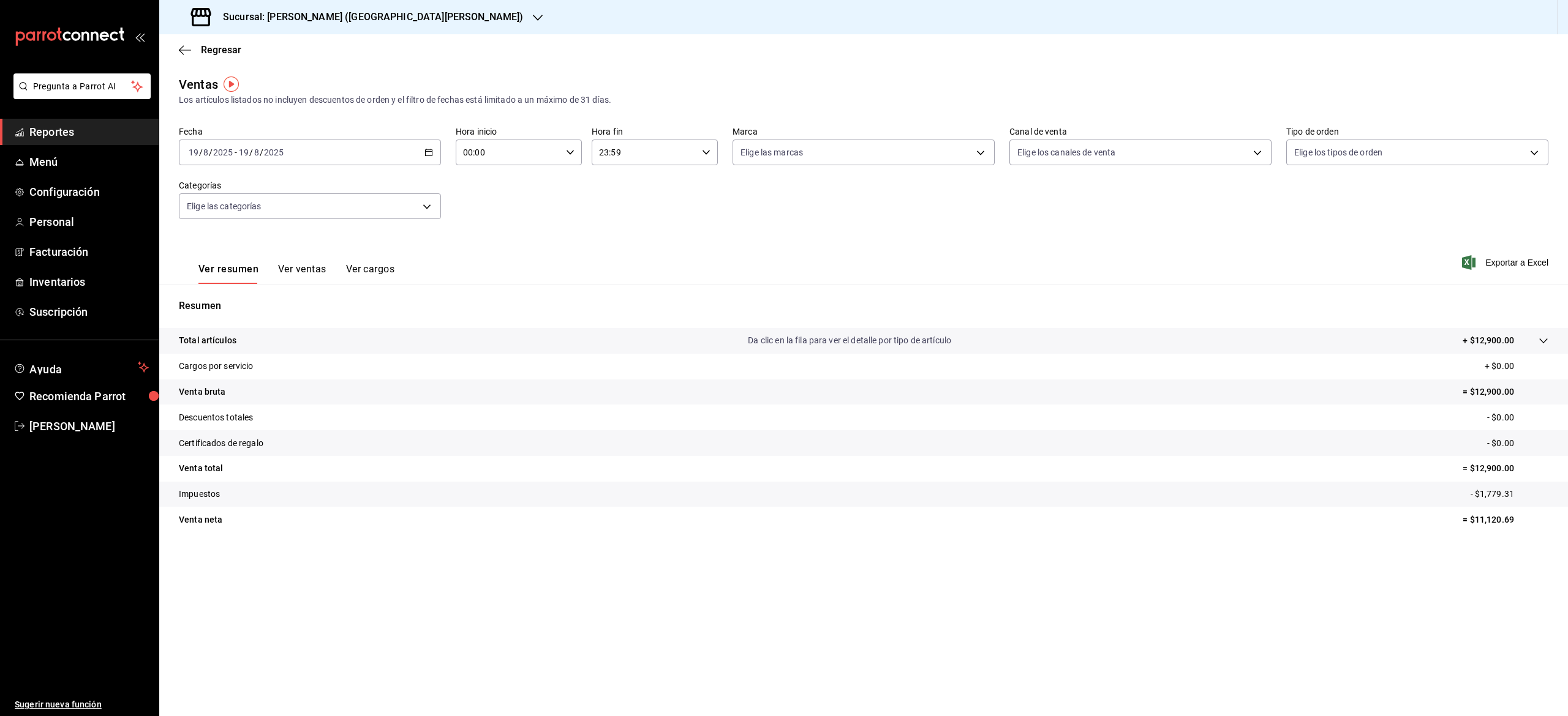
click at [315, 283] on button "Ver ventas" at bounding box center [302, 274] width 49 height 21
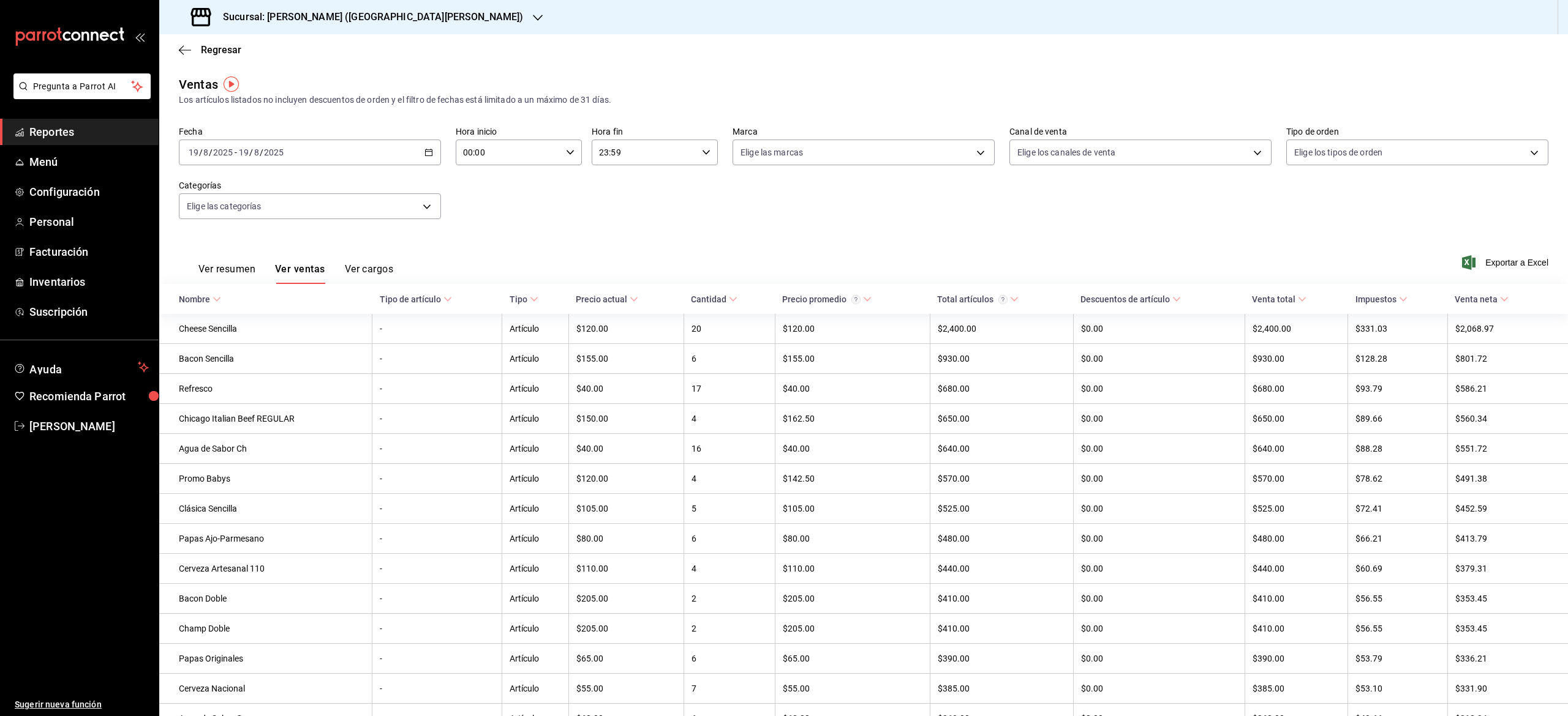
click at [425, 152] on icon "button" at bounding box center [429, 152] width 8 height 8
click at [270, 275] on span "Mes actual" at bounding box center [236, 272] width 95 height 13
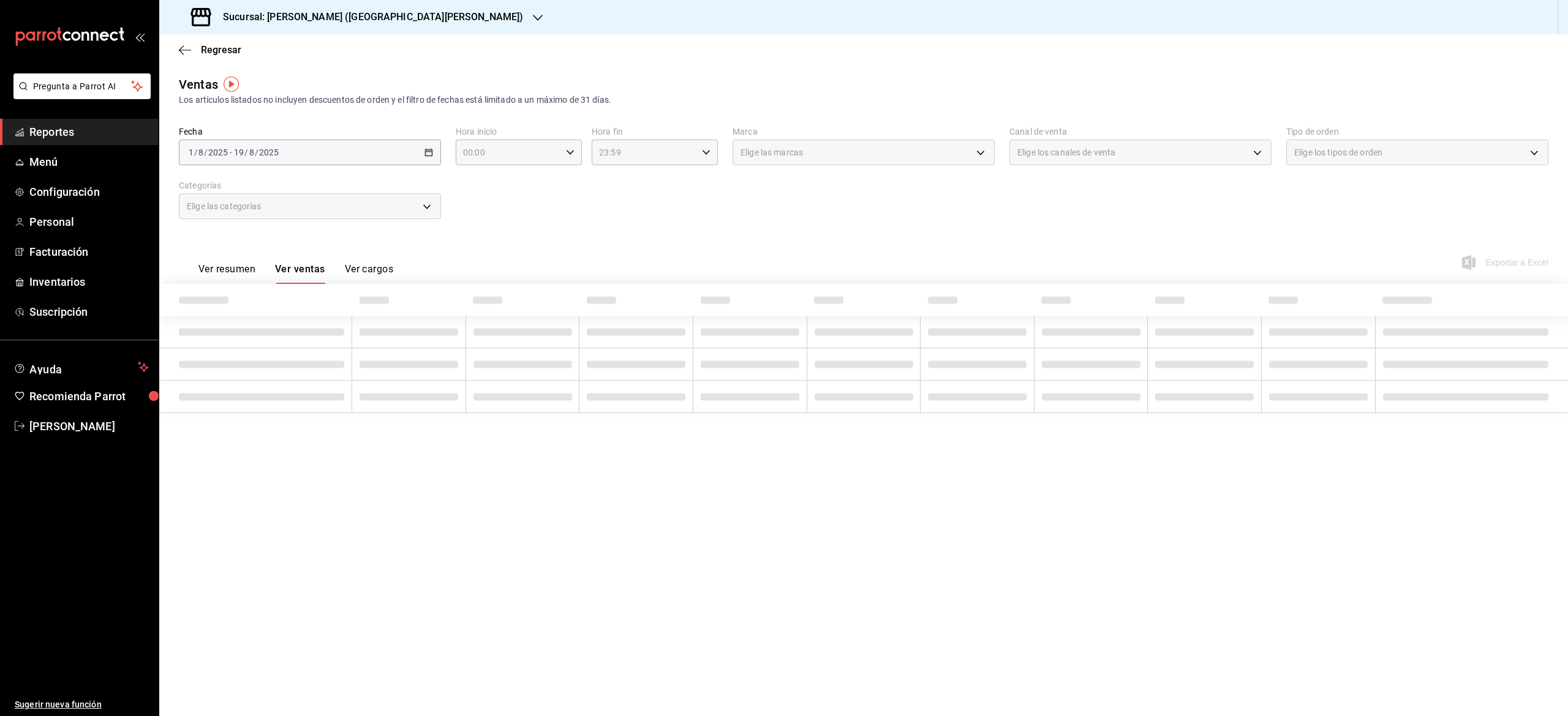
click at [237, 282] on button "Ver resumen" at bounding box center [227, 274] width 57 height 21
